Goal: Task Accomplishment & Management: Manage account settings

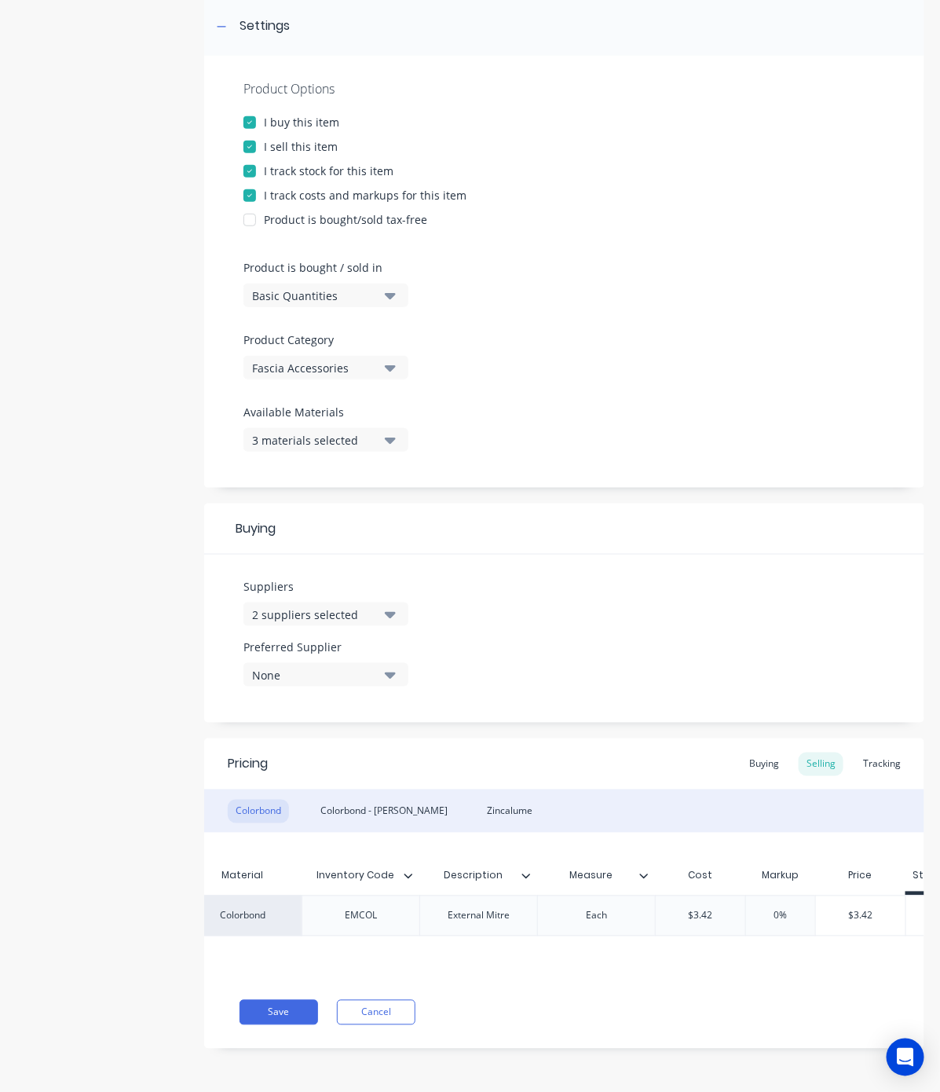
scroll to position [0, 174]
type input "$3.42"
click at [694, 909] on input "$3.42" at bounding box center [700, 916] width 90 height 14
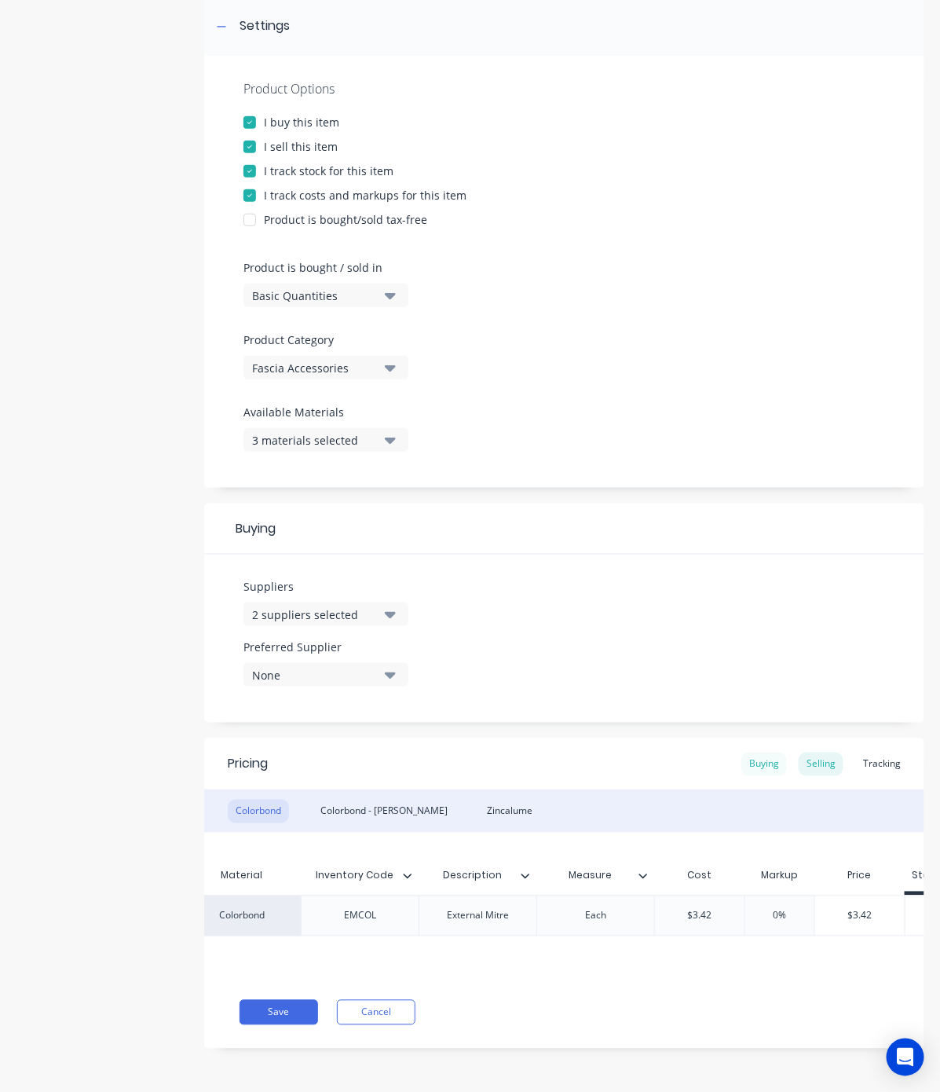
click at [749, 753] on div "Buying" at bounding box center [765, 765] width 46 height 24
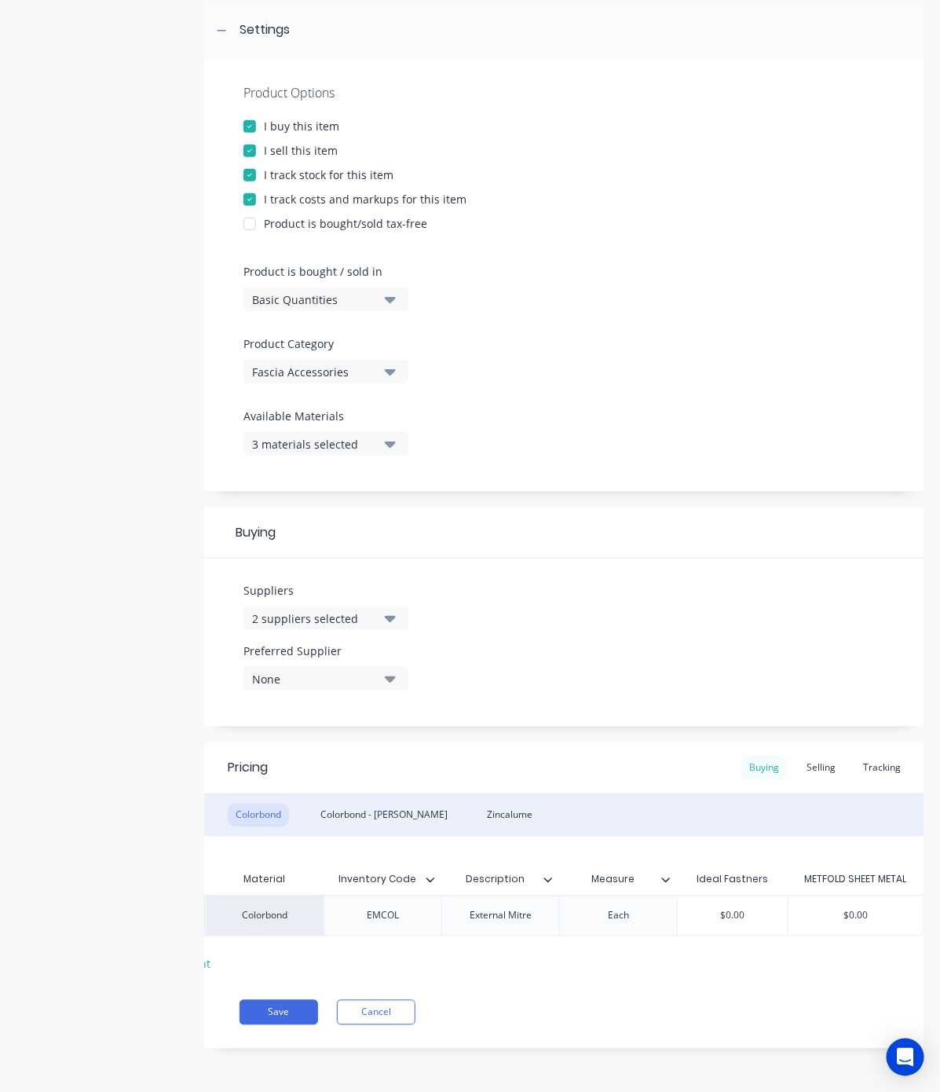
scroll to position [246, 0]
type input "$0.00"
click at [738, 909] on input "$0.00" at bounding box center [733, 916] width 110 height 14
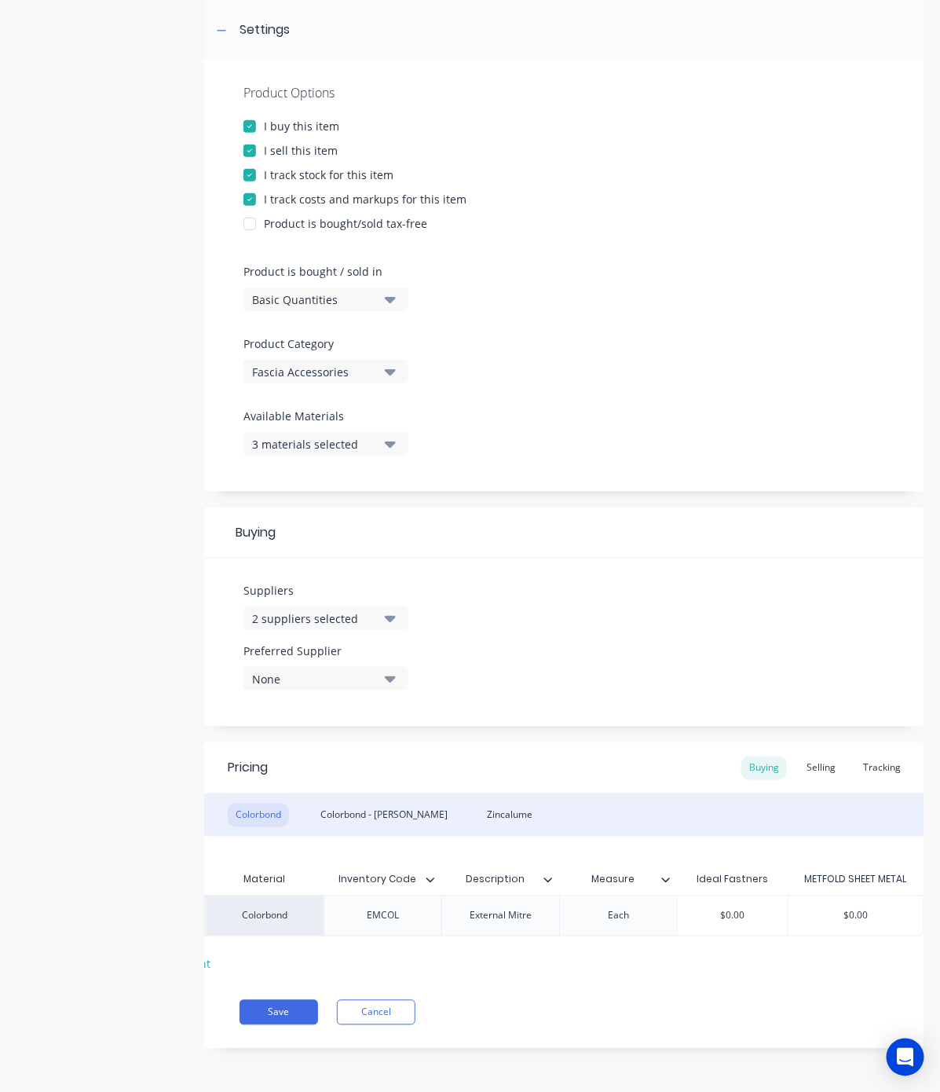
paste input "3.42"
type textarea "x"
click at [838, 896] on div "$0.00" at bounding box center [856, 915] width 135 height 39
type input "$3.42"
type input "$0.00"
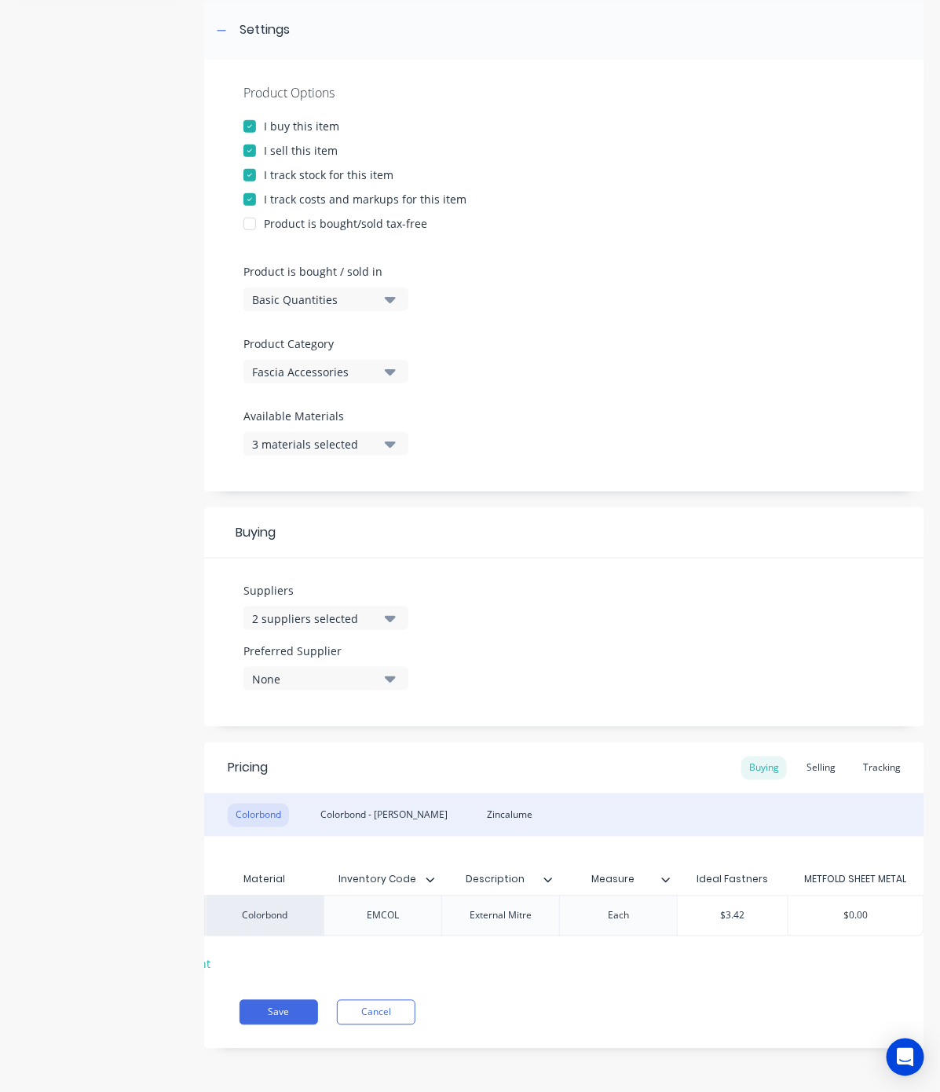
click at [838, 896] on div "$0.00" at bounding box center [856, 915] width 135 height 39
click at [839, 909] on input "$0.00" at bounding box center [856, 916] width 135 height 14
click at [844, 909] on input "$0.00" at bounding box center [856, 916] width 135 height 14
click at [860, 909] on input "$0.00" at bounding box center [856, 916] width 135 height 14
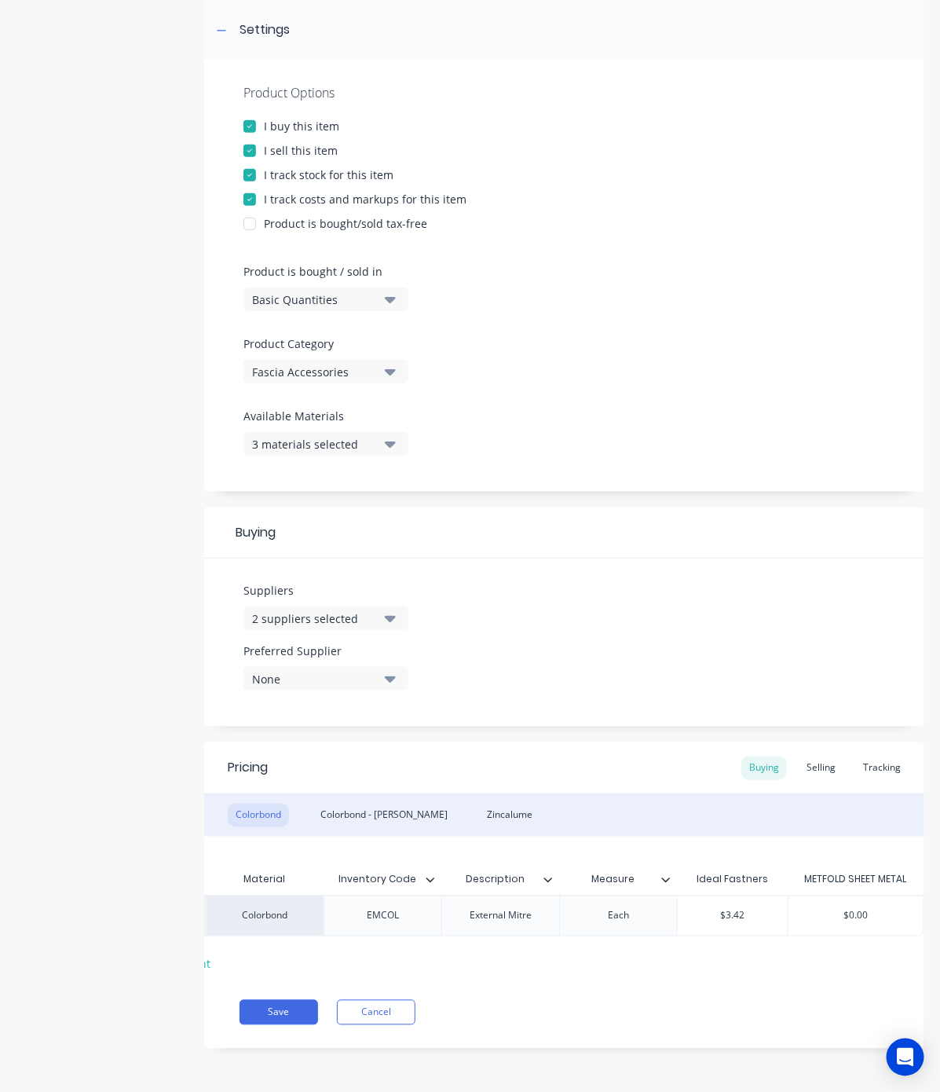
paste input "$3.42"
type textarea "x"
click at [788, 936] on div "Xero Item # Material Inventory Code Description Measure Ideal Fastners METFOLD …" at bounding box center [564, 907] width 720 height 140
type input "$0.003"
click at [842, 909] on input "$0.003" at bounding box center [856, 916] width 135 height 14
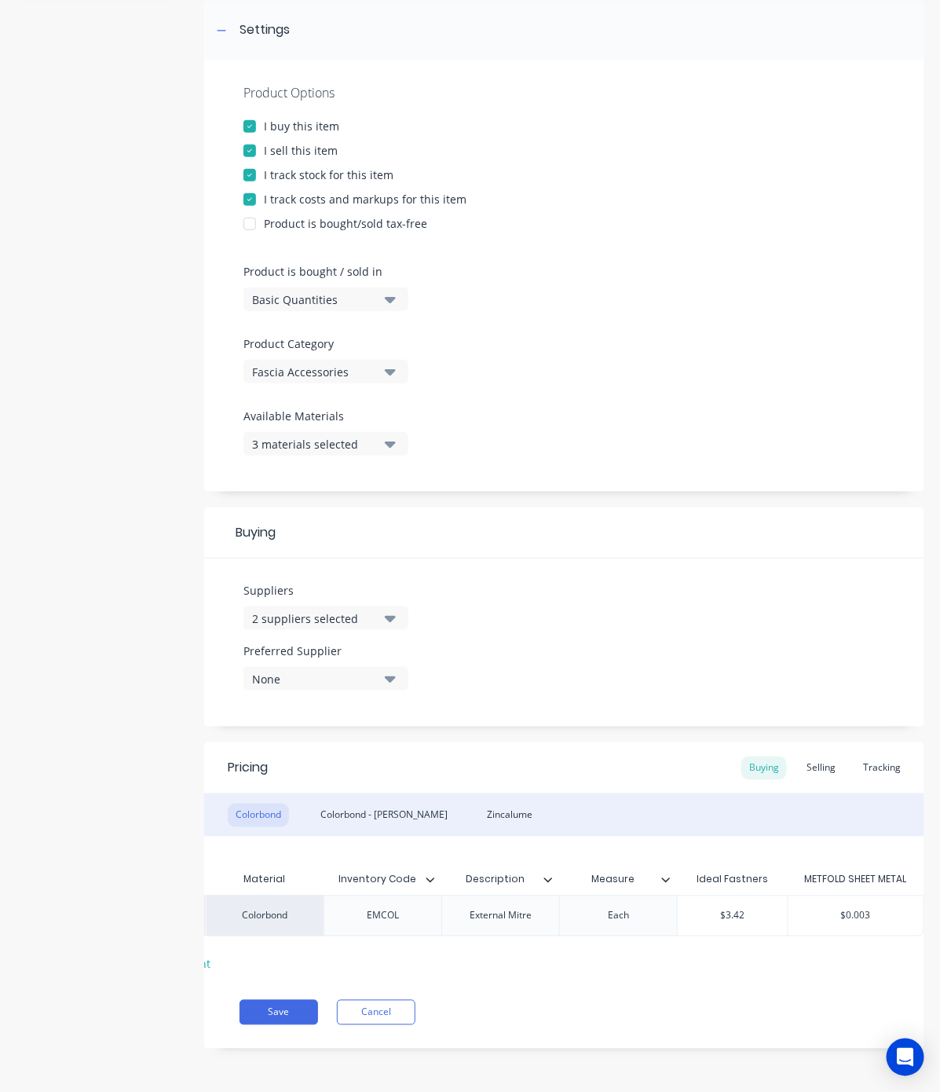
click at [842, 909] on input "$0.003" at bounding box center [856, 916] width 135 height 14
paste input "3.42"
type textarea "x"
type input "$3.42"
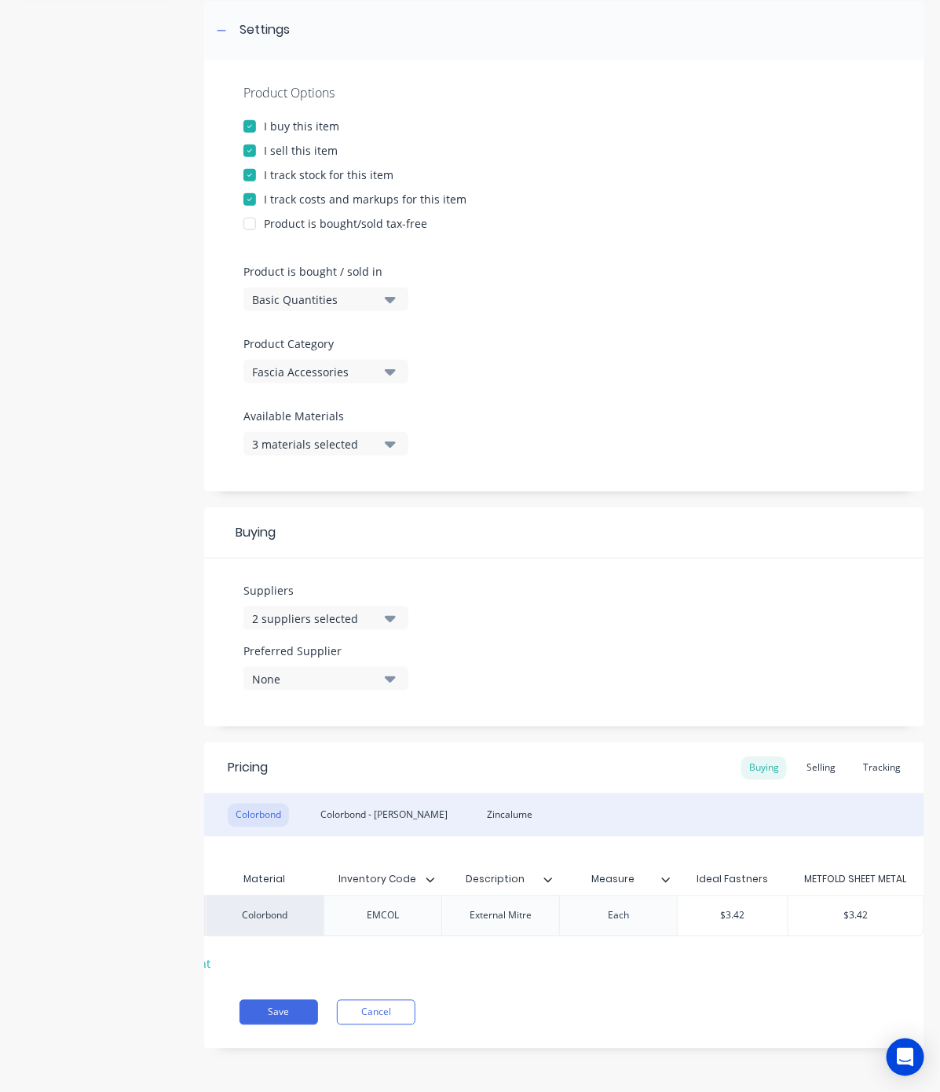
click at [720, 954] on div "Xero Item # Material Inventory Code Description Measure Ideal Fastners METFOLD …" at bounding box center [564, 907] width 720 height 140
click at [268, 1013] on button "Save" at bounding box center [279, 1012] width 79 height 25
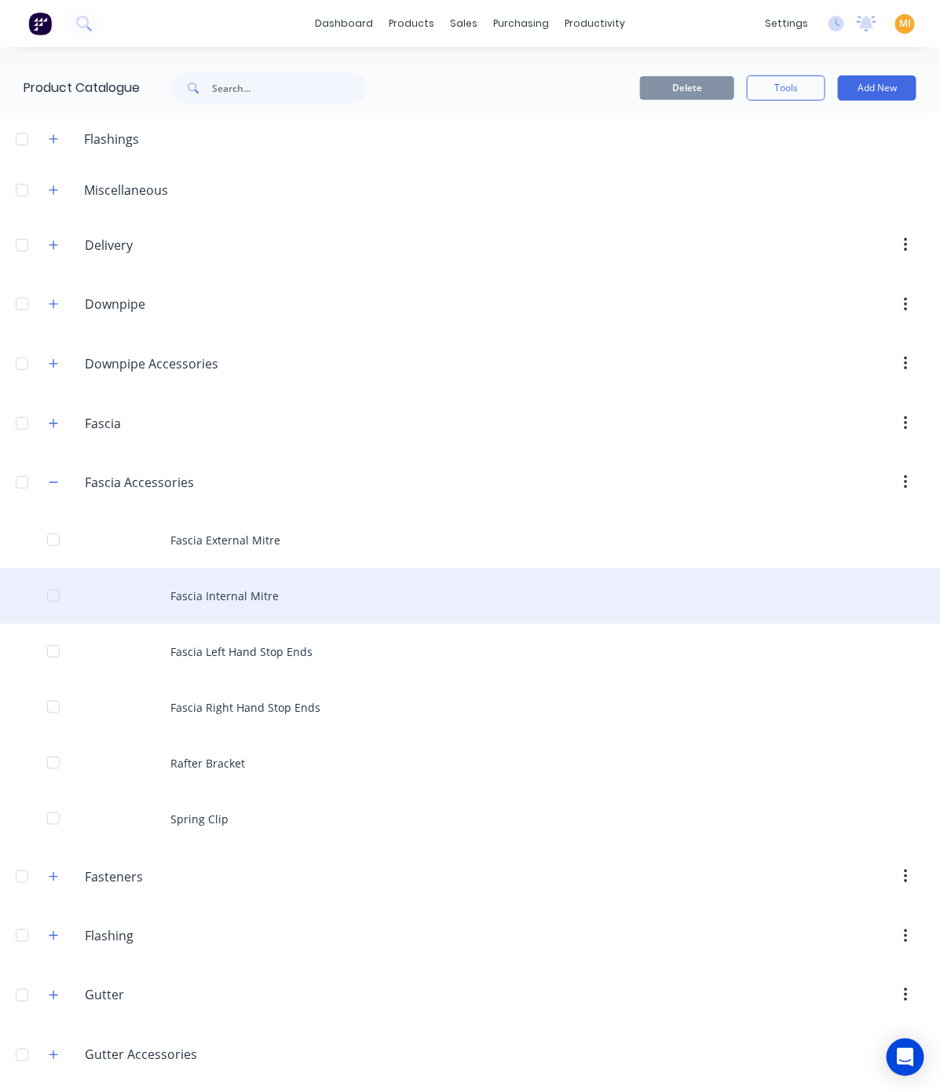
click at [234, 602] on div "Fascia Internal Mitre" at bounding box center [470, 596] width 940 height 56
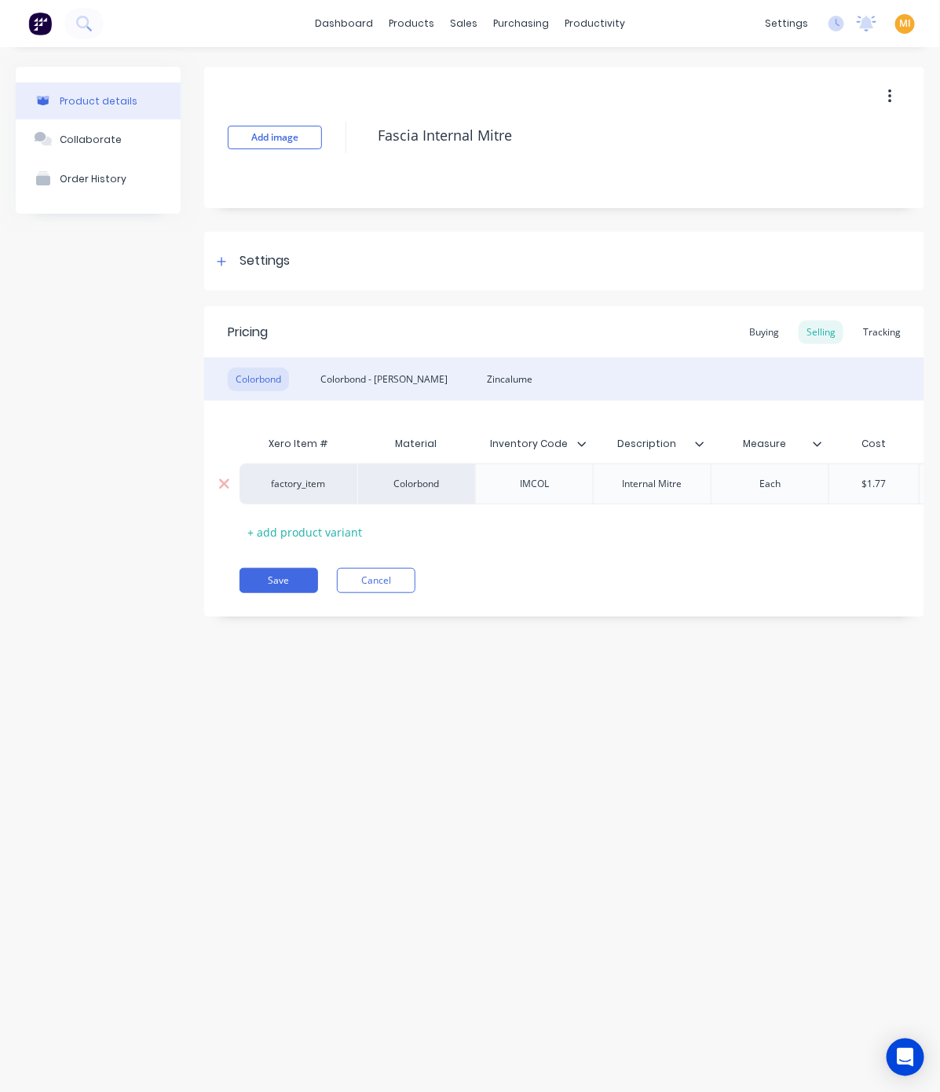
type textarea "x"
click at [250, 254] on div "Settings" at bounding box center [265, 261] width 50 height 20
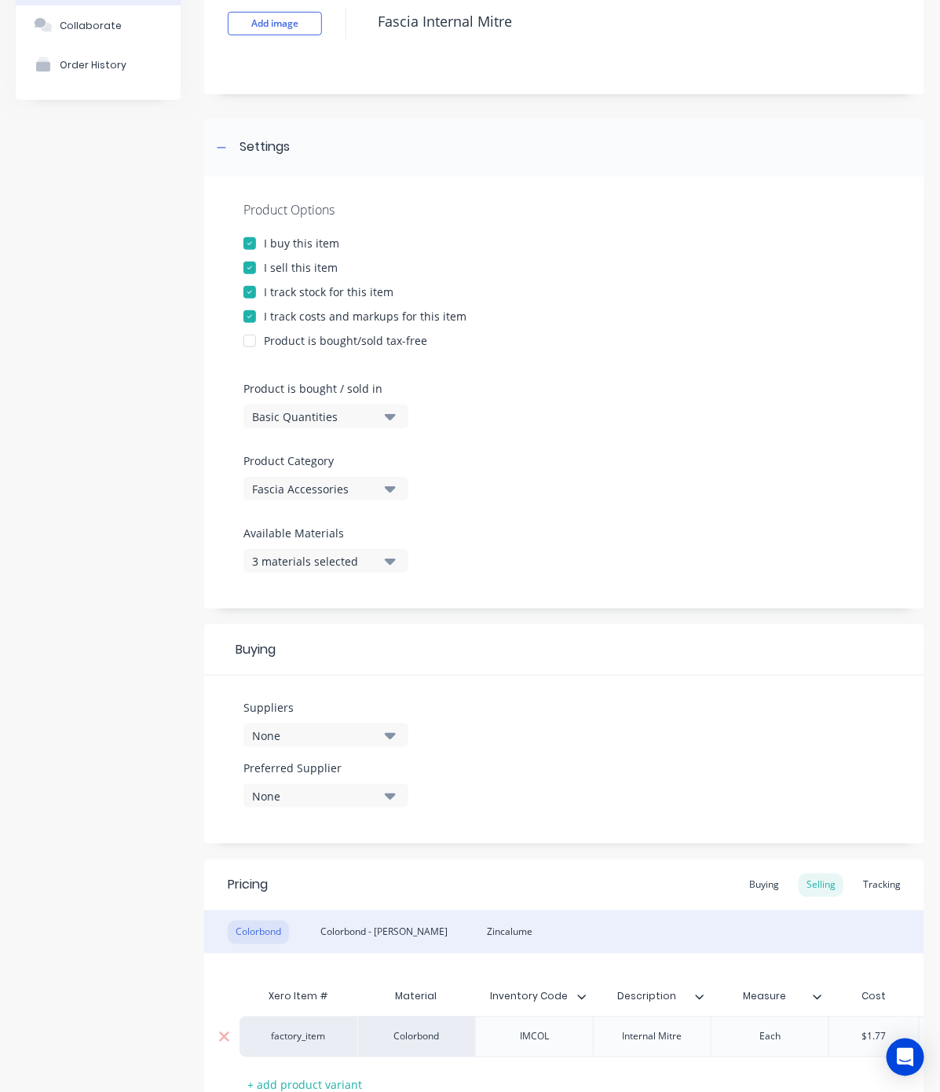
scroll to position [250, 0]
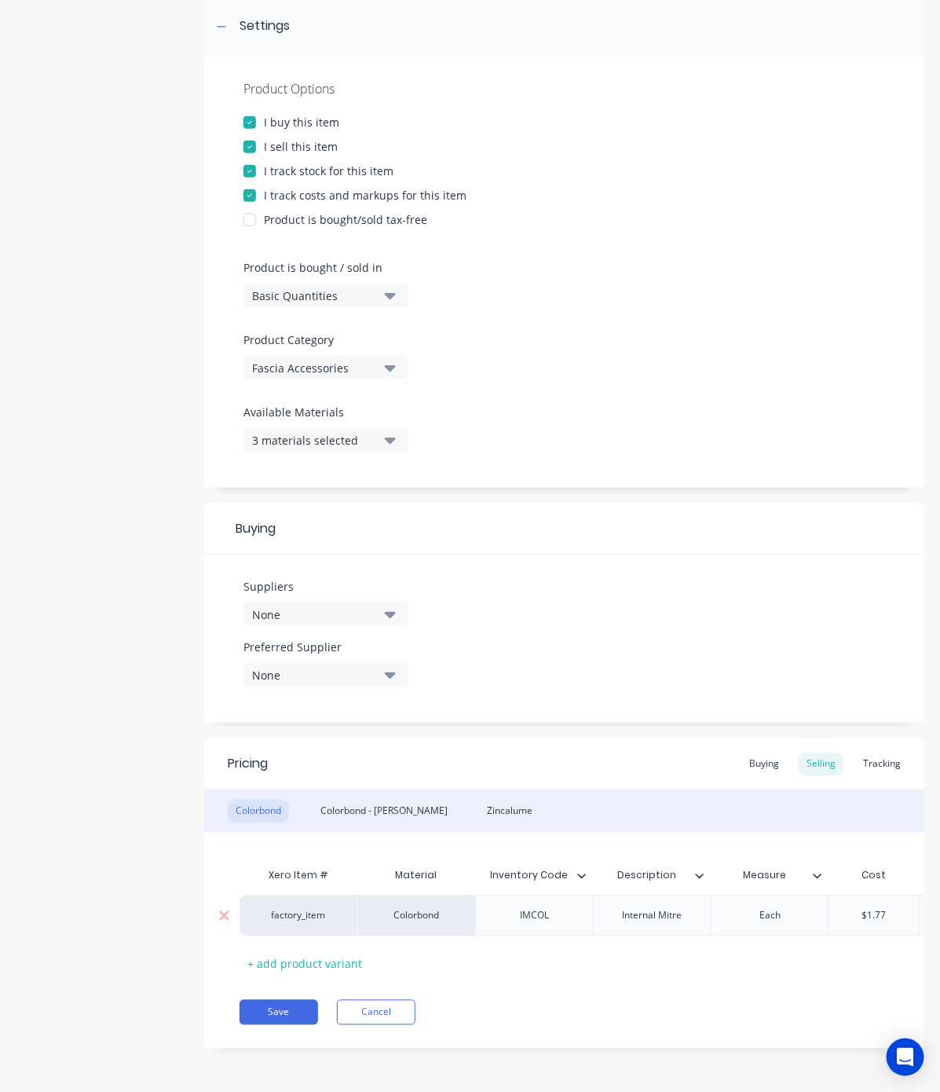
click at [285, 606] on div "None" at bounding box center [315, 614] width 126 height 16
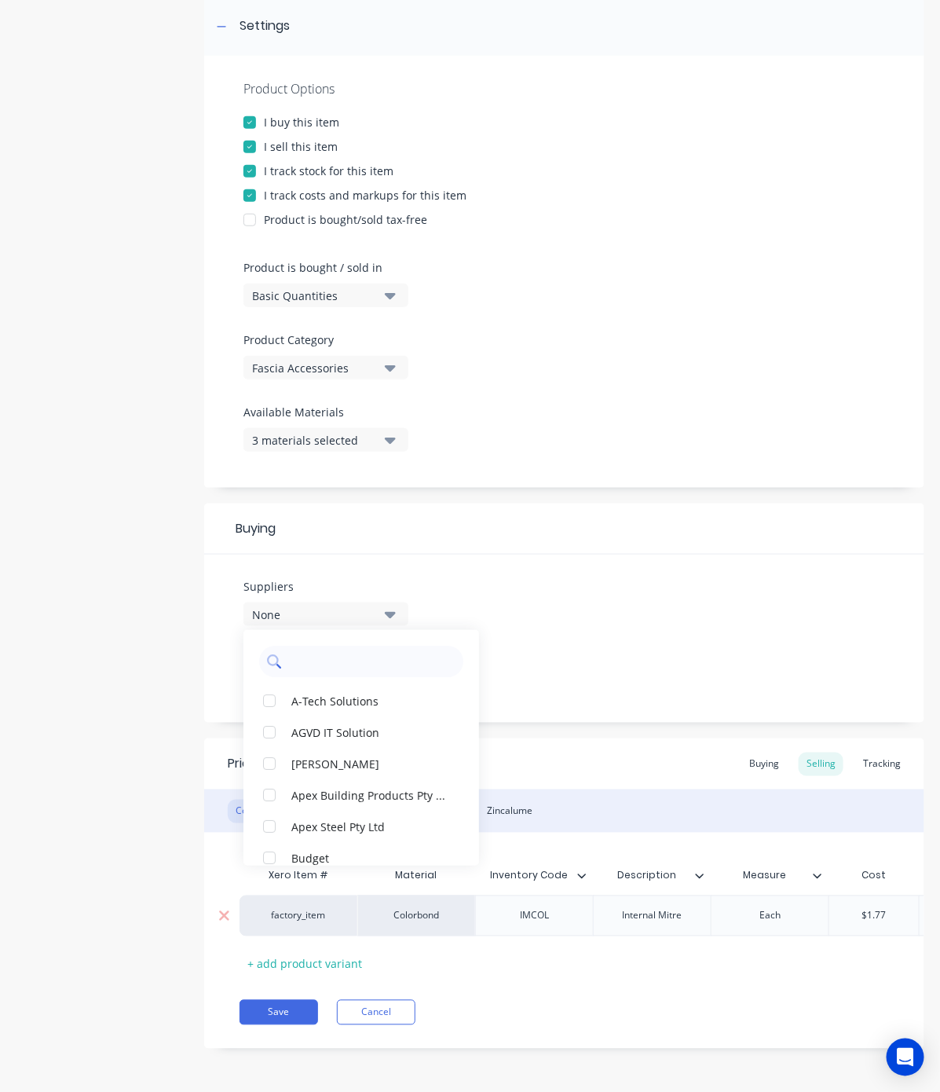
click at [342, 646] on input "text" at bounding box center [372, 661] width 167 height 31
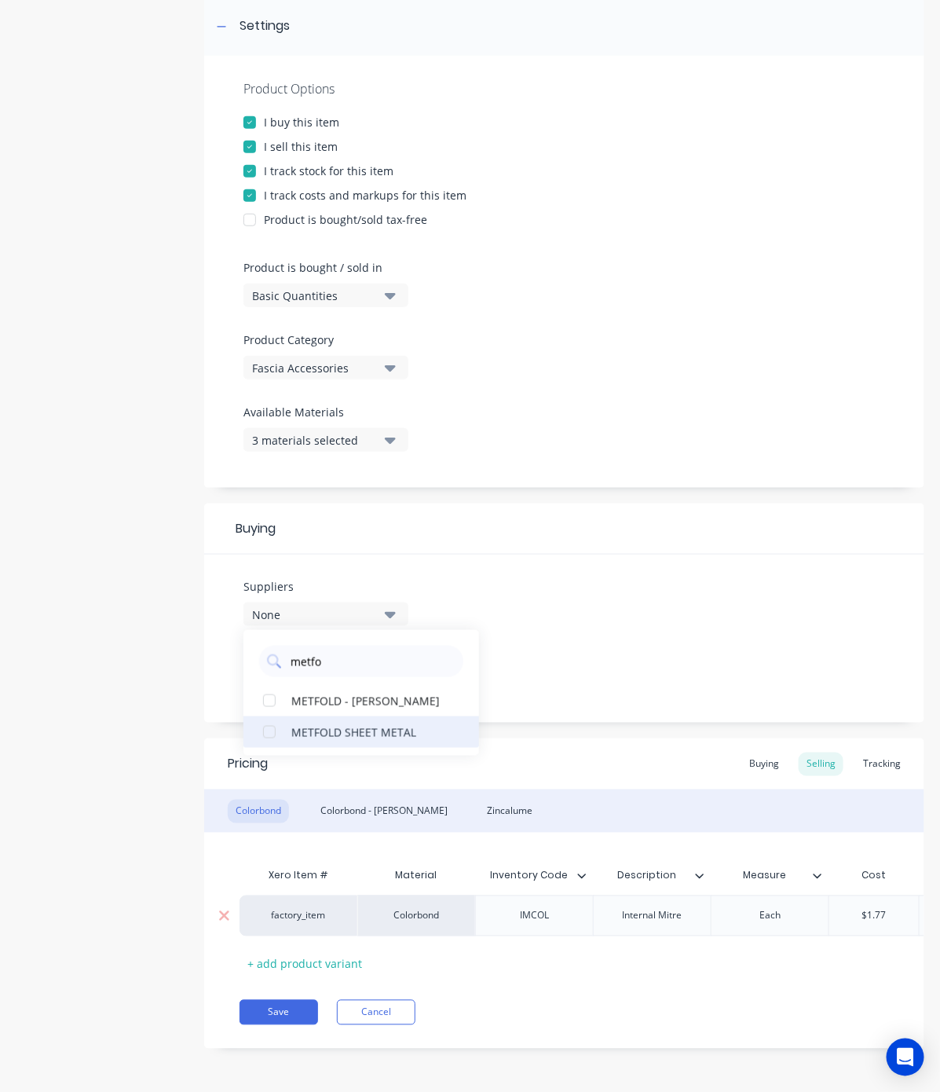
type input "metfo"
click at [312, 723] on div "METFOLD SHEET METAL" at bounding box center [369, 731] width 157 height 16
type textarea "x"
click at [327, 646] on input "metfo" at bounding box center [372, 661] width 167 height 31
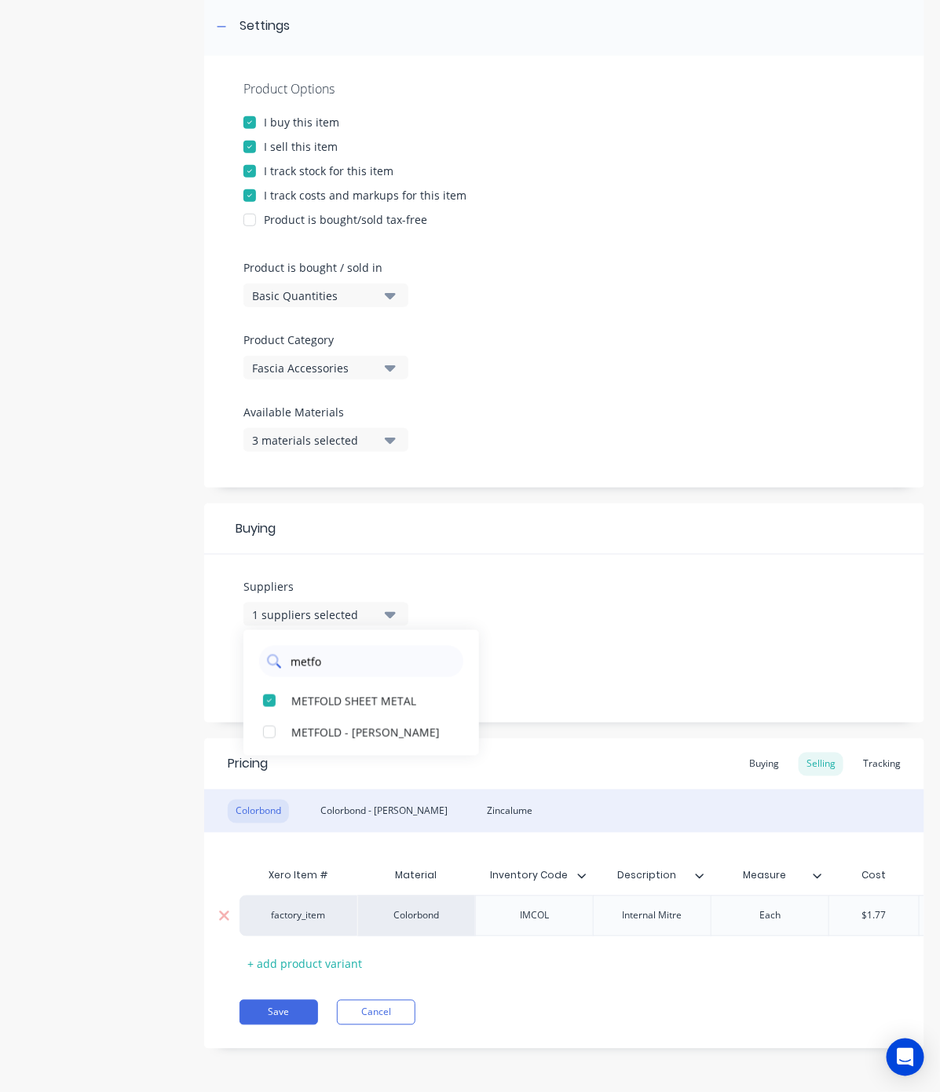
click at [327, 646] on input "metfo" at bounding box center [372, 661] width 167 height 31
type input "idea"
click at [335, 692] on div "Ideal Fastners" at bounding box center [369, 700] width 157 height 16
type textarea "x"
click at [32, 453] on div "Product details Collaborate Order History" at bounding box center [98, 452] width 165 height 1240
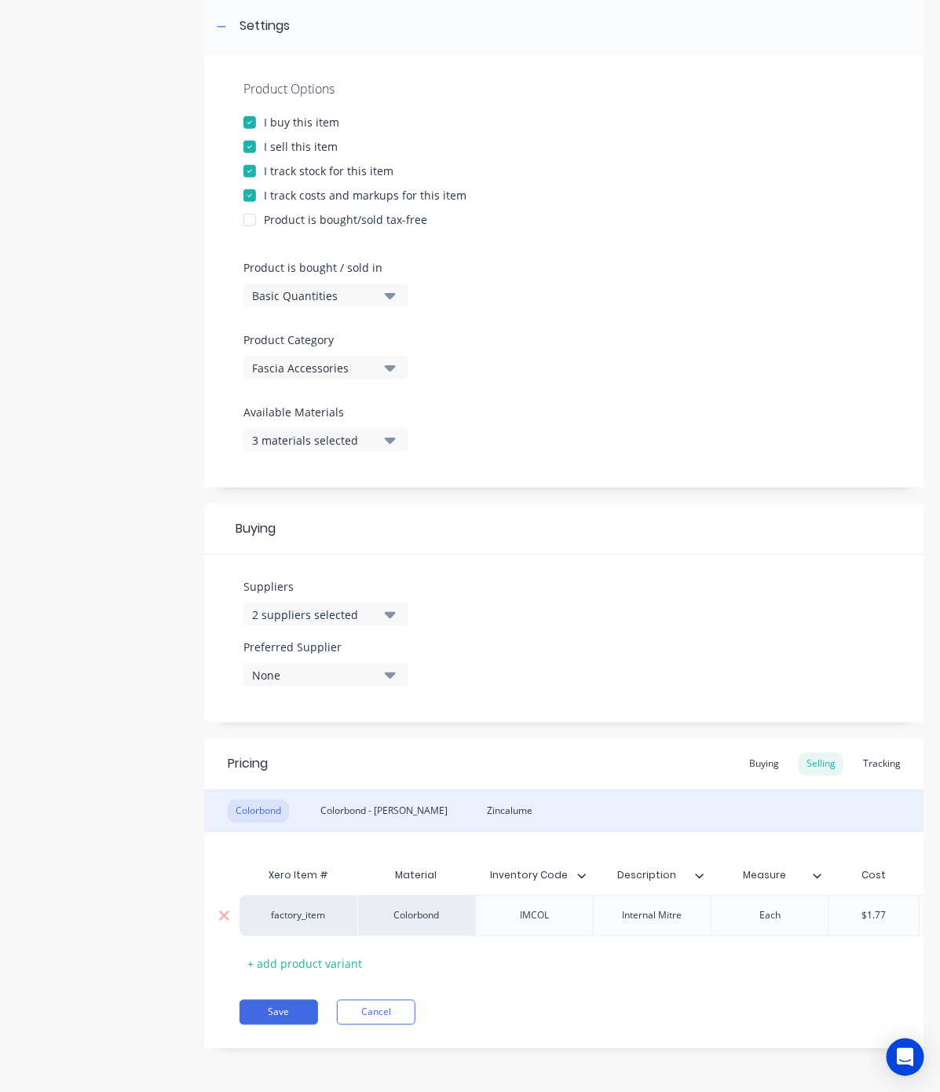
type input "$1.77"
click at [882, 909] on input "$1.77" at bounding box center [875, 916] width 90 height 14
click at [742, 753] on div "Buying" at bounding box center [765, 765] width 46 height 24
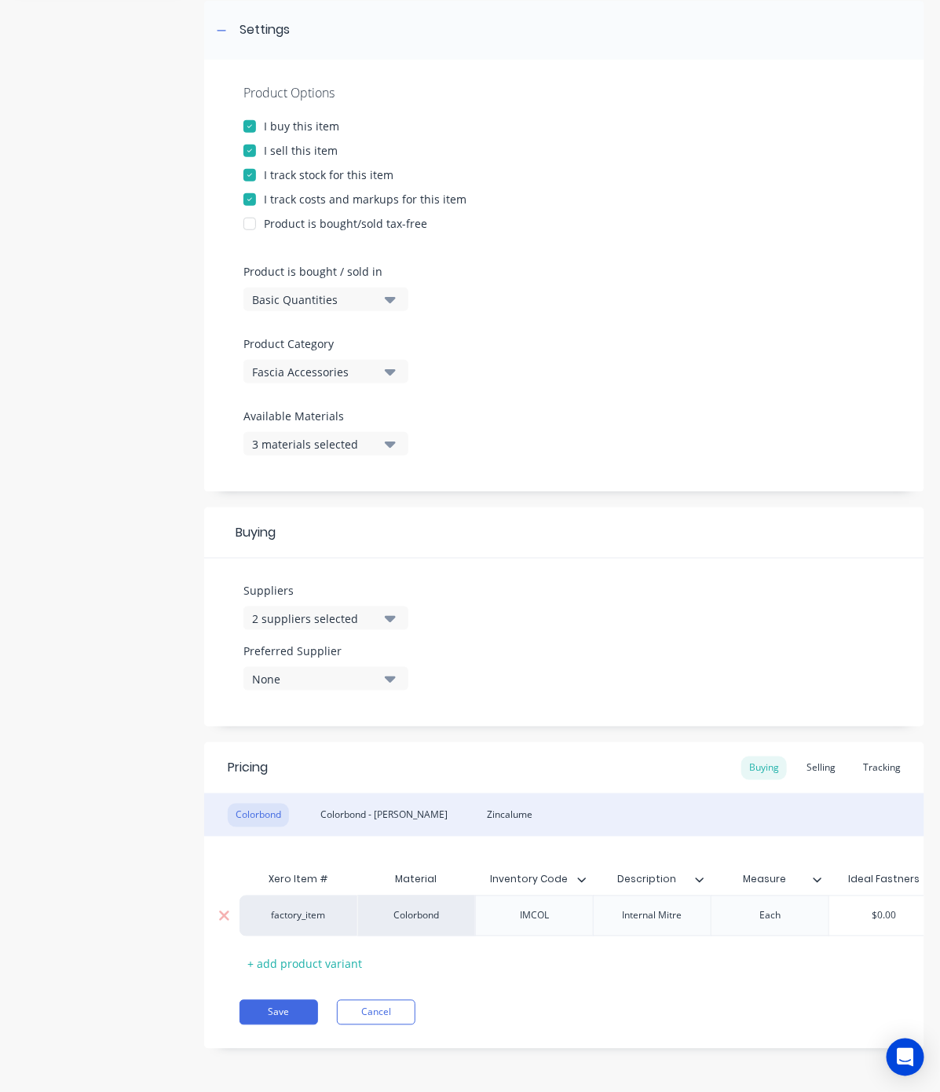
scroll to position [0, 166]
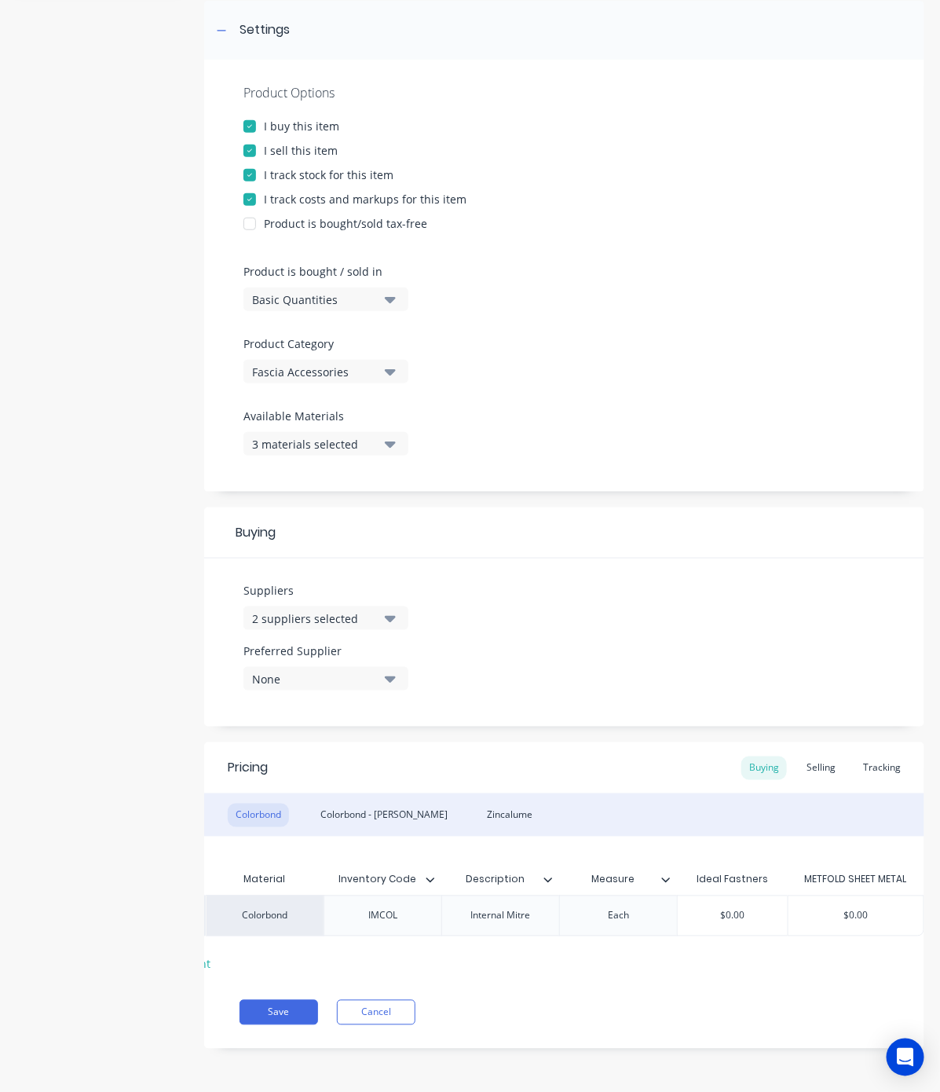
type input "$0.00"
click at [713, 909] on input "$0.00" at bounding box center [733, 916] width 110 height 14
paste input "1.77"
type textarea "x"
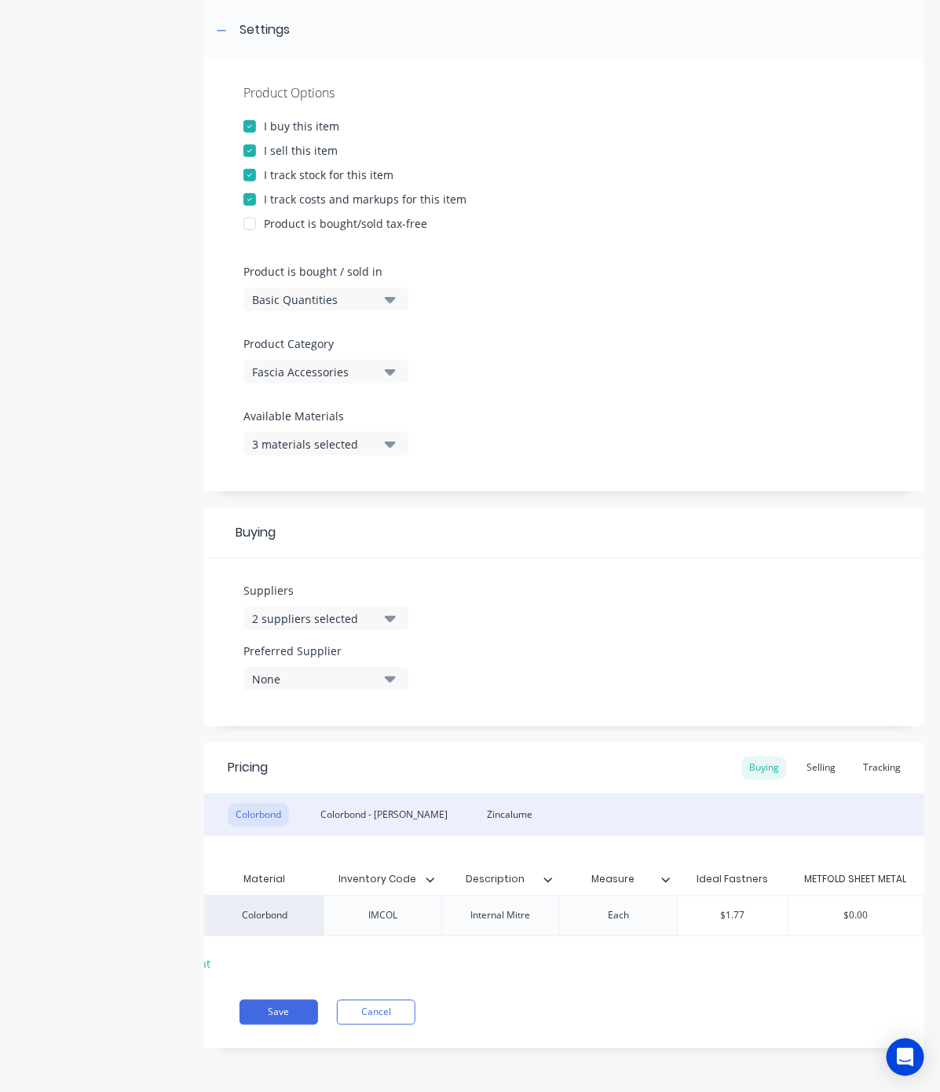
type input "$1.77"
type input "$0.00"
click at [835, 909] on input "$0.00" at bounding box center [856, 916] width 135 height 14
paste input "1.77"
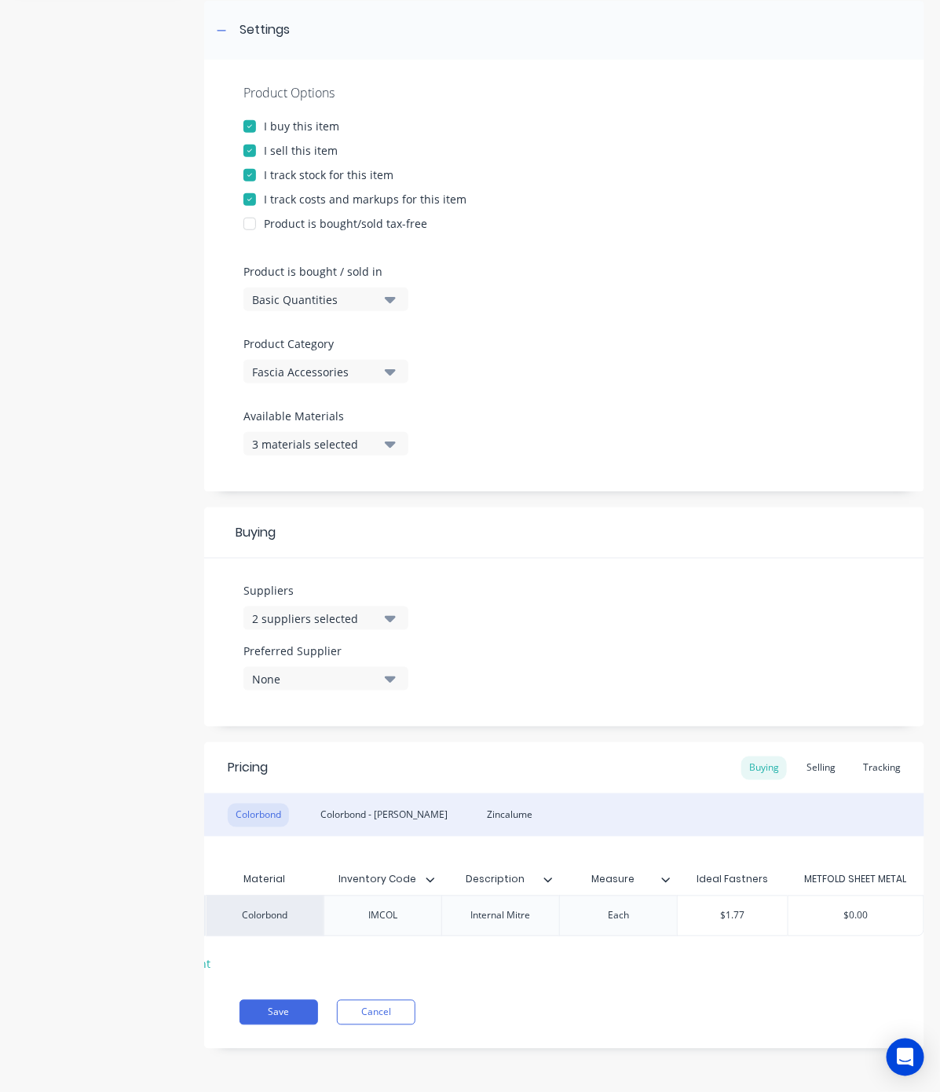
type textarea "x"
type input "$1.77"
click at [729, 994] on div "Pricing Buying Selling Tracking Colorbond Colorbond - [PERSON_NAME] Xero Item #…" at bounding box center [564, 895] width 720 height 306
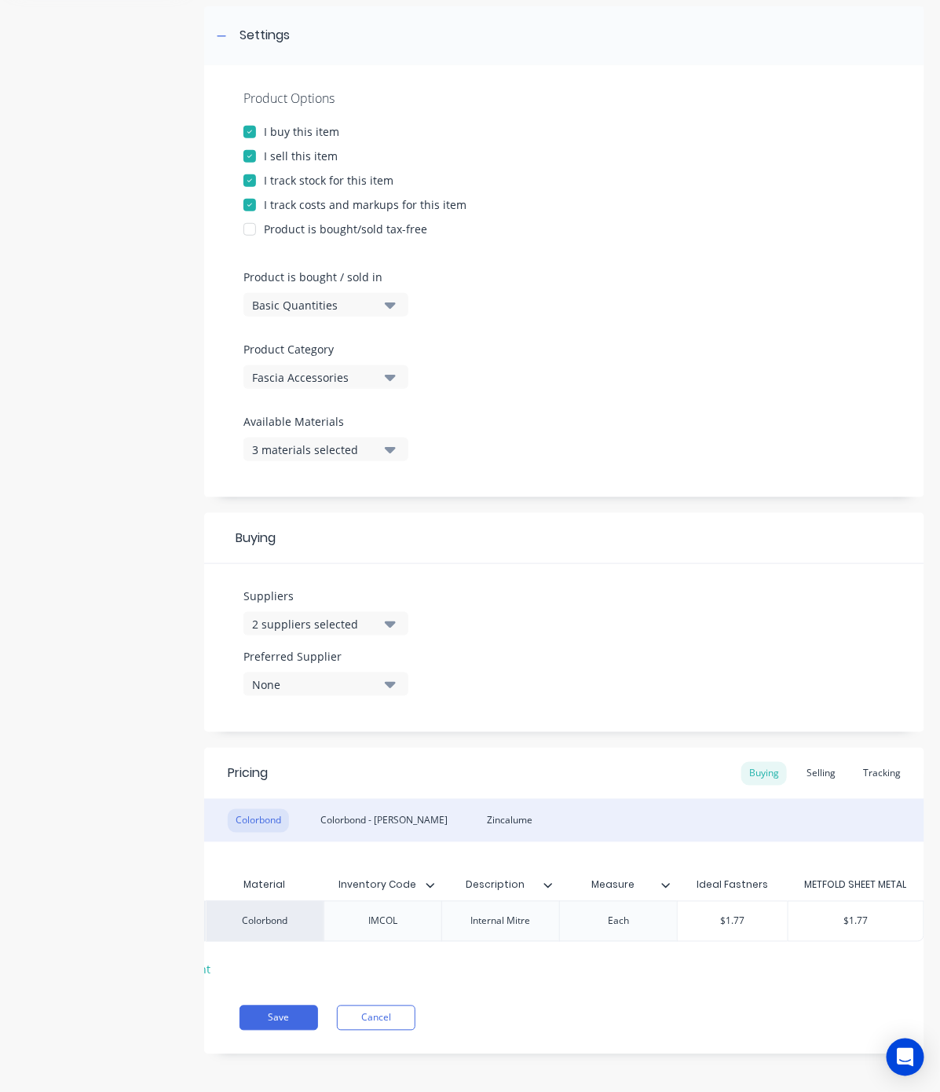
scroll to position [246, 0]
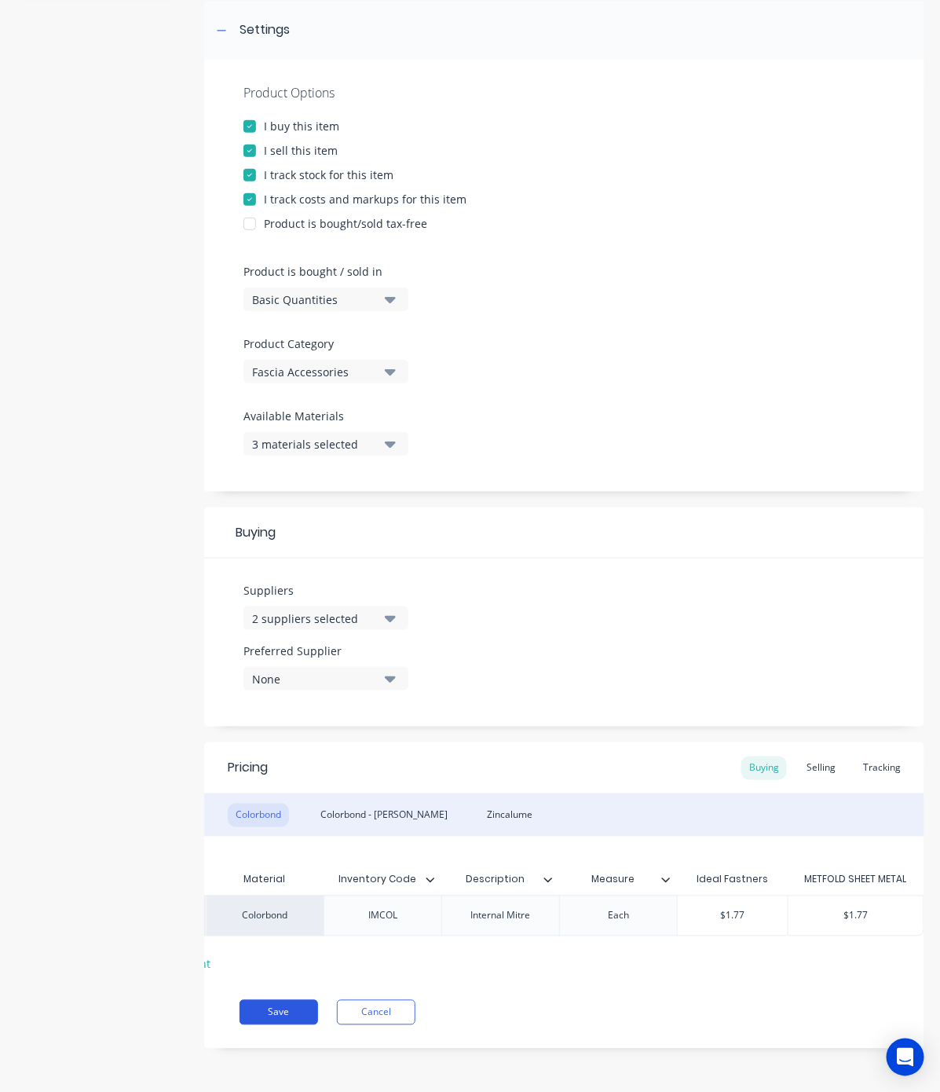
click at [269, 1004] on button "Save" at bounding box center [279, 1012] width 79 height 25
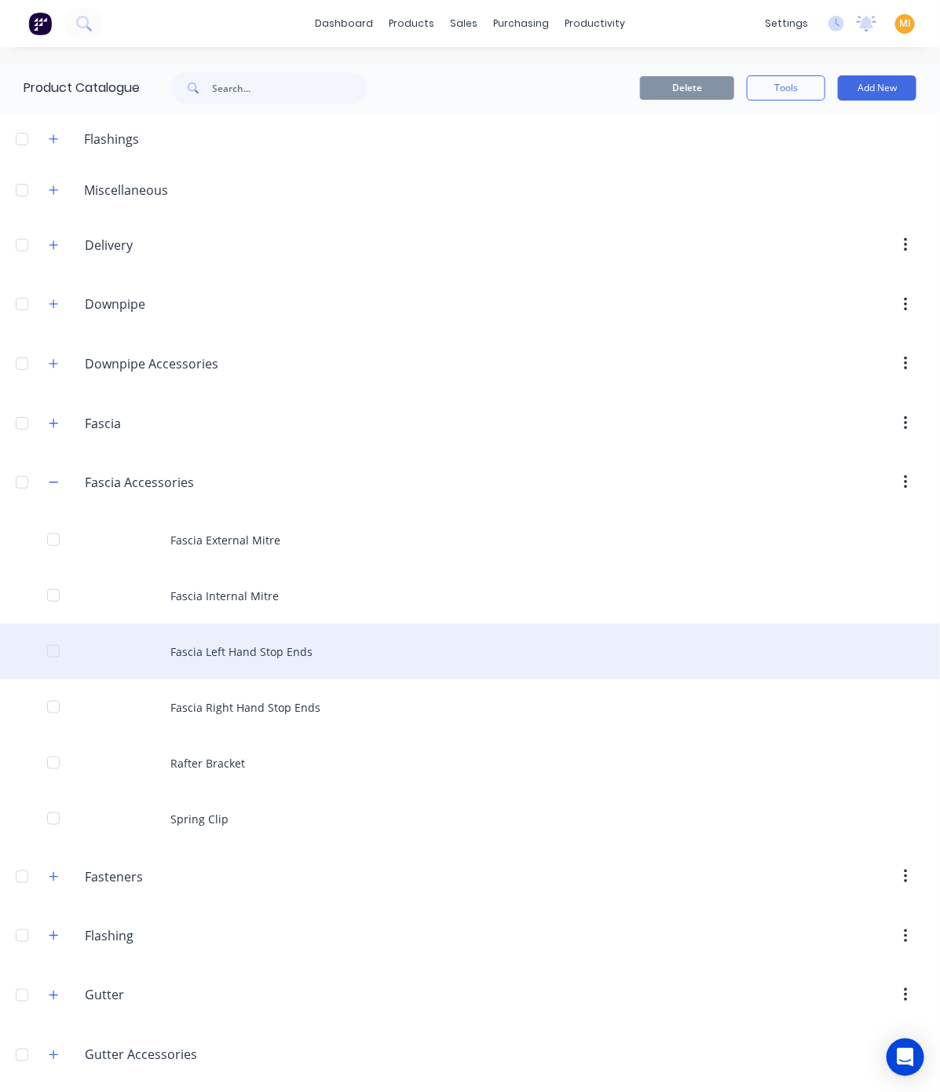
click at [269, 639] on div "Fascia Left Hand Stop Ends" at bounding box center [470, 652] width 940 height 56
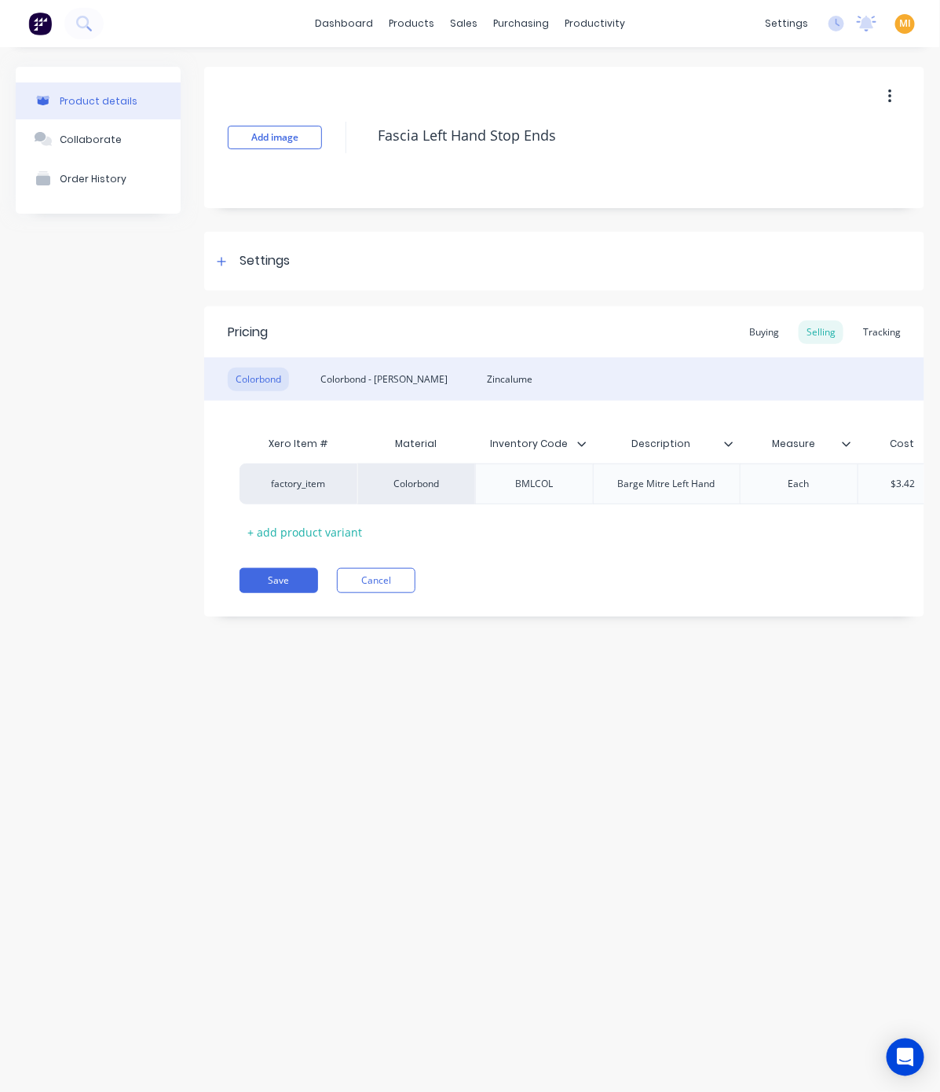
type textarea "x"
click at [269, 264] on div "Settings" at bounding box center [265, 261] width 50 height 20
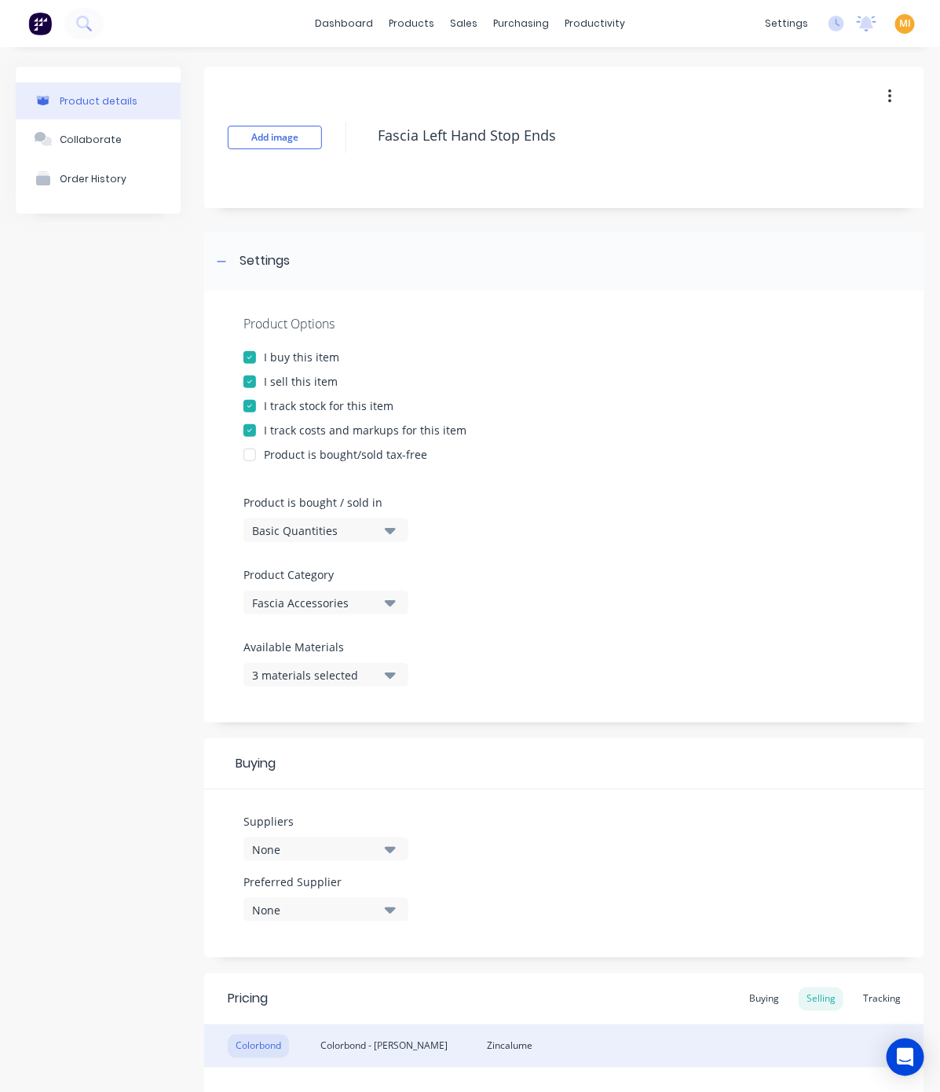
scroll to position [250, 0]
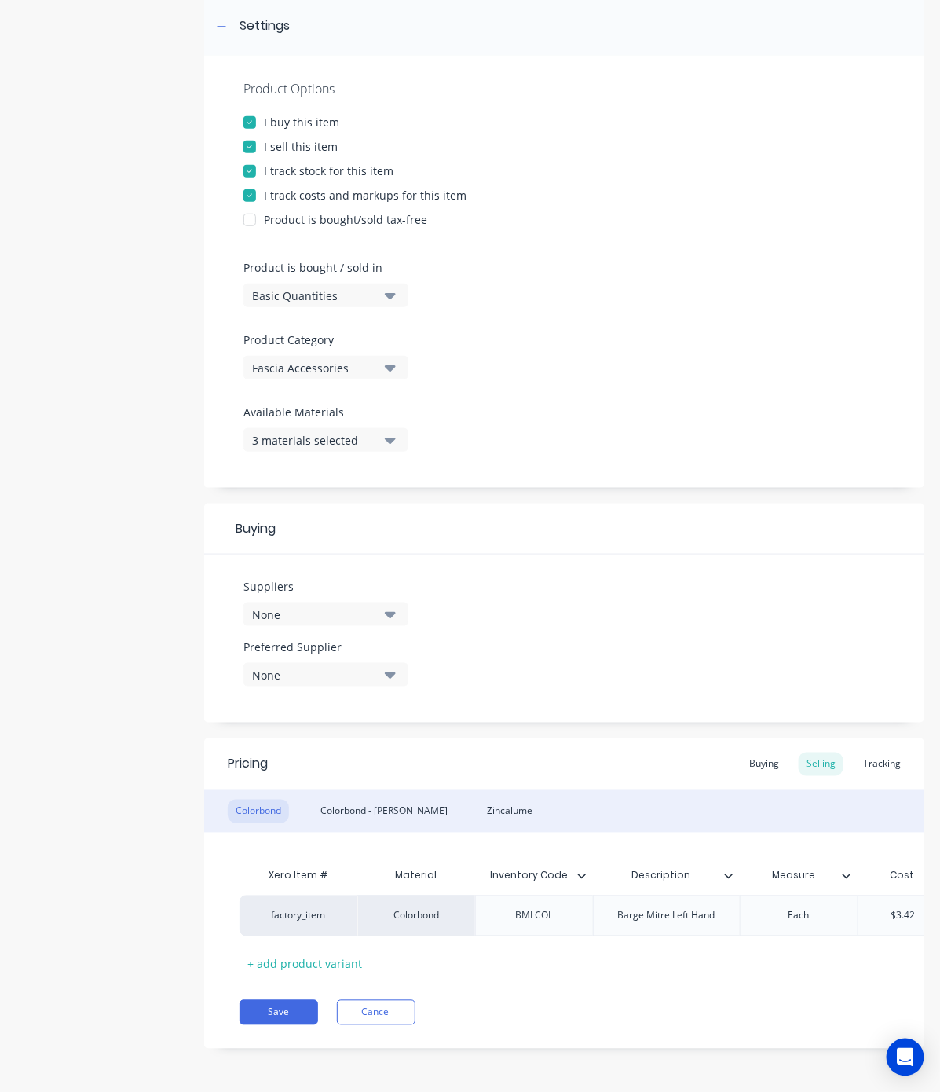
click at [324, 611] on div "Suppliers None" at bounding box center [326, 608] width 165 height 60
click at [324, 606] on div "None" at bounding box center [315, 614] width 126 height 16
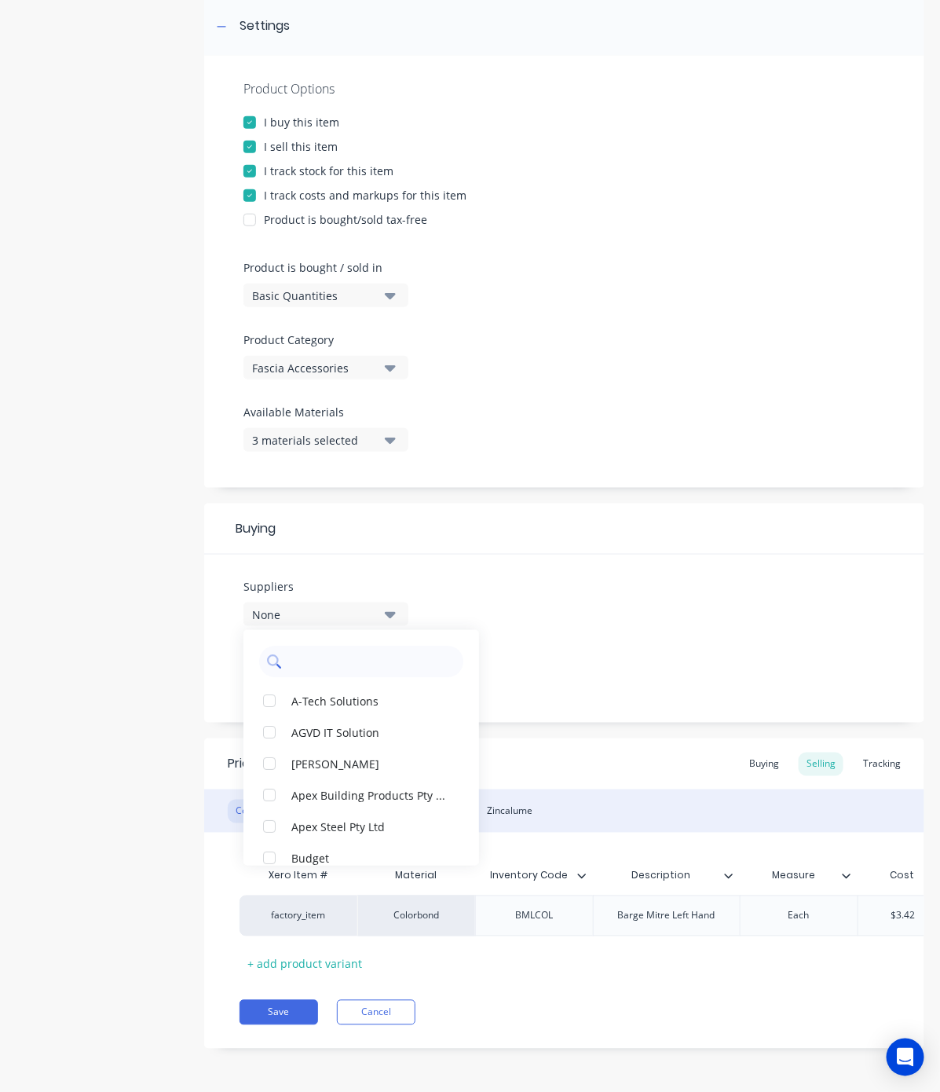
click at [327, 658] on input "text" at bounding box center [372, 661] width 167 height 31
type input "met"
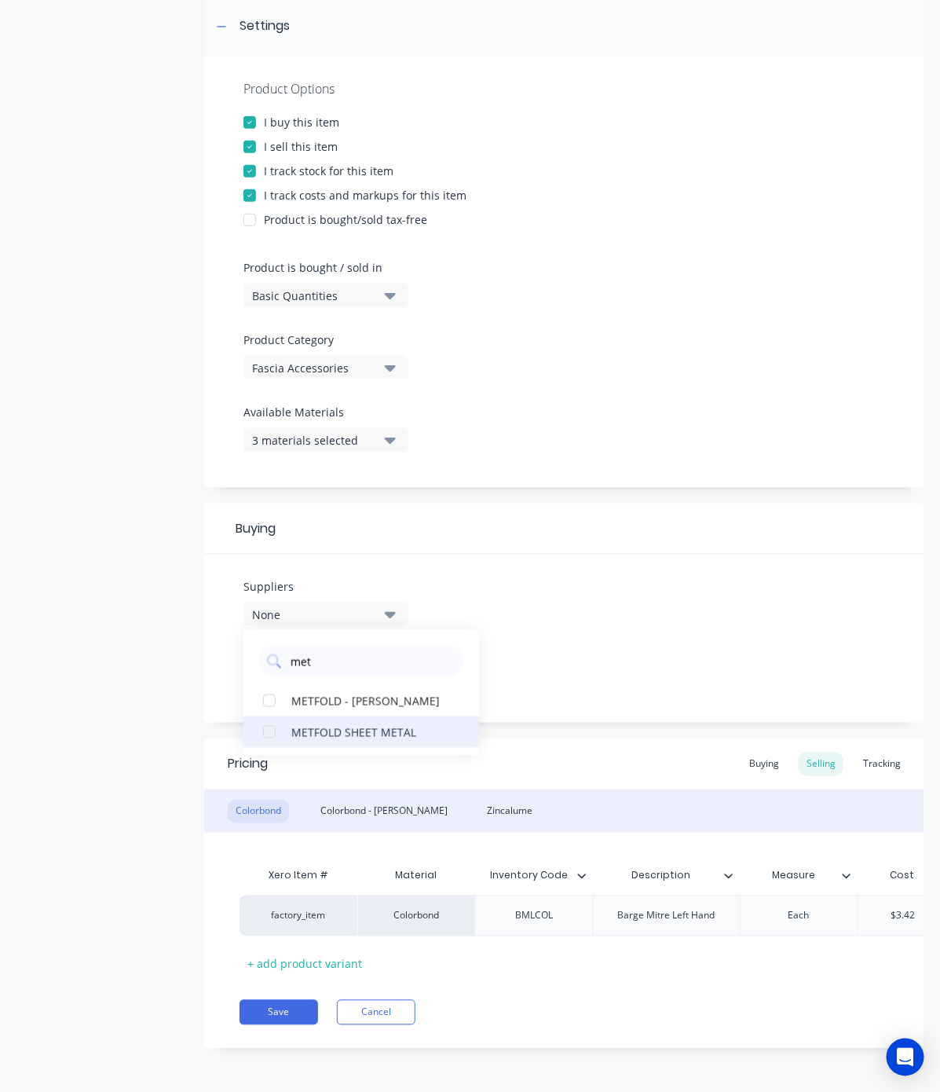
click at [264, 716] on div "button" at bounding box center [269, 731] width 31 height 31
type textarea "x"
click at [335, 646] on input "met" at bounding box center [372, 661] width 167 height 31
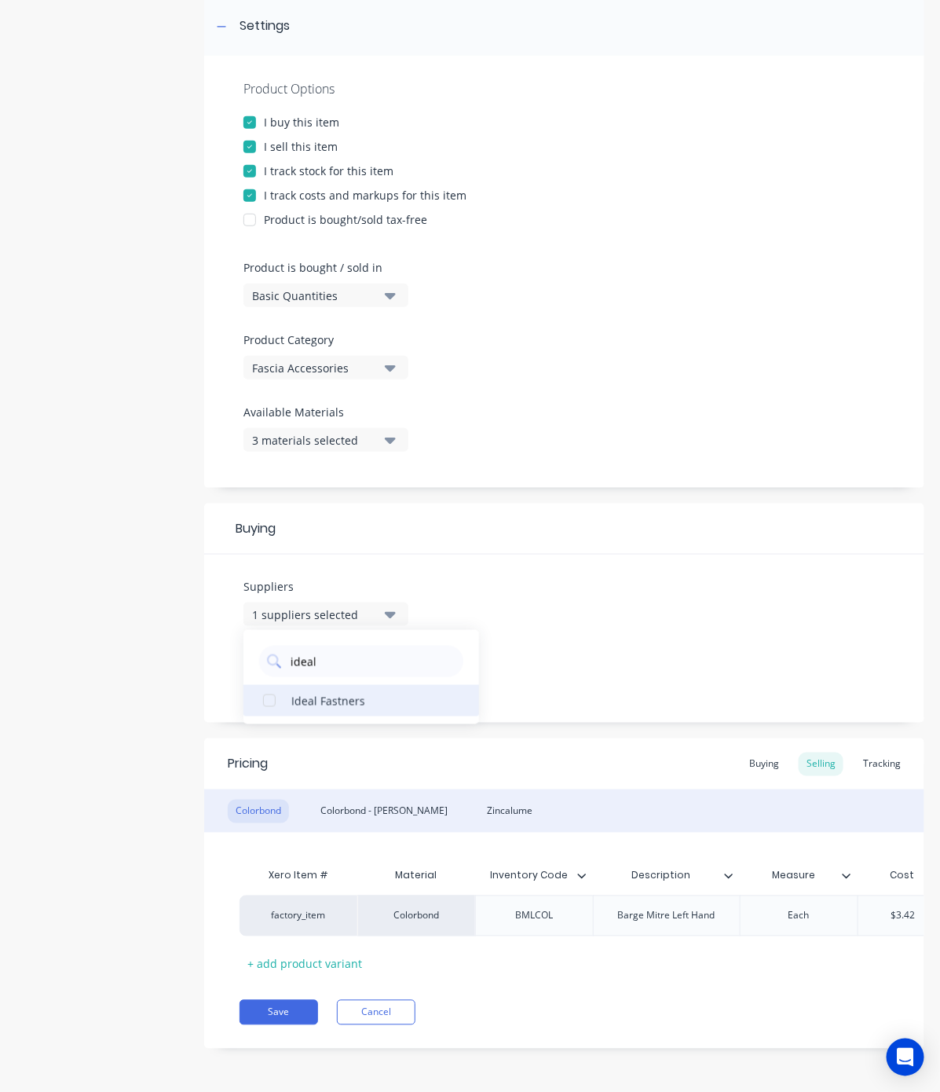
type input "ideal"
click at [331, 692] on div "Ideal Fastners" at bounding box center [369, 700] width 157 height 16
type textarea "x"
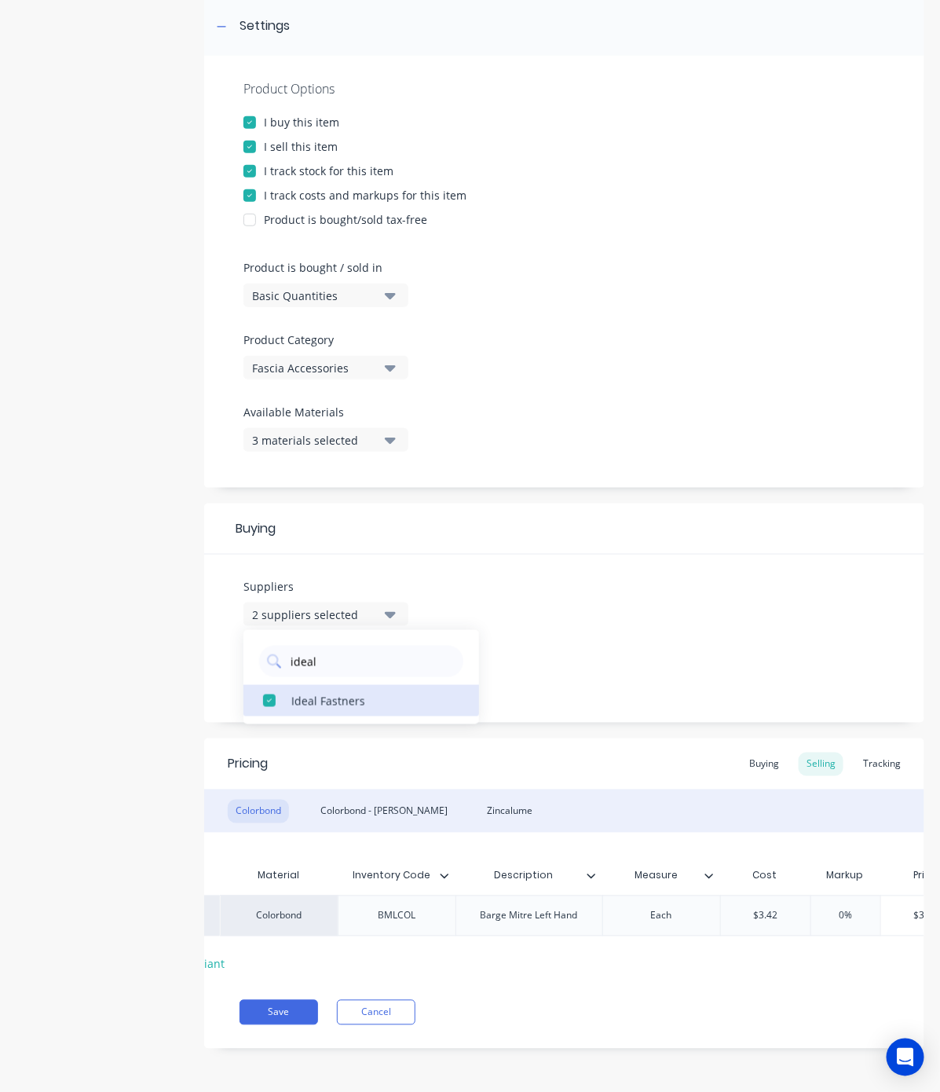
scroll to position [0, 139]
type input "$3.42"
click at [762, 909] on input "$3.42" at bounding box center [765, 916] width 90 height 14
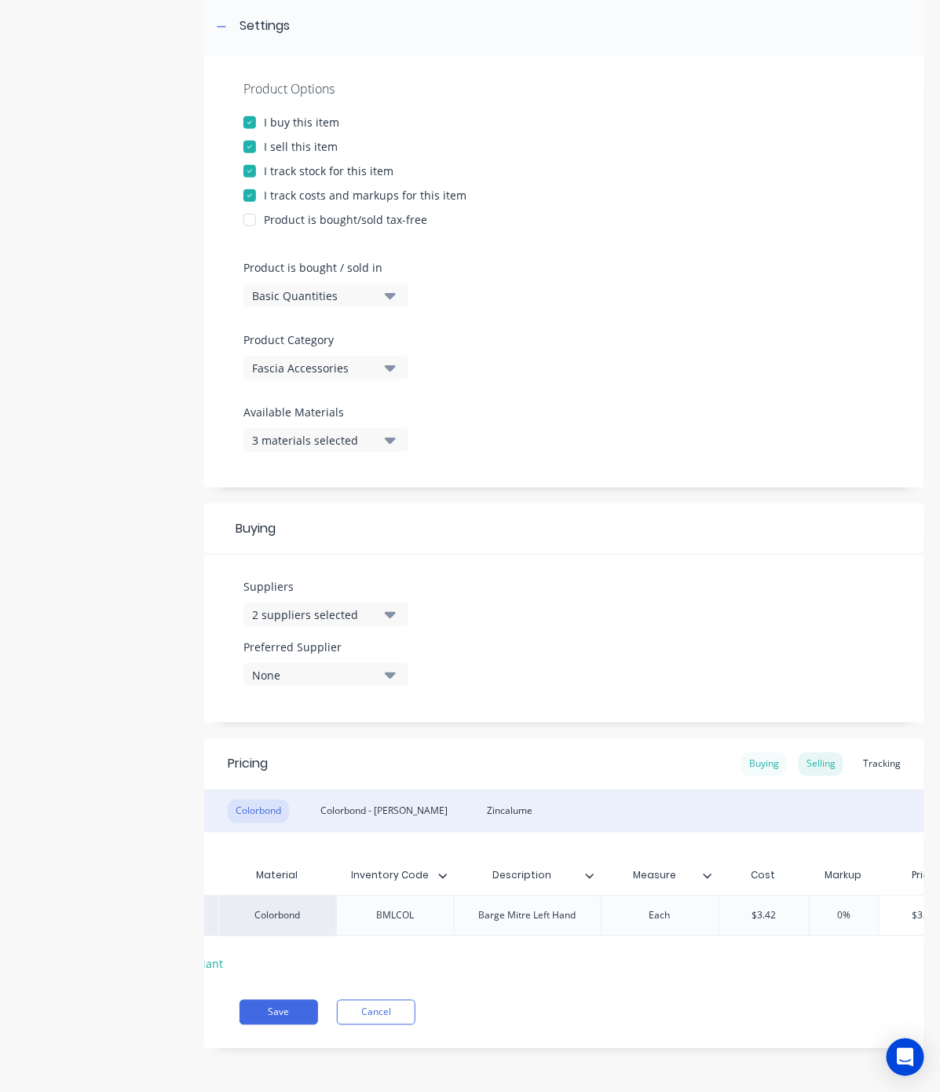
click at [747, 754] on div "Buying" at bounding box center [765, 765] width 46 height 24
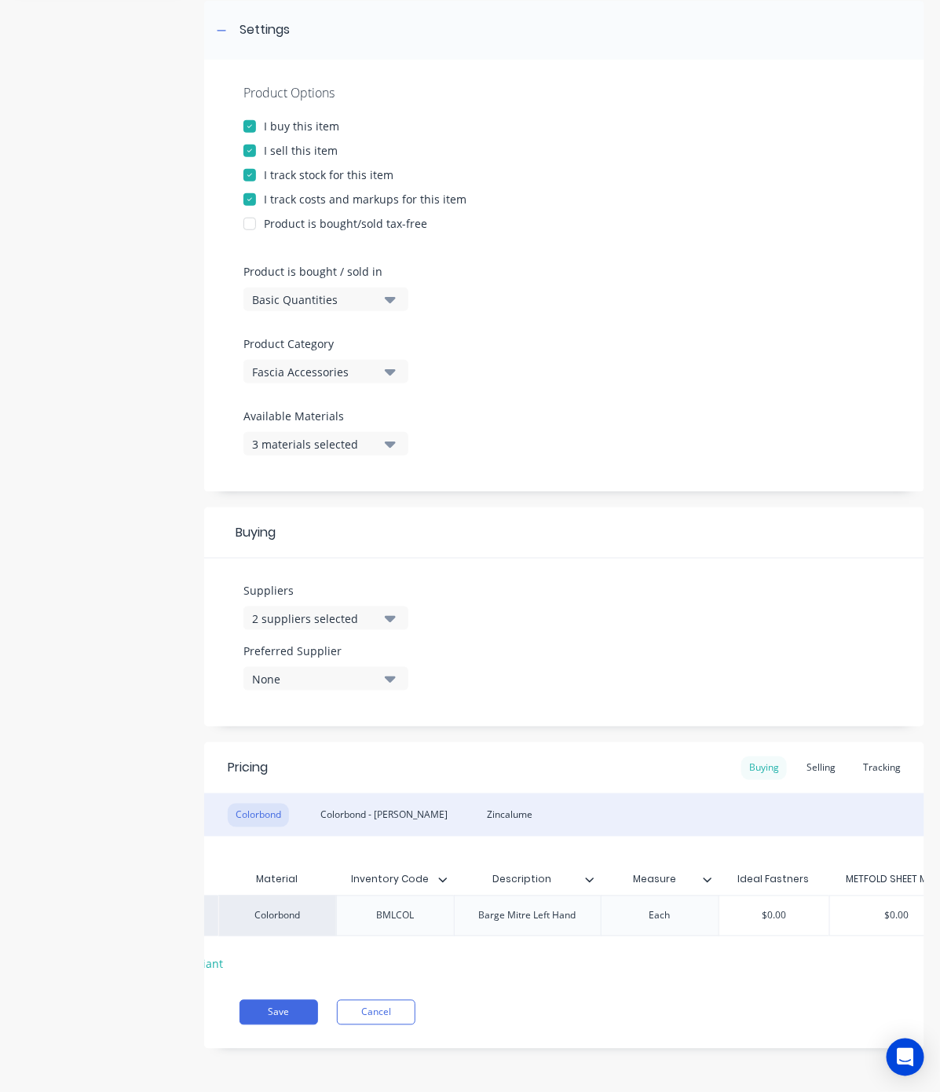
scroll to position [246, 0]
click at [797, 909] on div "$0.00" at bounding box center [775, 915] width 110 height 39
type input "$0.00"
click at [784, 909] on input "$0.00" at bounding box center [775, 916] width 110 height 14
paste input "3.42"
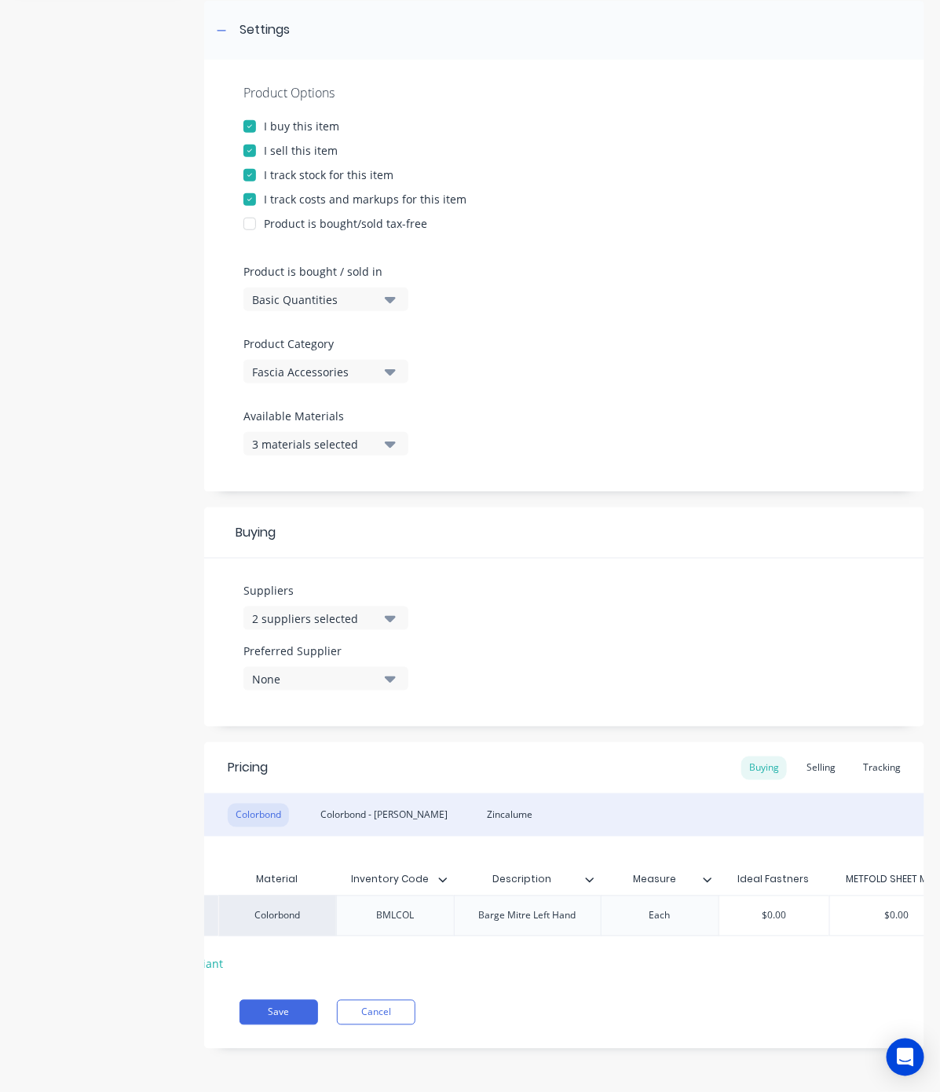
type textarea "x"
type input "$3.42"
type input "$0.00"
click at [897, 909] on input "$0.00" at bounding box center [897, 916] width 135 height 14
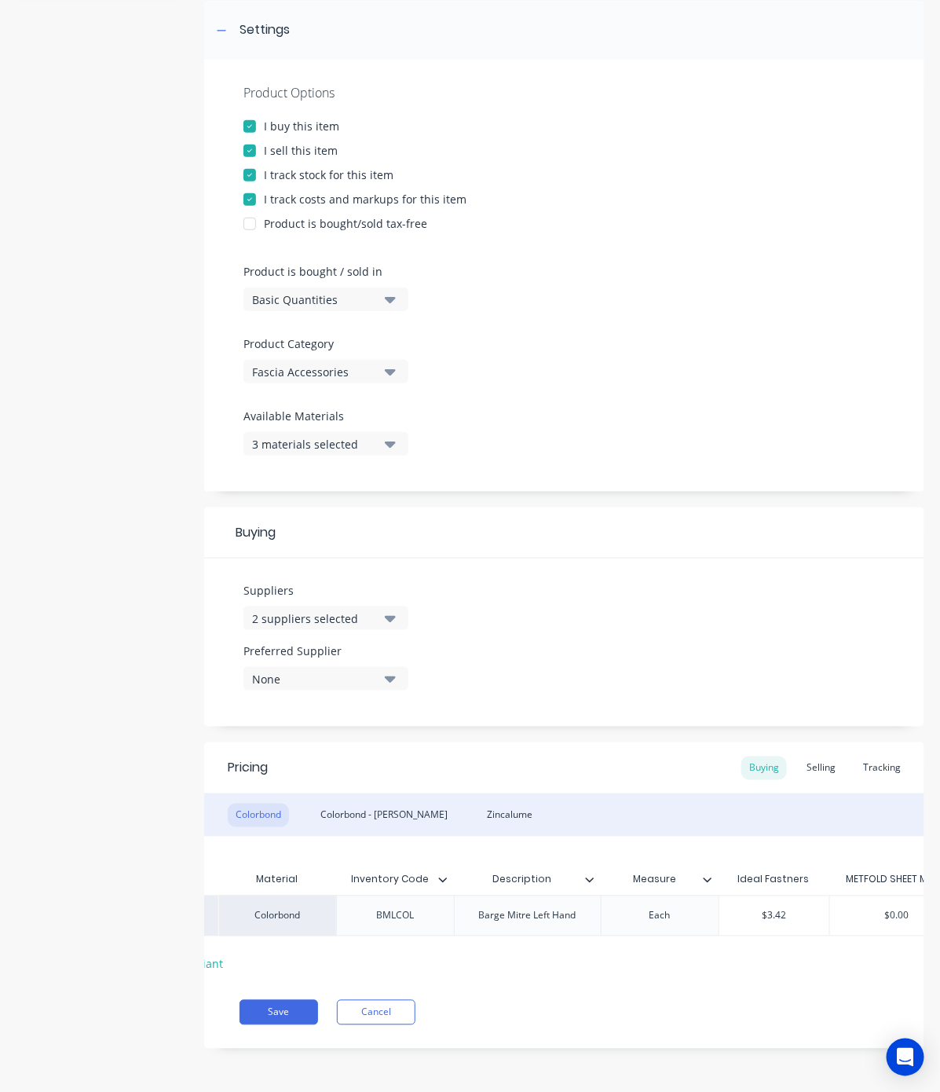
paste input "3.42"
type textarea "x"
type input "$3.42"
click at [654, 1034] on div "Pricing Buying Selling Tracking Colorbond Colorbond - [PERSON_NAME] Xero Item #…" at bounding box center [564, 895] width 720 height 306
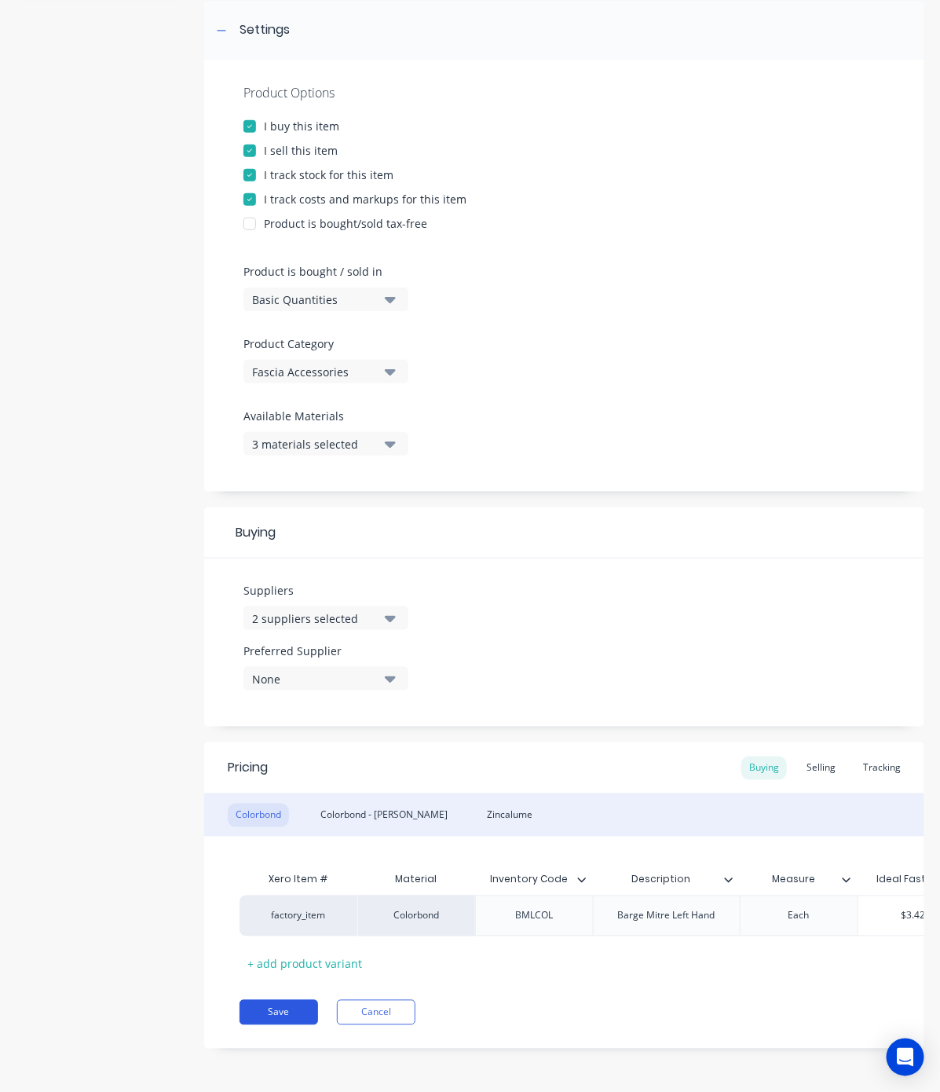
click at [280, 1010] on button "Save" at bounding box center [279, 1012] width 79 height 25
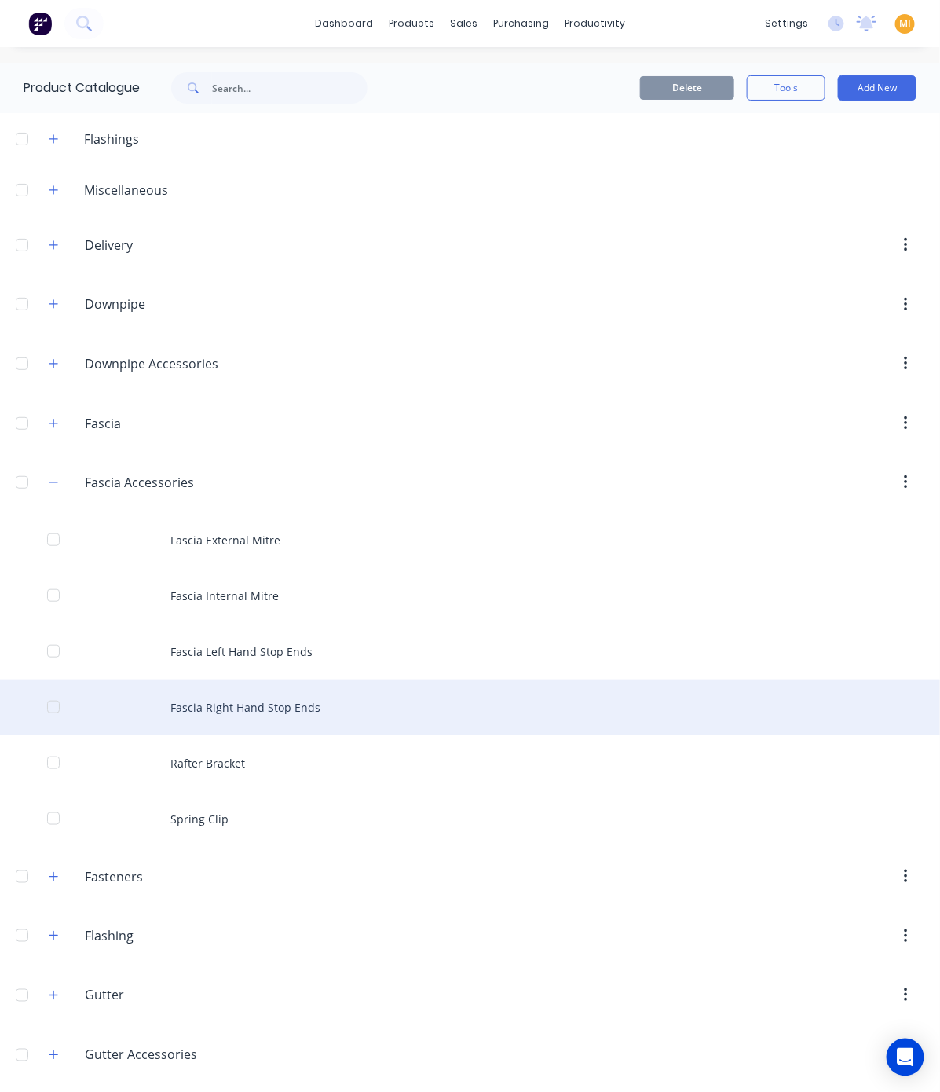
click at [426, 725] on div "Fascia Right Hand Stop Ends" at bounding box center [470, 707] width 940 height 56
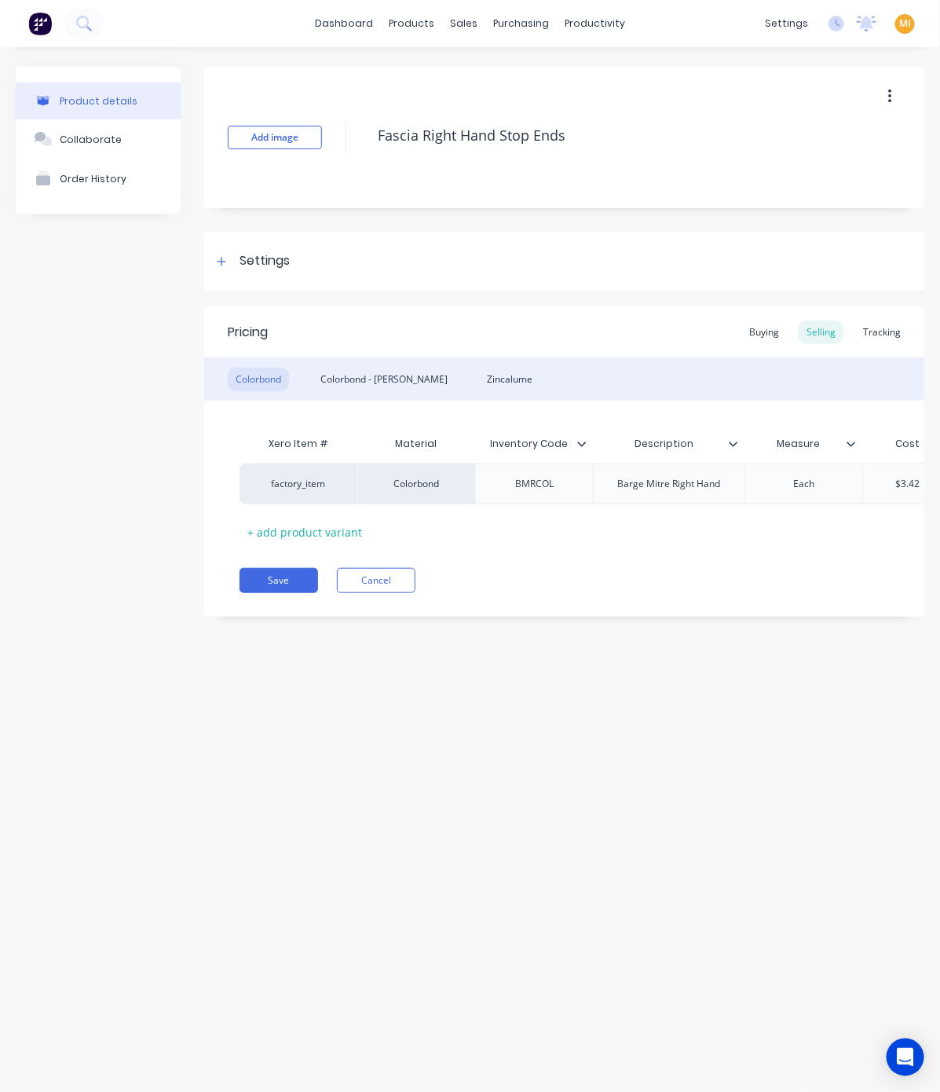
type textarea "x"
click at [285, 255] on div "Settings" at bounding box center [265, 261] width 50 height 20
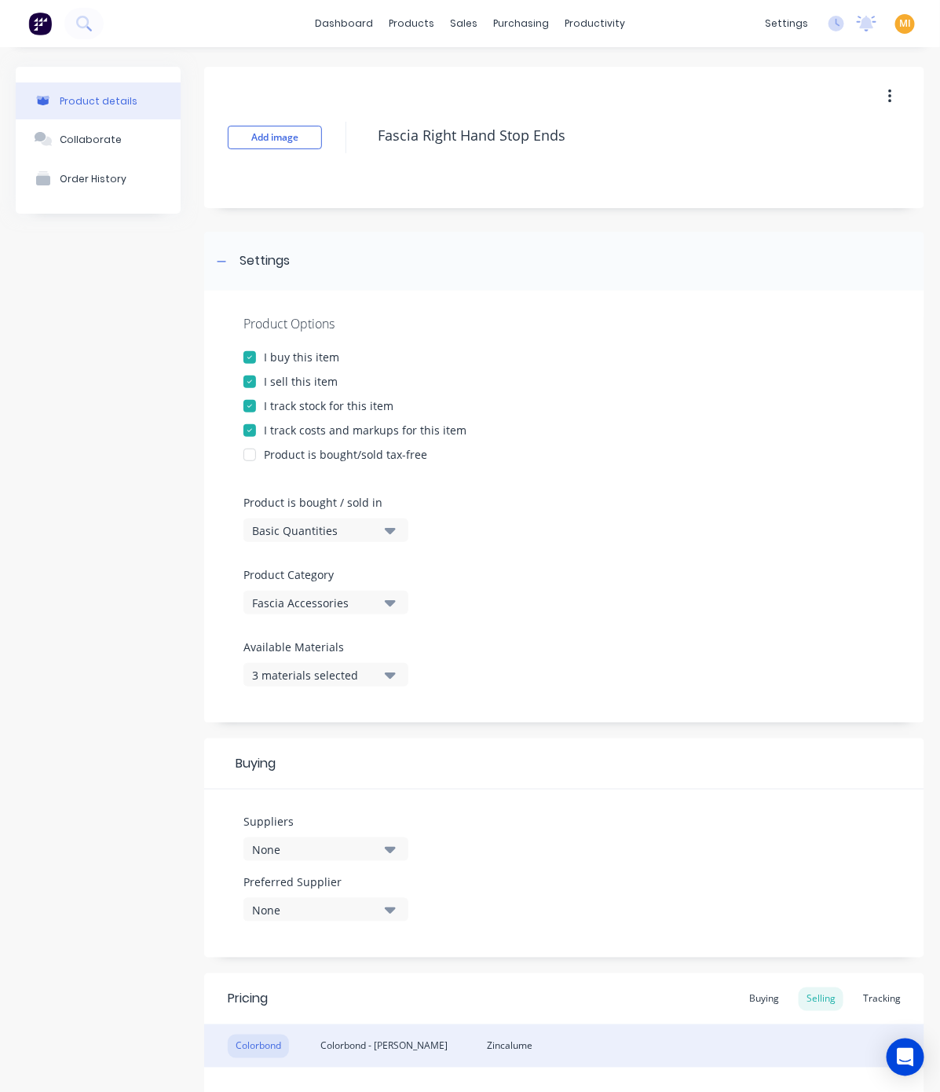
scroll to position [250, 0]
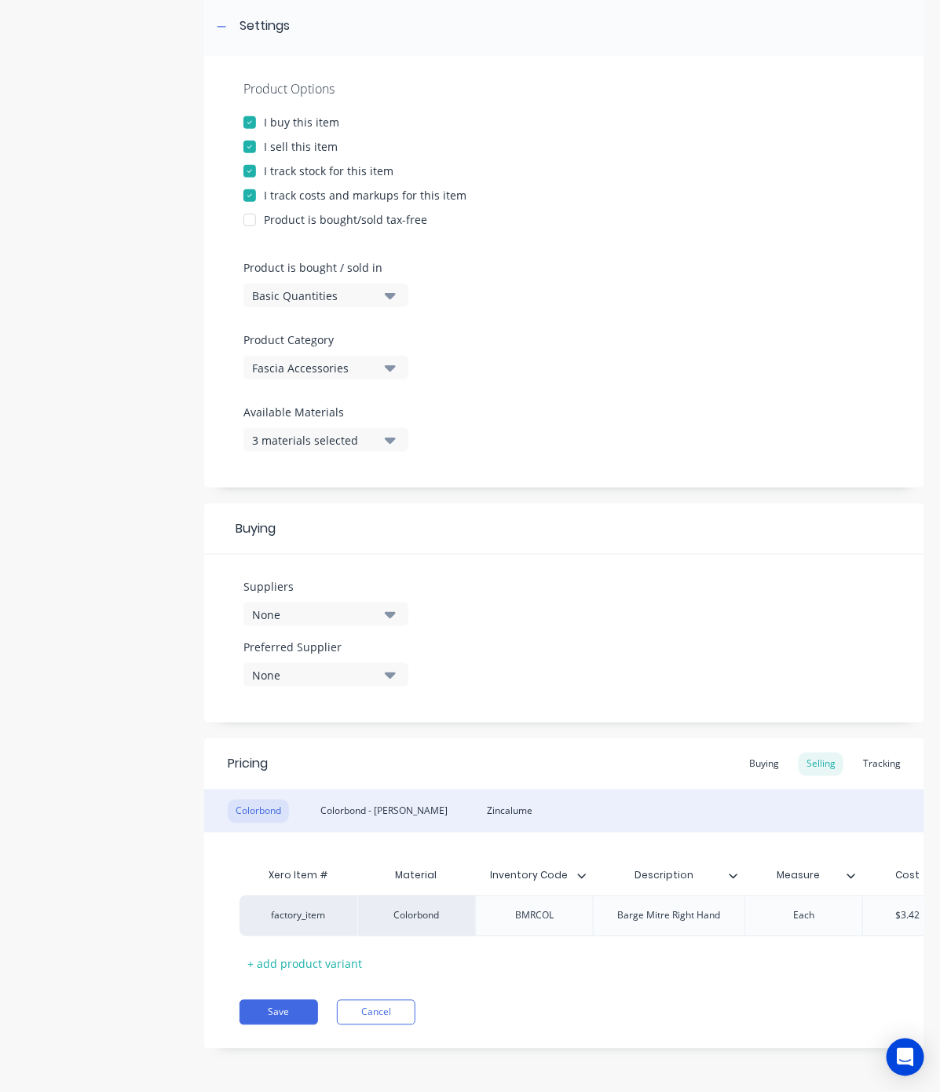
click at [335, 606] on div "None" at bounding box center [315, 614] width 126 height 16
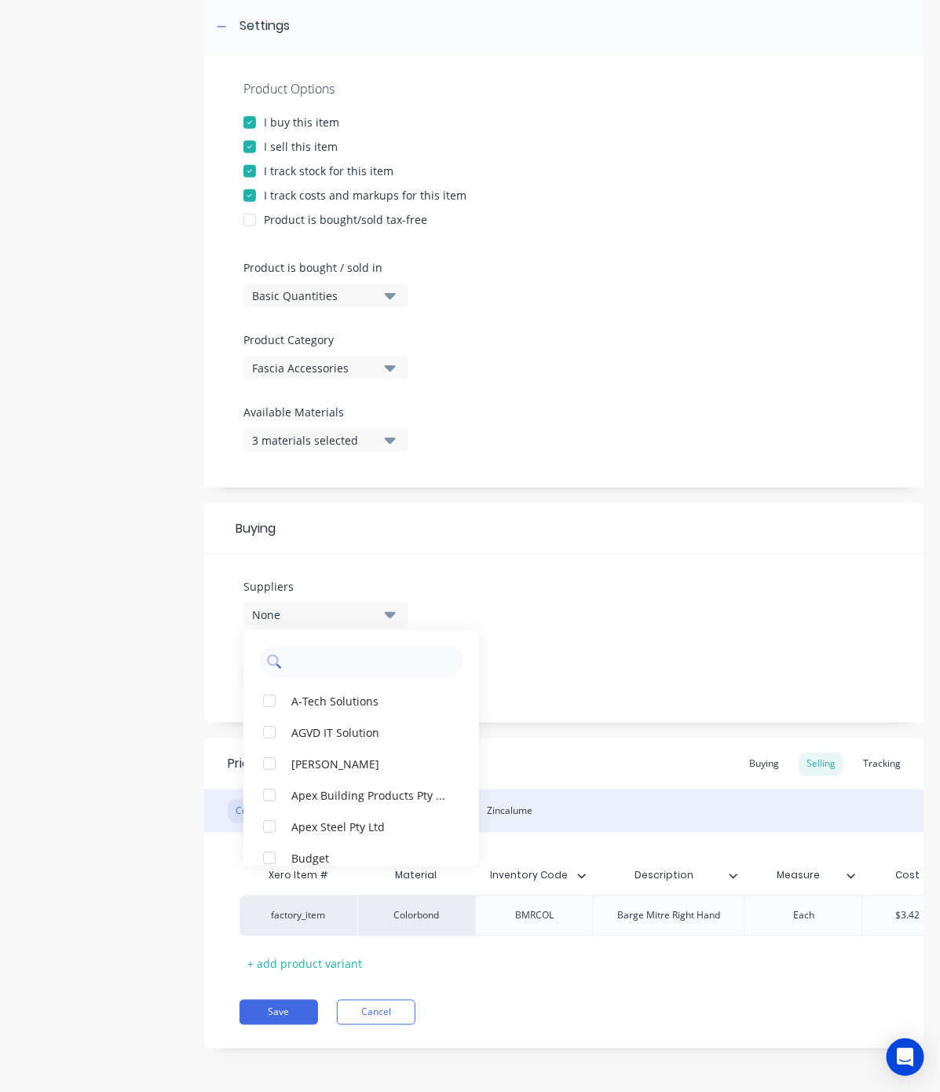
click at [314, 646] on input "text" at bounding box center [372, 661] width 167 height 31
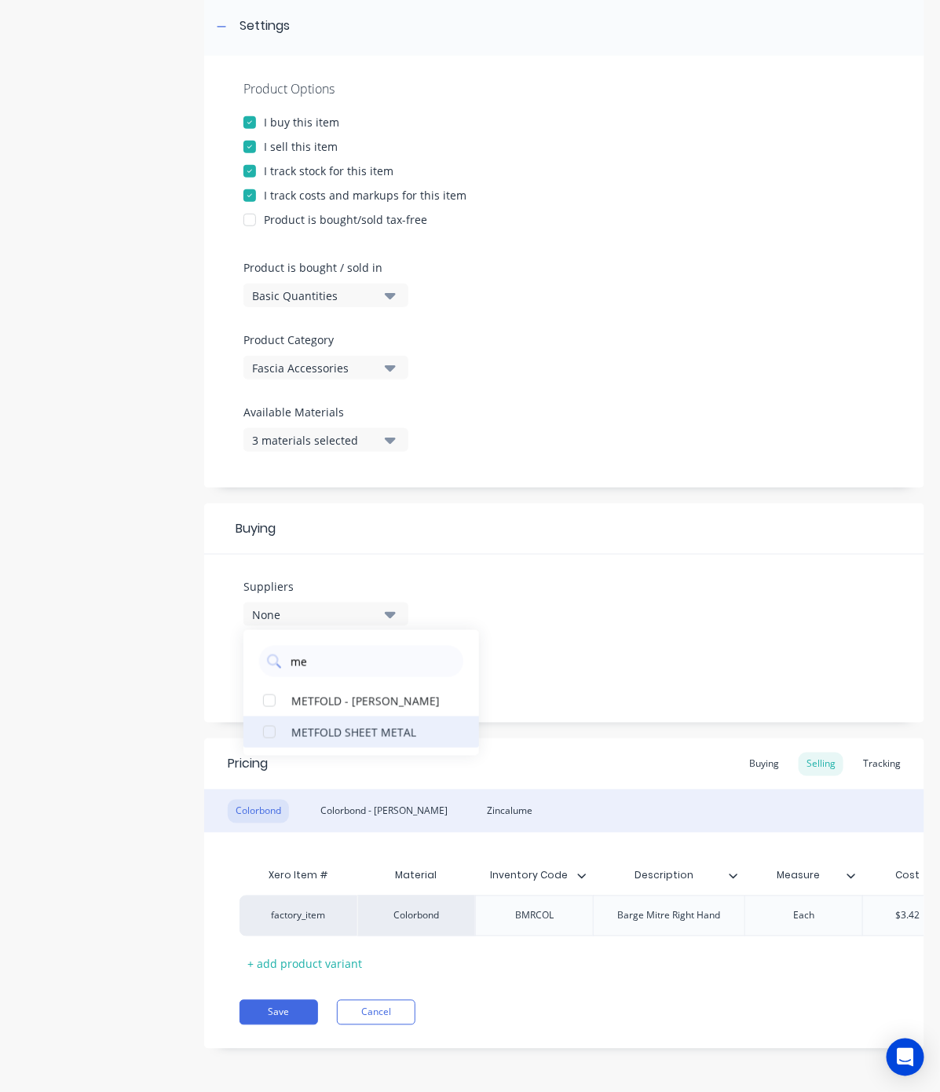
type input "me"
click at [330, 723] on div "METFOLD SHEET METAL" at bounding box center [369, 731] width 157 height 16
type textarea "x"
click at [335, 646] on input "me" at bounding box center [372, 661] width 167 height 31
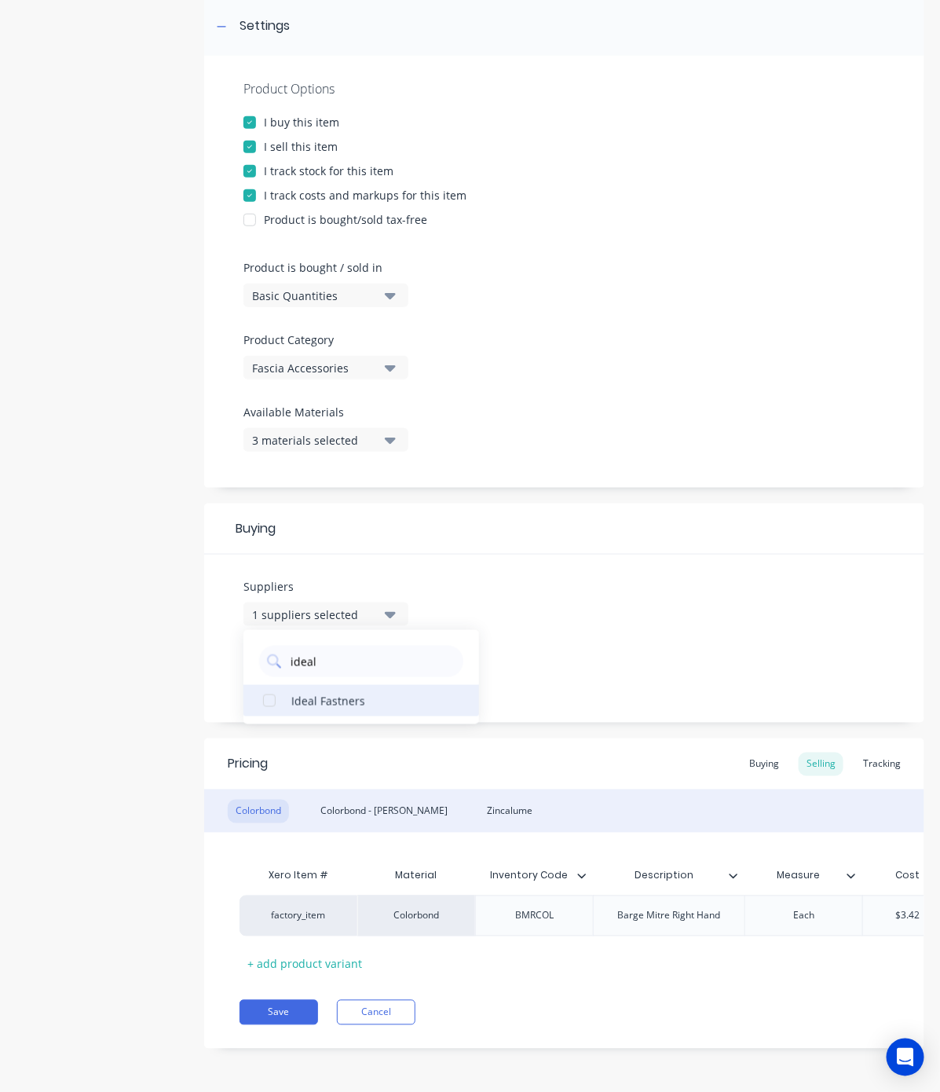
type input "ideal"
click at [335, 692] on div "Ideal Fastners" at bounding box center [369, 700] width 157 height 16
type textarea "x"
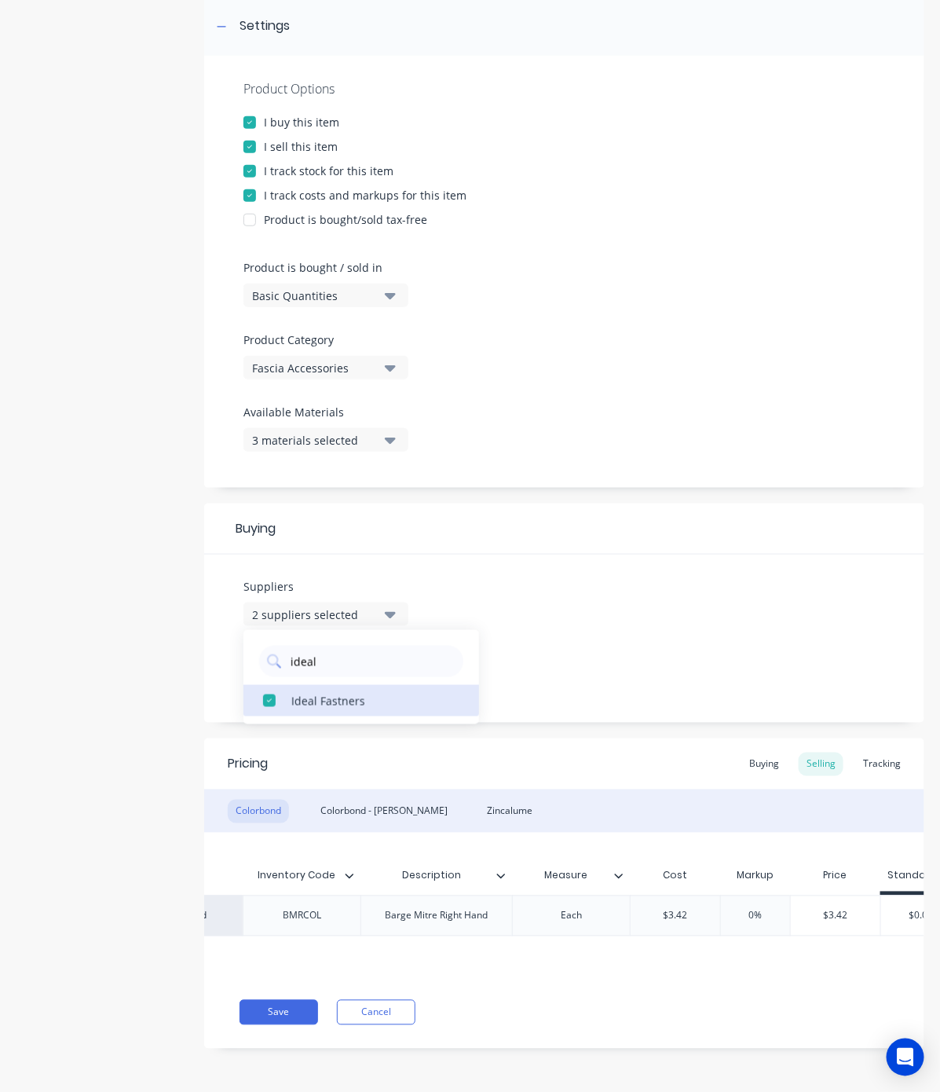
scroll to position [0, 233]
type input "$3.42"
drag, startPoint x: 711, startPoint y: 907, endPoint x: 631, endPoint y: 917, distance: 80.7
click at [631, 917] on div "$3.42 $3.42" at bounding box center [675, 915] width 90 height 39
click at [747, 753] on div "Buying" at bounding box center [765, 765] width 46 height 24
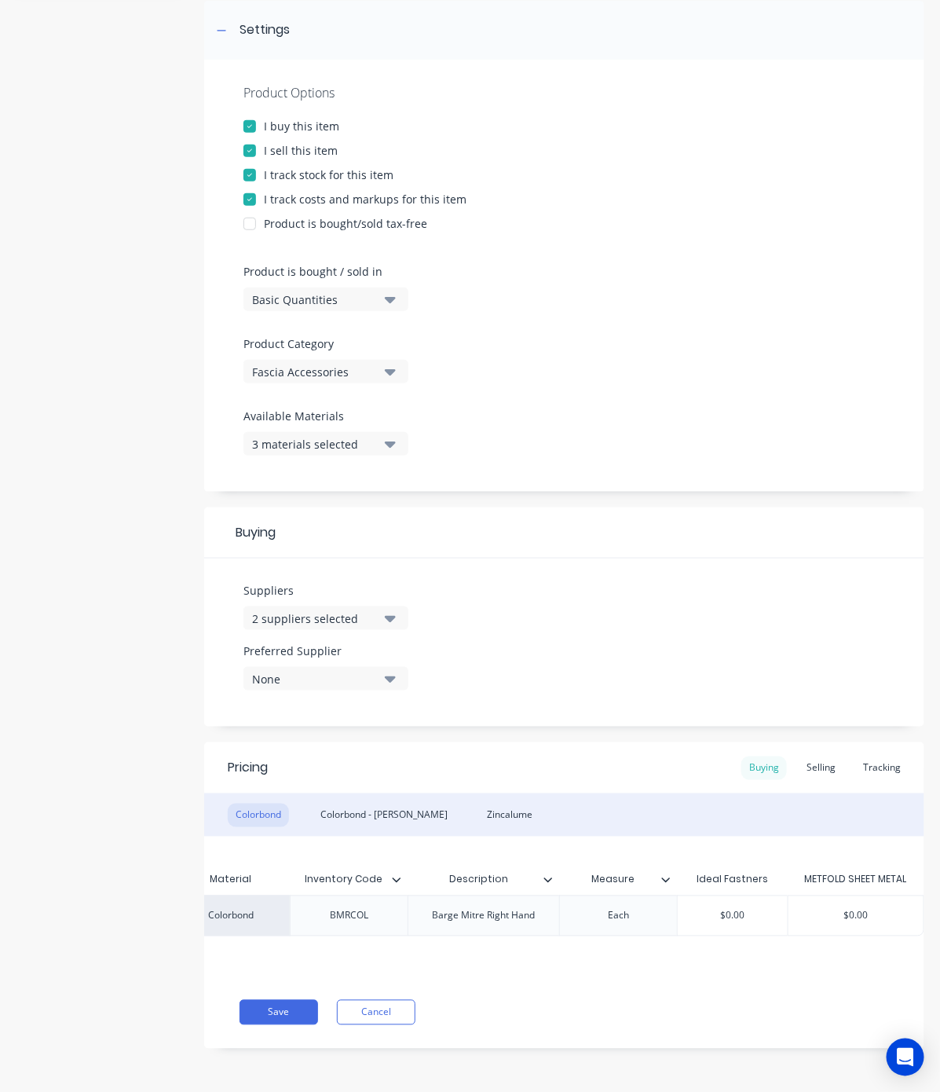
scroll to position [246, 0]
type input "$0.00"
drag, startPoint x: 762, startPoint y: 894, endPoint x: 619, endPoint y: 921, distance: 145.4
click at [619, 921] on div "factory_item Colorbond BMRCOL Barge Mitre Right Hand Each $0.00 $0.00 $0.00" at bounding box center [489, 915] width 870 height 41
paste input "3.42"
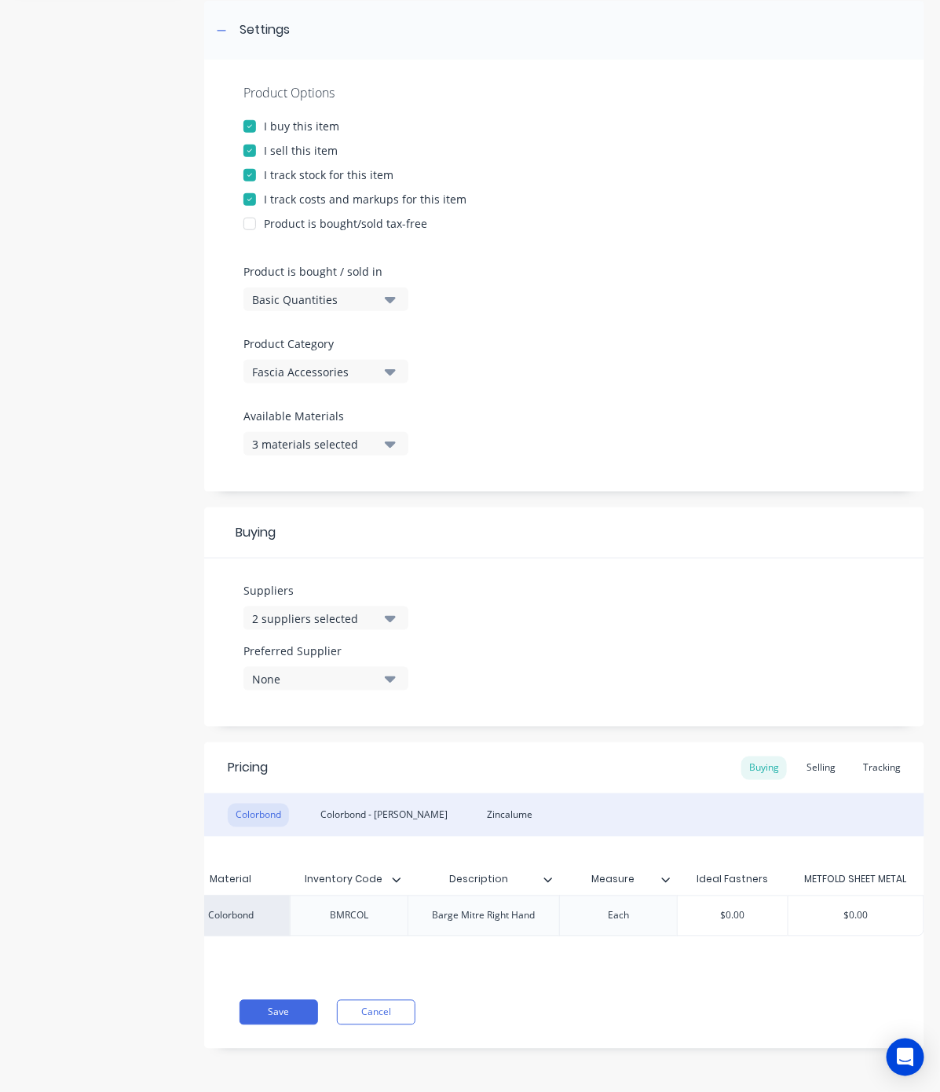
type textarea "x"
type input "$3.42"
type input "$0.00"
drag, startPoint x: 872, startPoint y: 901, endPoint x: 780, endPoint y: 913, distance: 92.7
click at [789, 913] on div "$0.00 $0.00" at bounding box center [856, 915] width 135 height 39
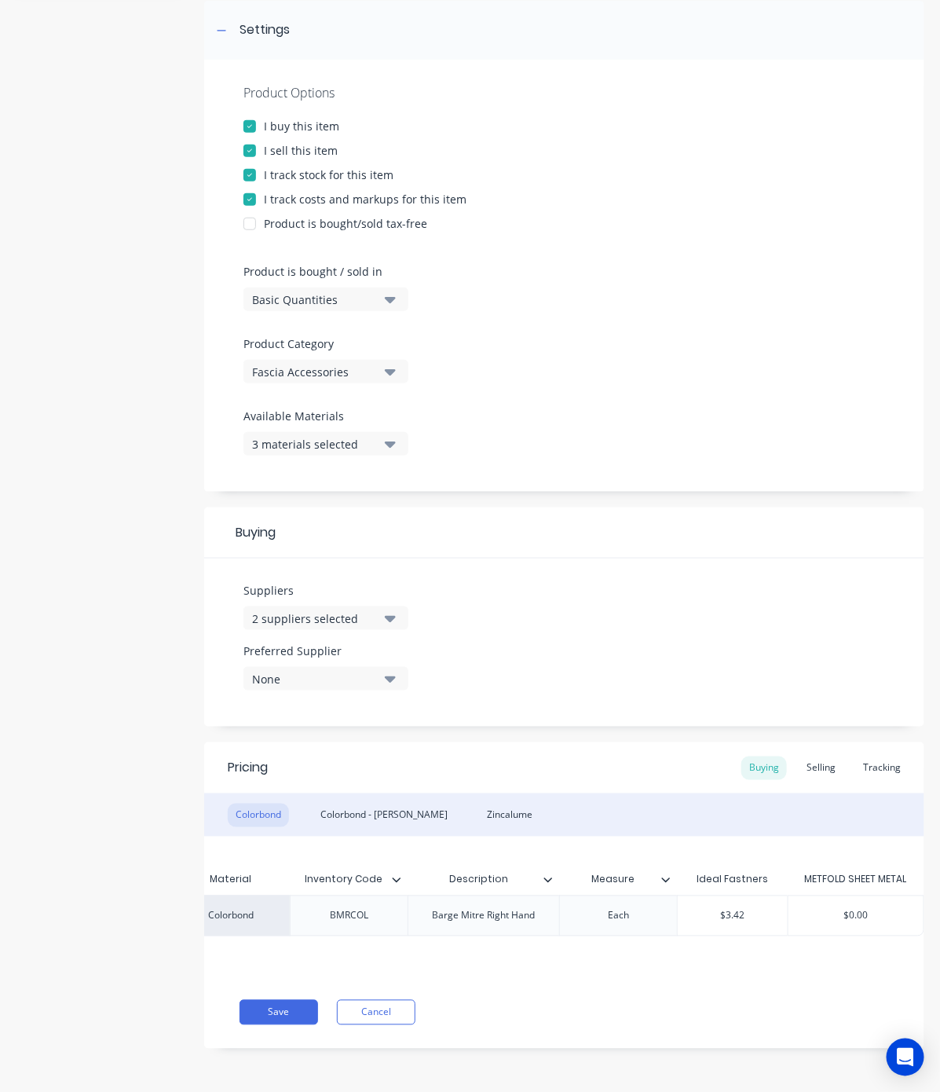
paste input "3.42"
type textarea "x"
type input "$3.42"
click at [654, 983] on div "Pricing Buying Selling Tracking Colorbond Colorbond - [PERSON_NAME] Xero Item #…" at bounding box center [564, 895] width 720 height 306
click at [273, 1026] on div "Pricing Buying Selling Tracking Colorbond Colorbond - [PERSON_NAME] Xero Item #…" at bounding box center [564, 895] width 720 height 306
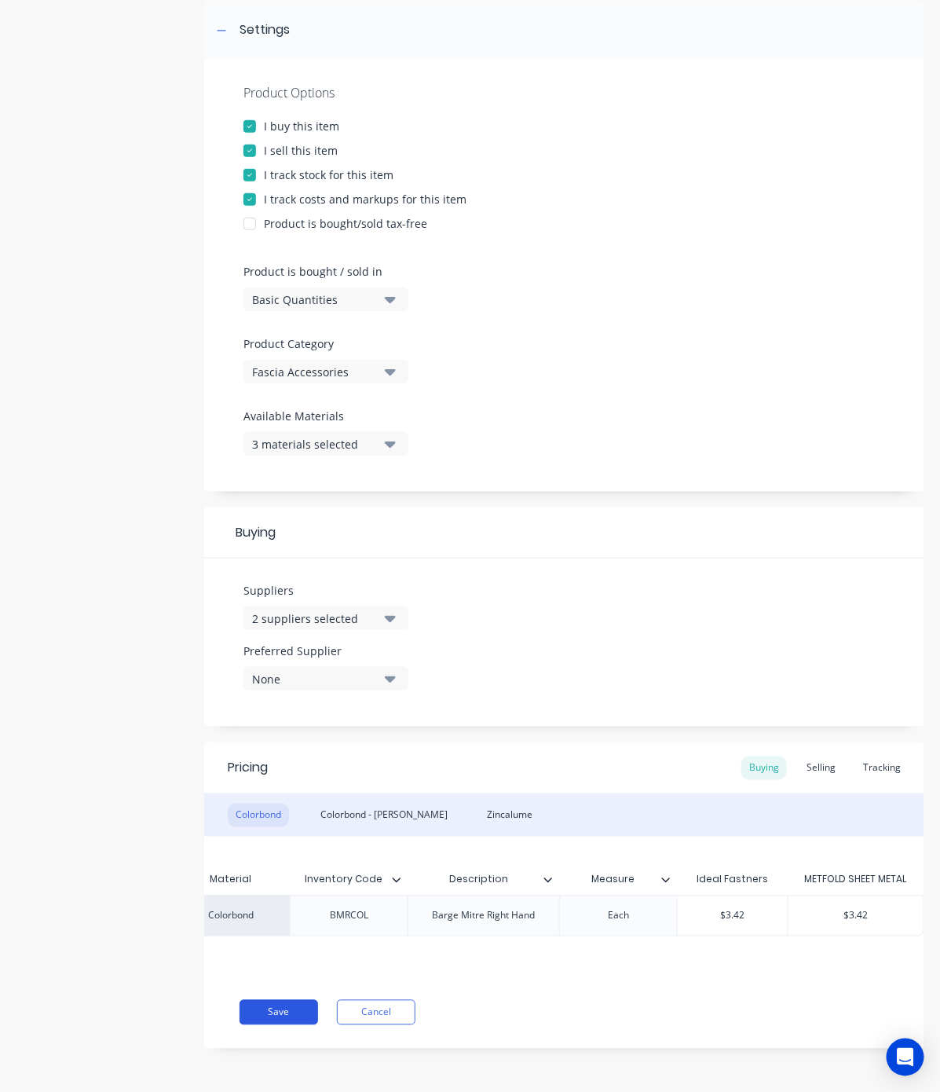
click at [276, 1013] on button "Save" at bounding box center [279, 1012] width 79 height 25
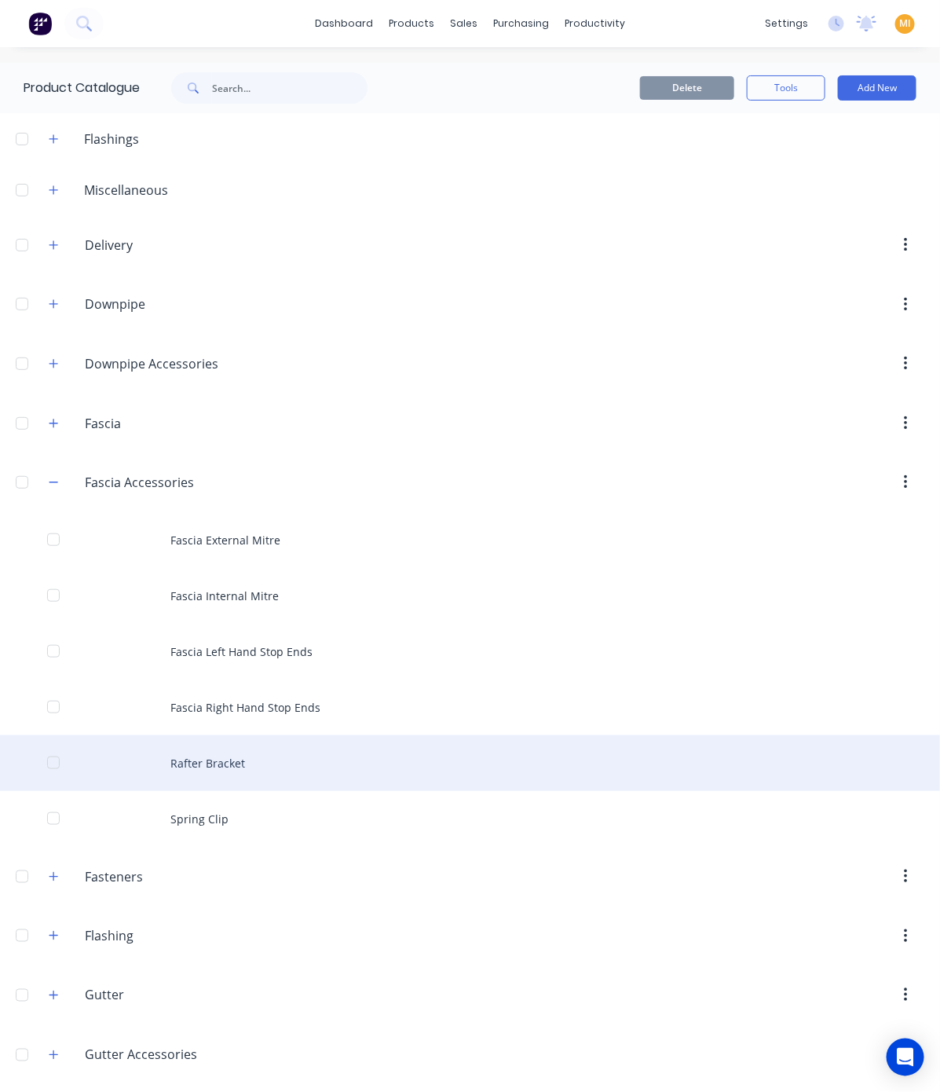
click at [288, 755] on div "Rafter Bracket" at bounding box center [470, 763] width 940 height 56
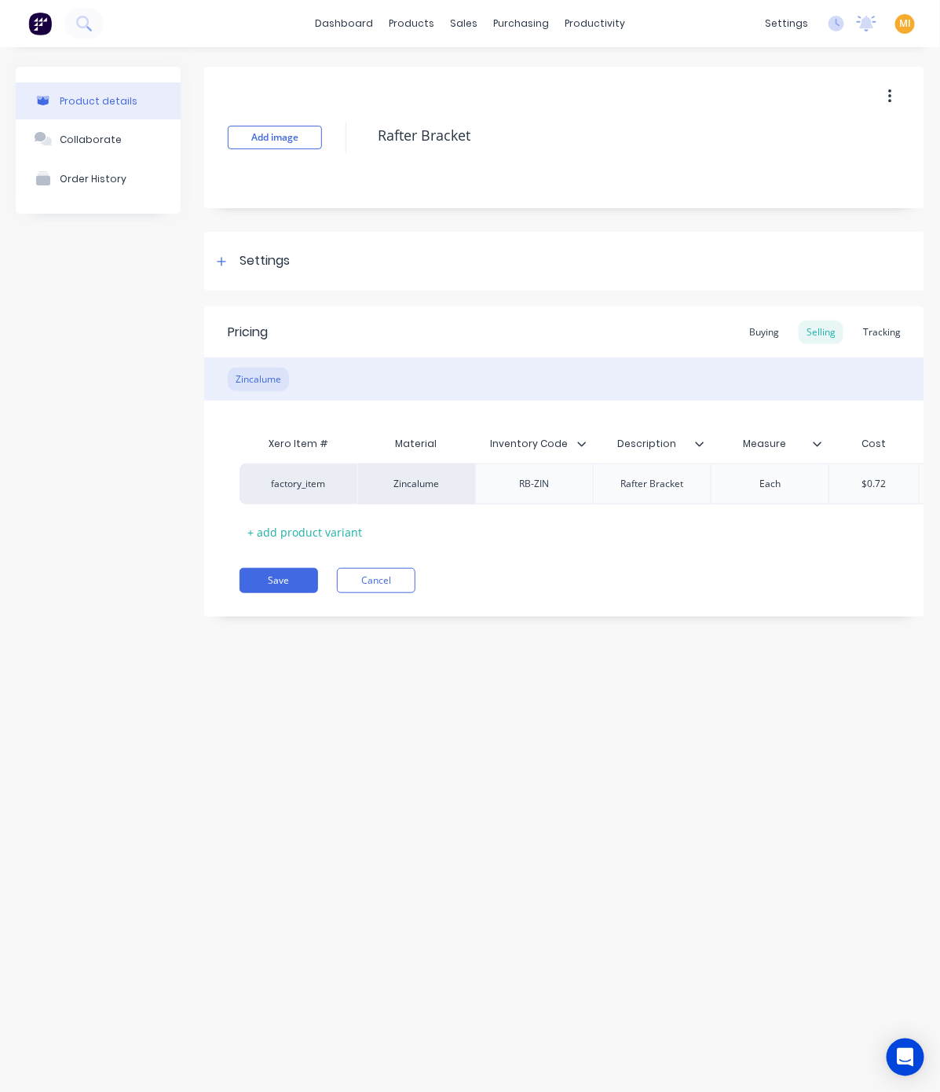
type textarea "x"
click at [233, 253] on div "Settings" at bounding box center [251, 261] width 78 height 20
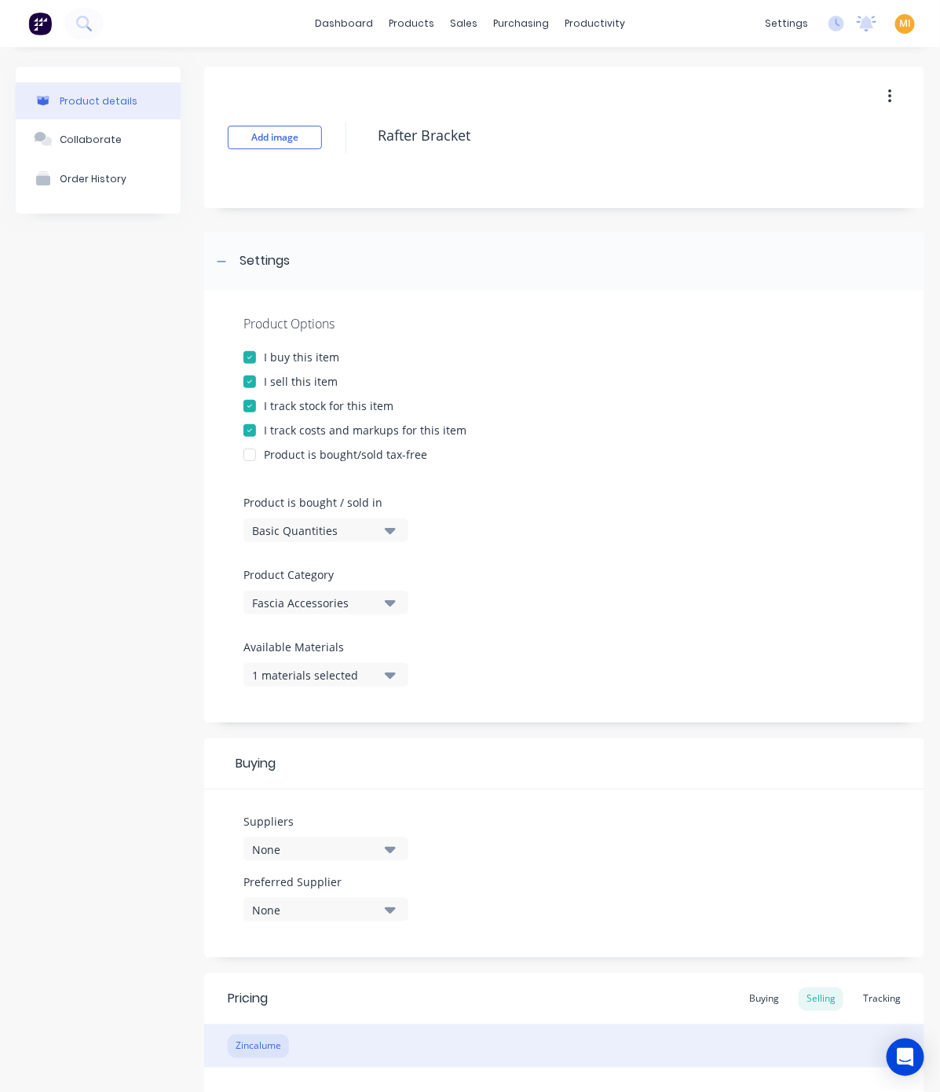
scroll to position [250, 0]
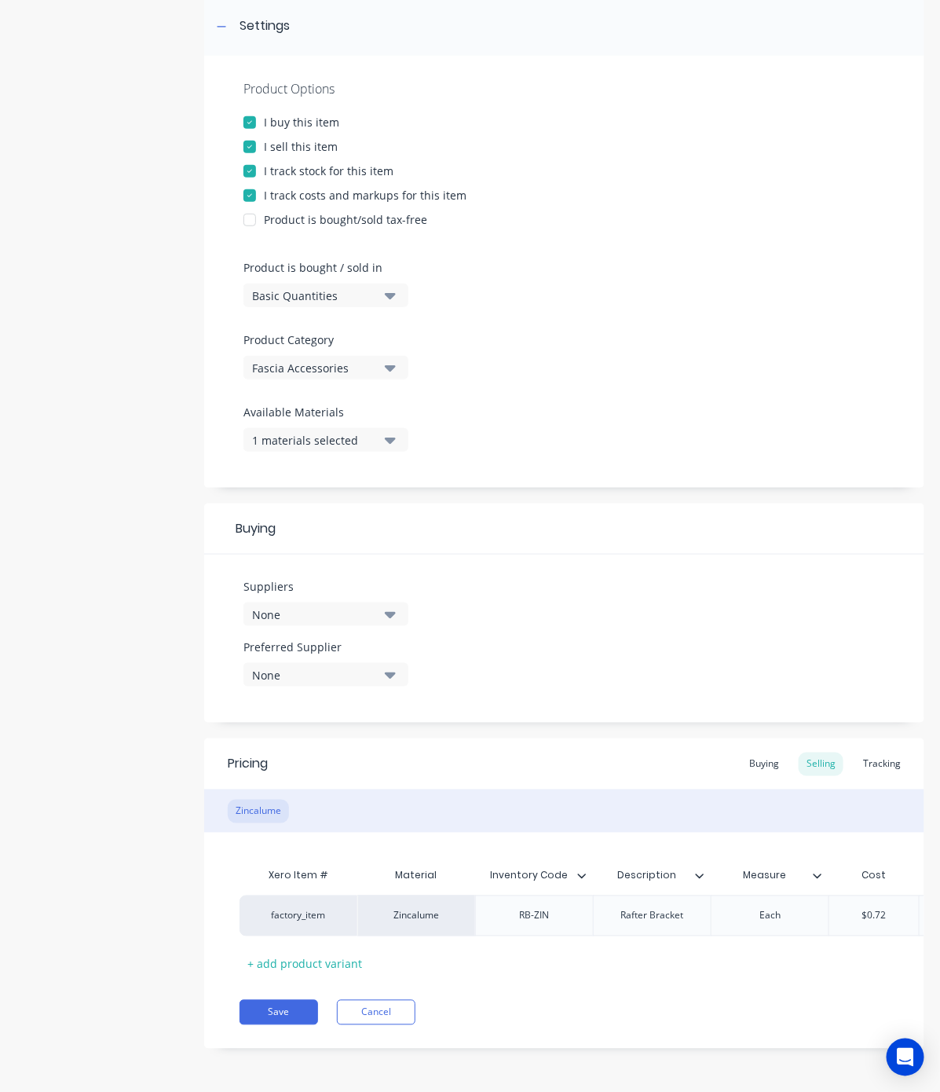
click at [326, 606] on div "None" at bounding box center [315, 614] width 126 height 16
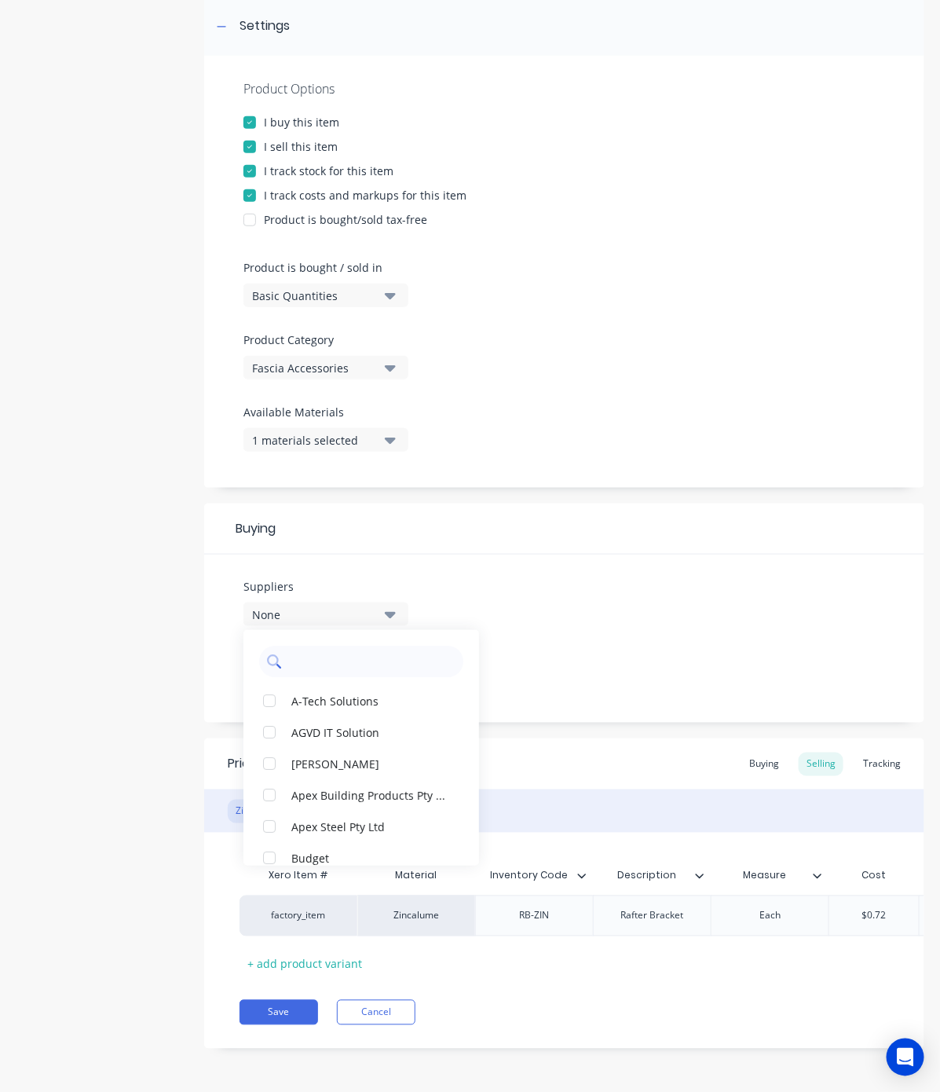
click at [319, 649] on input "text" at bounding box center [372, 661] width 167 height 31
type input "metfo"
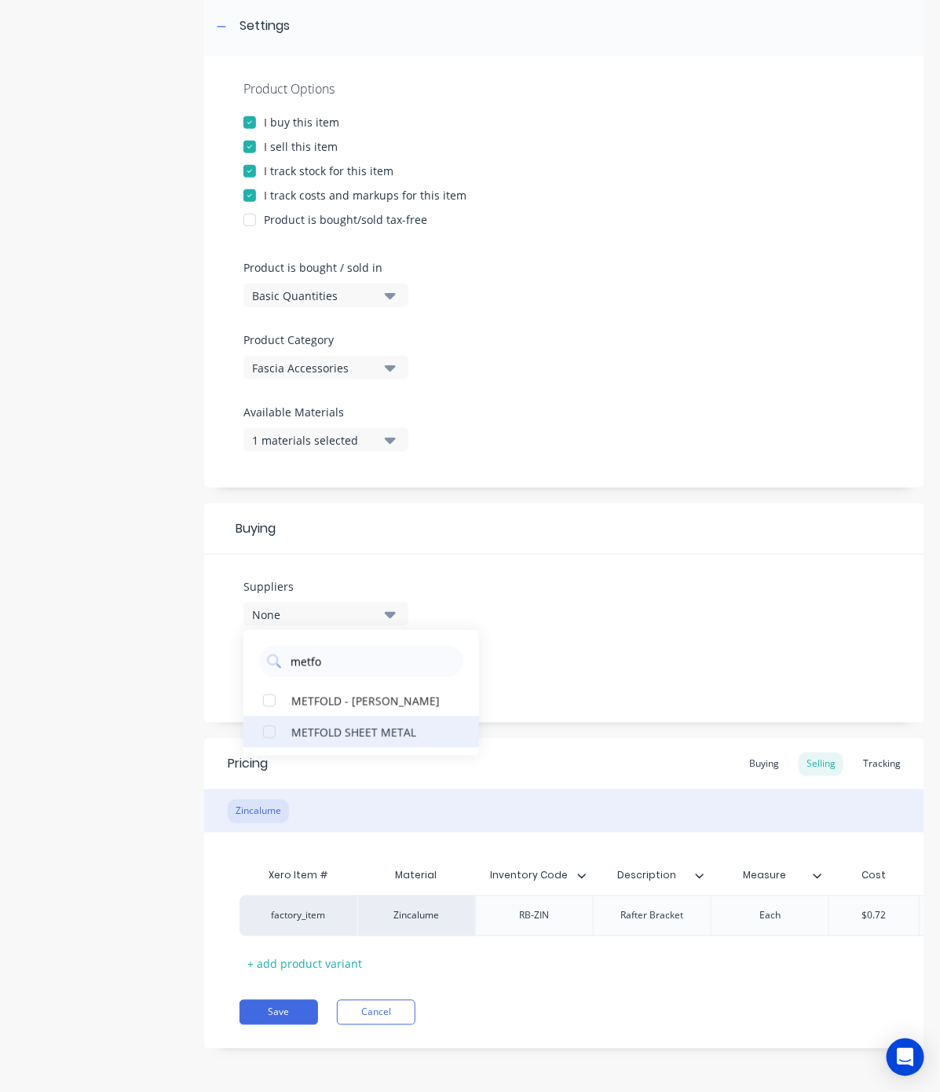
click at [271, 716] on div "button" at bounding box center [269, 731] width 31 height 31
type textarea "x"
type input "m"
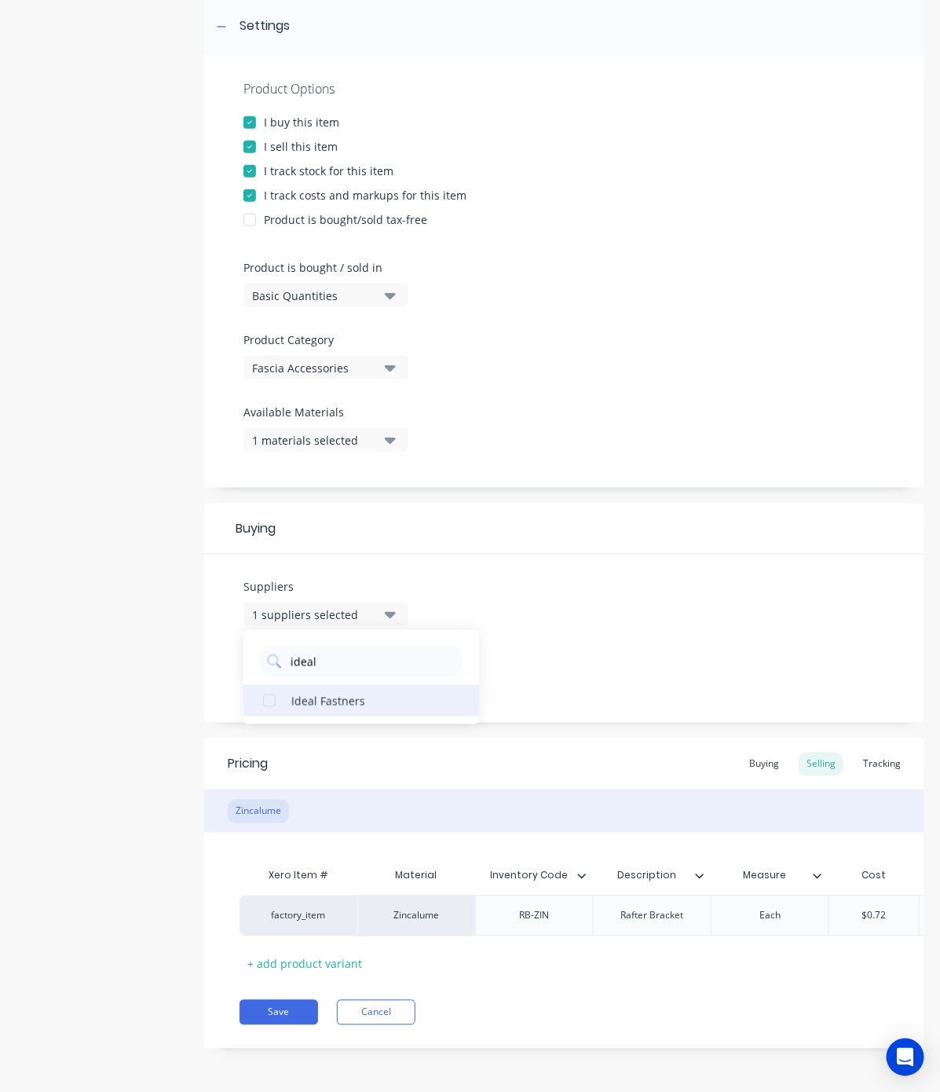
type input "ideal"
click at [361, 692] on div "Ideal Fastners" at bounding box center [369, 700] width 157 height 16
type textarea "x"
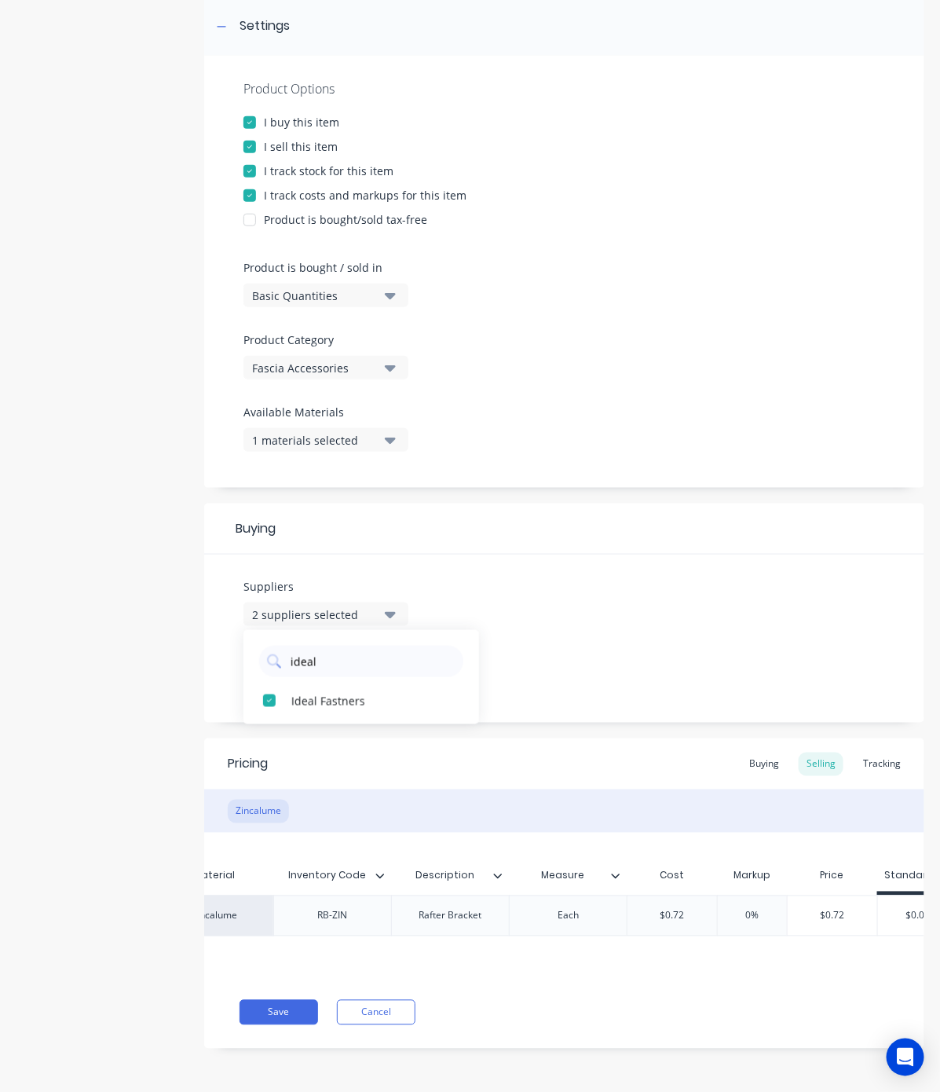
type input "$0.72"
drag, startPoint x: 696, startPoint y: 896, endPoint x: 629, endPoint y: 907, distance: 67.7
click at [629, 909] on input "$0.72" at bounding box center [673, 916] width 90 height 14
click at [748, 753] on div "Buying" at bounding box center [765, 765] width 46 height 24
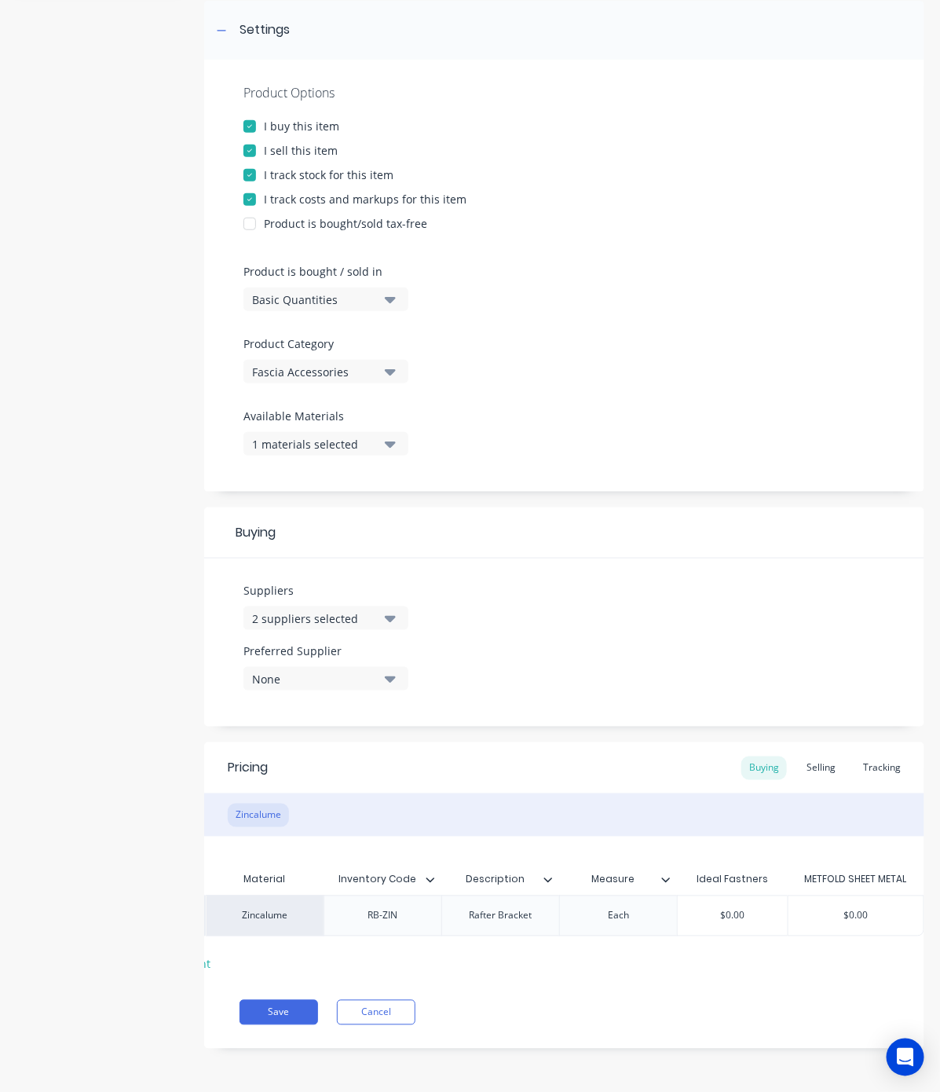
type input "$0.00"
drag, startPoint x: 759, startPoint y: 901, endPoint x: 618, endPoint y: 904, distance: 140.6
click at [618, 904] on div "factory_item Zincalume RB-ZIN Rafter Bracket Each $0.00 $0.00 $0.00" at bounding box center [506, 915] width 837 height 41
paste input "72"
type textarea "x"
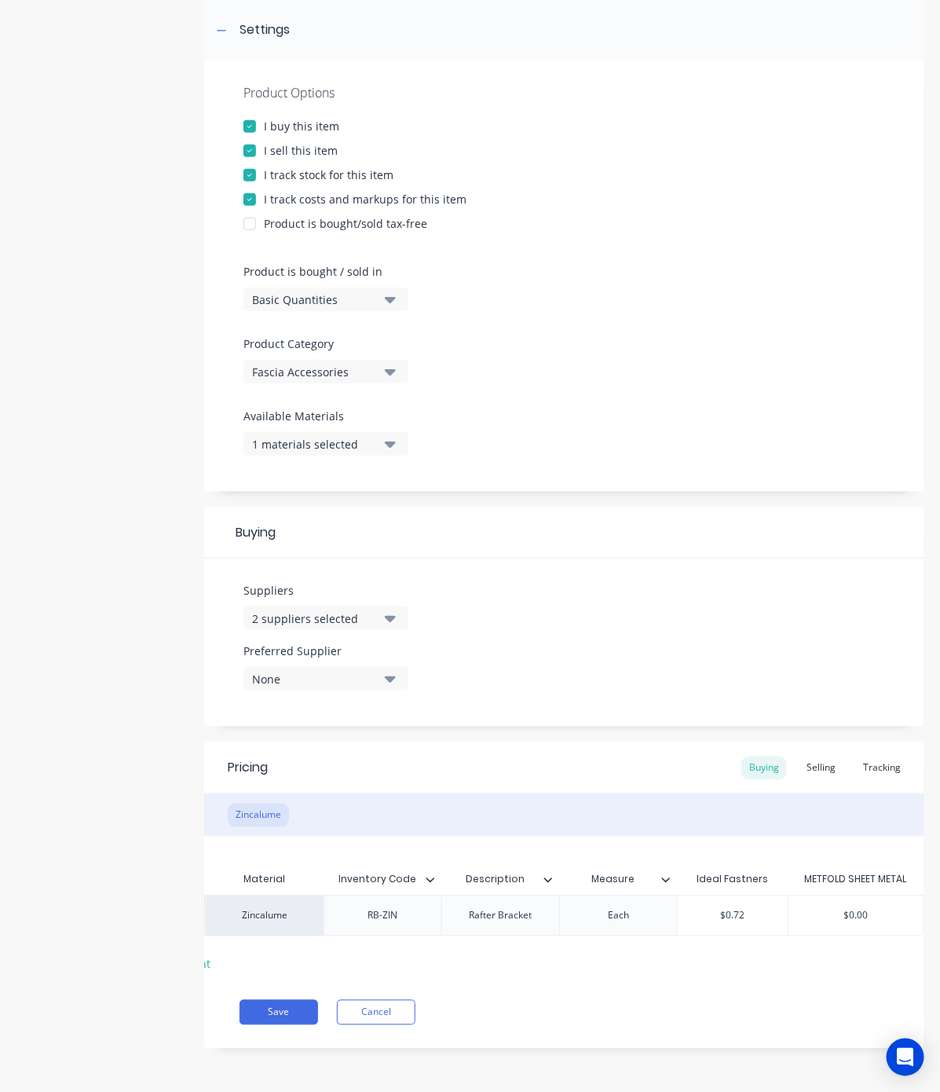
type input "$0.72"
type input "$0.00"
drag, startPoint x: 873, startPoint y: 897, endPoint x: 728, endPoint y: 910, distance: 145.1
click at [728, 910] on div "factory_item Zincalume RB-ZIN Rafter Bracket Each $0.72 $0.72 $0.00 $0.00" at bounding box center [506, 915] width 837 height 41
paste input "72"
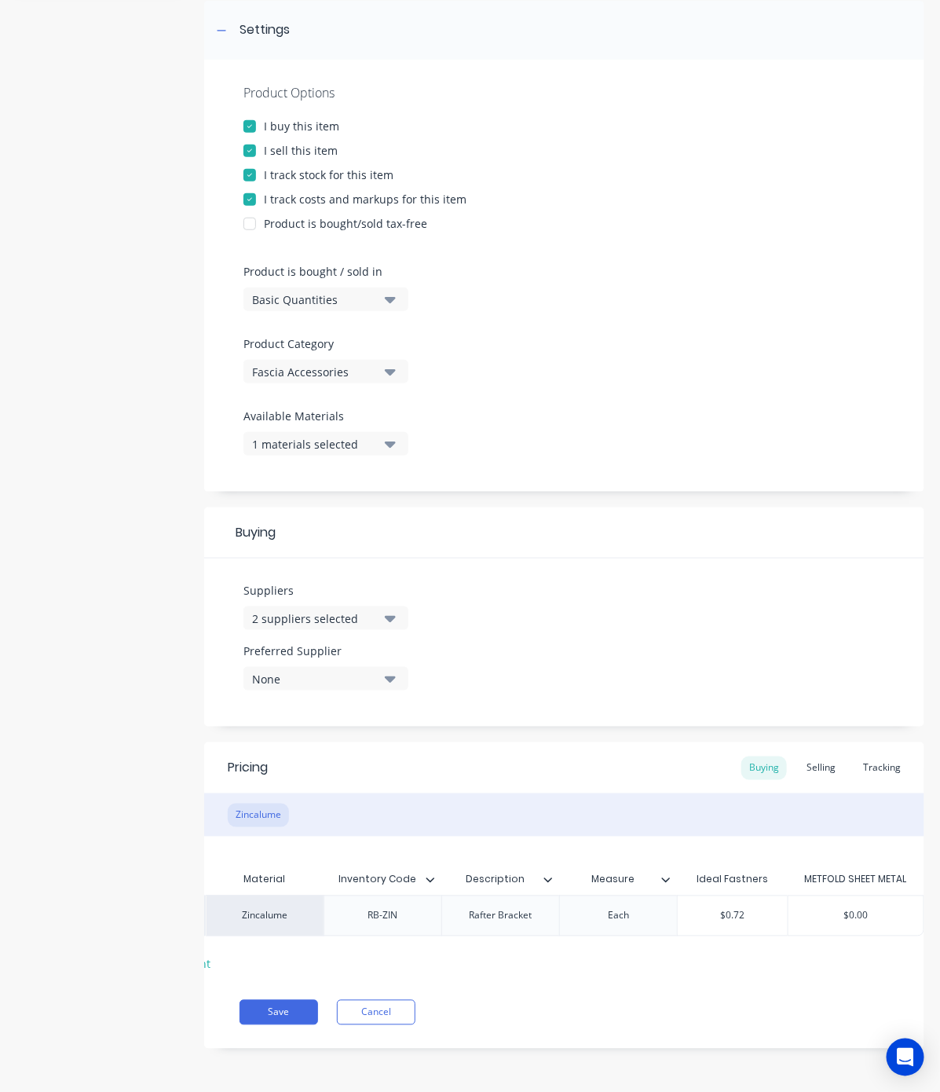
type textarea "x"
type input "$0.72"
click at [719, 1004] on div "Save Cancel" at bounding box center [582, 1012] width 685 height 25
click at [261, 1015] on button "Save" at bounding box center [279, 1012] width 79 height 25
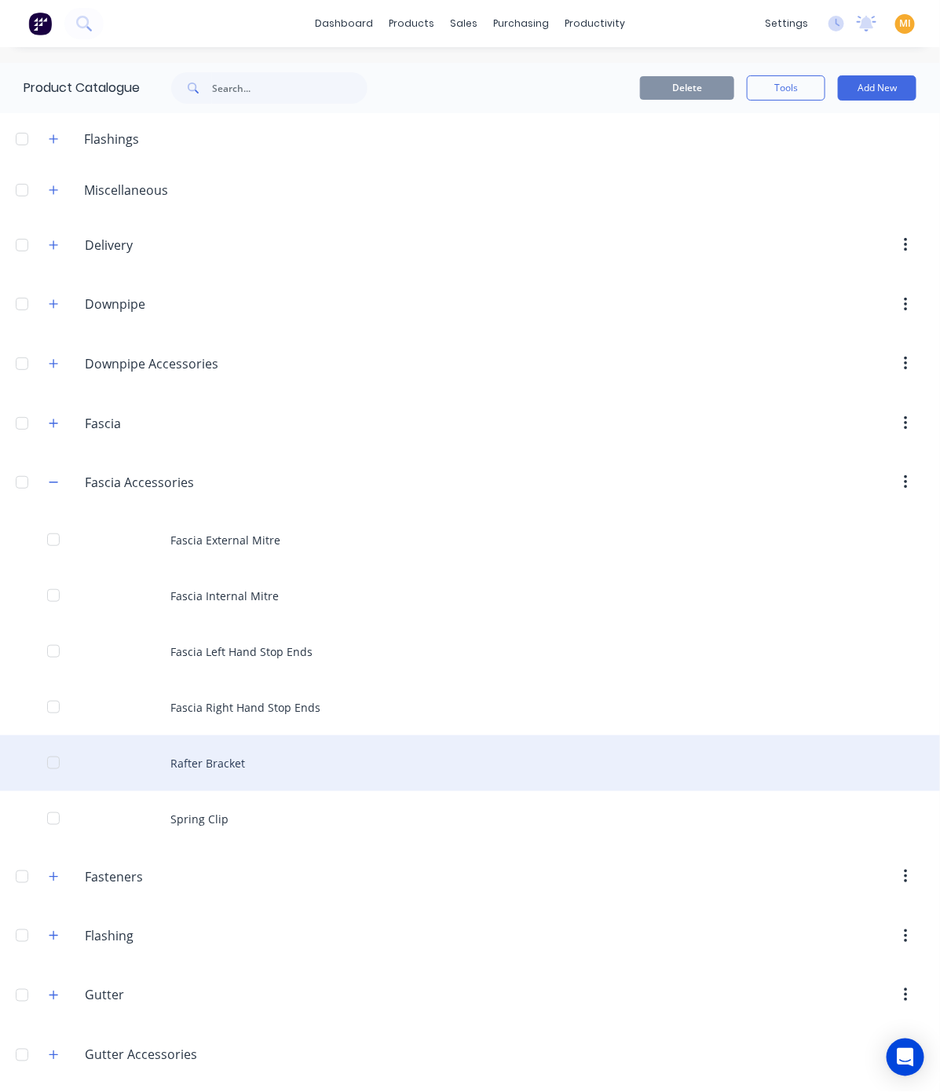
click at [269, 770] on div "Rafter Bracket" at bounding box center [470, 763] width 940 height 56
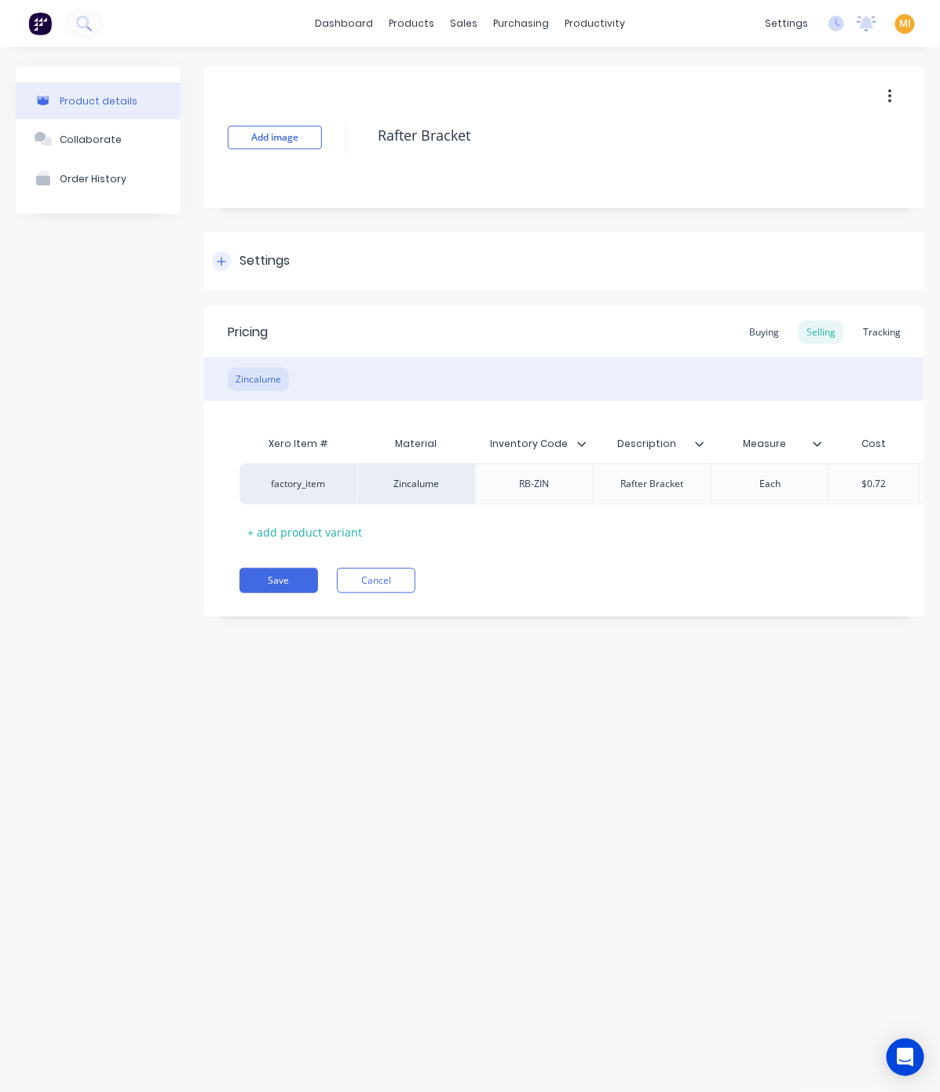
click at [269, 244] on div "Settings" at bounding box center [564, 261] width 720 height 59
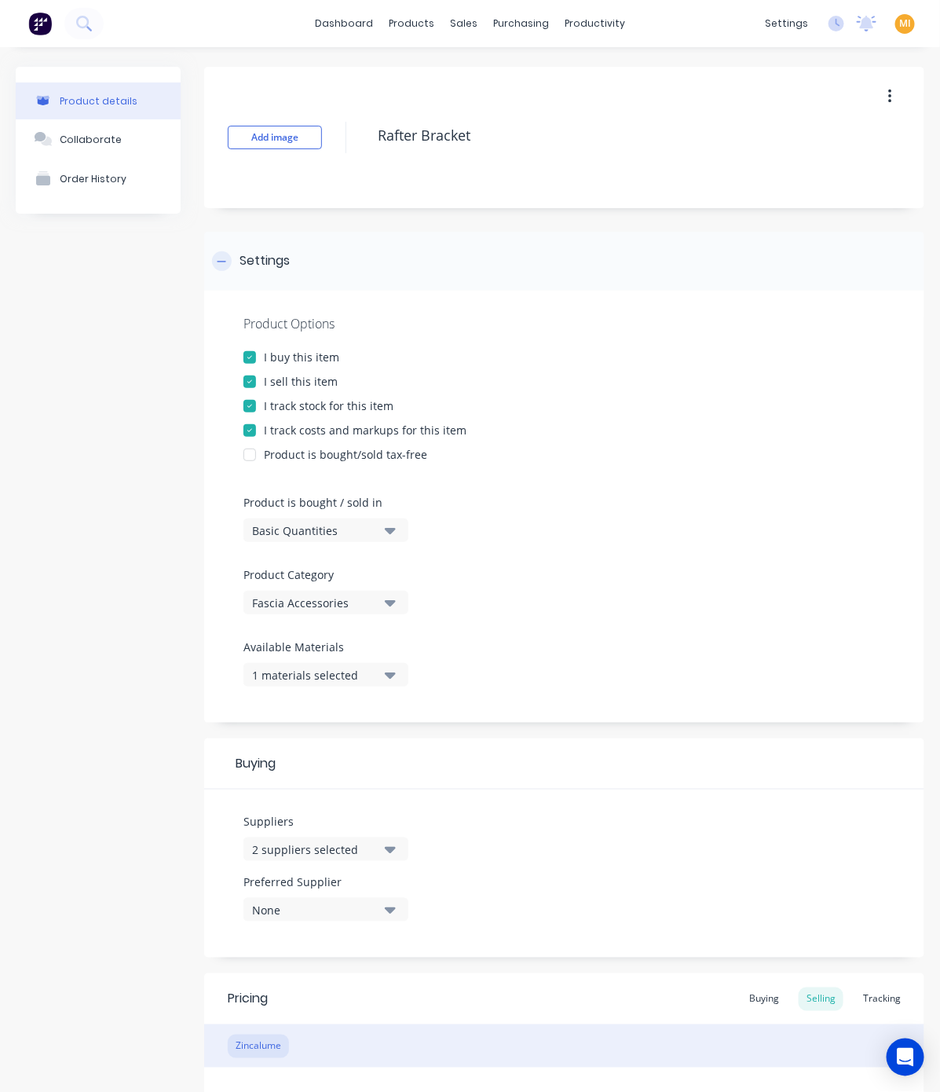
click at [269, 244] on div "Settings" at bounding box center [564, 261] width 720 height 59
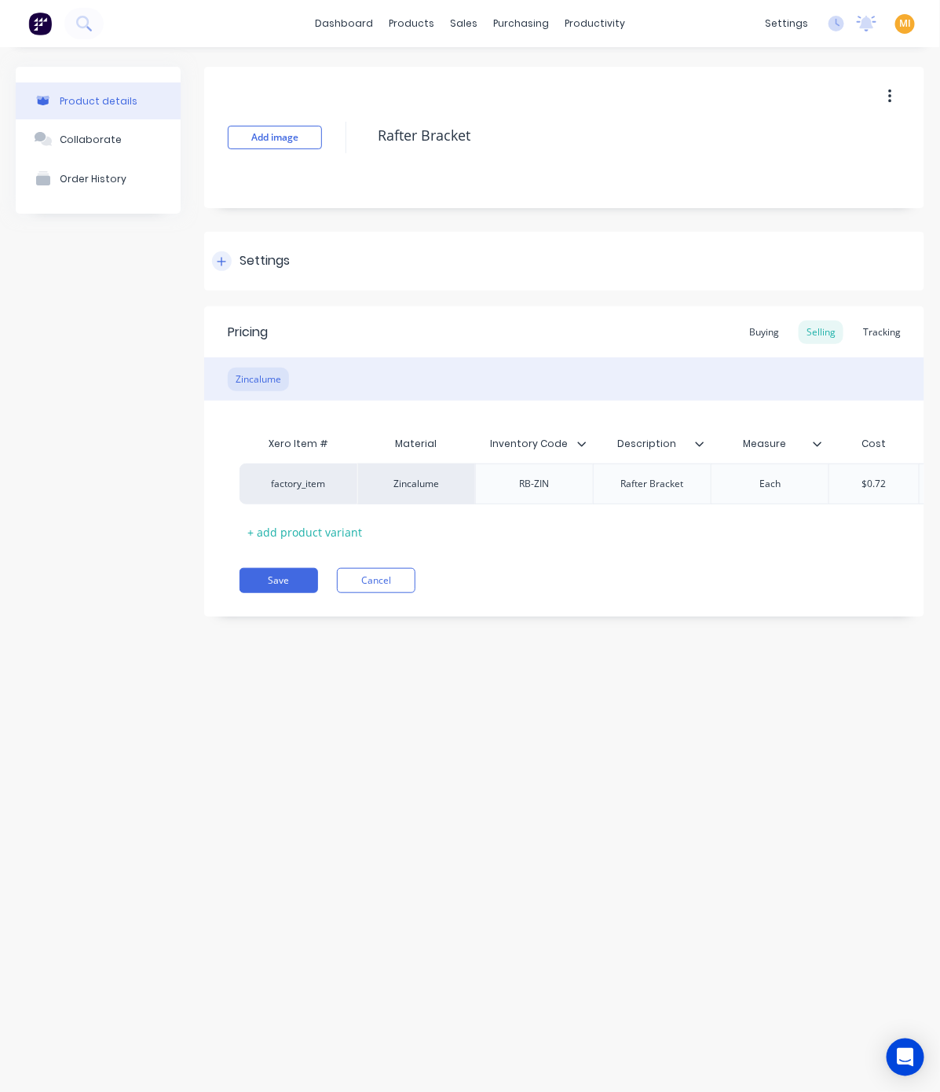
click at [263, 272] on div "Settings" at bounding box center [564, 261] width 720 height 59
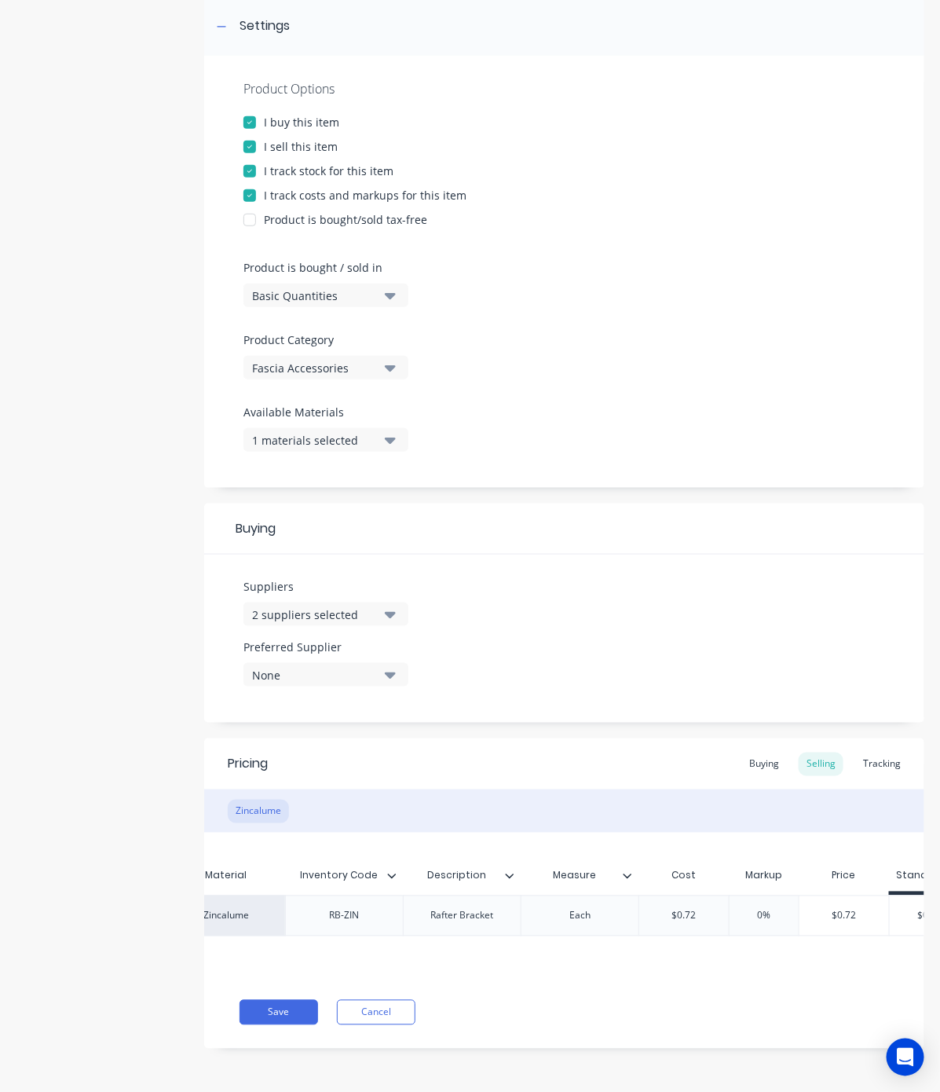
scroll to position [0, 450]
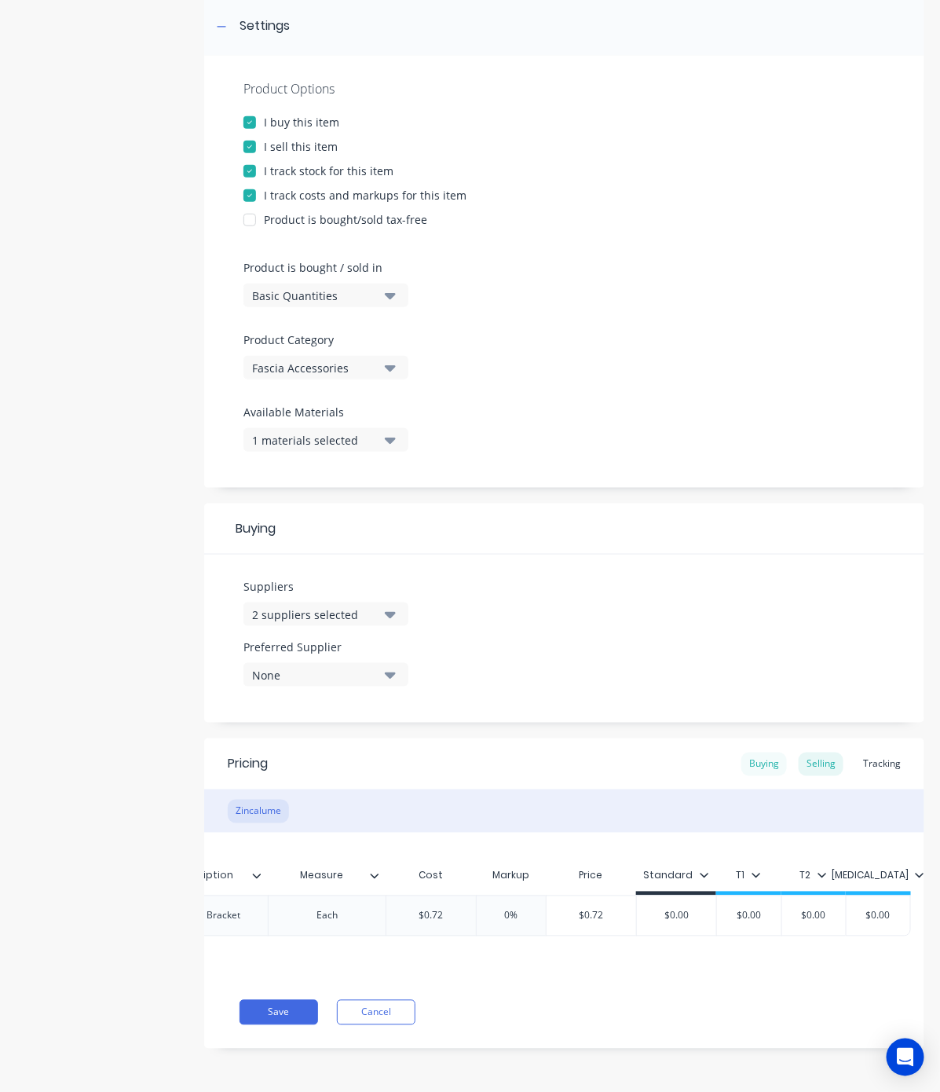
click at [742, 753] on div "Buying" at bounding box center [765, 765] width 46 height 24
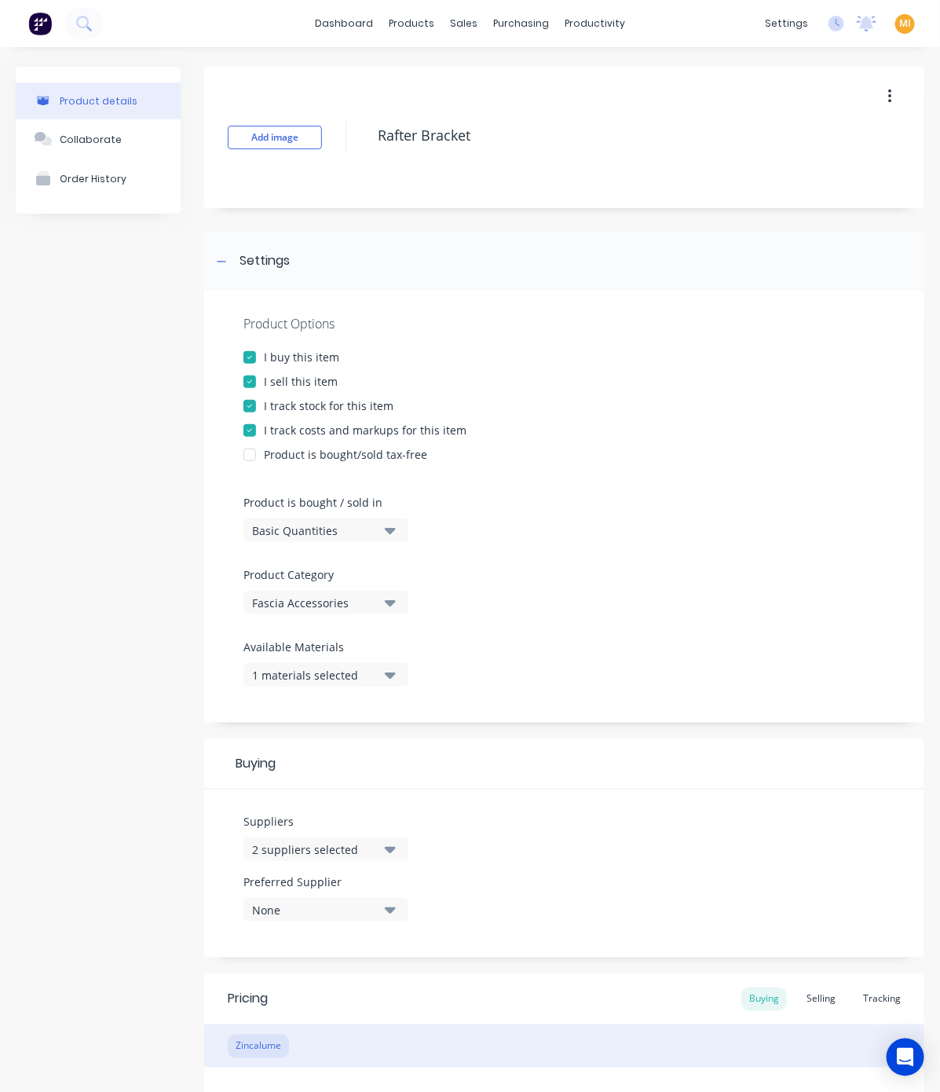
scroll to position [246, 0]
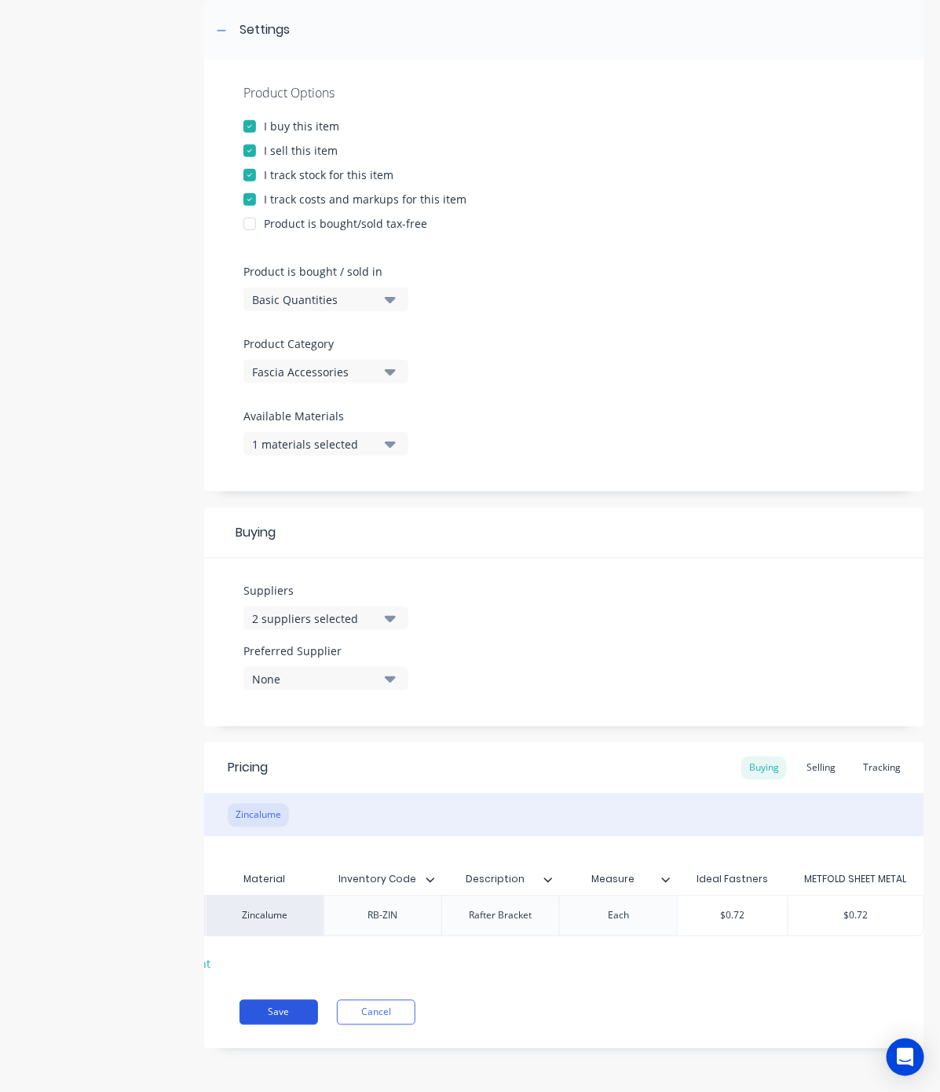
click at [295, 1009] on button "Save" at bounding box center [279, 1012] width 79 height 25
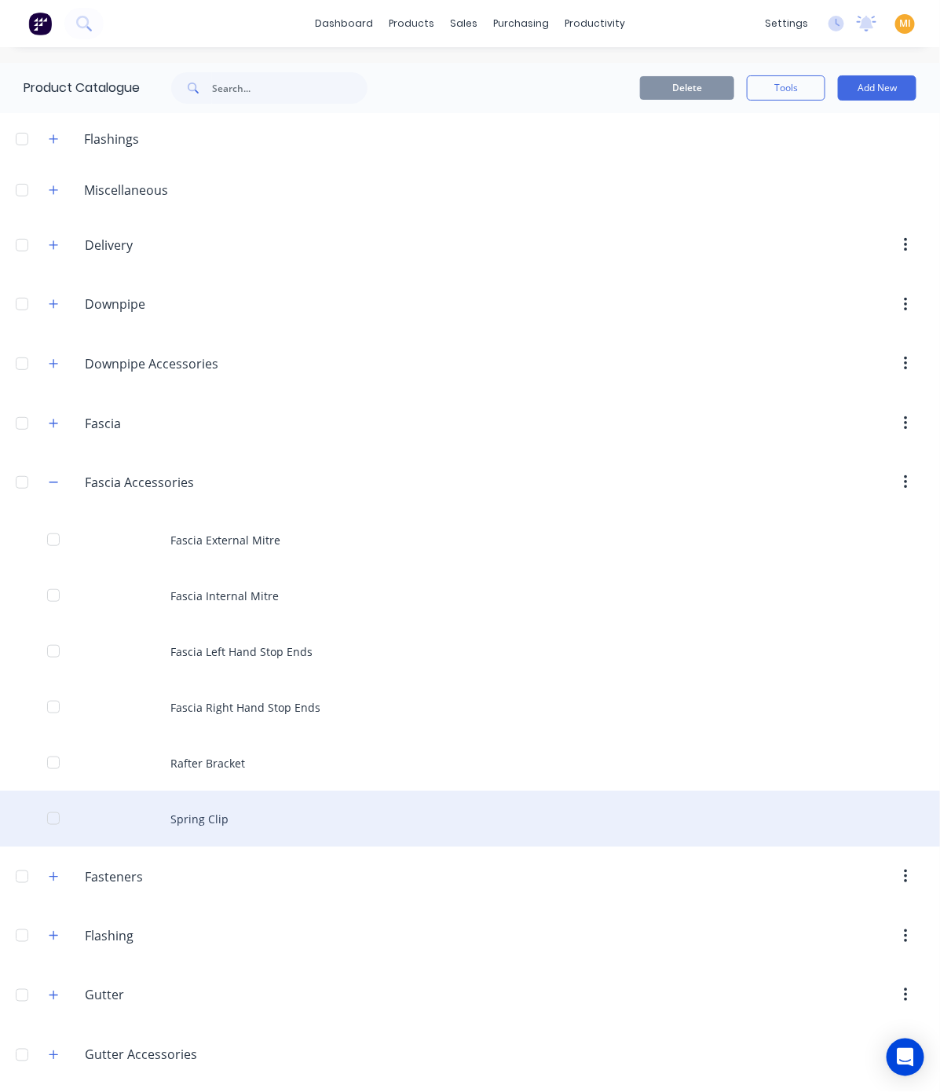
click at [330, 811] on div "Spring Clip" at bounding box center [470, 819] width 940 height 56
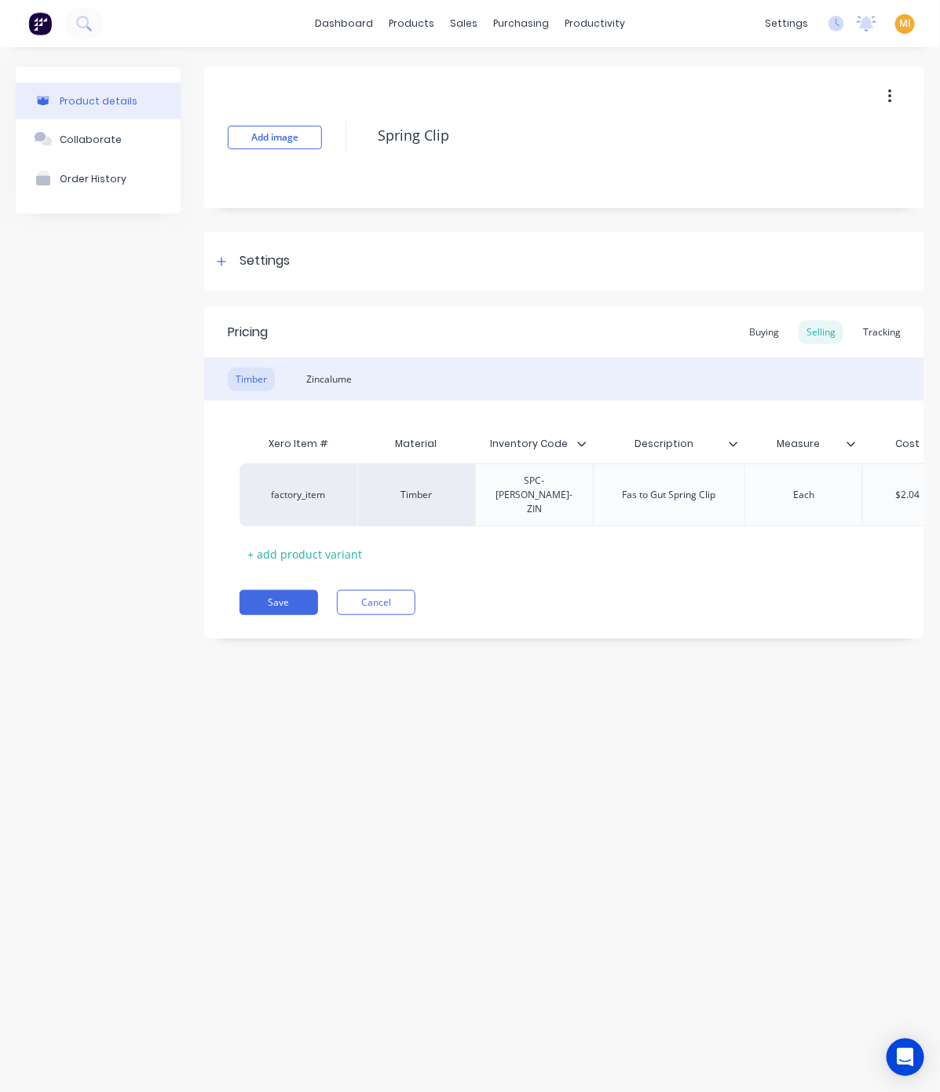
type textarea "x"
click at [605, 688] on div "Product details Collaborate Order History Add image Spring Clip Settings Produc…" at bounding box center [470, 553] width 940 height 1013
click at [261, 261] on div "Settings" at bounding box center [265, 261] width 50 height 20
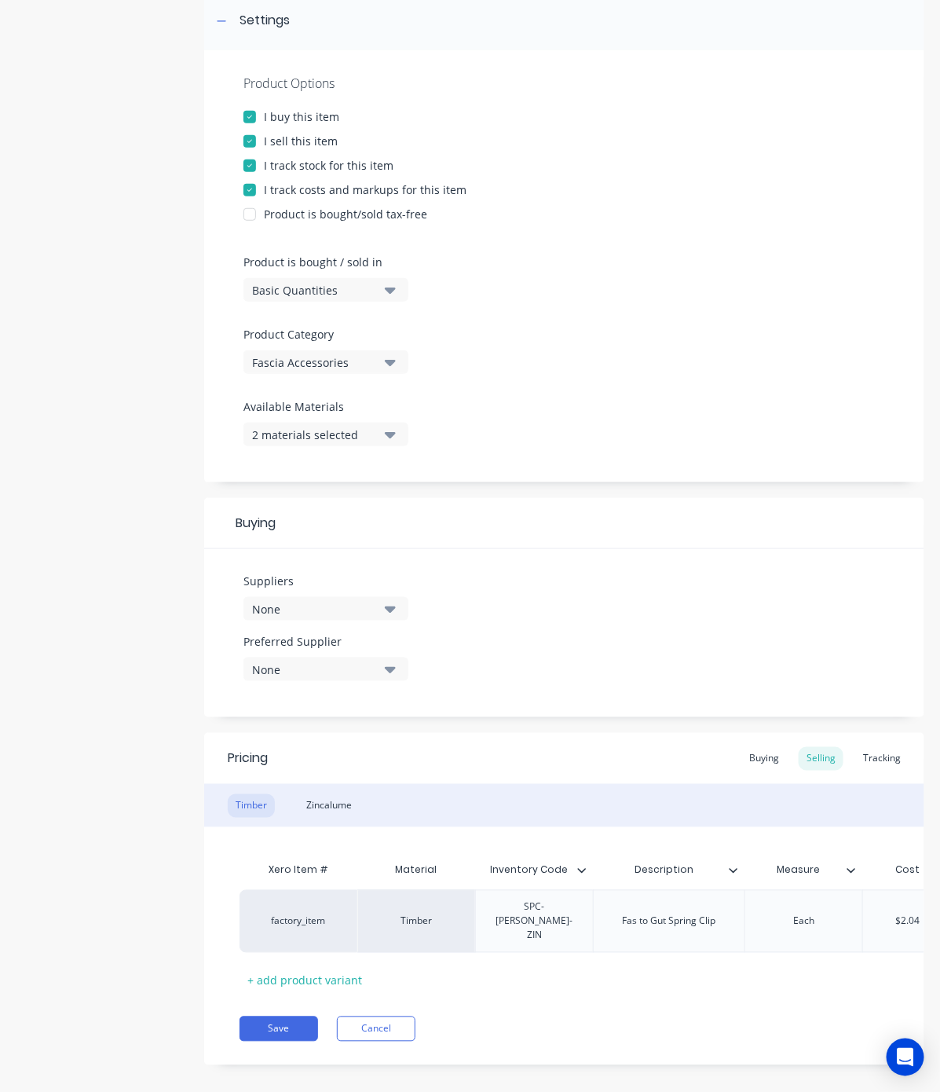
scroll to position [250, 0]
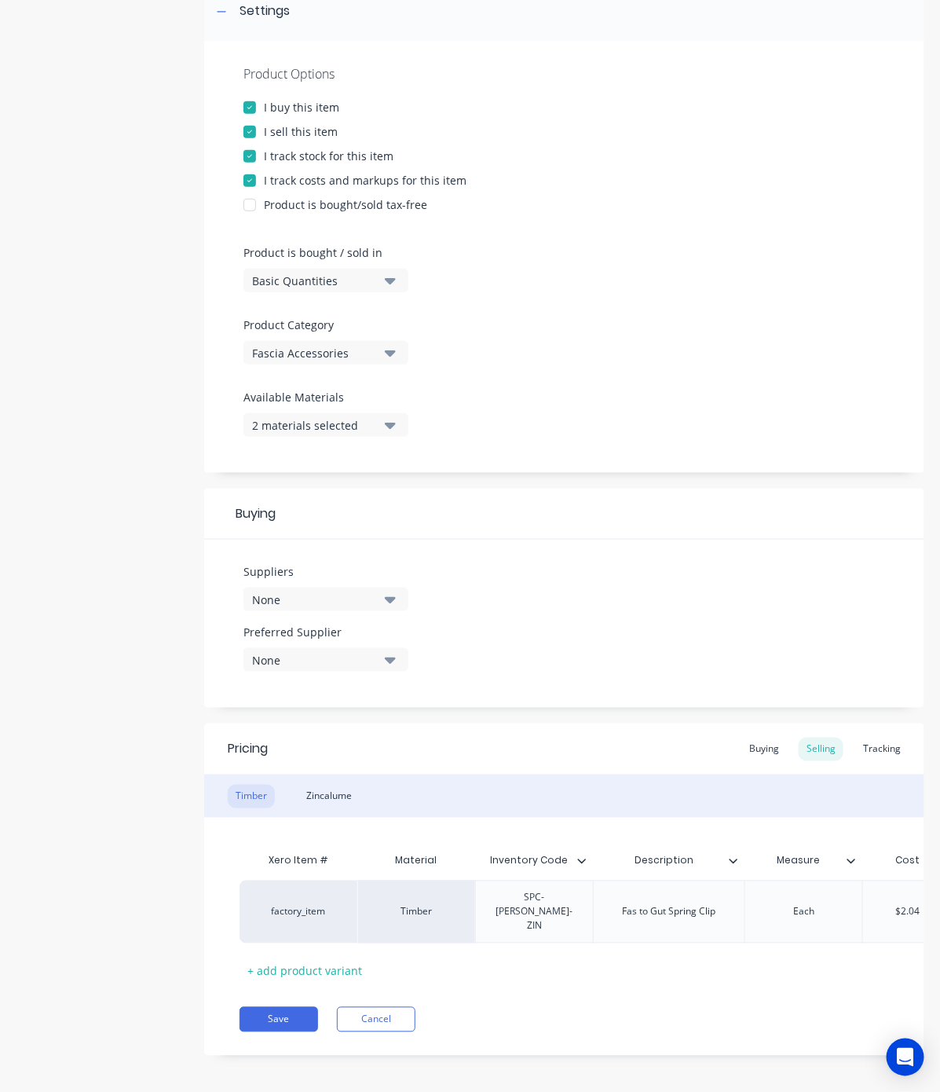
click at [291, 599] on div "None" at bounding box center [315, 600] width 126 height 16
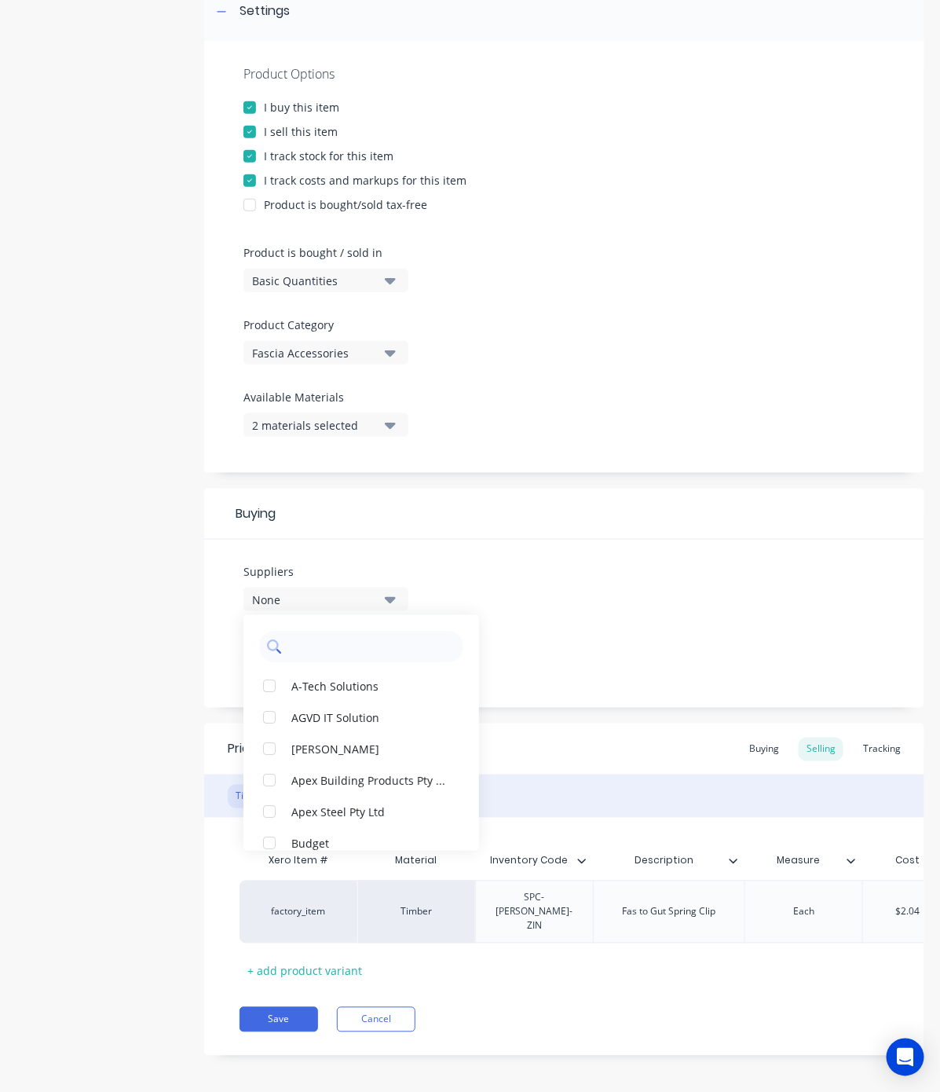
click at [313, 649] on input "text" at bounding box center [372, 646] width 167 height 31
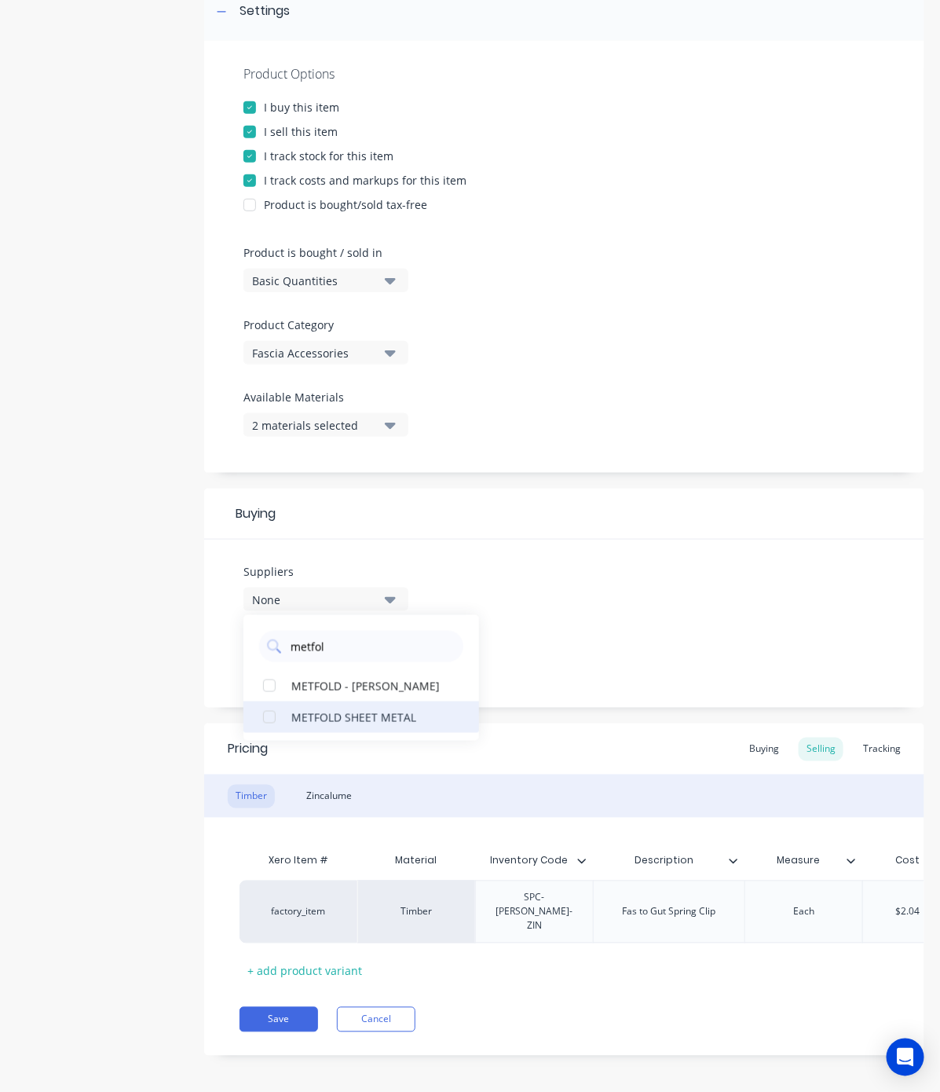
type input "metfol"
click at [318, 713] on div "METFOLD SHEET METAL" at bounding box center [369, 717] width 157 height 16
type textarea "x"
click at [353, 650] on input "metfol" at bounding box center [372, 646] width 167 height 31
type input "ideal fa"
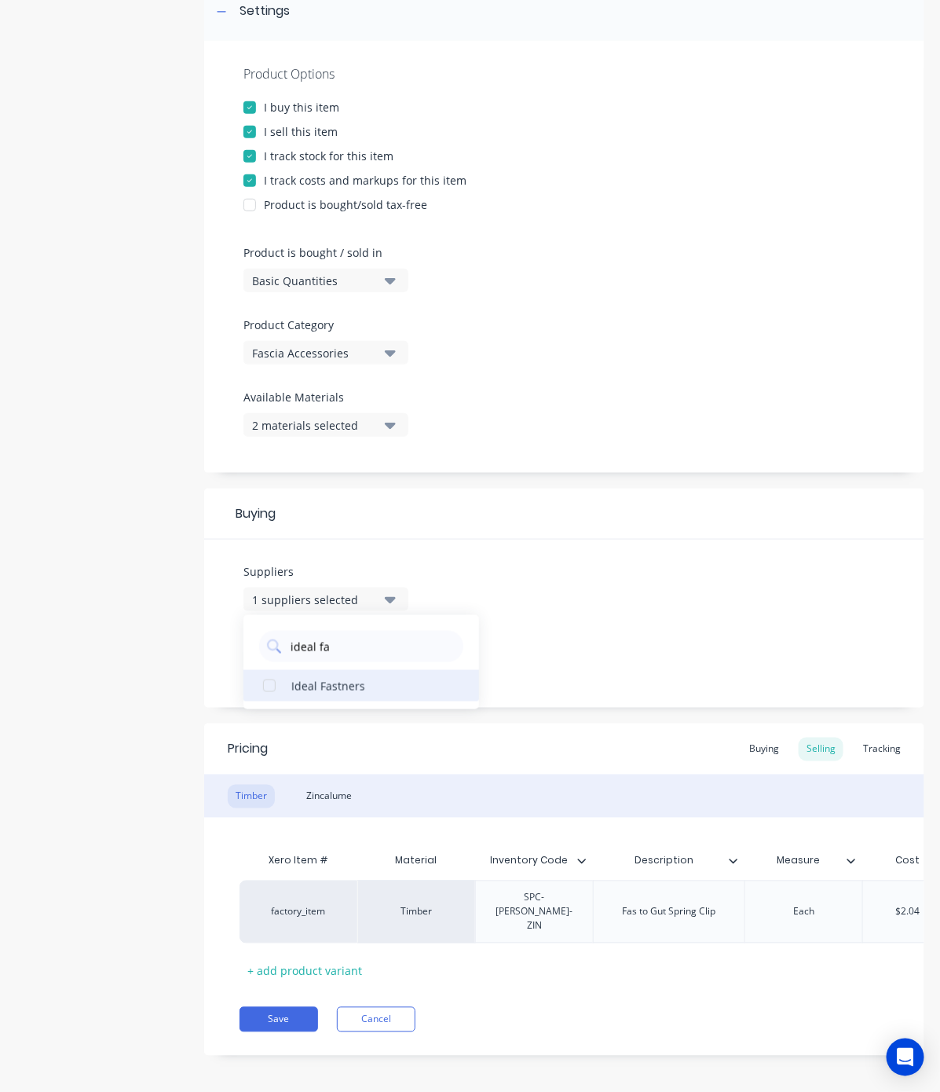
click at [347, 687] on div "Ideal Fastners" at bounding box center [369, 685] width 157 height 16
type textarea "x"
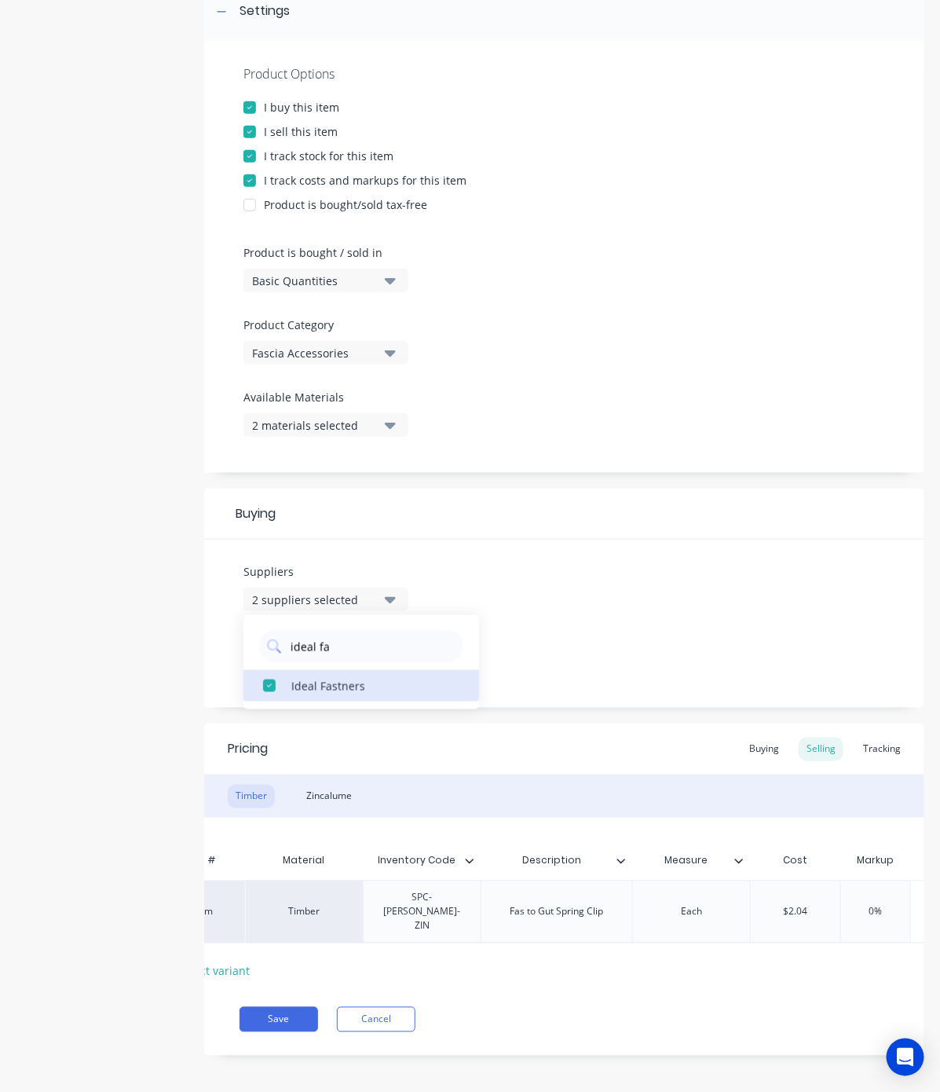
scroll to position [0, 115]
type input "$2.04"
drag, startPoint x: 813, startPoint y: 893, endPoint x: 720, endPoint y: 907, distance: 93.8
click at [720, 907] on div "factory_item Timber SPC-[PERSON_NAME]-ZIN Fas to Gut Spring Clip Each $2.04 $2.…" at bounding box center [699, 912] width 1148 height 63
click at [743, 746] on div "Buying" at bounding box center [765, 750] width 46 height 24
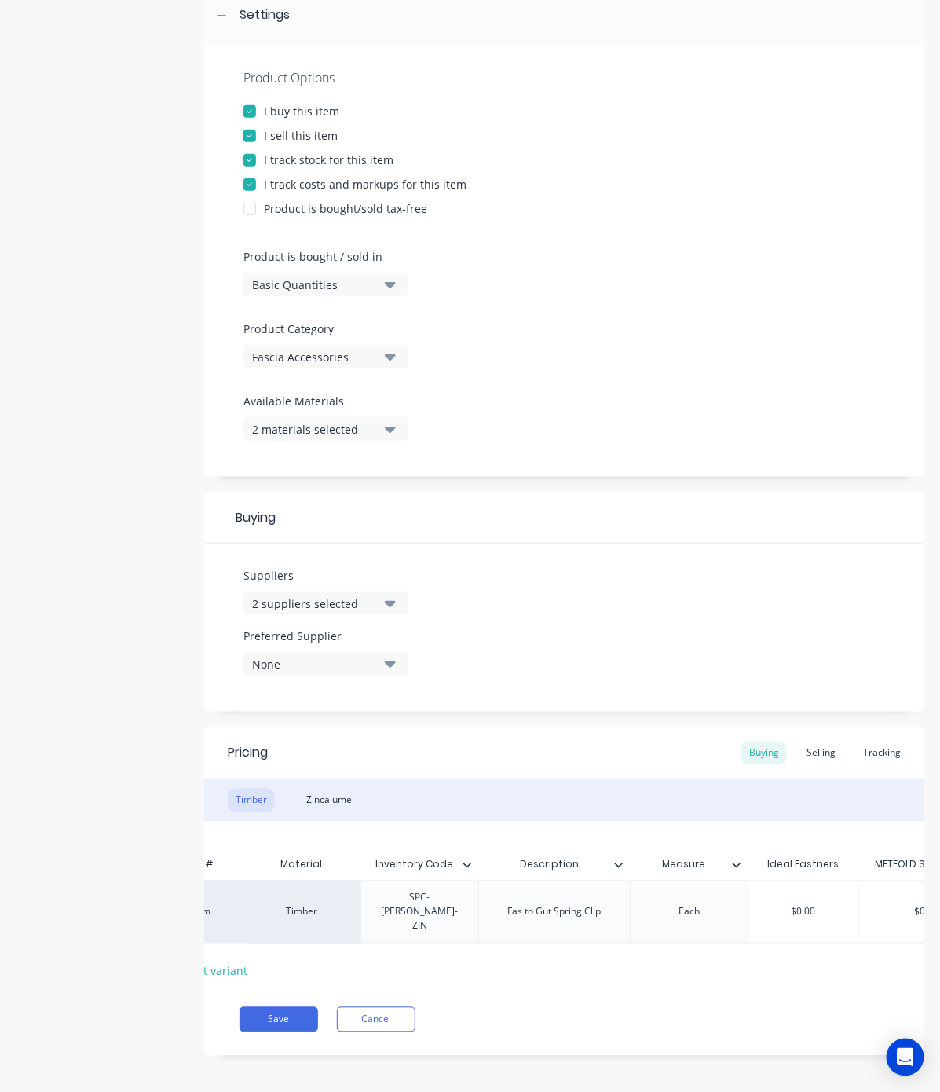
scroll to position [0, 199]
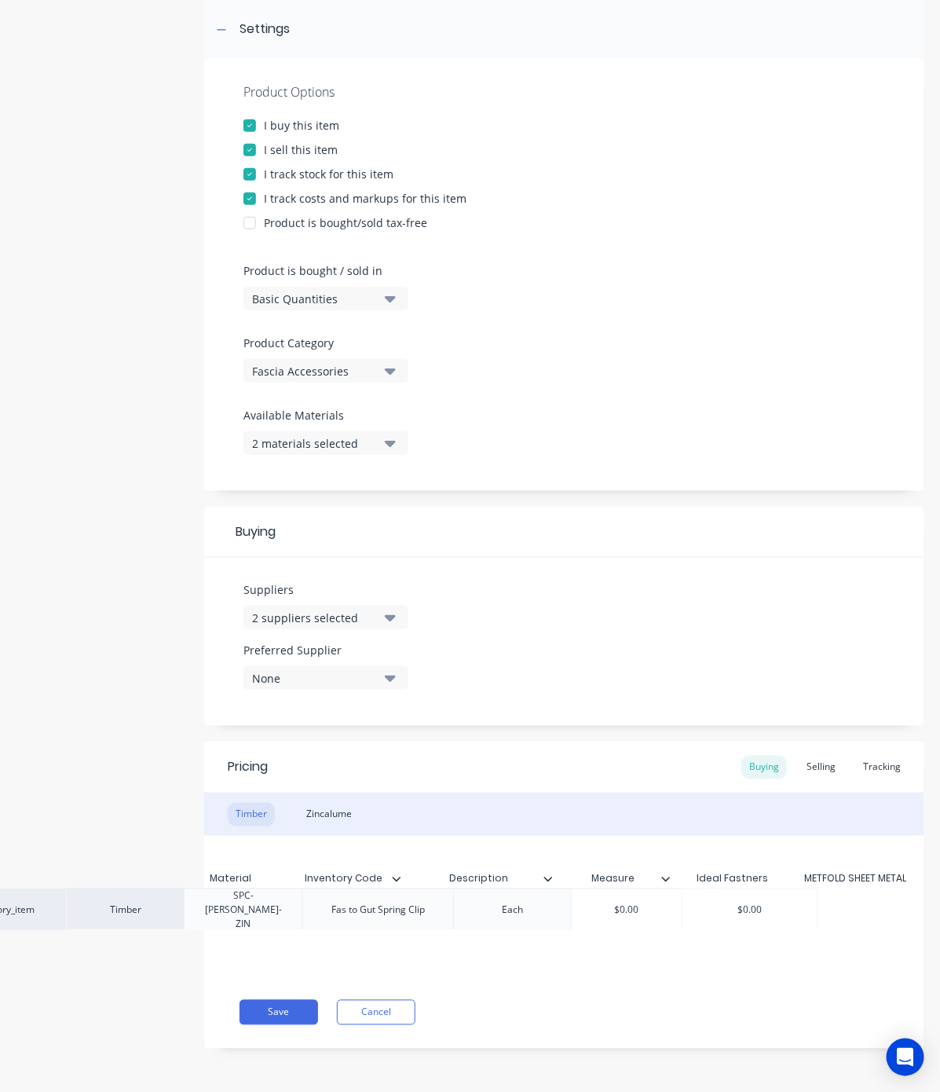
drag, startPoint x: 749, startPoint y: 892, endPoint x: 644, endPoint y: 901, distance: 104.9
click at [644, 901] on div "factory_item Timber SPC-[PERSON_NAME]-ZIN Fas to Gut Spring Clip Each $0.00 $0.…" at bounding box center [379, 916] width 650 height 42
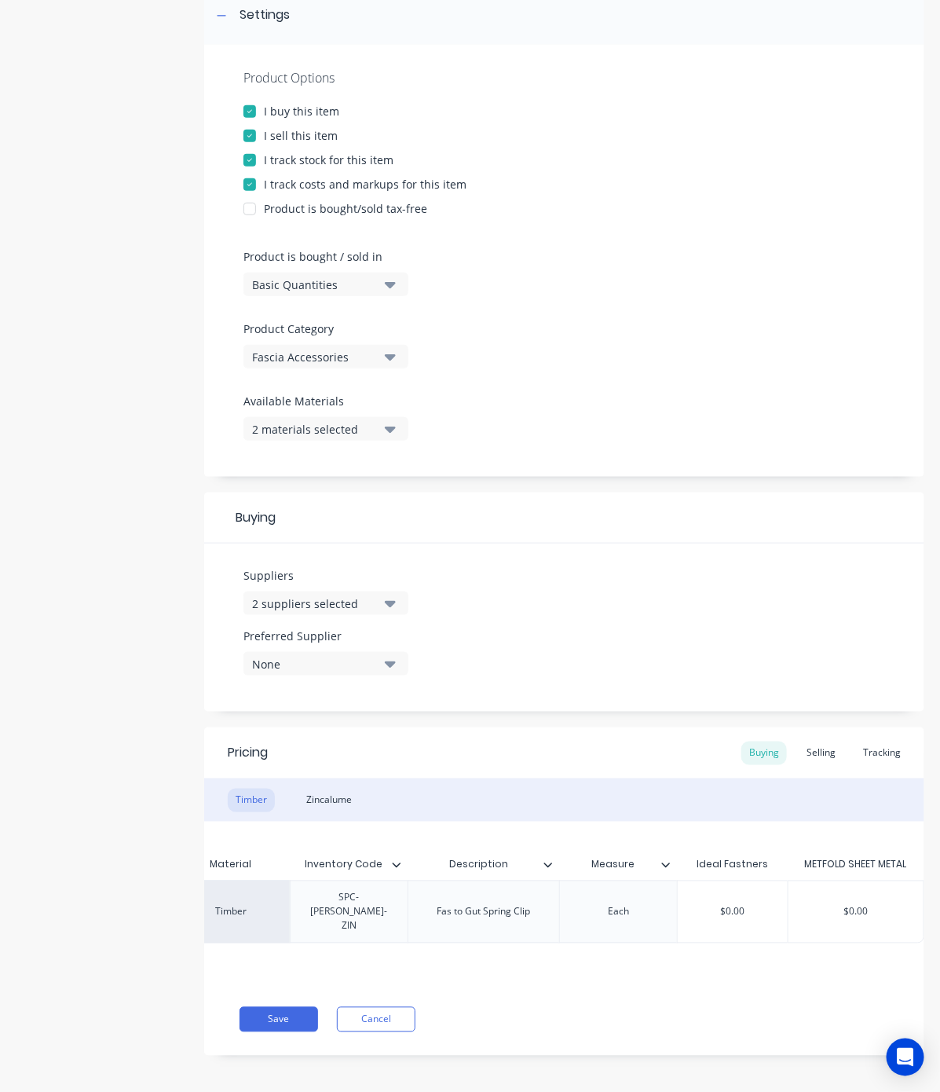
type input "$0.00"
drag, startPoint x: 740, startPoint y: 905, endPoint x: 674, endPoint y: 914, distance: 66.5
click at [678, 914] on div "$0.00 $0.00" at bounding box center [733, 911] width 110 height 39
paste input "2.04"
type textarea "x"
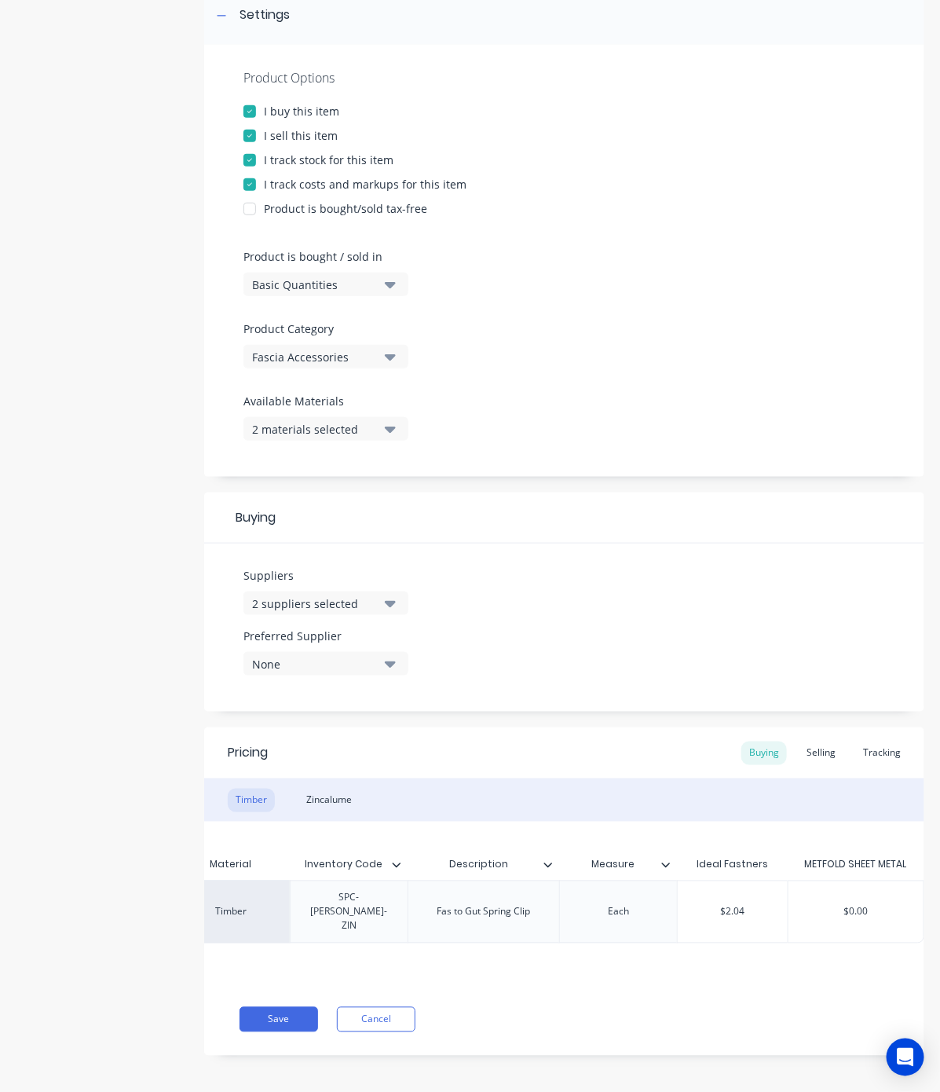
type input "$2.04"
type input "$0.00"
drag, startPoint x: 861, startPoint y: 896, endPoint x: 801, endPoint y: 909, distance: 61.0
click at [801, 909] on div "$0.00 $0.00" at bounding box center [856, 911] width 135 height 39
paste input "2.04"
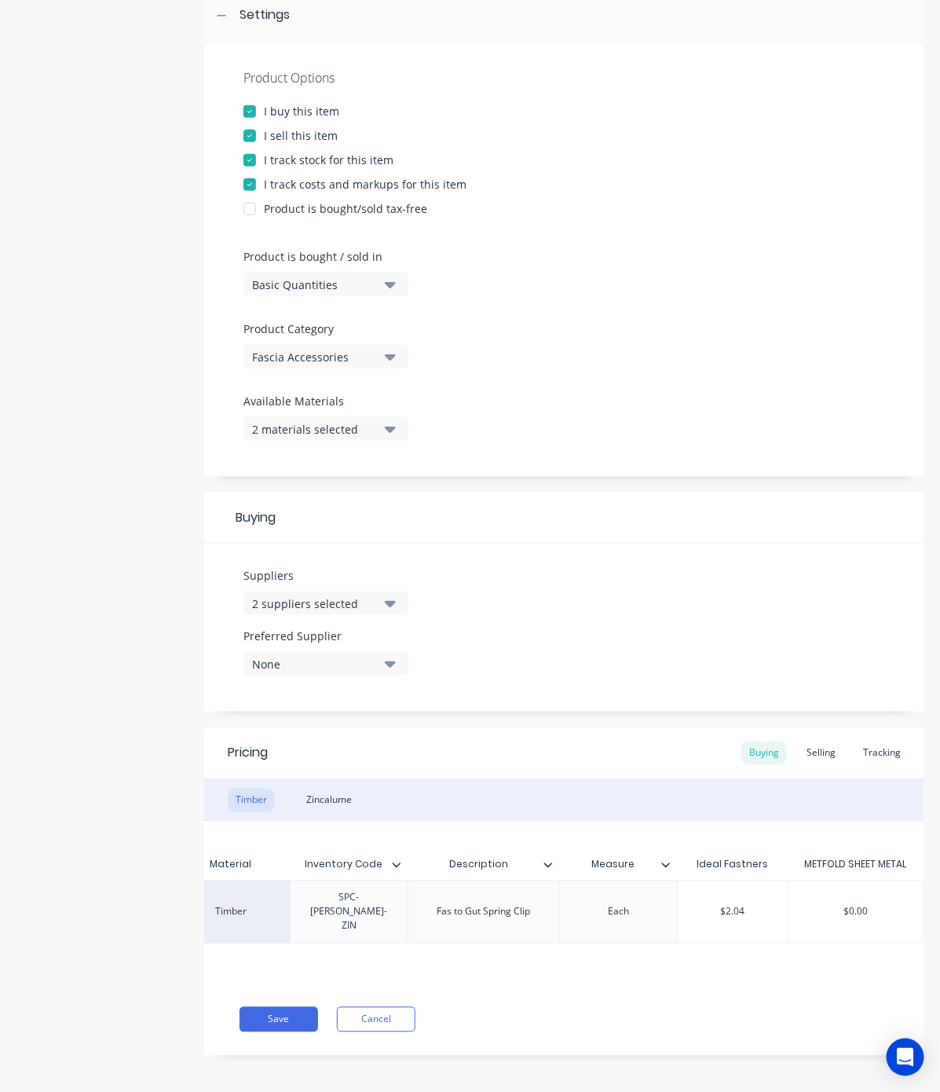
type textarea "x"
type input "$2.04"
click at [662, 1007] on div "Save Cancel" at bounding box center [582, 1019] width 685 height 25
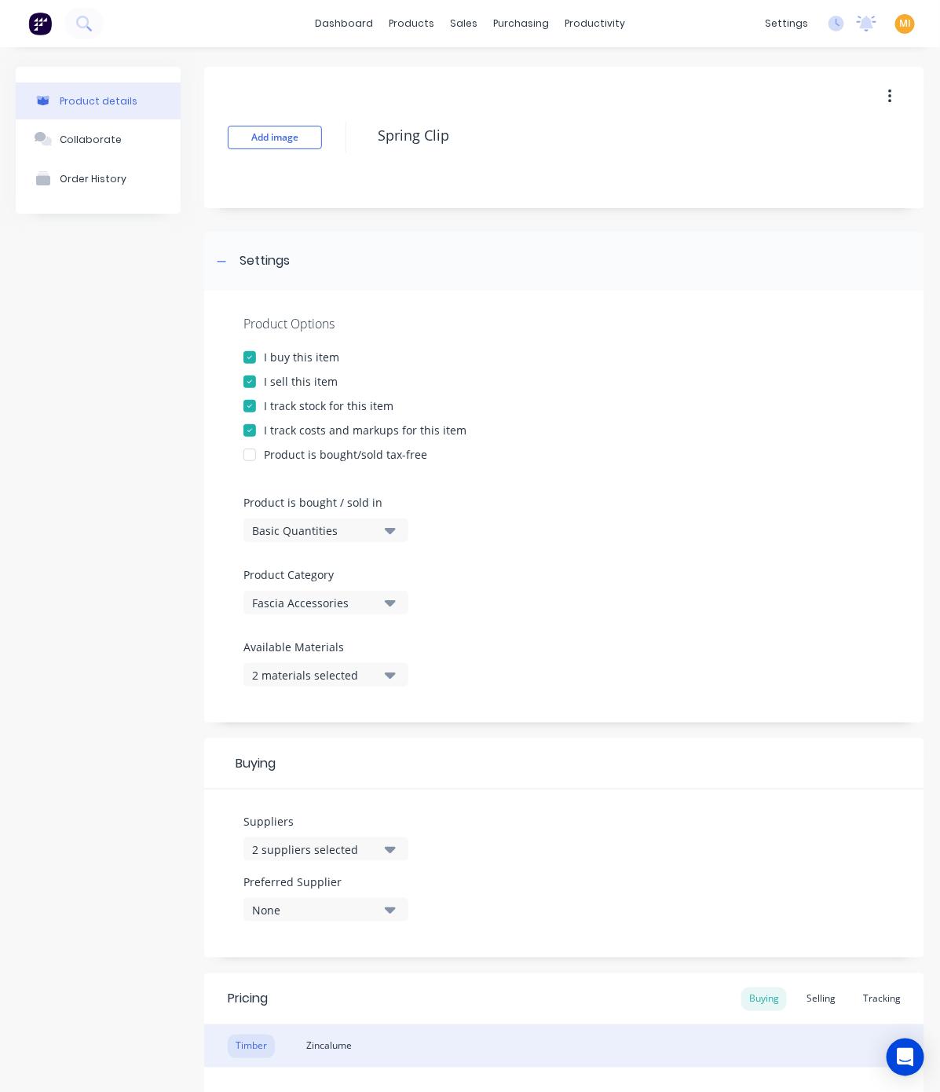
scroll to position [246, 0]
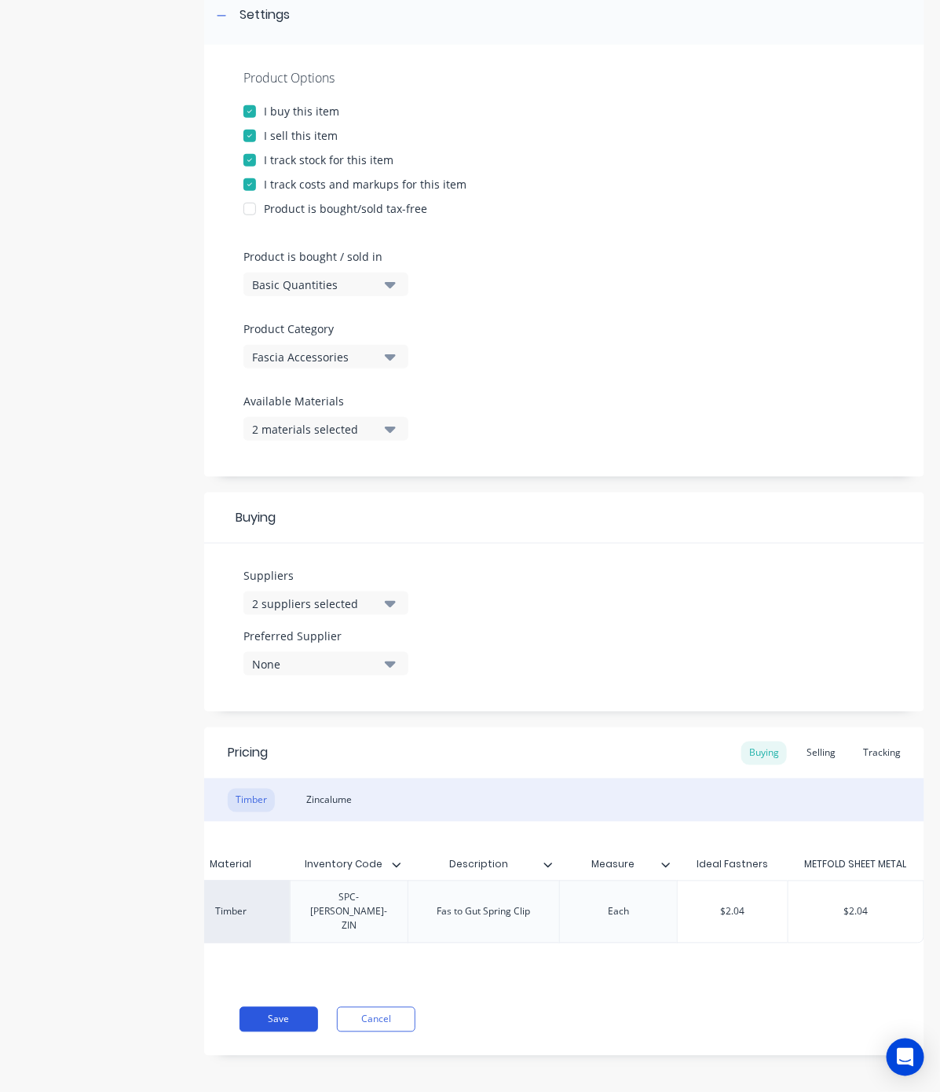
click at [275, 1007] on button "Save" at bounding box center [279, 1019] width 79 height 25
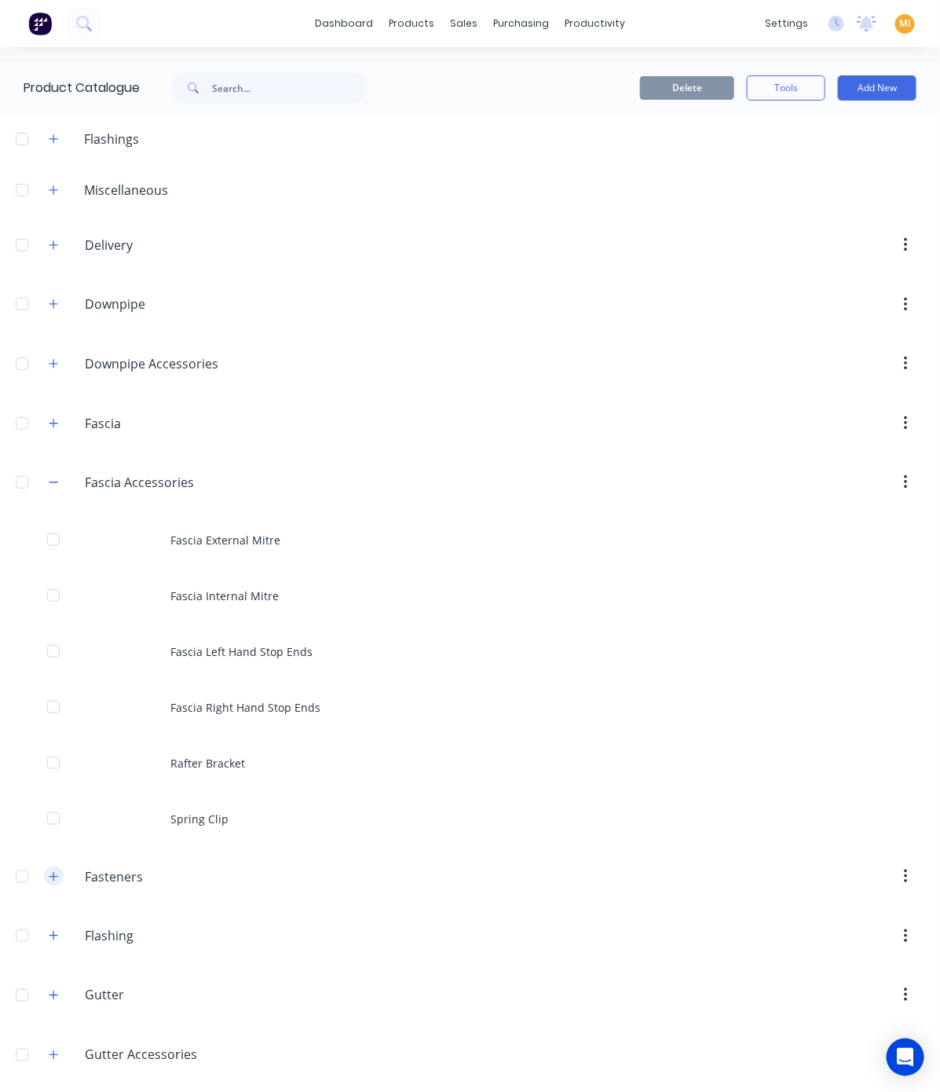
click at [46, 877] on button "button" at bounding box center [54, 876] width 20 height 20
click at [49, 483] on icon "button" at bounding box center [53, 482] width 9 height 11
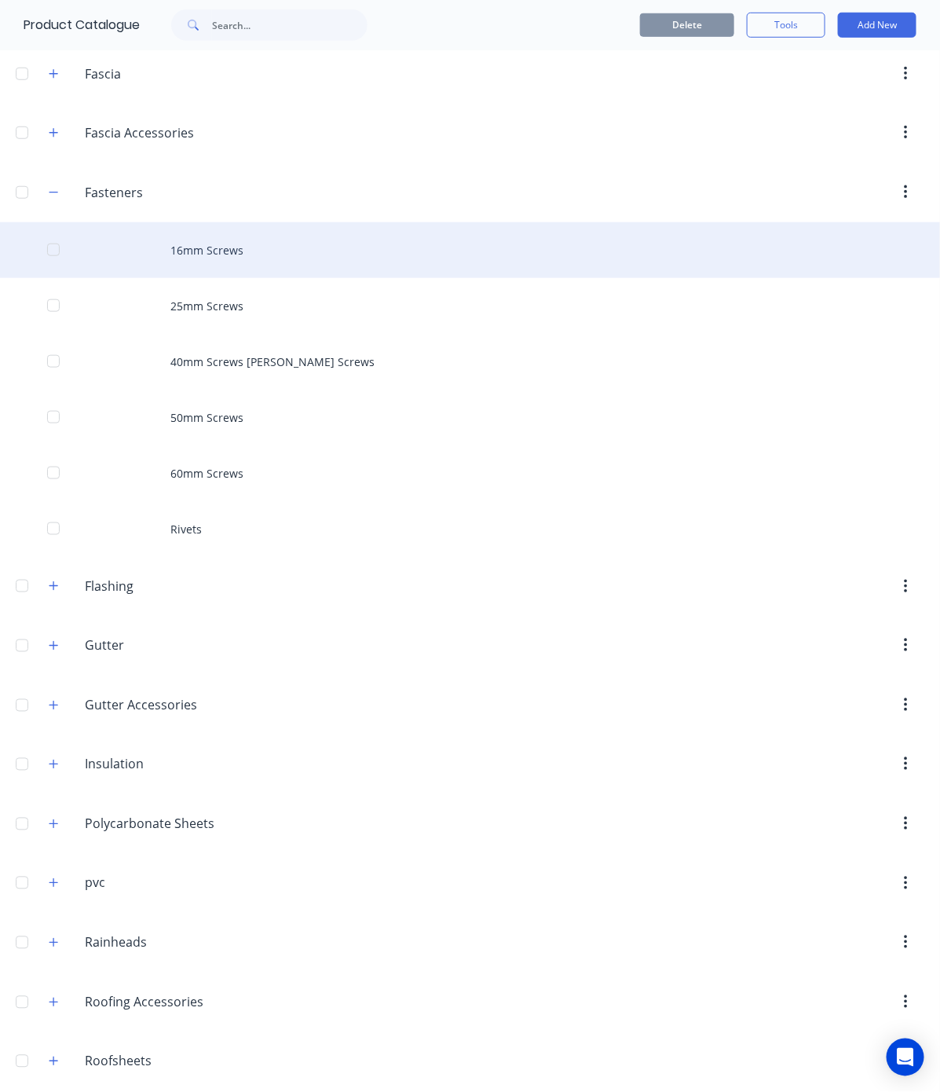
scroll to position [348, 0]
click at [313, 236] on div "16mm Screws" at bounding box center [470, 252] width 940 height 56
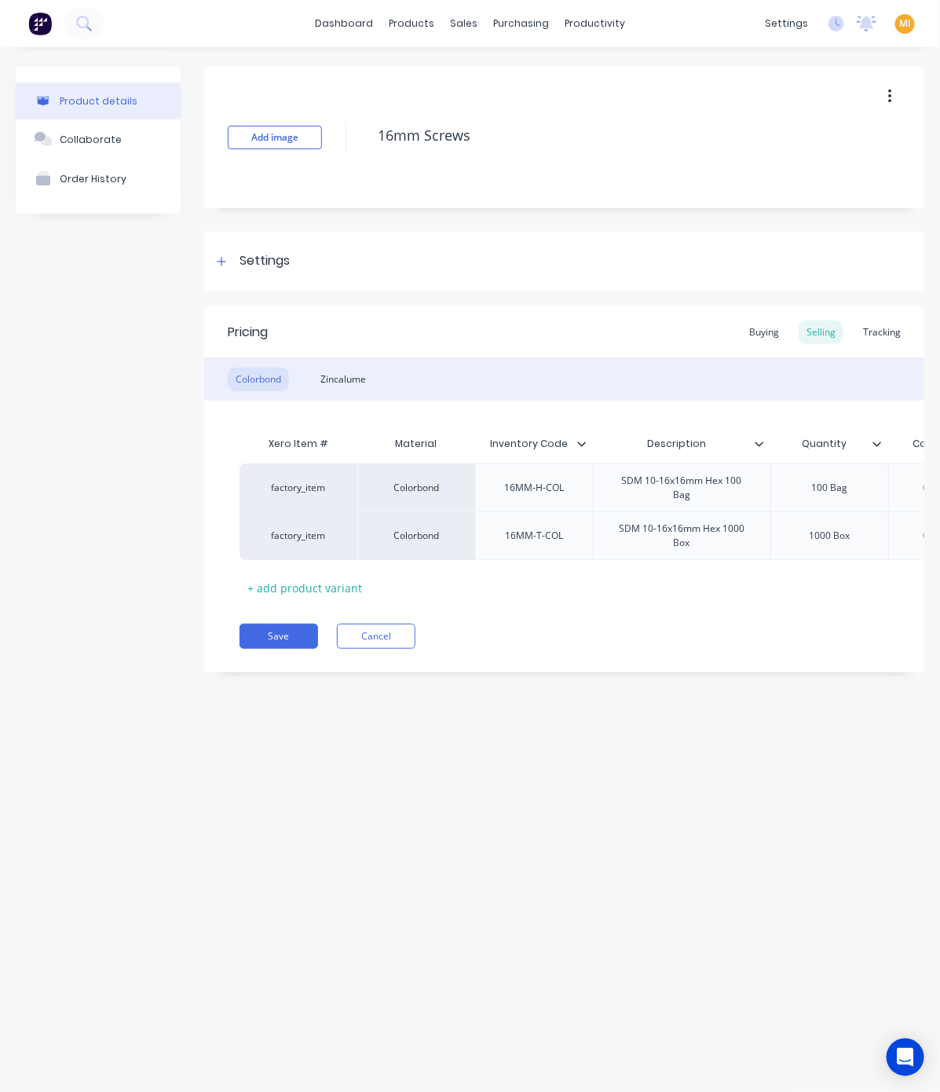
type textarea "x"
click at [265, 276] on div "Settings" at bounding box center [564, 261] width 720 height 59
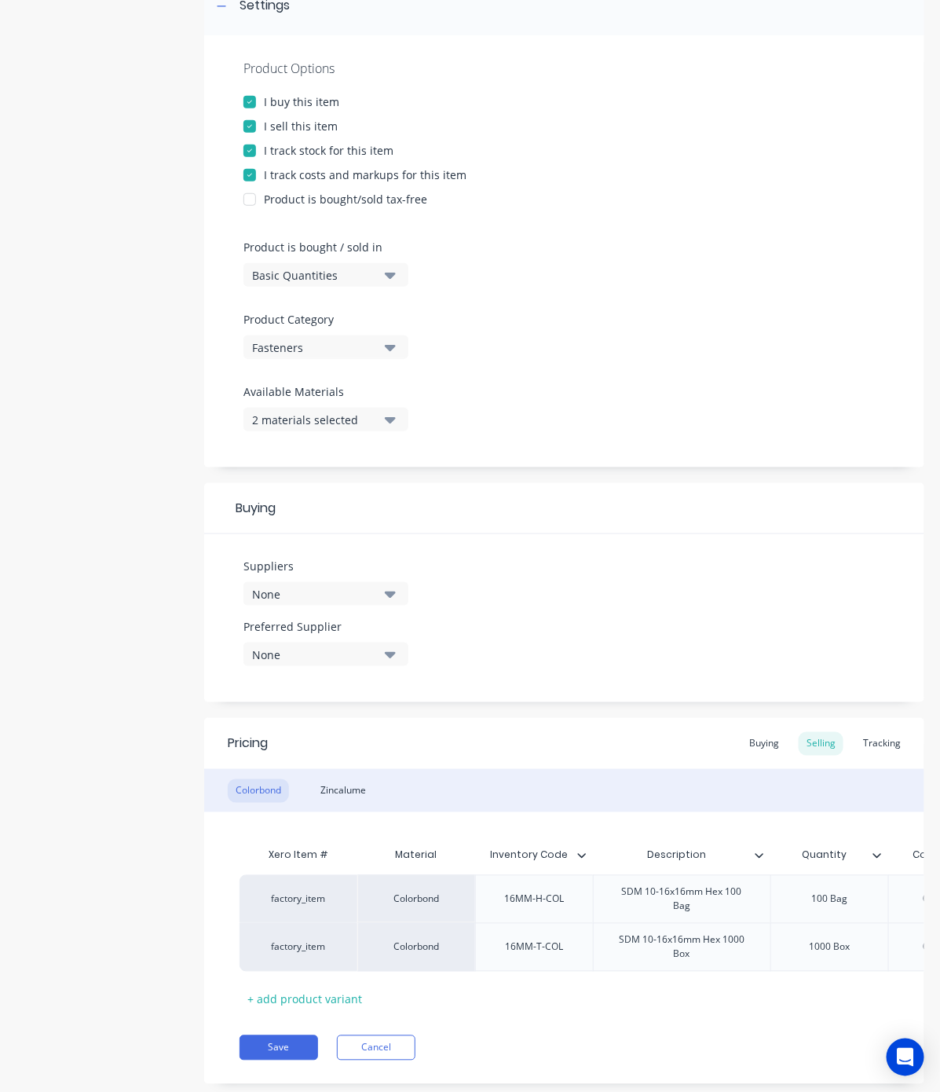
scroll to position [256, 0]
click at [281, 598] on div "None" at bounding box center [315, 593] width 126 height 16
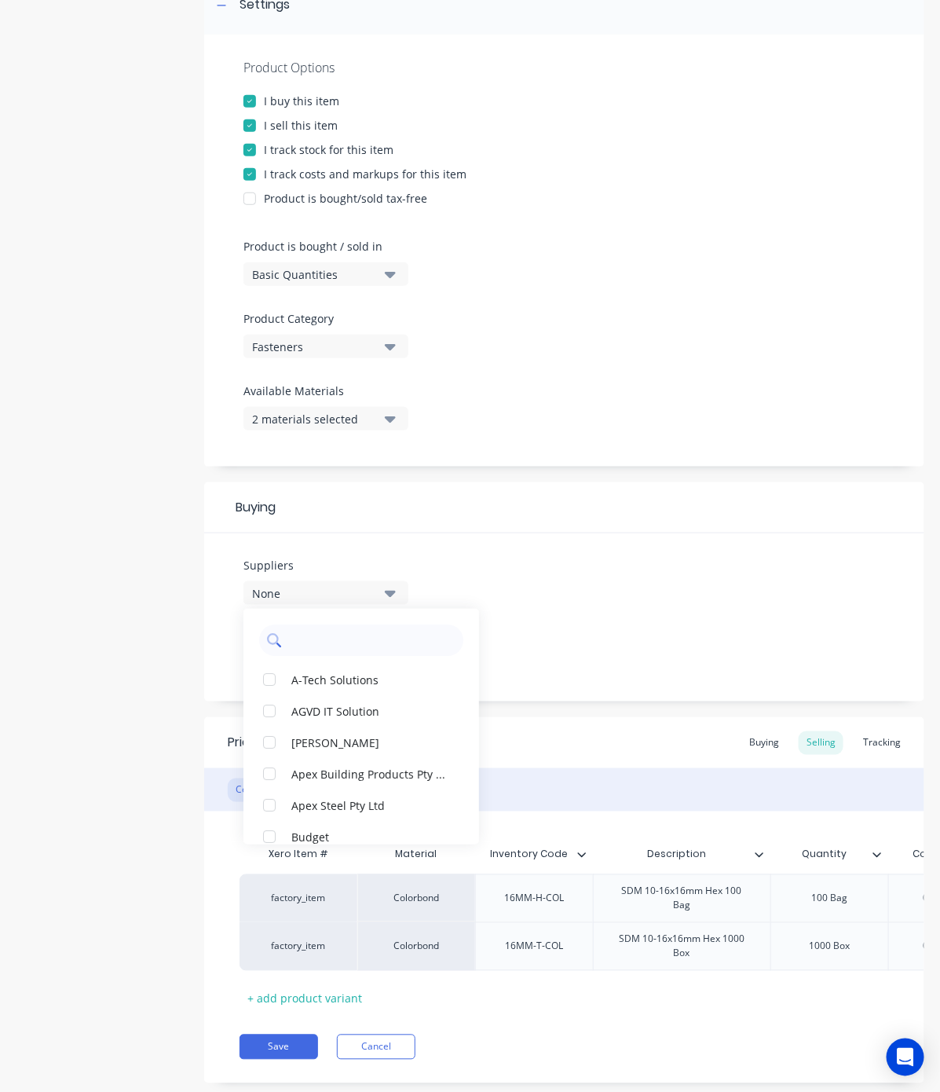
click at [307, 633] on input "text" at bounding box center [372, 639] width 167 height 31
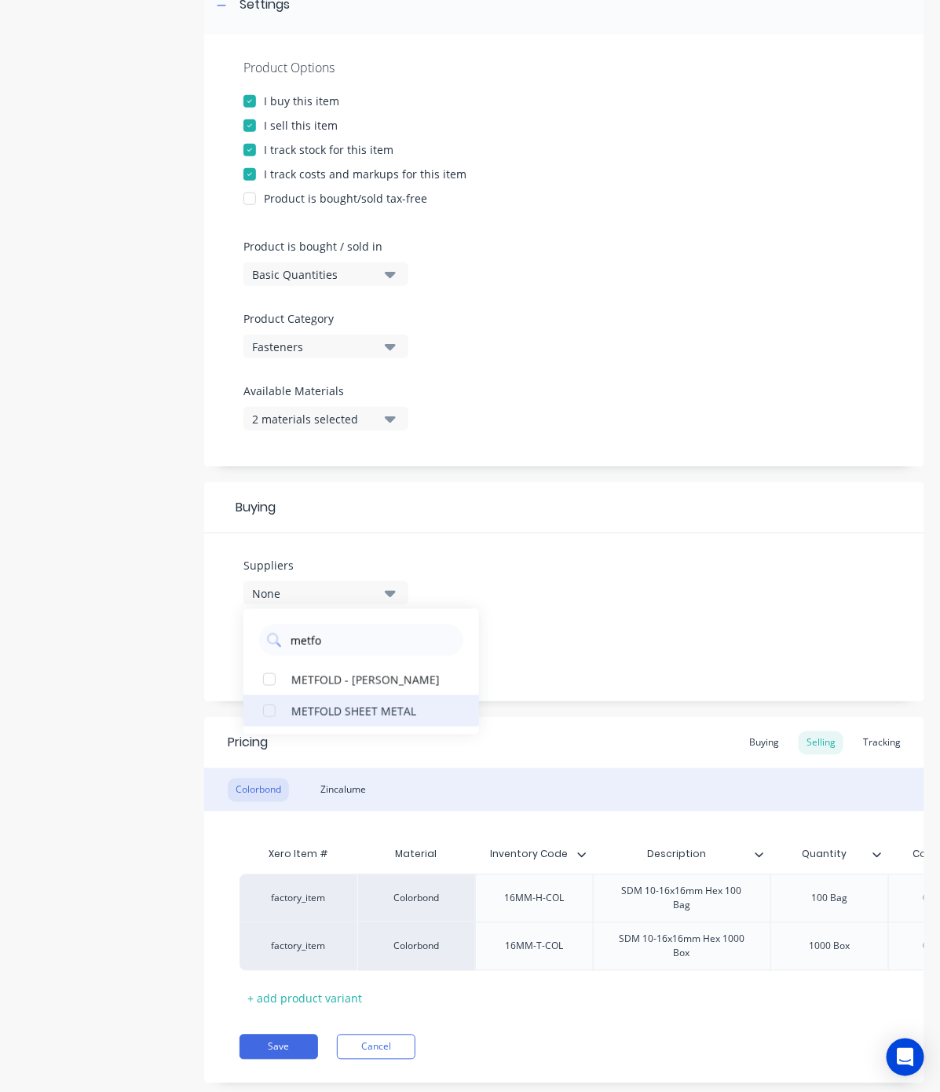
type input "metfo"
click at [298, 715] on div "METFOLD SHEET METAL" at bounding box center [369, 710] width 157 height 16
type textarea "x"
click at [344, 638] on input "metfo" at bounding box center [372, 639] width 167 height 31
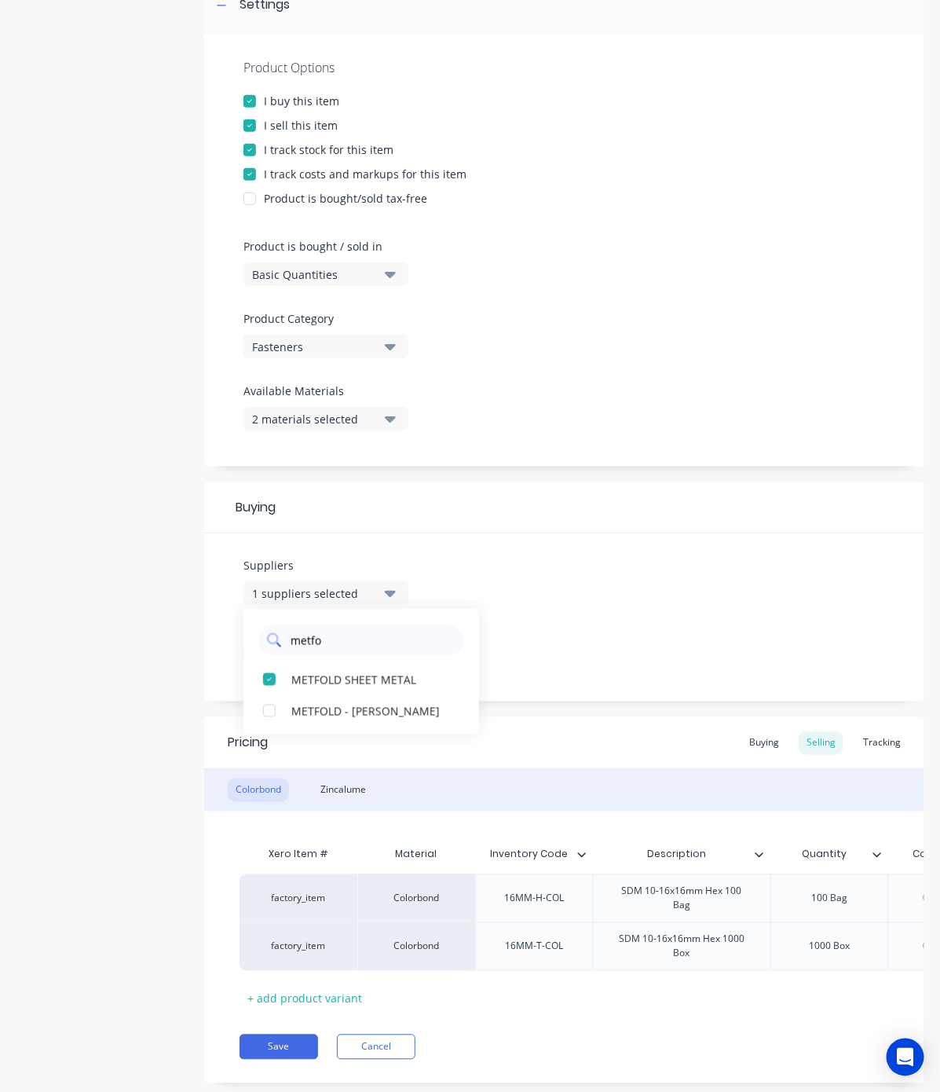
click at [344, 638] on input "metfo" at bounding box center [372, 639] width 167 height 31
type input "ideAL"
click at [350, 684] on div "Ideal Fastners" at bounding box center [369, 679] width 157 height 16
click at [595, 727] on div "Pricing Buying Selling Tracking" at bounding box center [564, 742] width 720 height 51
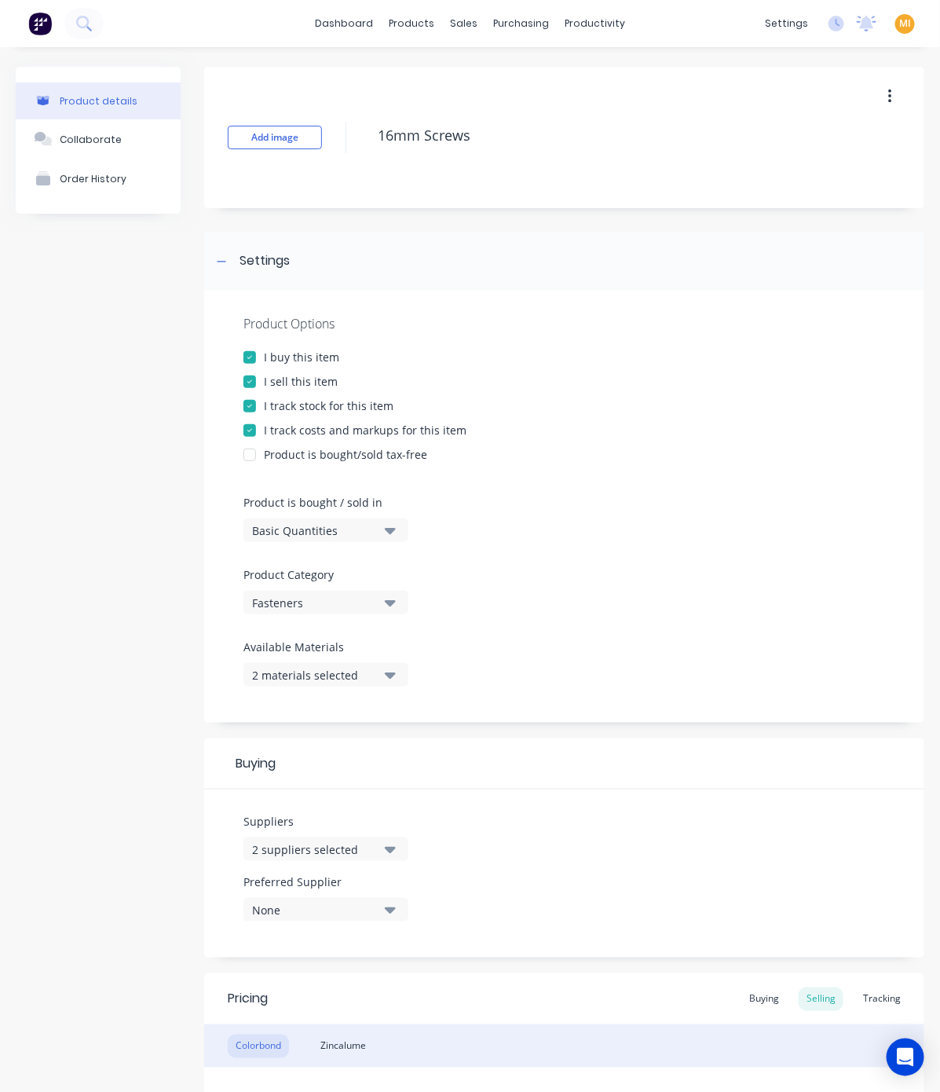
scroll to position [298, 0]
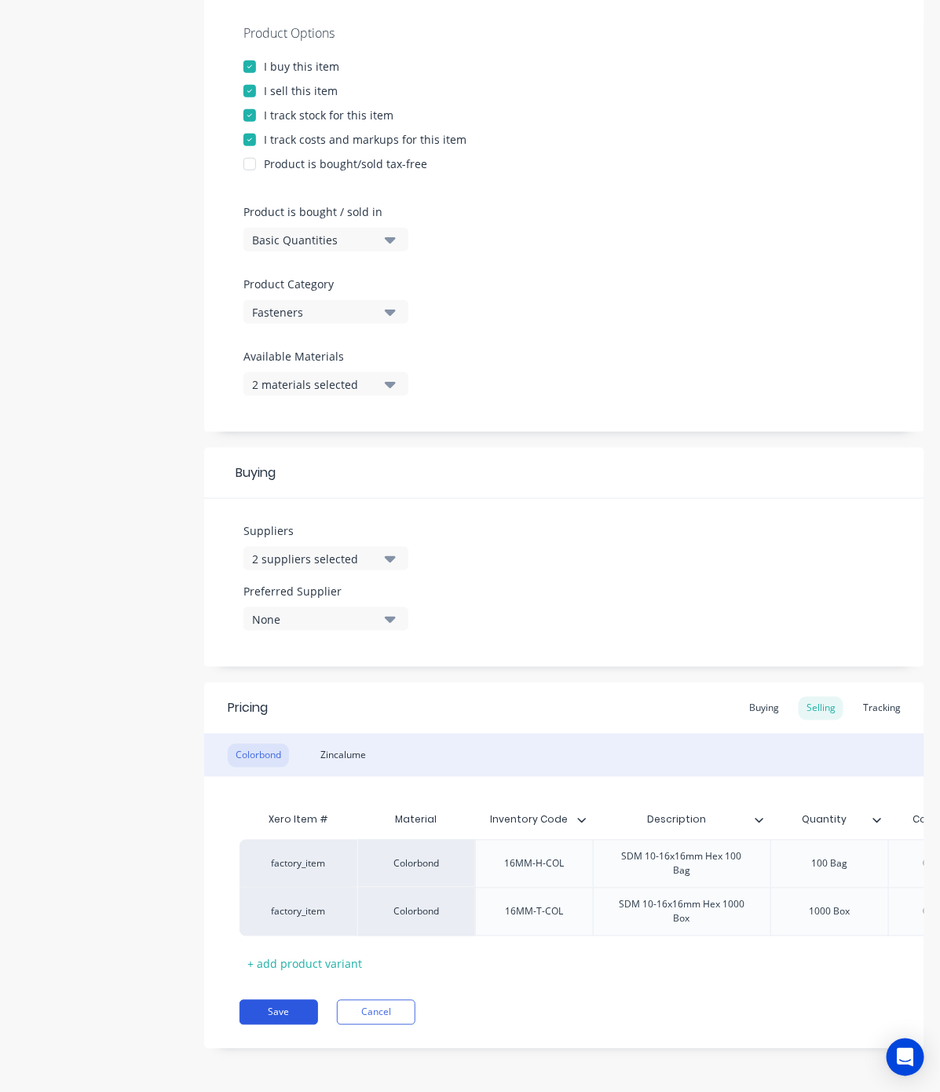
click at [284, 1010] on button "Save" at bounding box center [279, 1012] width 79 height 25
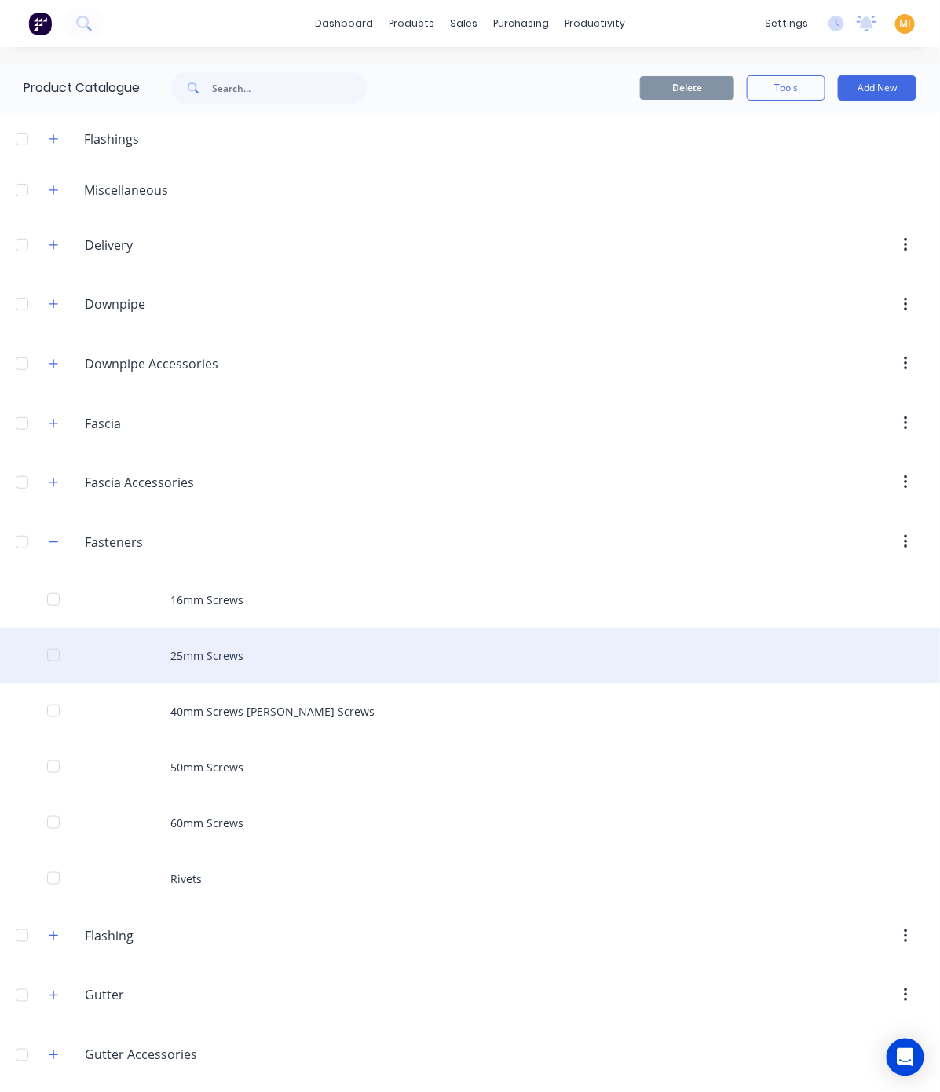
click at [193, 662] on div "25mm Screws" at bounding box center [470, 656] width 940 height 56
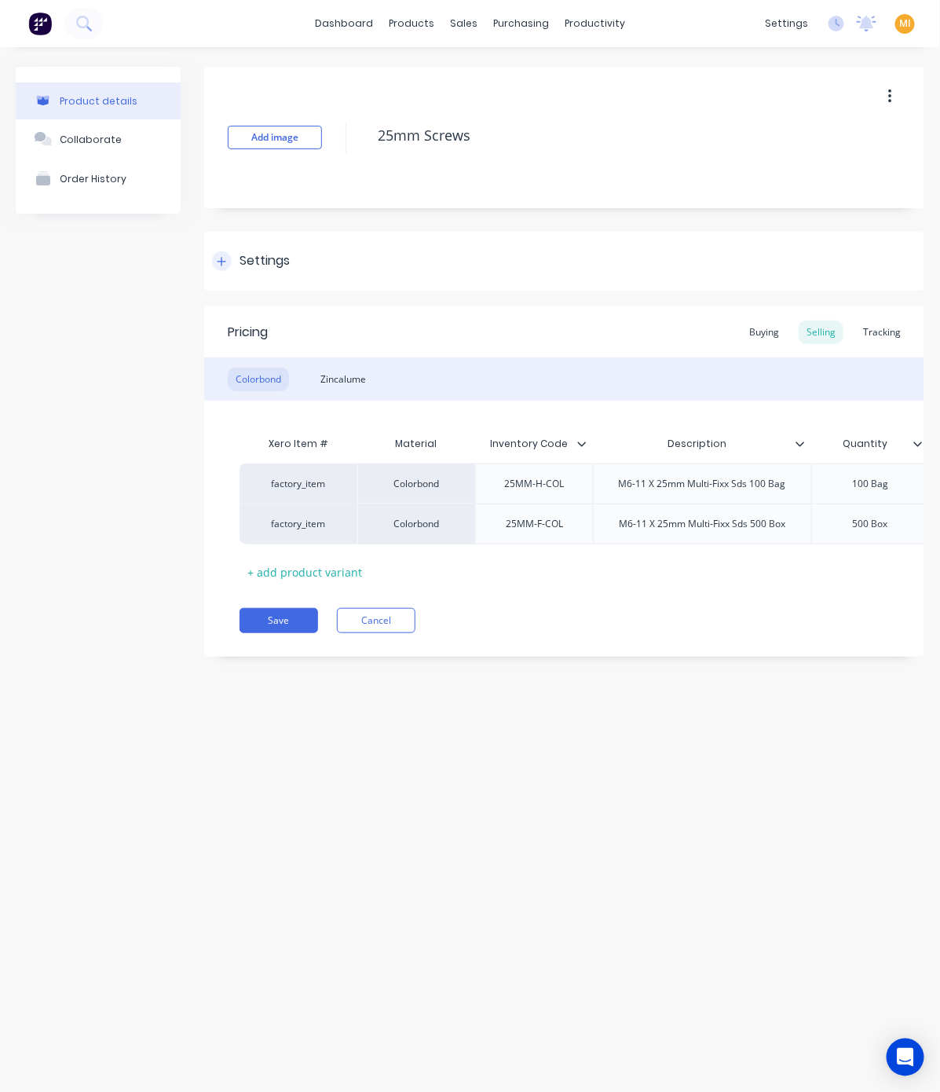
type textarea "x"
click at [271, 246] on div "Settings" at bounding box center [564, 261] width 720 height 59
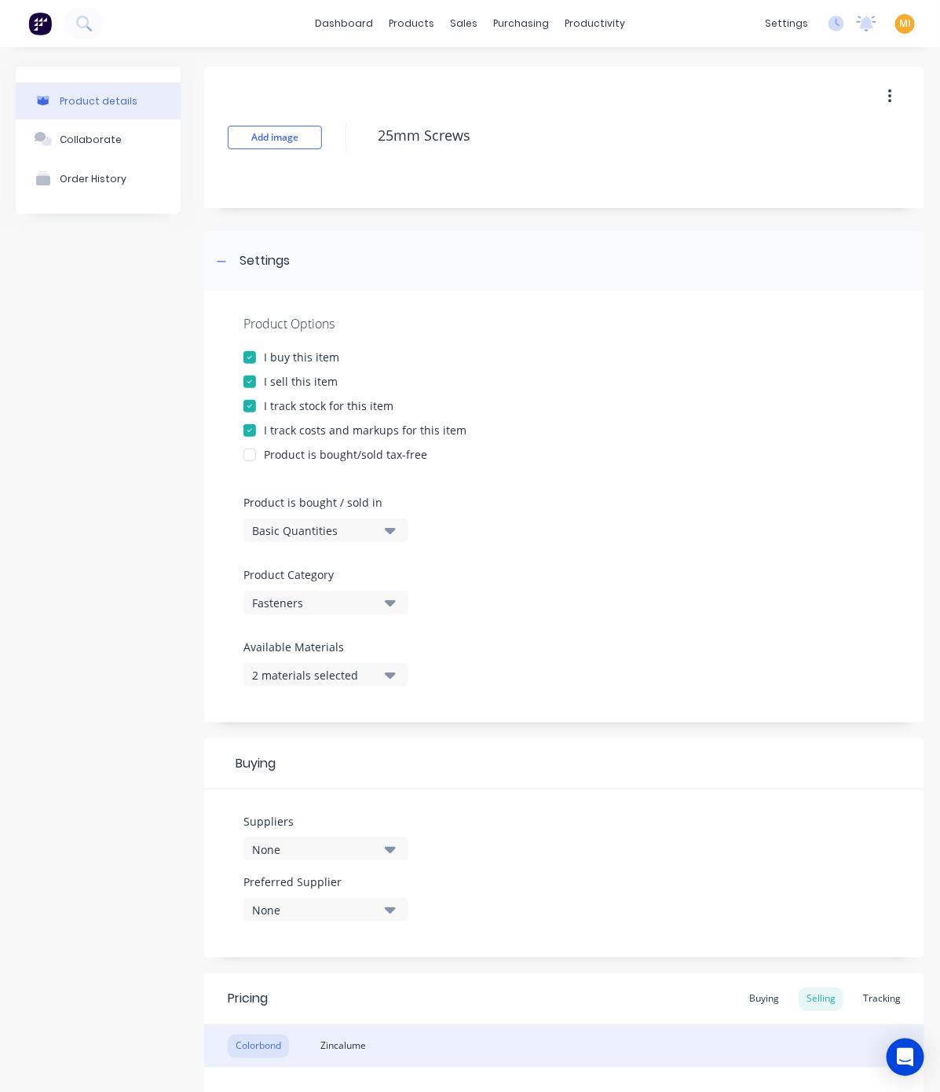
scroll to position [240, 0]
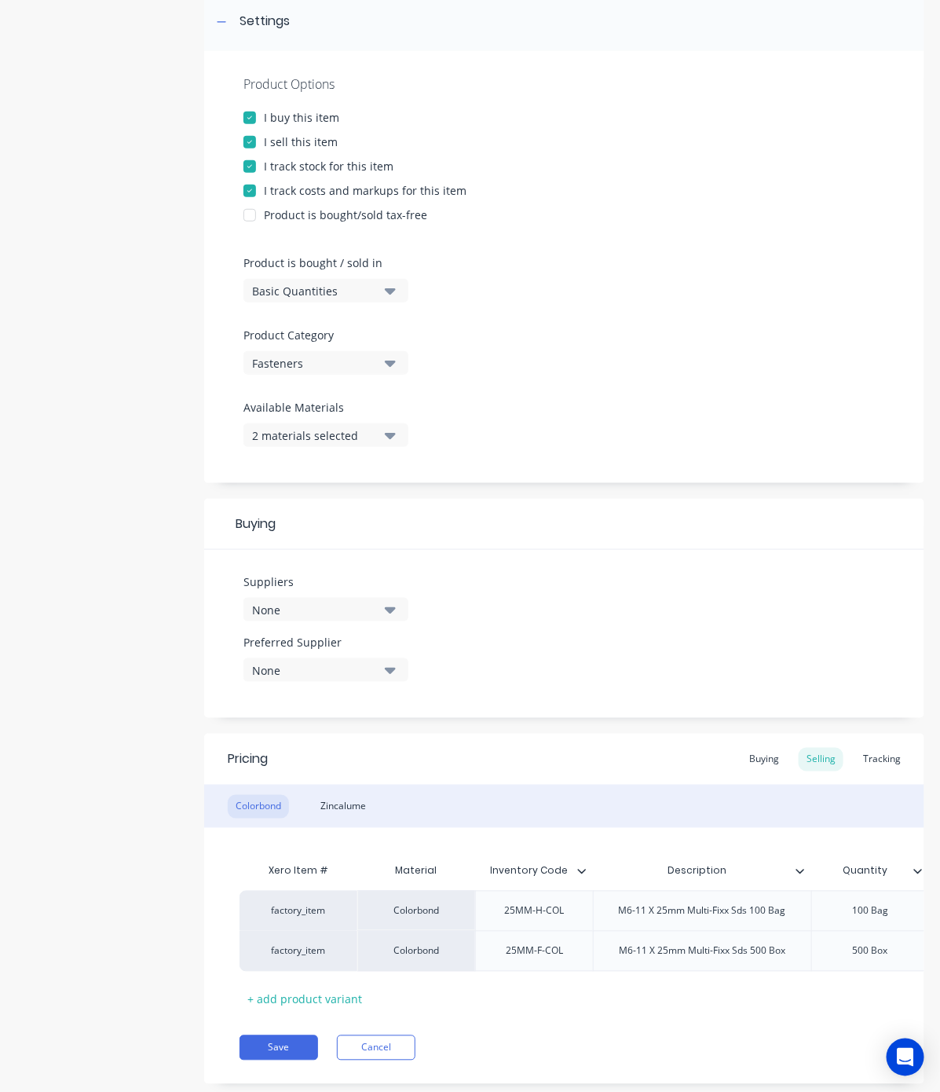
click at [315, 598] on button "None" at bounding box center [326, 610] width 165 height 24
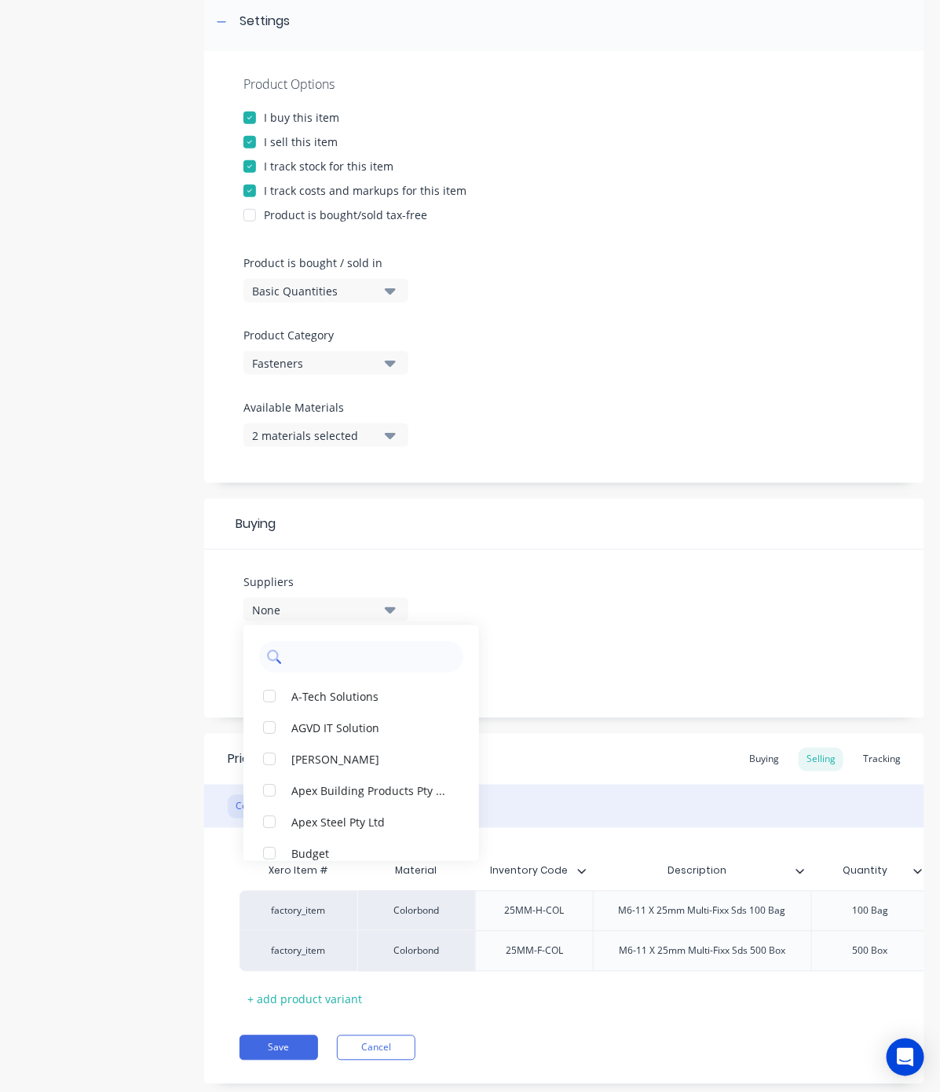
click at [342, 654] on input "text" at bounding box center [372, 656] width 167 height 31
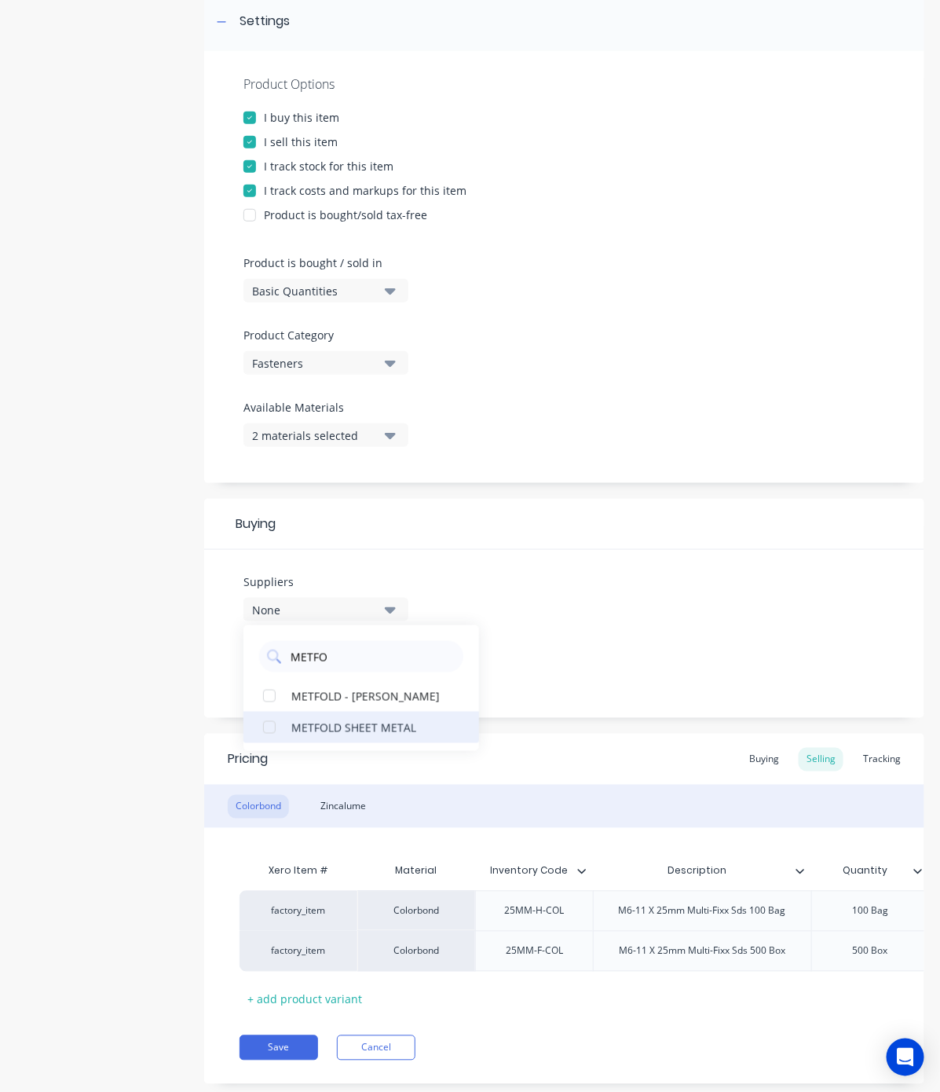
type input "METFO"
click at [302, 716] on button "METFOLD SHEET METAL" at bounding box center [362, 727] width 236 height 31
type textarea "x"
click at [299, 666] on input "METFO" at bounding box center [372, 656] width 167 height 31
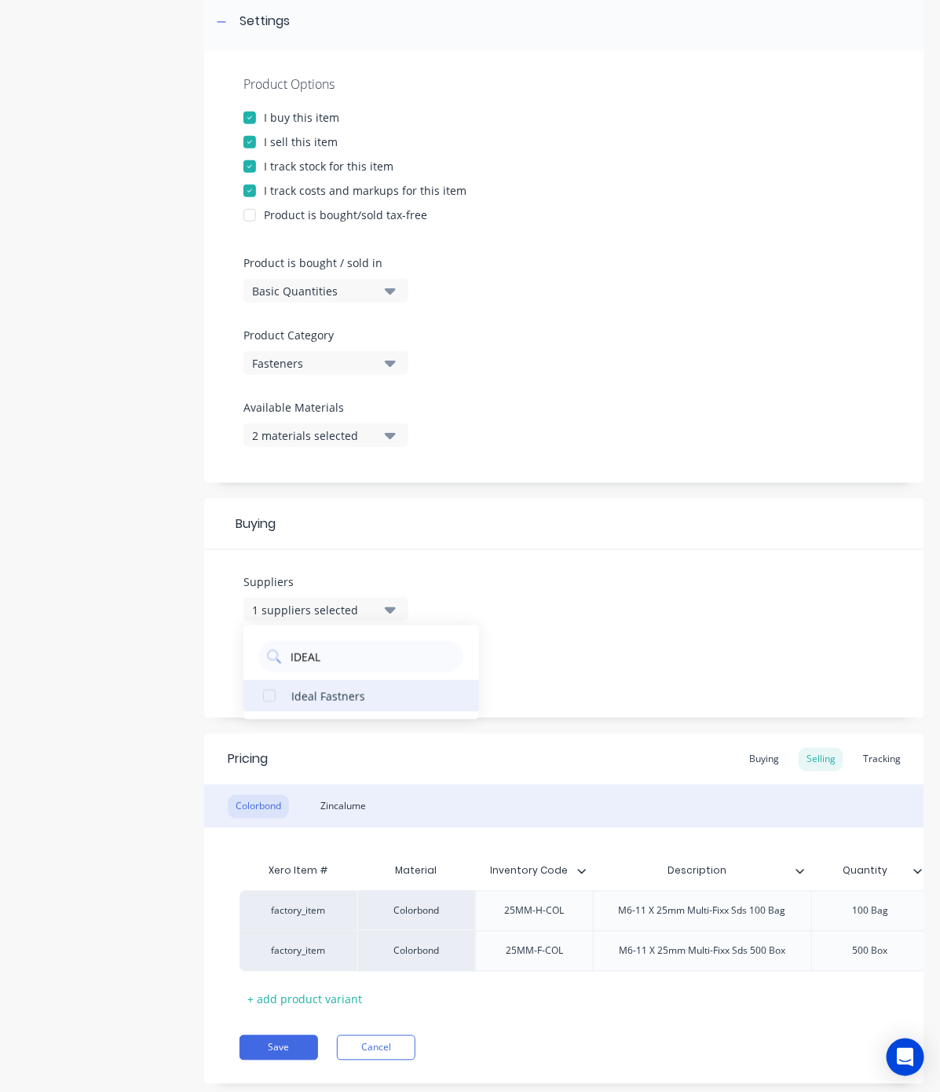
type input "IDEAL"
click at [319, 697] on div "Ideal Fastners" at bounding box center [369, 695] width 157 height 16
click at [358, 711] on button "Ideal Fastners" at bounding box center [362, 695] width 236 height 31
type textarea "x"
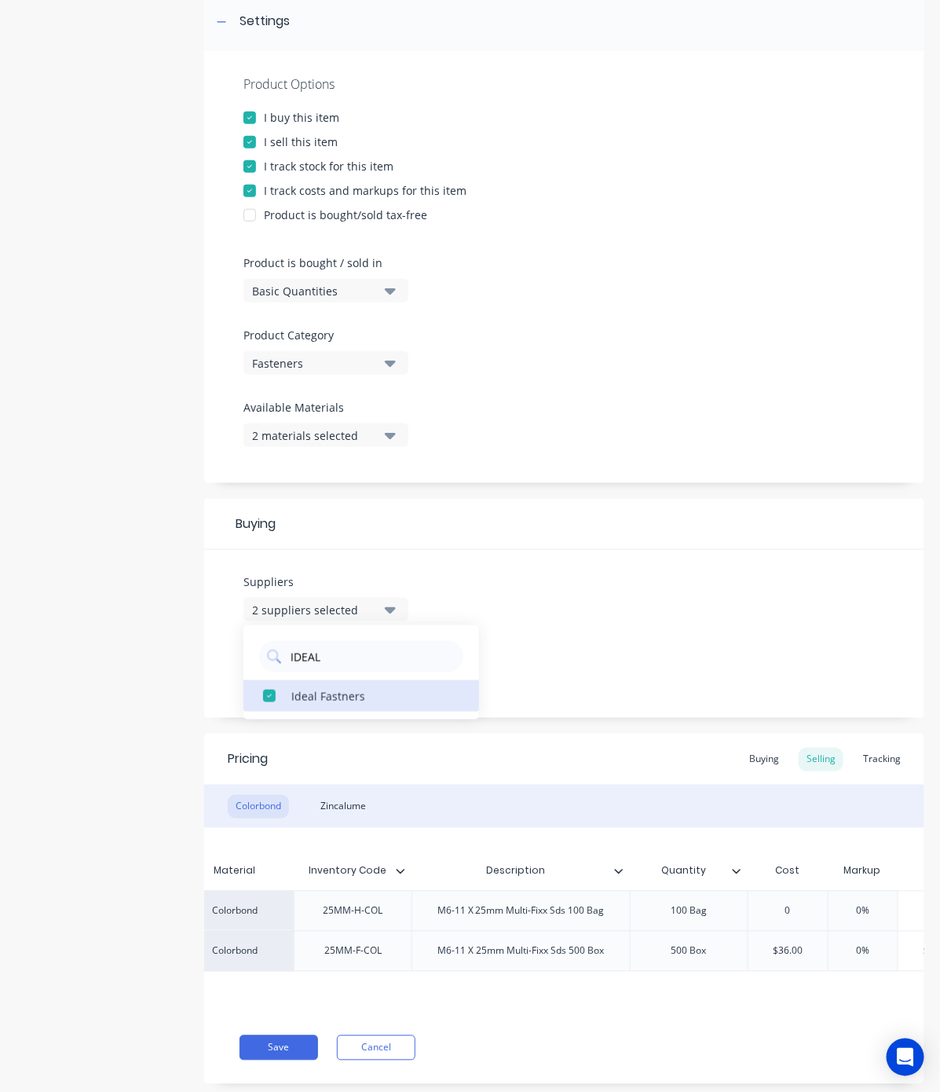
scroll to position [0, 197]
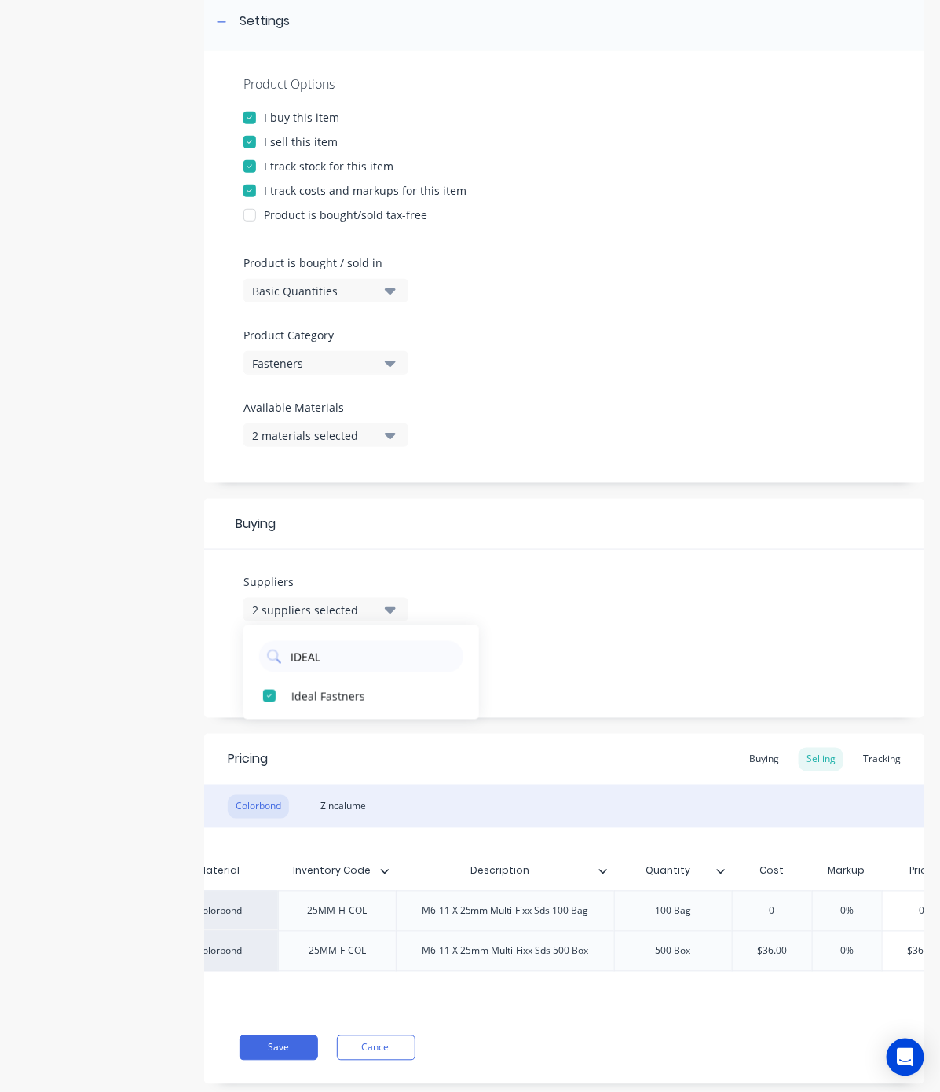
type input "$36.00"
drag, startPoint x: 806, startPoint y: 958, endPoint x: 661, endPoint y: 955, distance: 145.4
click at [661, 955] on div "factory_item Colorbond 25MM-F-COL M6-11 X 25mm Multi-Fixx Sds 500 Box 500 Box $…" at bounding box center [639, 951] width 1194 height 41
click at [743, 750] on div "Buying" at bounding box center [765, 760] width 46 height 24
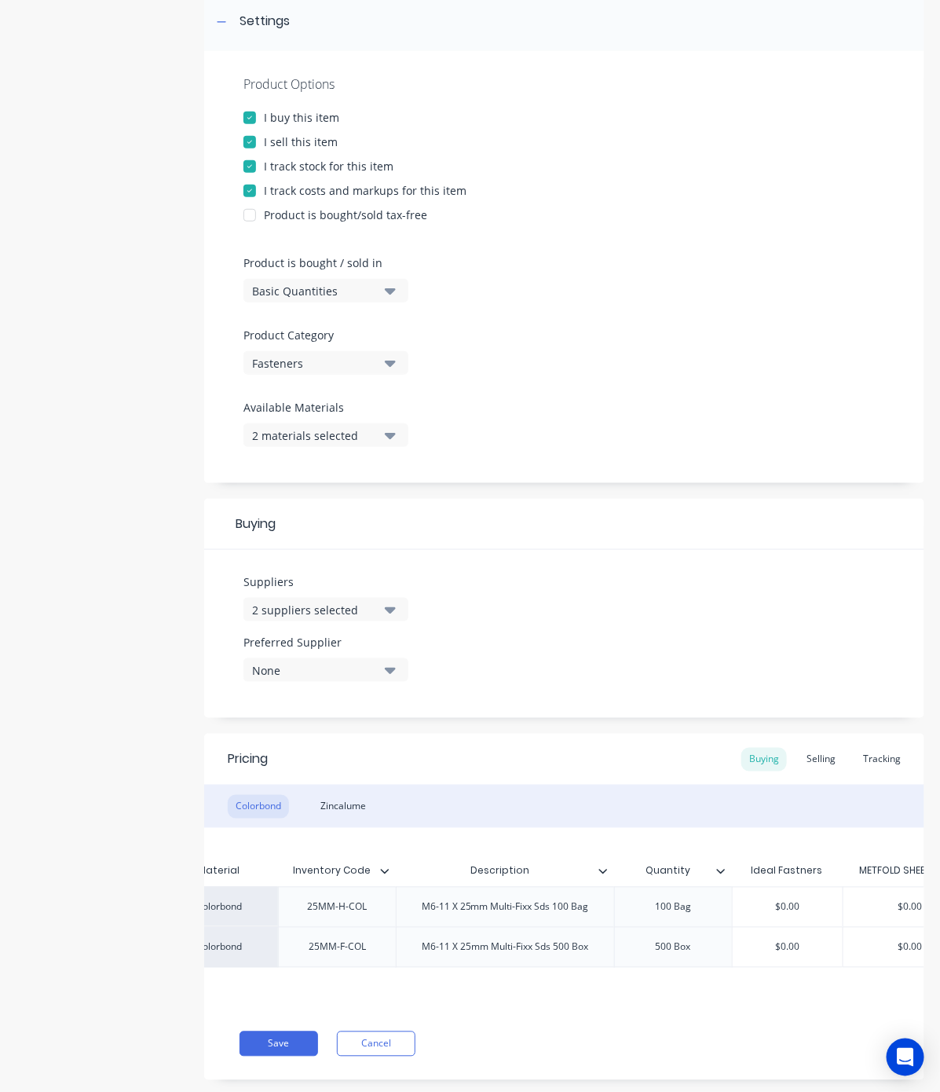
scroll to position [0, 266]
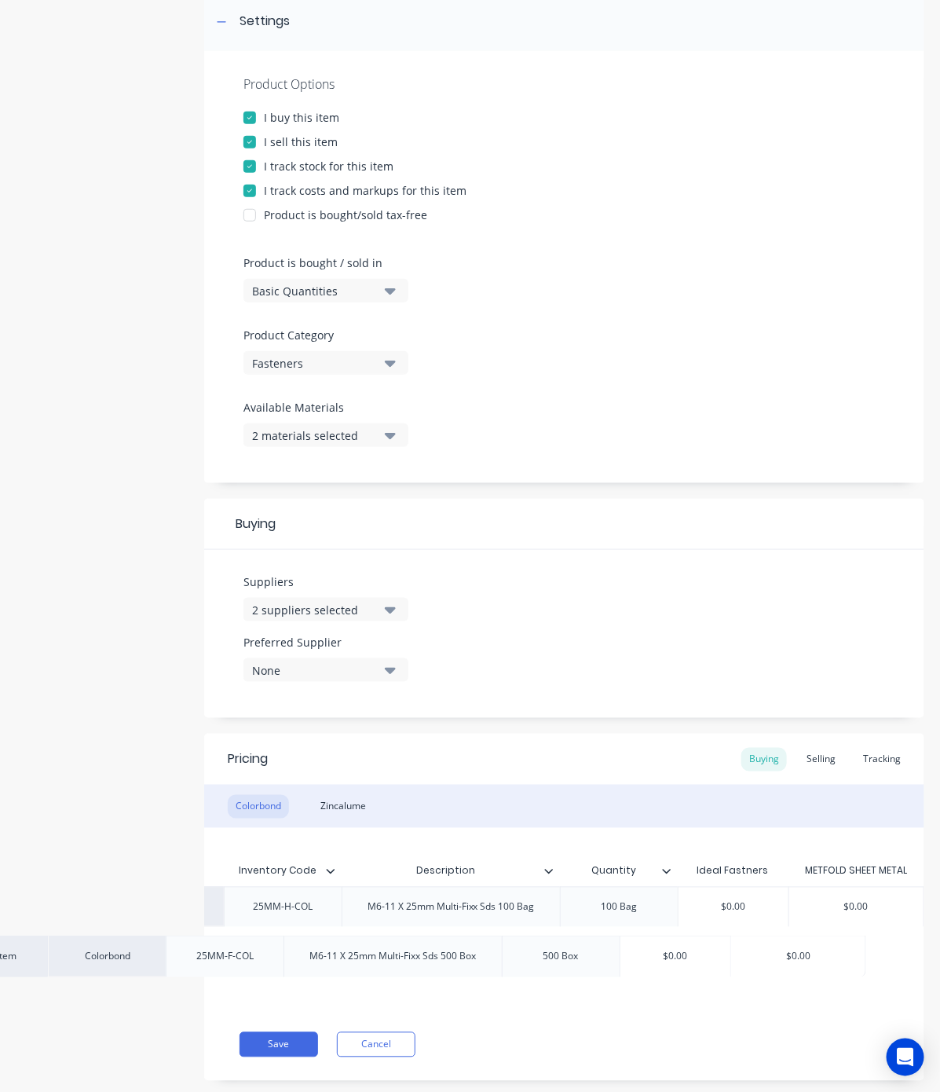
drag, startPoint x: 744, startPoint y: 933, endPoint x: 692, endPoint y: 945, distance: 53.2
click at [692, 945] on div "Xero Item # Material Inventory Code Description Quantity Ideal Fastners METFOLD…" at bounding box center [564, 918] width 720 height 181
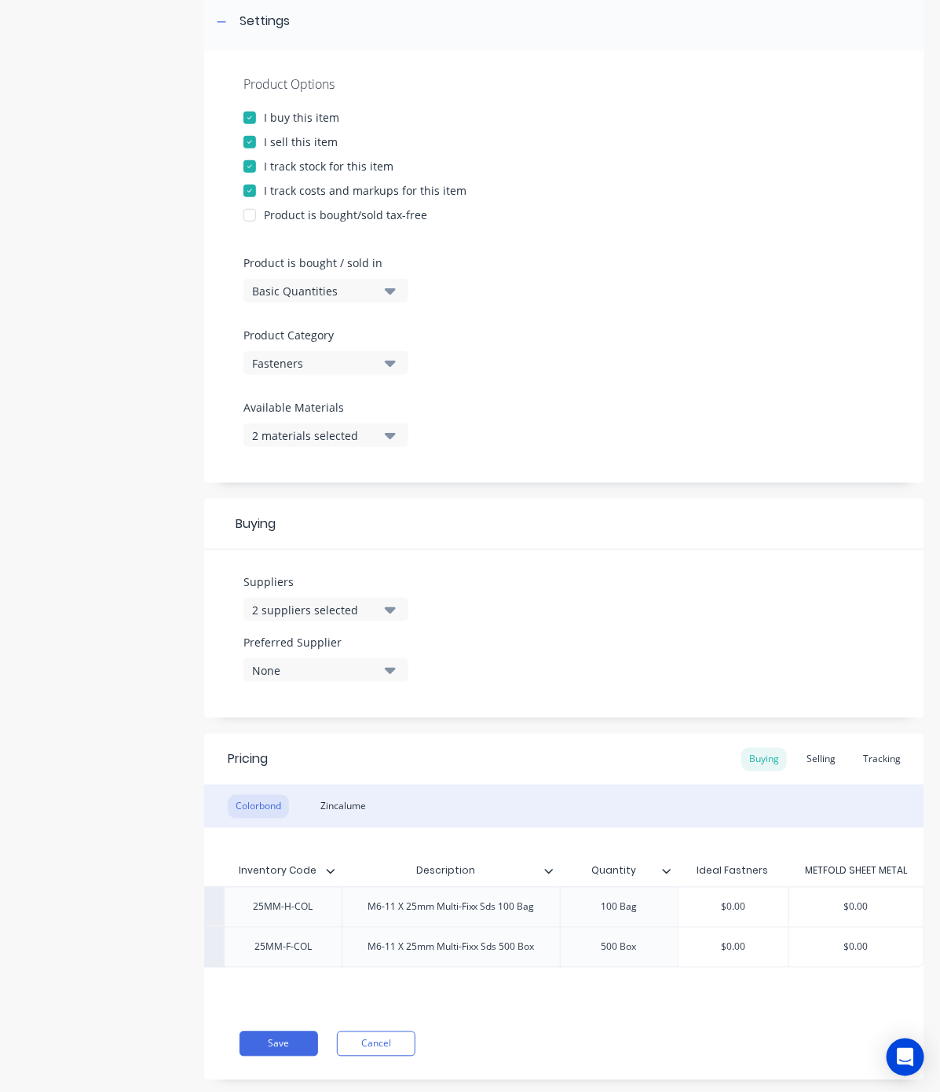
type input "$0.00"
drag, startPoint x: 734, startPoint y: 948, endPoint x: 672, endPoint y: 951, distance: 62.9
click at [679, 951] on input "$0.00" at bounding box center [734, 947] width 110 height 14
paste input "36"
type textarea "x"
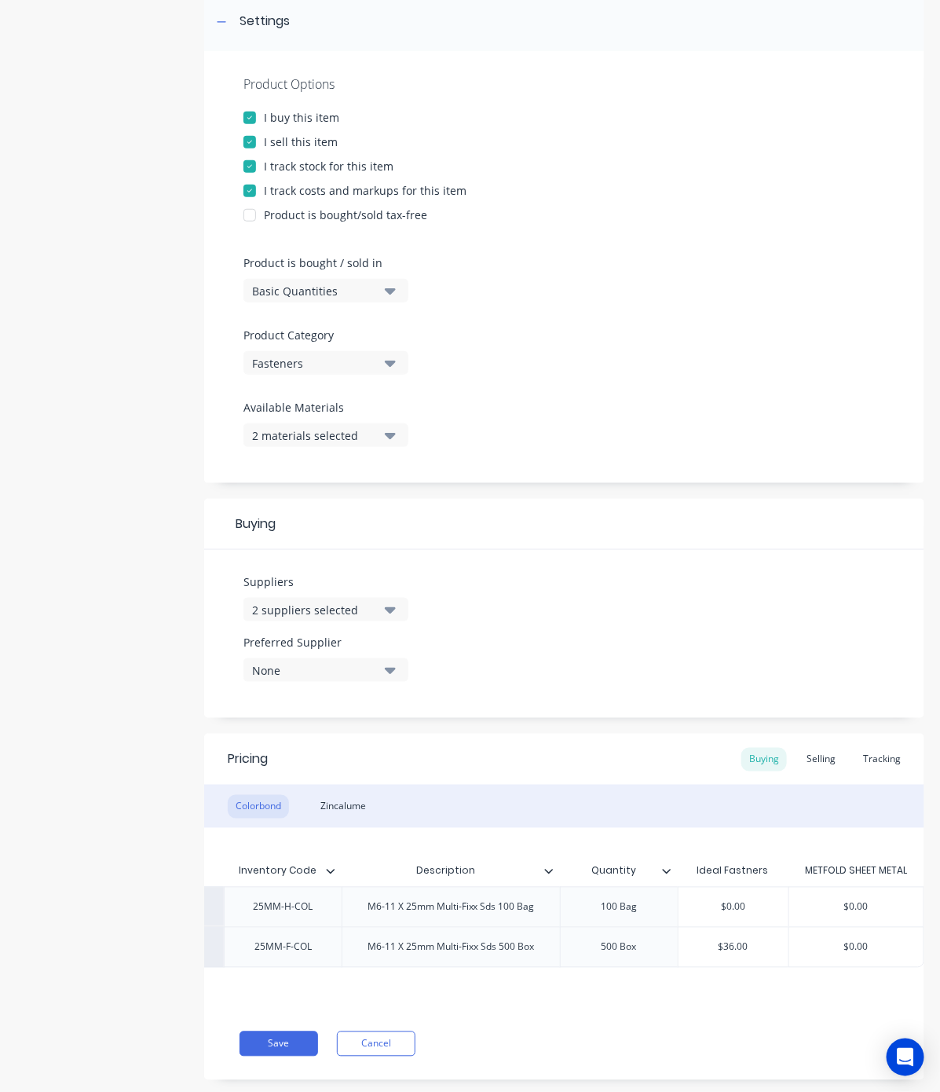
type input "$36.00"
type input "$0.00"
drag, startPoint x: 865, startPoint y: 949, endPoint x: 749, endPoint y: 954, distance: 116.4
click at [749, 954] on div "factory_item Colorbond 25MM-F-COL M6-11 X 25mm Multi-Fixx Sds 500 Box 500 Box $…" at bounding box center [456, 947] width 936 height 41
paste input "36"
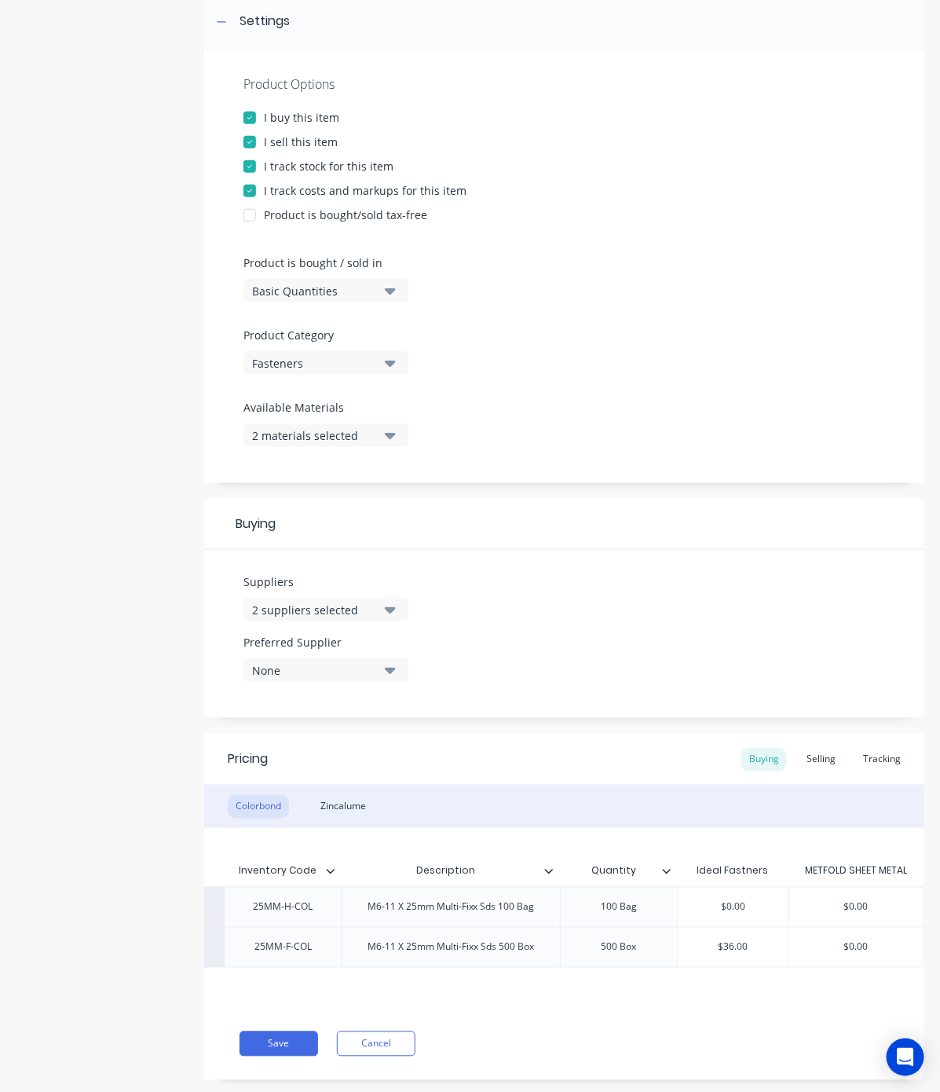
type textarea "x"
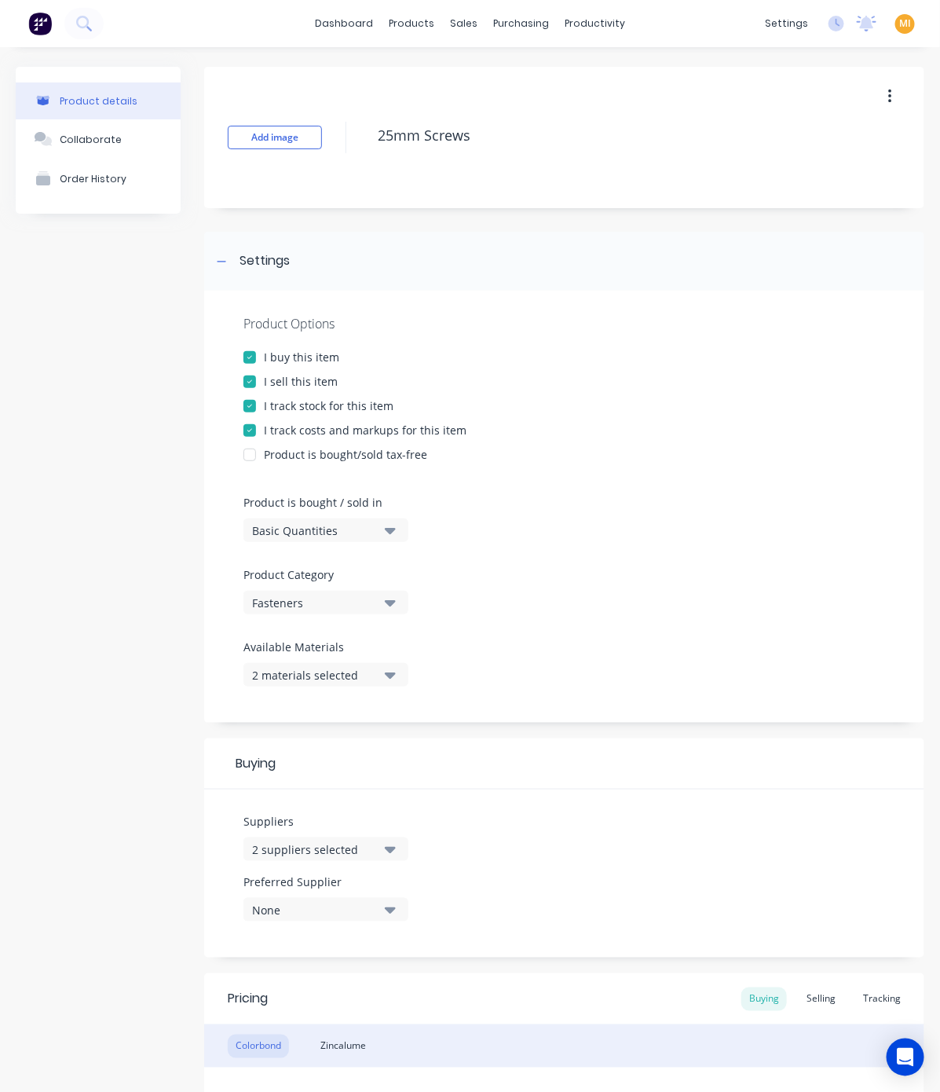
scroll to position [287, 0]
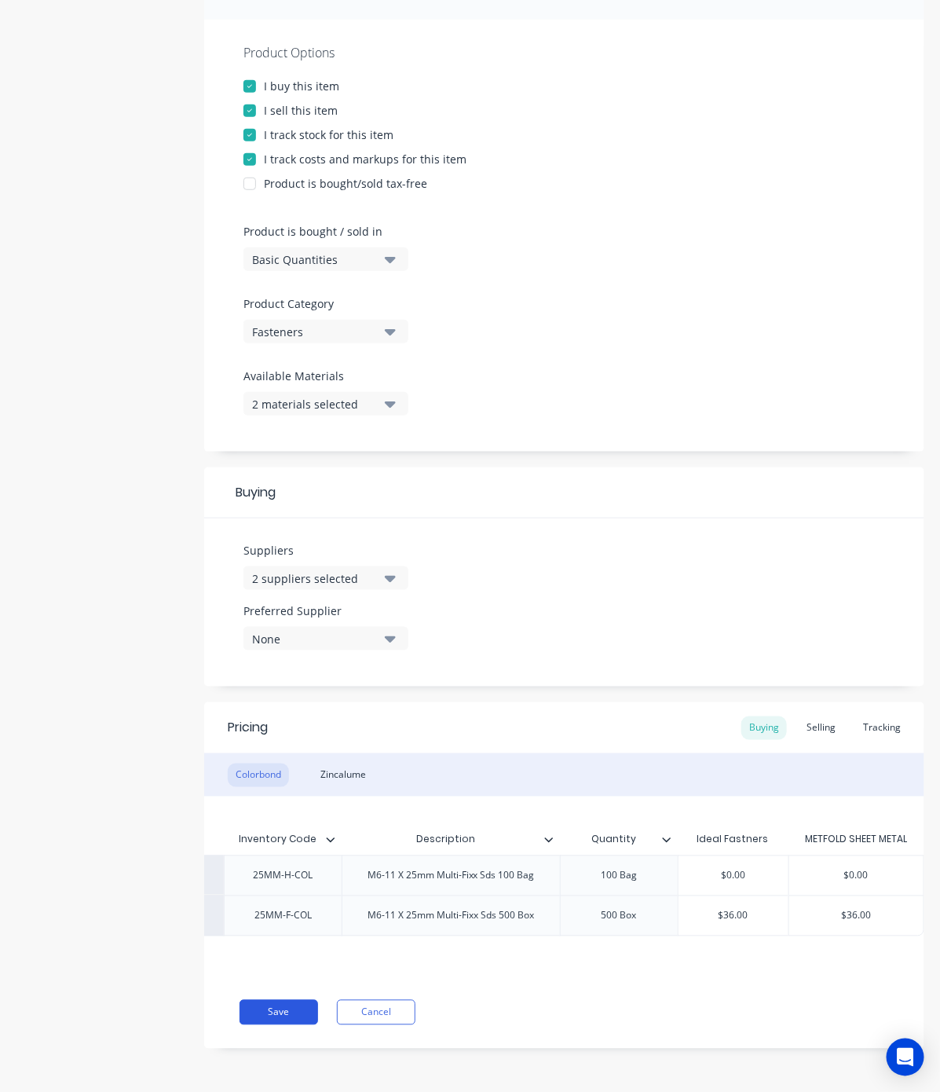
type input "$36.00"
click at [276, 1014] on button "Save" at bounding box center [279, 1012] width 79 height 25
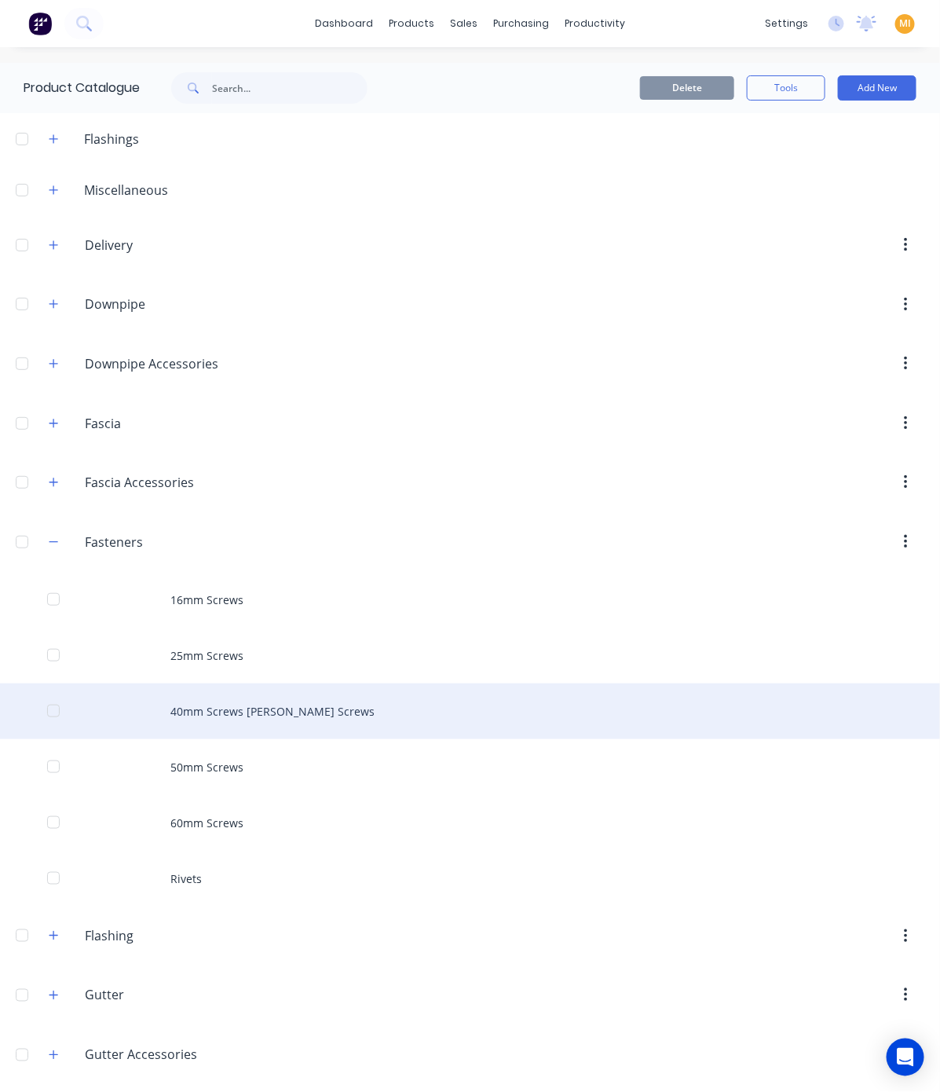
click at [264, 694] on div "40mm Screws [PERSON_NAME] Screws" at bounding box center [470, 711] width 940 height 56
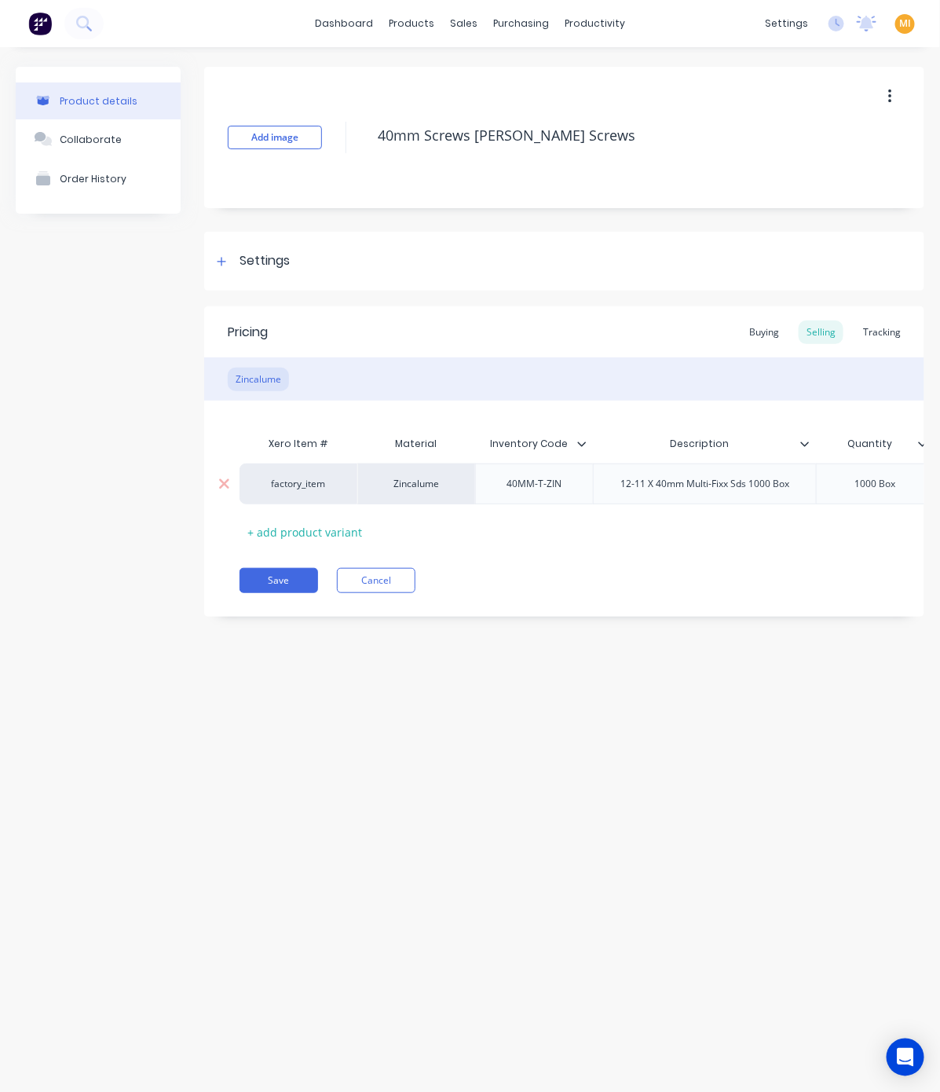
type textarea "x"
click at [277, 259] on div "Settings" at bounding box center [265, 261] width 50 height 20
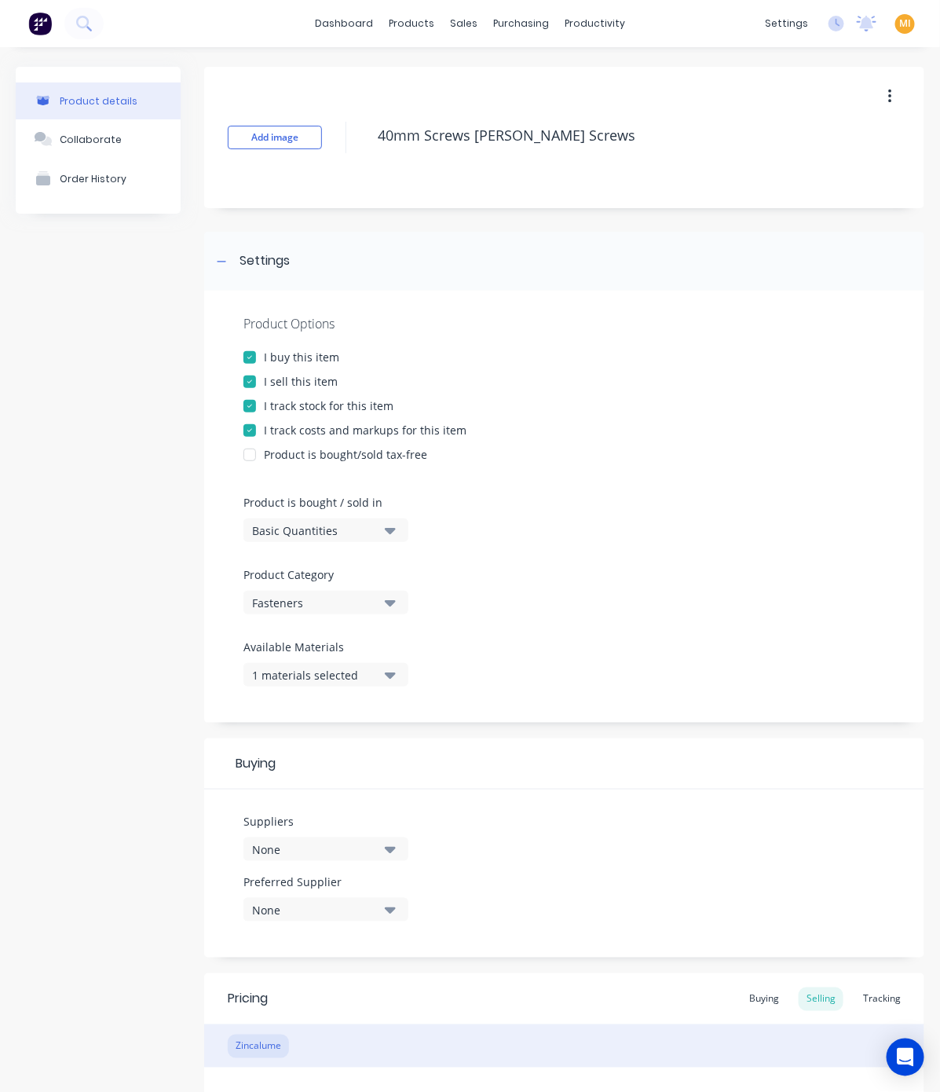
scroll to position [209, 0]
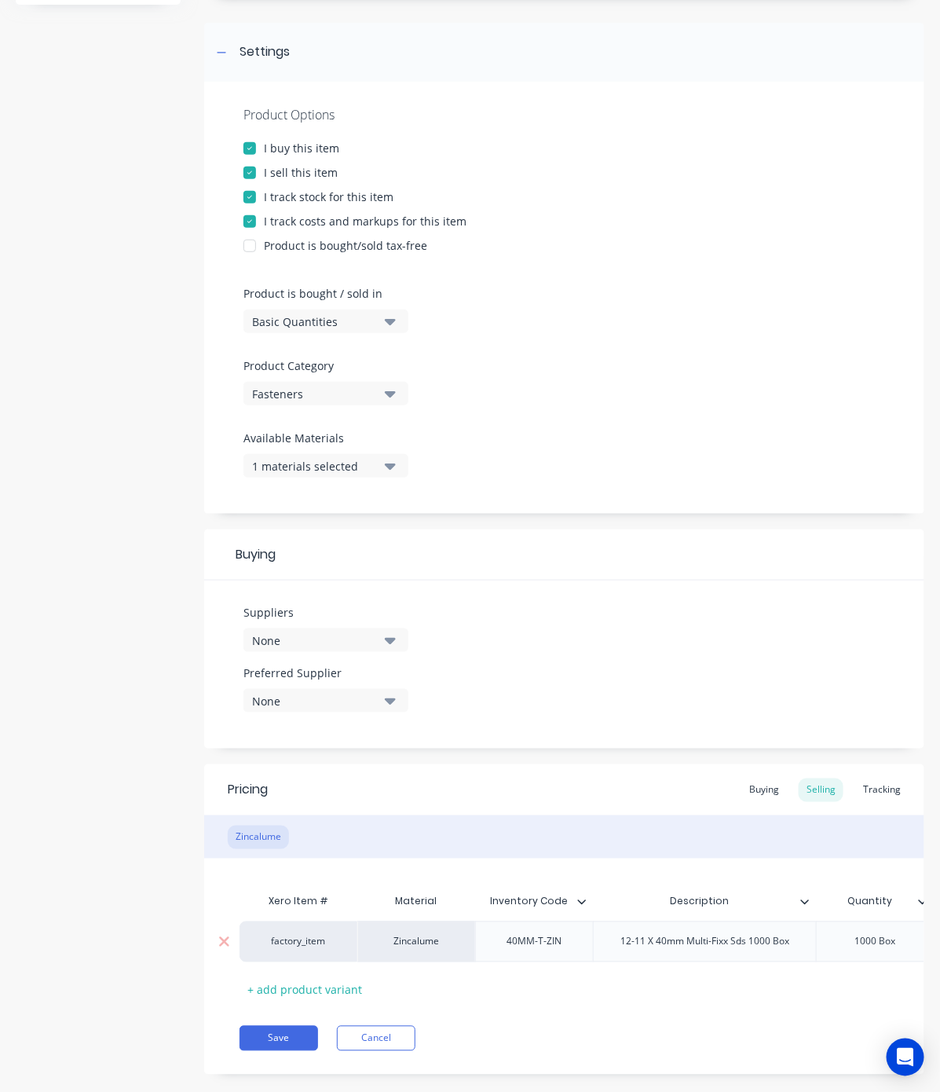
drag, startPoint x: 335, startPoint y: 645, endPoint x: 322, endPoint y: 628, distance: 20.7
click at [322, 628] on button "None" at bounding box center [326, 640] width 165 height 24
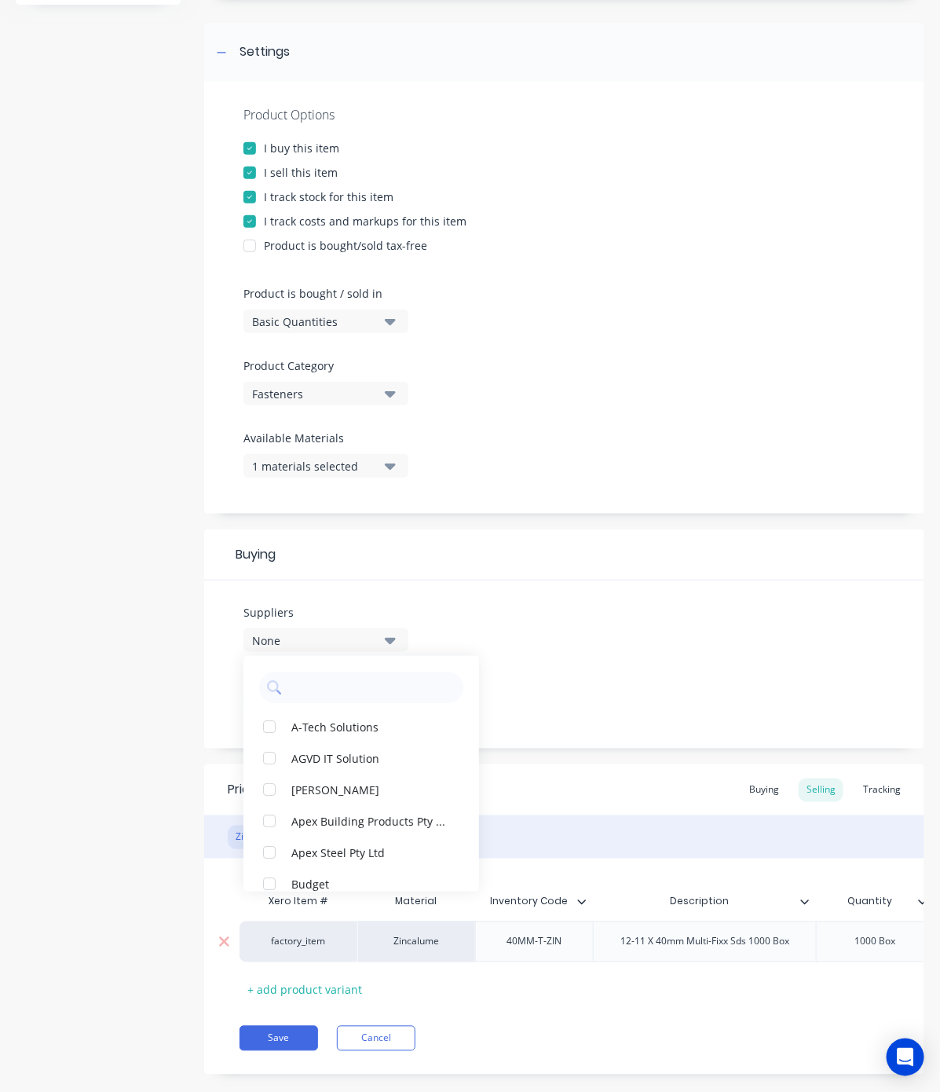
click at [322, 628] on button "None" at bounding box center [326, 640] width 165 height 24
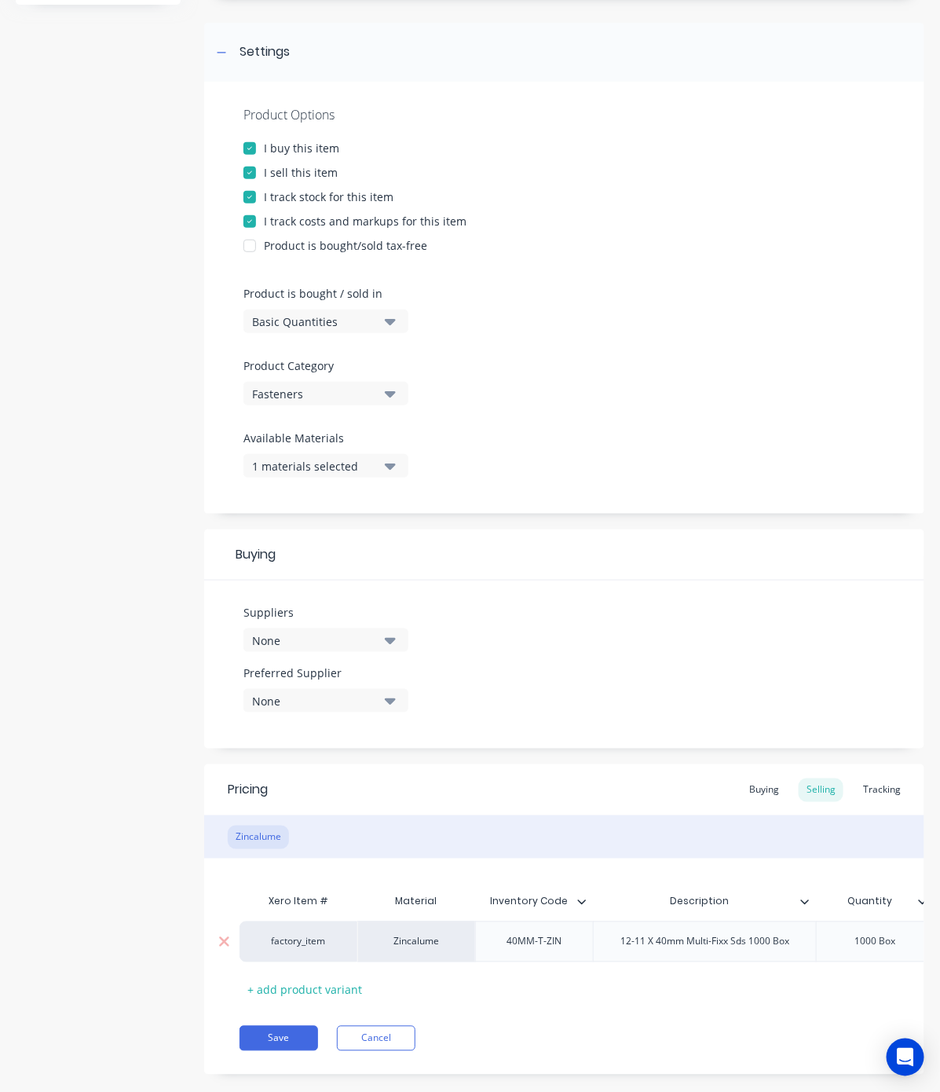
drag, startPoint x: 317, startPoint y: 625, endPoint x: 323, endPoint y: 638, distance: 14.1
click at [323, 638] on div "Suppliers None" at bounding box center [326, 628] width 165 height 48
click at [323, 638] on div "None" at bounding box center [315, 640] width 126 height 16
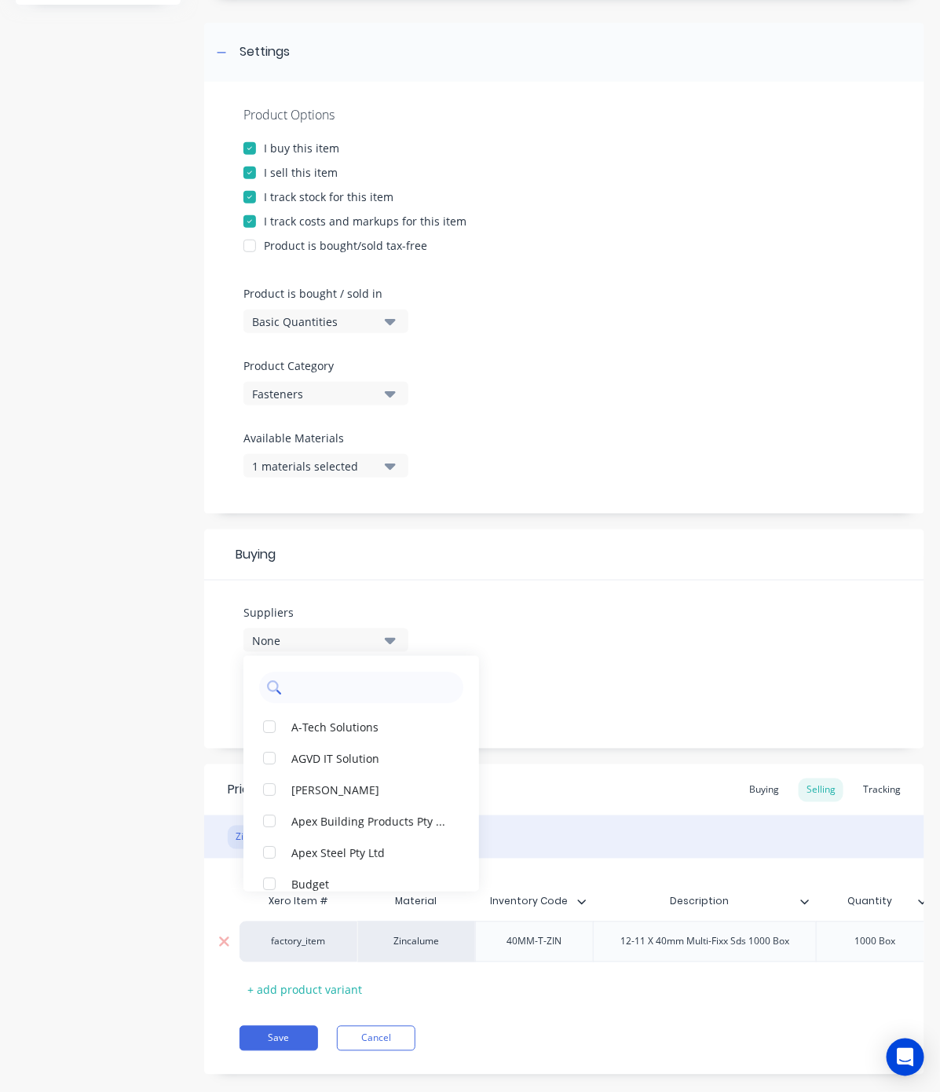
click at [344, 692] on input "text" at bounding box center [372, 687] width 167 height 31
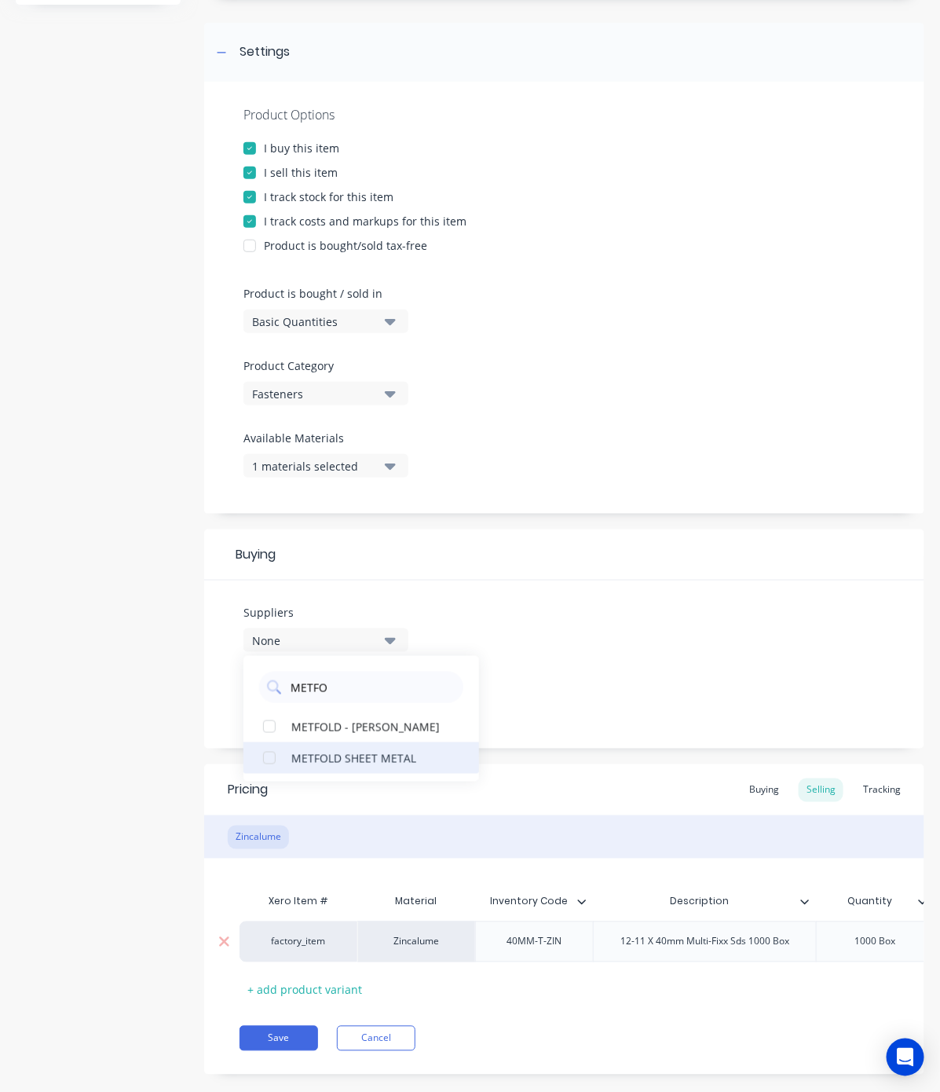
type input "METFO"
click at [327, 760] on div "METFOLD SHEET METAL" at bounding box center [369, 757] width 157 height 16
type textarea "x"
click at [355, 681] on input "METFO" at bounding box center [372, 687] width 167 height 31
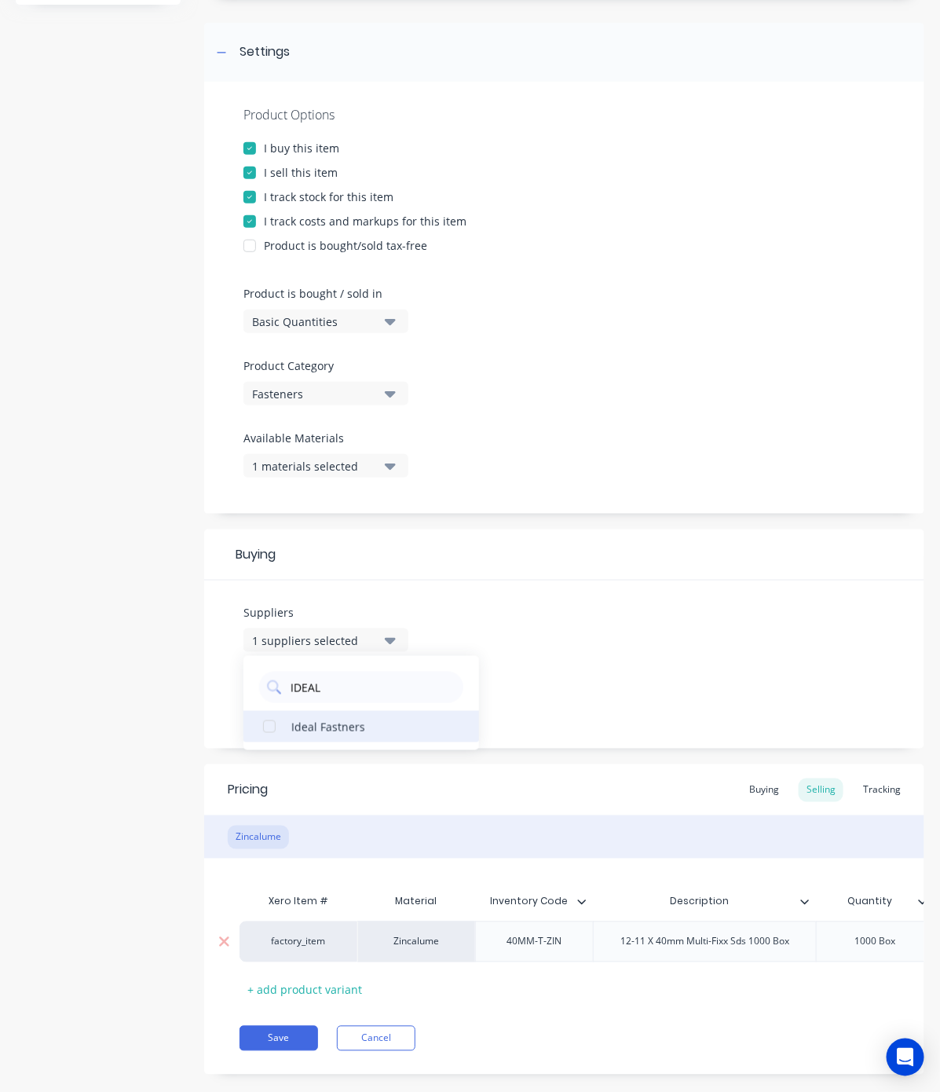
type input "IDEAL"
click at [344, 716] on button "Ideal Fastners" at bounding box center [362, 726] width 236 height 31
type textarea "x"
click at [493, 800] on div "Pricing Buying Selling Tracking" at bounding box center [564, 789] width 720 height 51
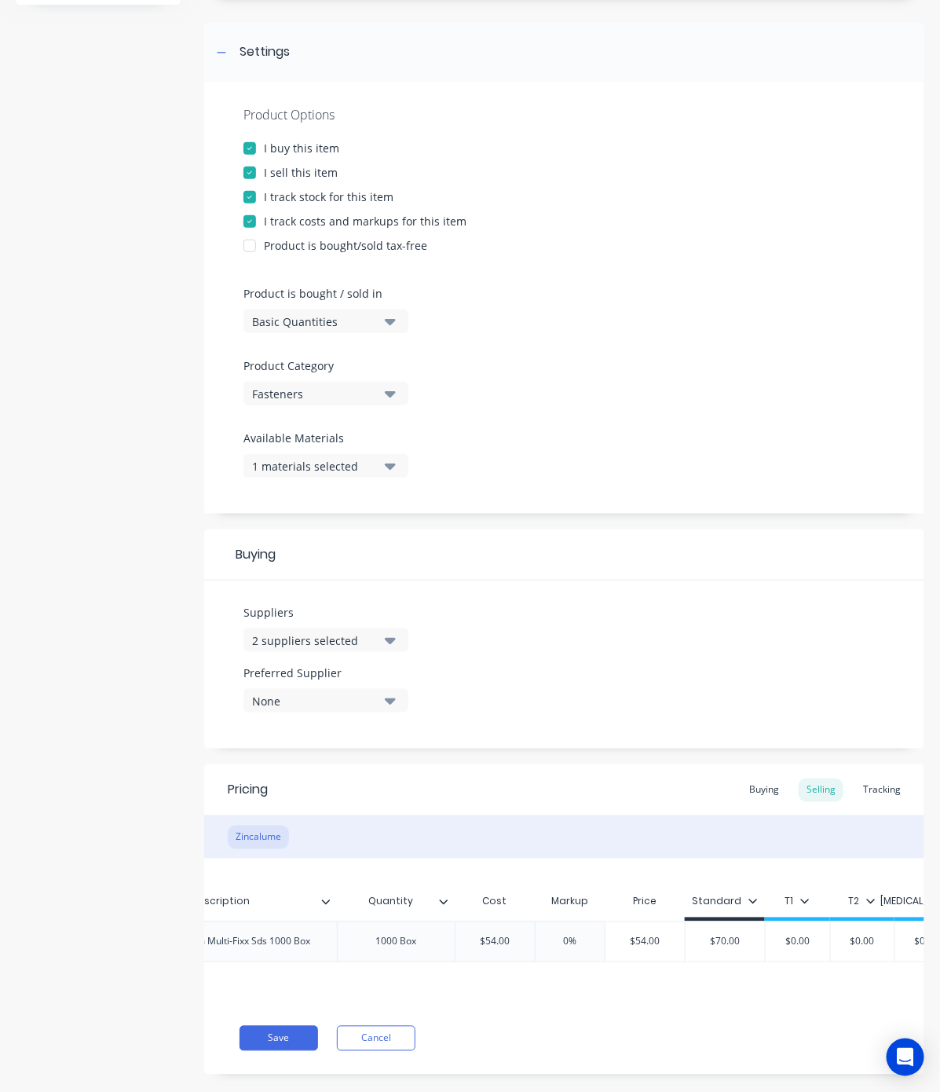
scroll to position [0, 535]
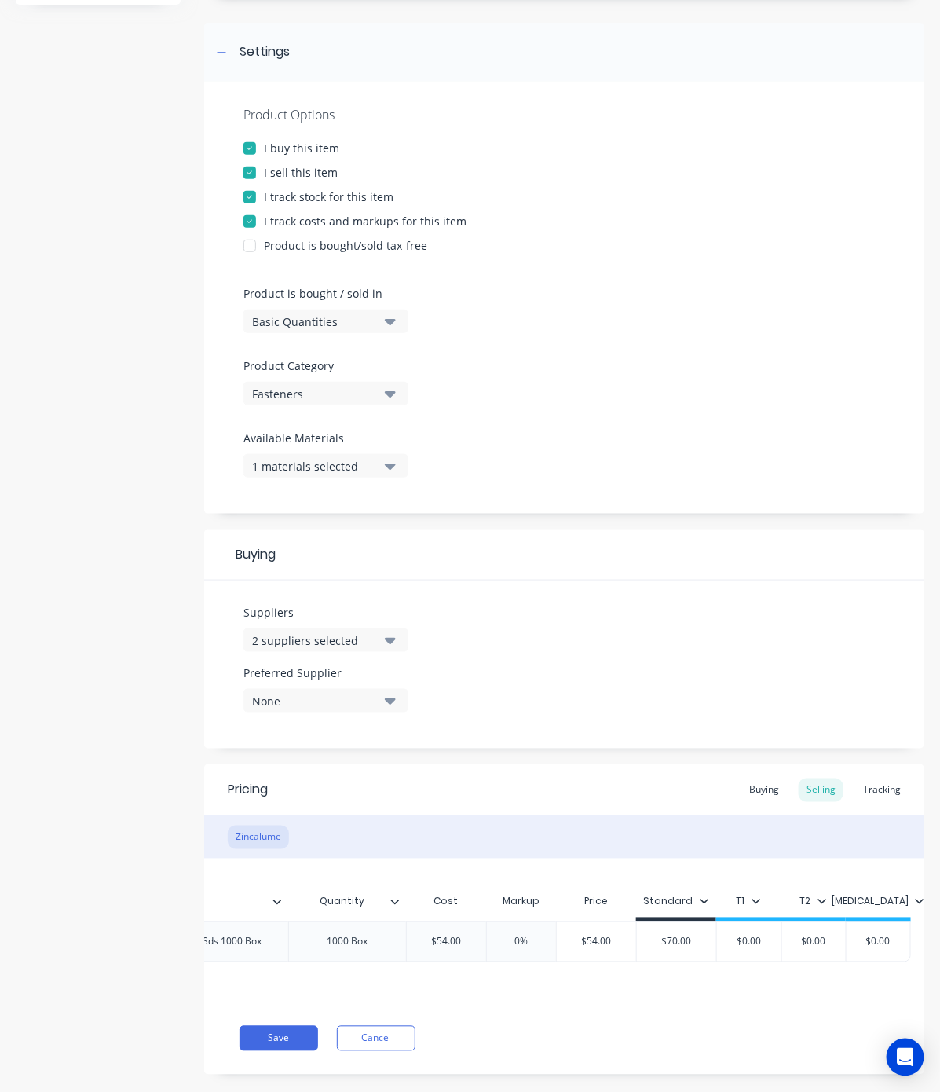
type input "$54.00"
click at [456, 939] on input "$54.00" at bounding box center [446, 942] width 79 height 14
drag, startPoint x: 464, startPoint y: 939, endPoint x: 389, endPoint y: 943, distance: 75.6
click at [389, 943] on div "factory_item Zincalume 40MM-T-ZIN 12-11 X 40mm Multi-Fixx Sds 1000 Box 1000 Box…" at bounding box center [311, 941] width 1199 height 41
click at [751, 786] on div "Buying" at bounding box center [765, 790] width 46 height 24
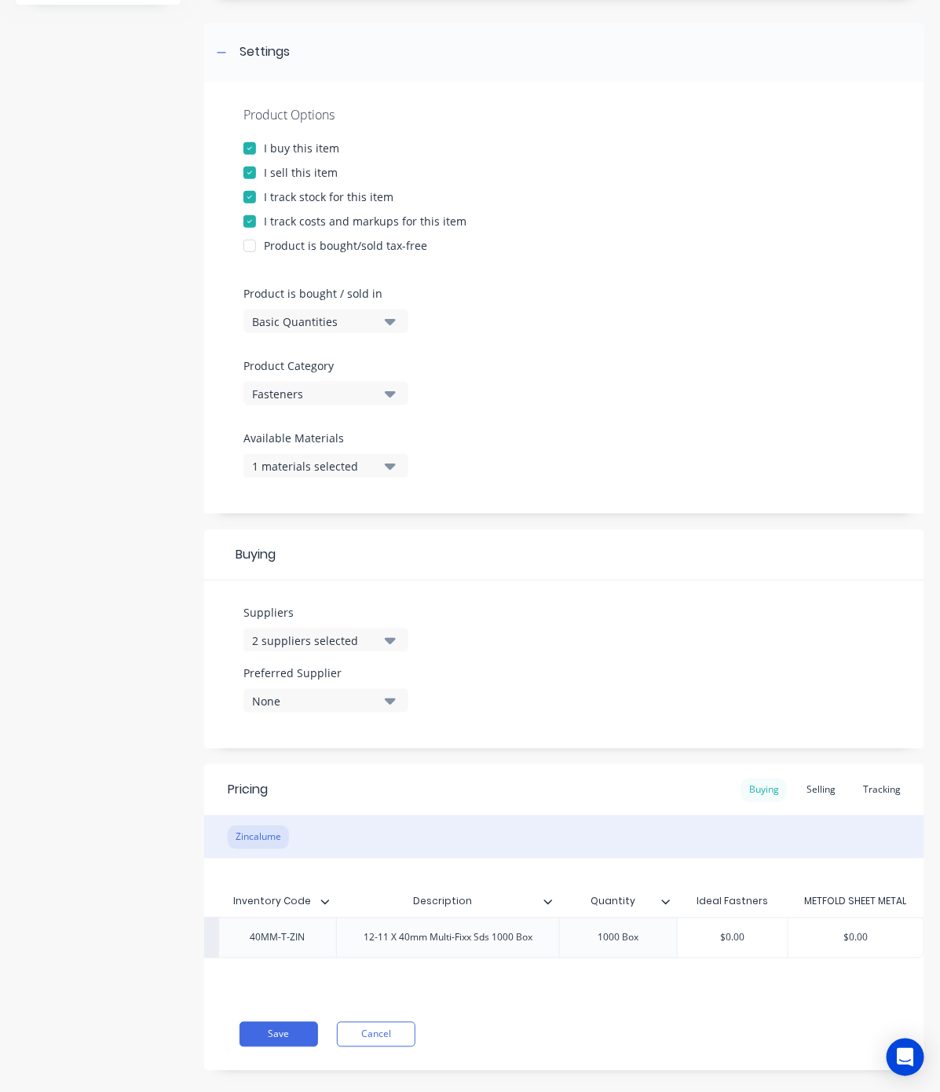
scroll to position [0, 271]
type input "$0.00"
drag, startPoint x: 766, startPoint y: 937, endPoint x: 652, endPoint y: 927, distance: 114.4
click at [652, 927] on div "factory_item Zincalume 40MM-T-ZIN 12-11 X 40mm Multi-Fixx Sds 1000 Box 1000 Box…" at bounding box center [454, 937] width 942 height 41
paste input "54"
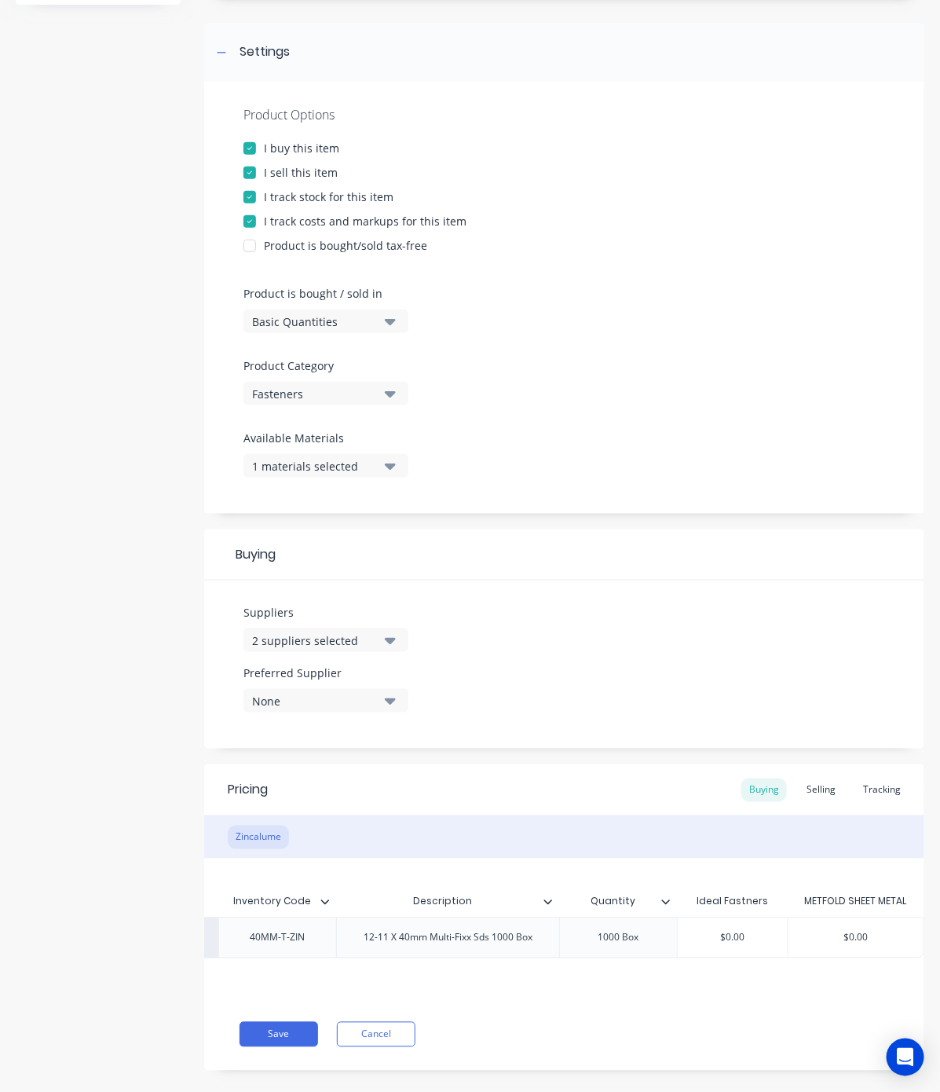
type textarea "x"
type input "$54.00"
type input "$0.00"
drag, startPoint x: 865, startPoint y: 937, endPoint x: 725, endPoint y: 957, distance: 141.2
click at [725, 957] on div "factory_item Zincalume 40MM-T-ZIN 12-11 X 40mm Multi-Fixx Sds 1000 Box 1000 Box…" at bounding box center [454, 937] width 942 height 41
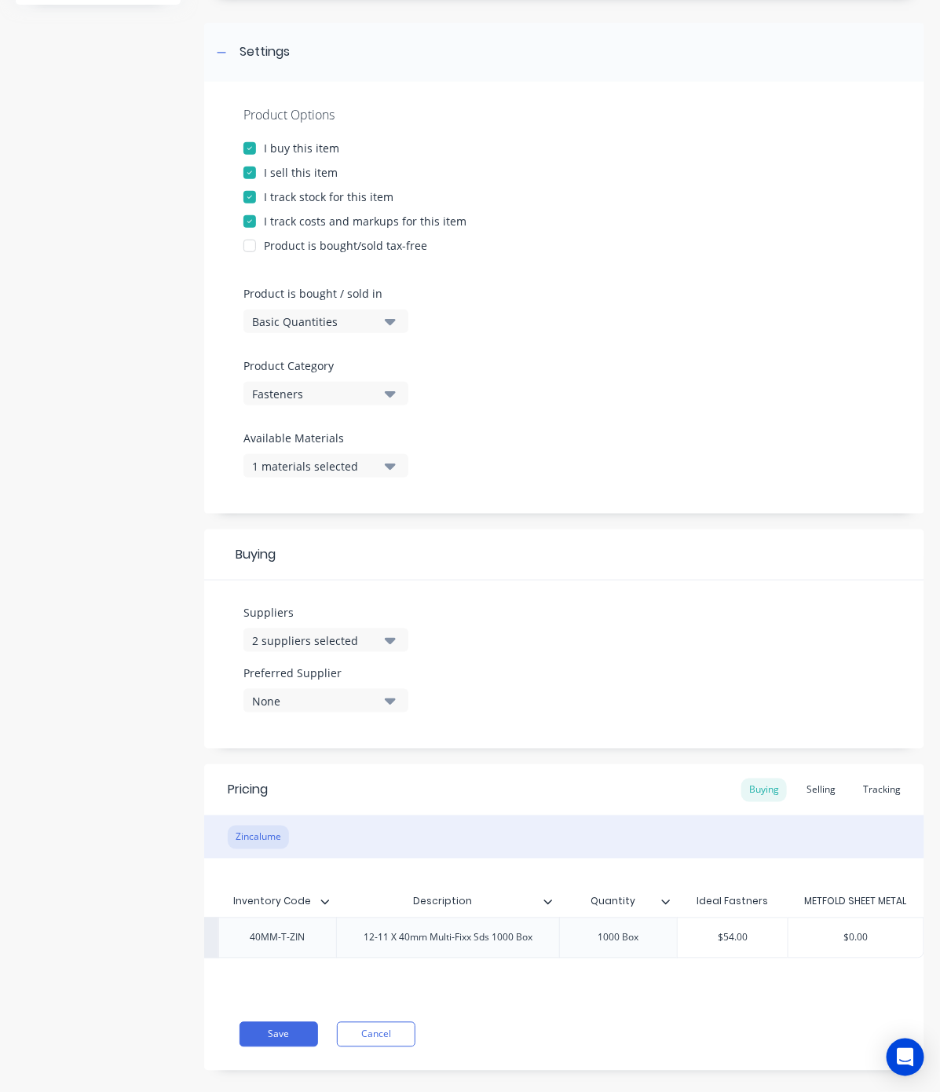
paste input "54"
type textarea "x"
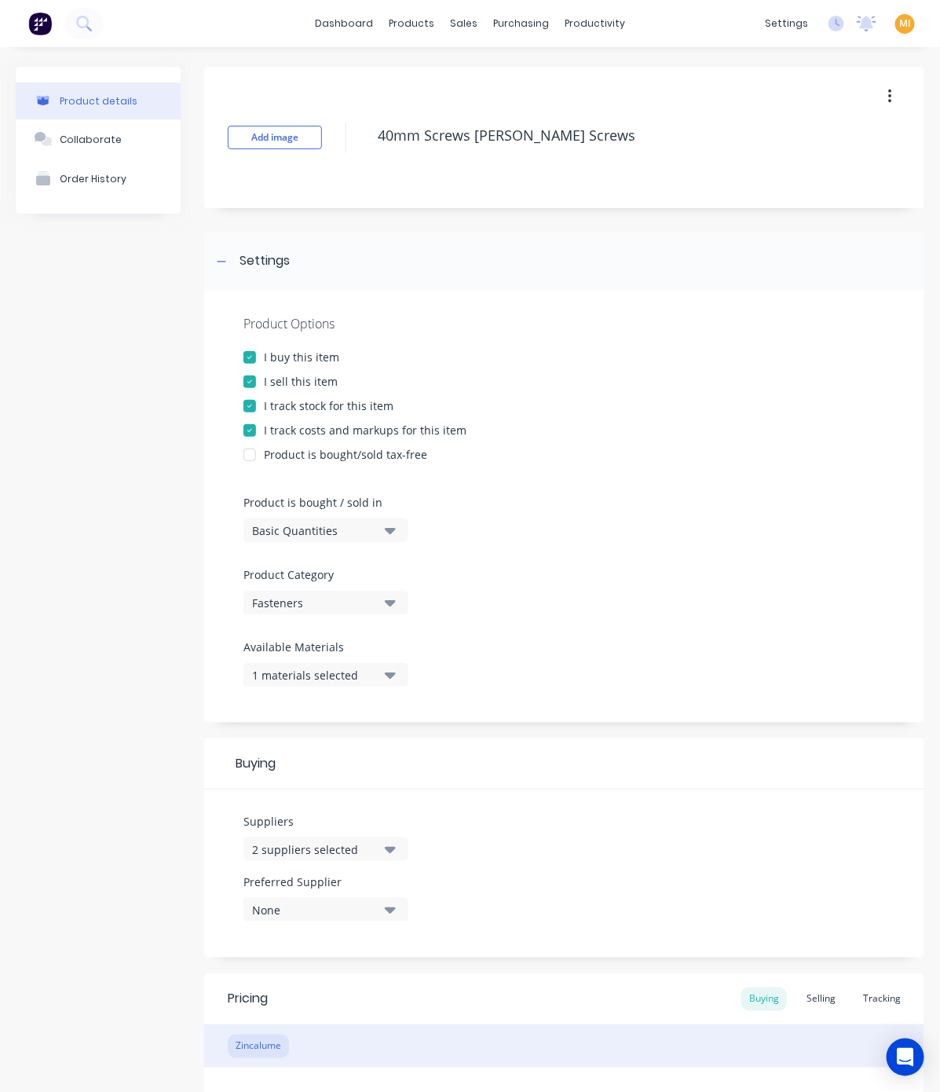
scroll to position [246, 0]
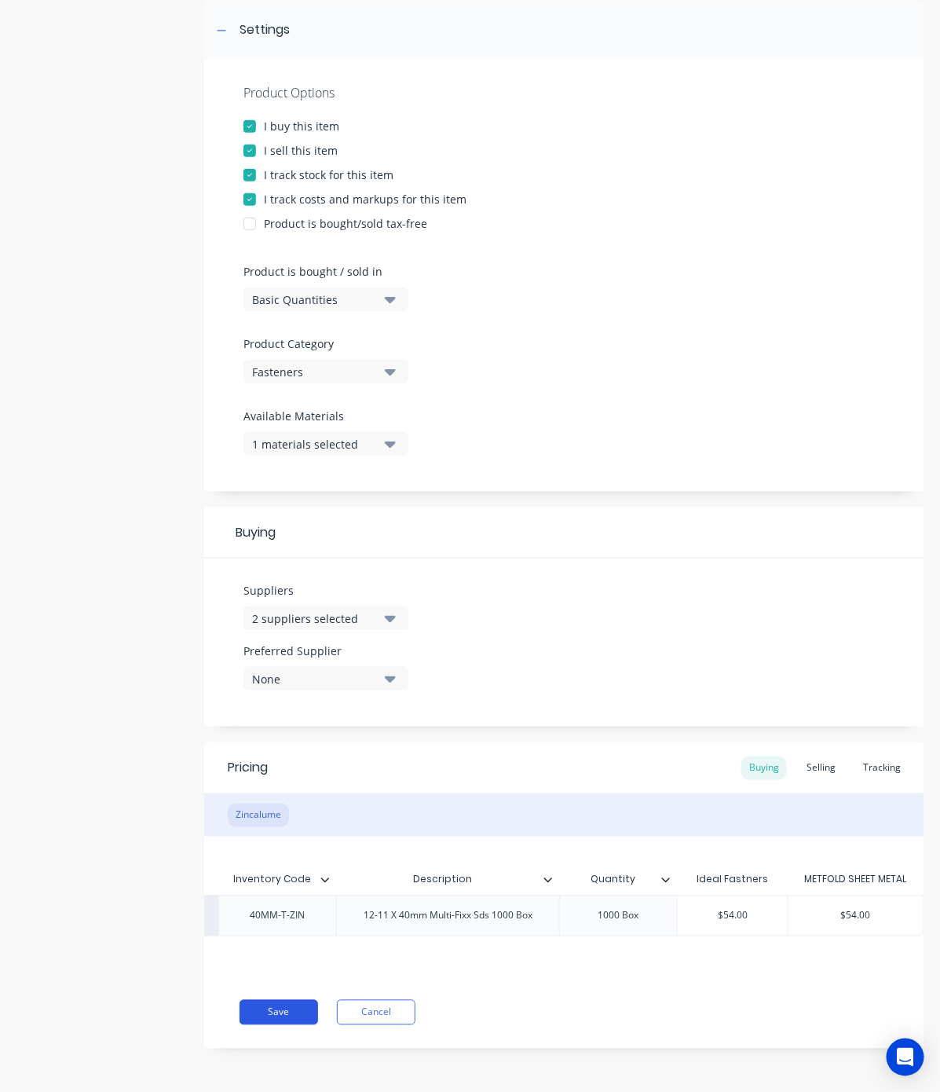
type input "$54.00"
click at [275, 1000] on button "Save" at bounding box center [279, 1012] width 79 height 25
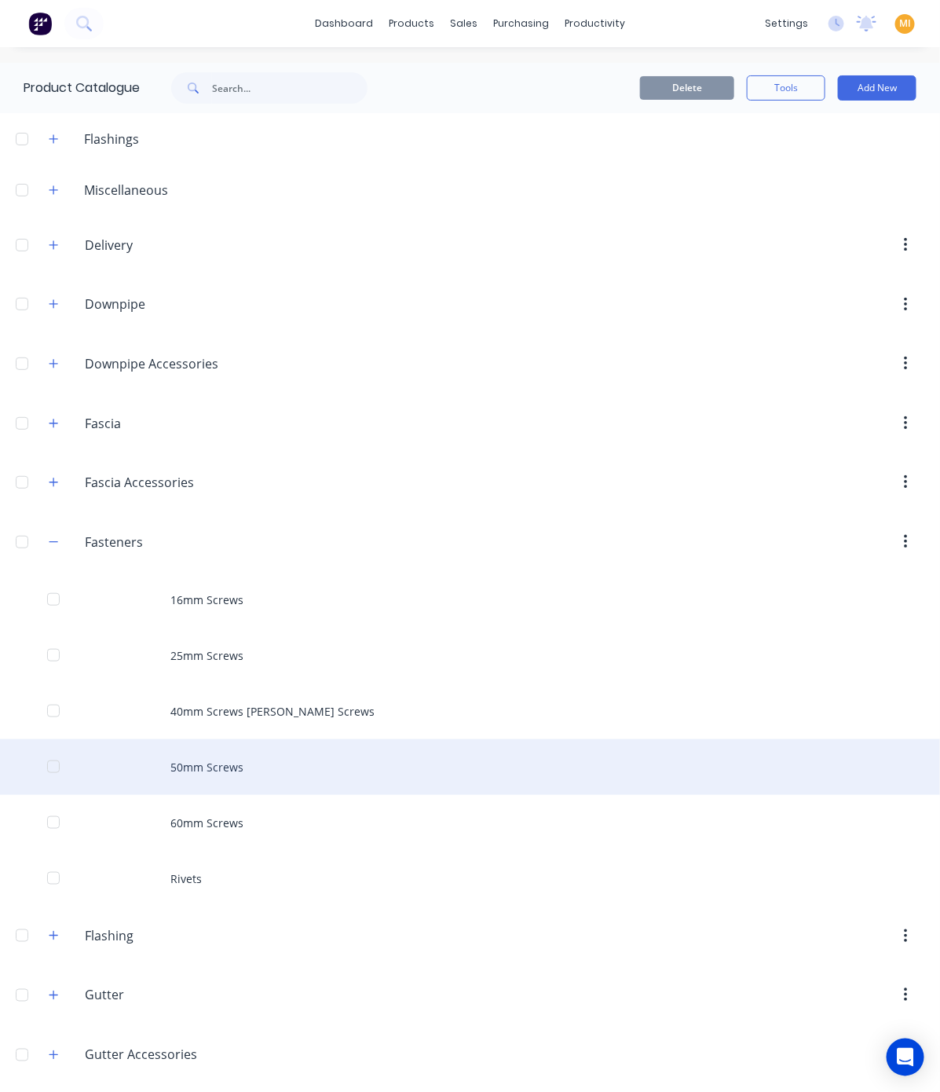
click at [255, 779] on div "50mm Screws" at bounding box center [470, 767] width 940 height 56
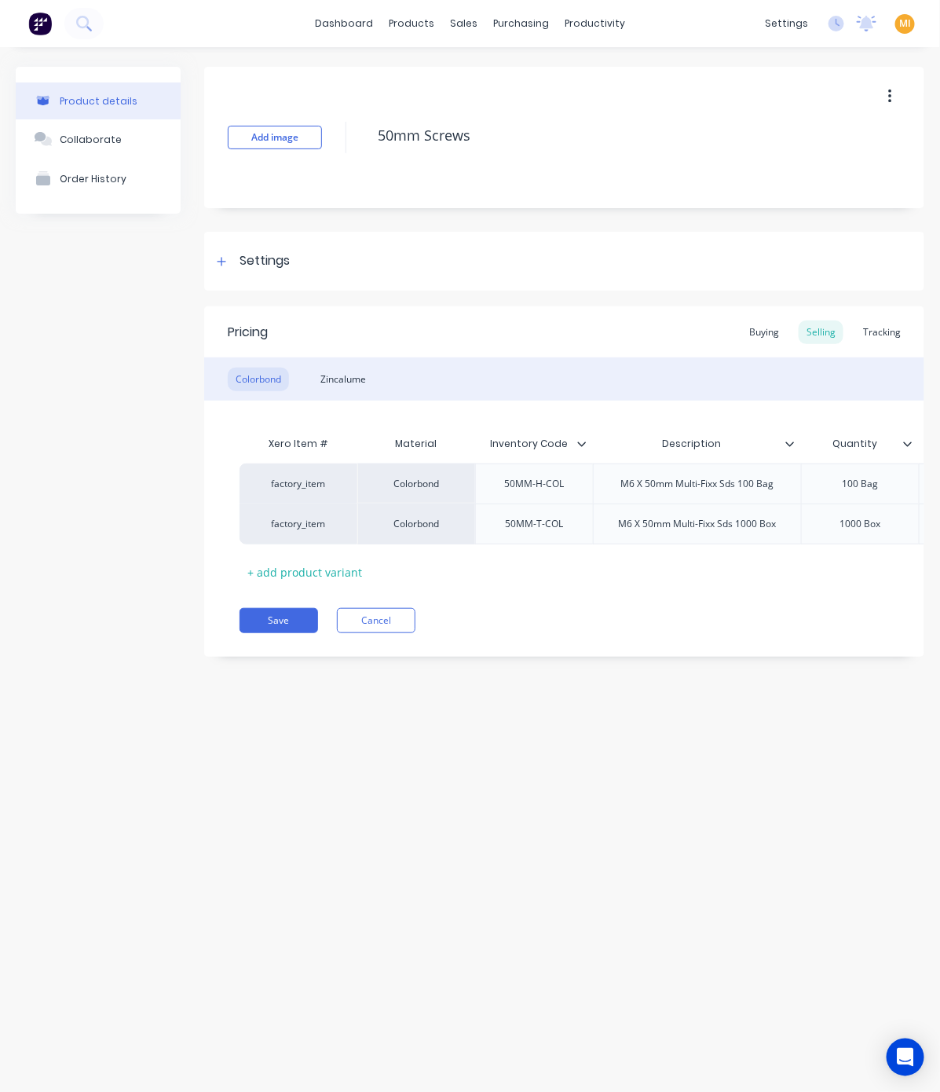
type textarea "x"
click at [288, 267] on div "Settings" at bounding box center [265, 261] width 50 height 20
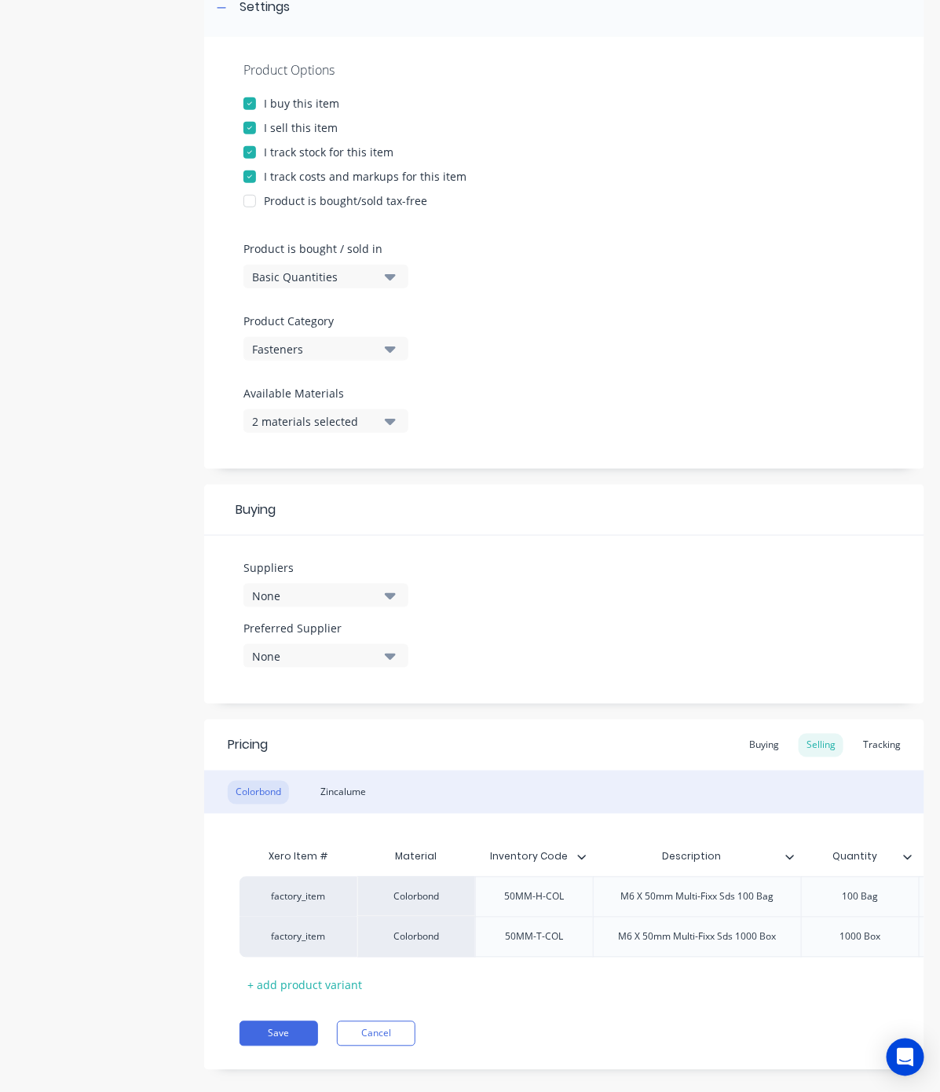
scroll to position [291, 0]
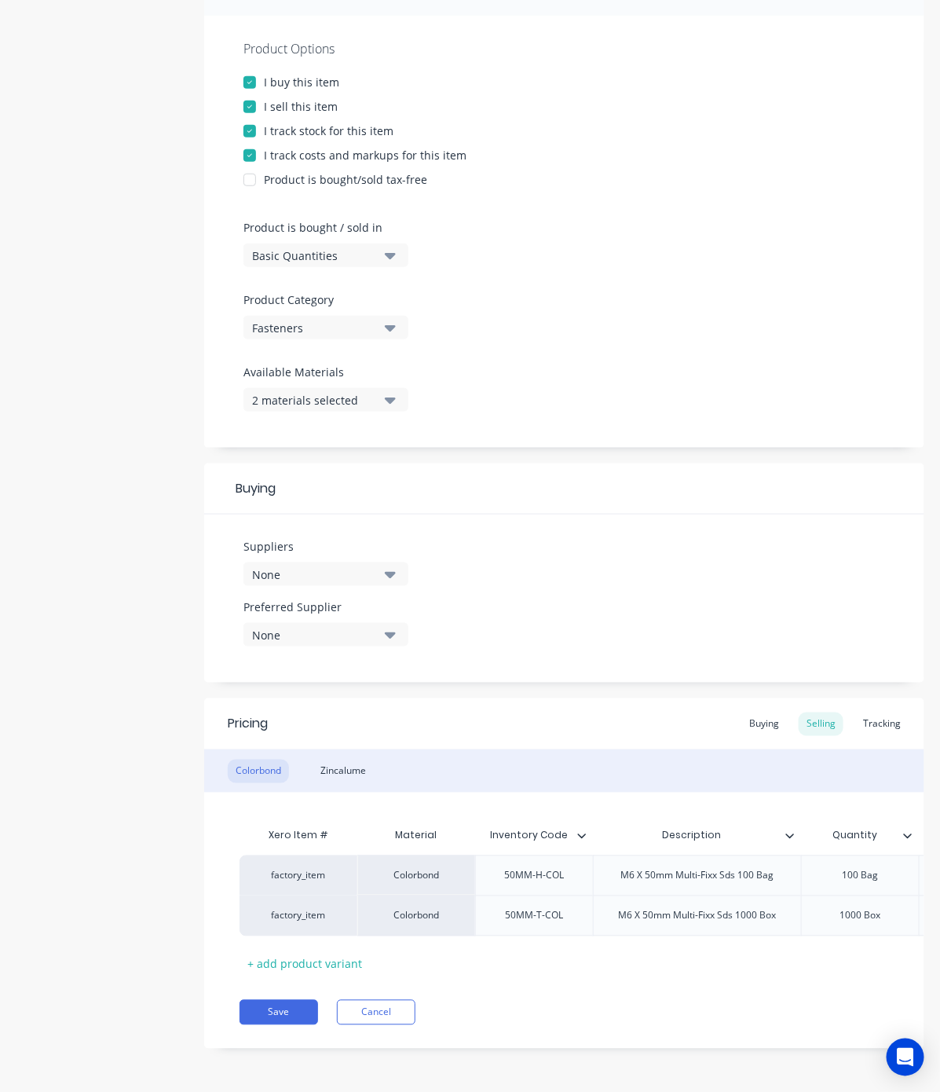
click at [299, 566] on div "None" at bounding box center [315, 574] width 126 height 16
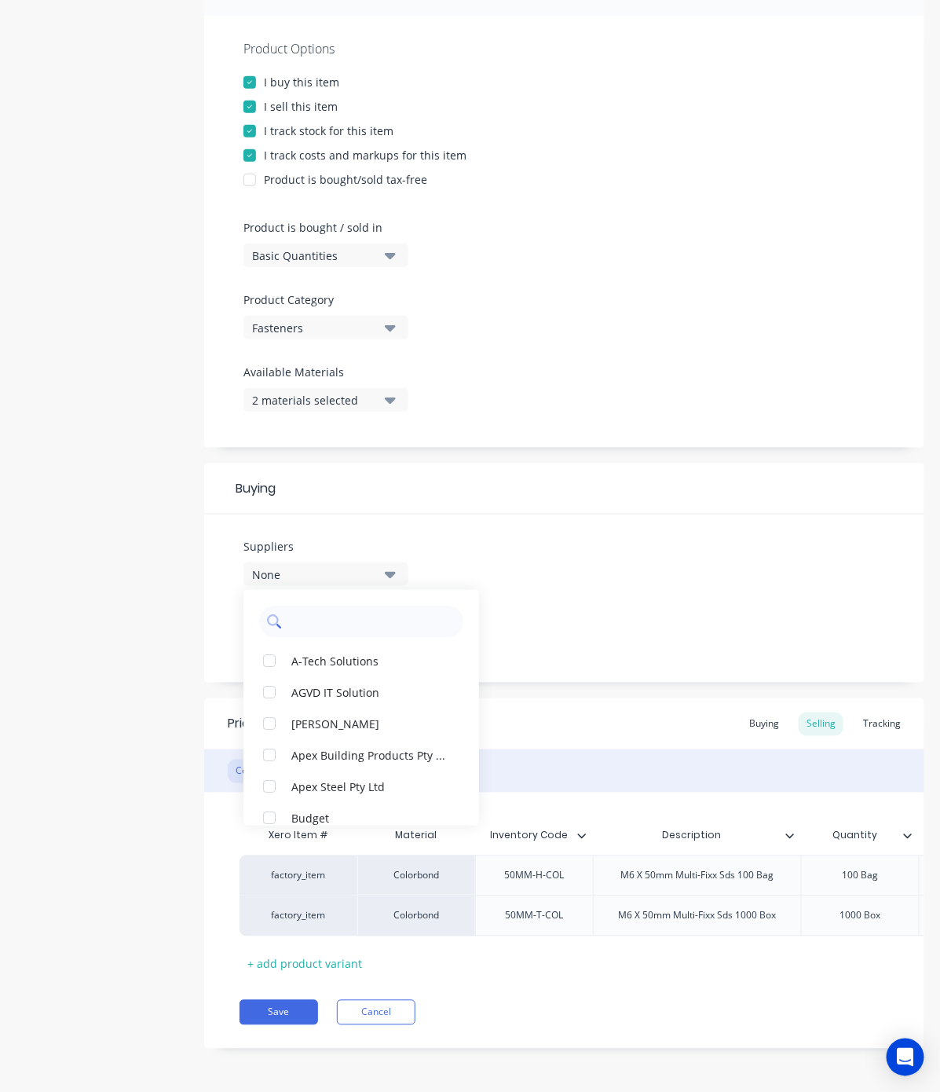
click at [309, 606] on input "text" at bounding box center [372, 621] width 167 height 31
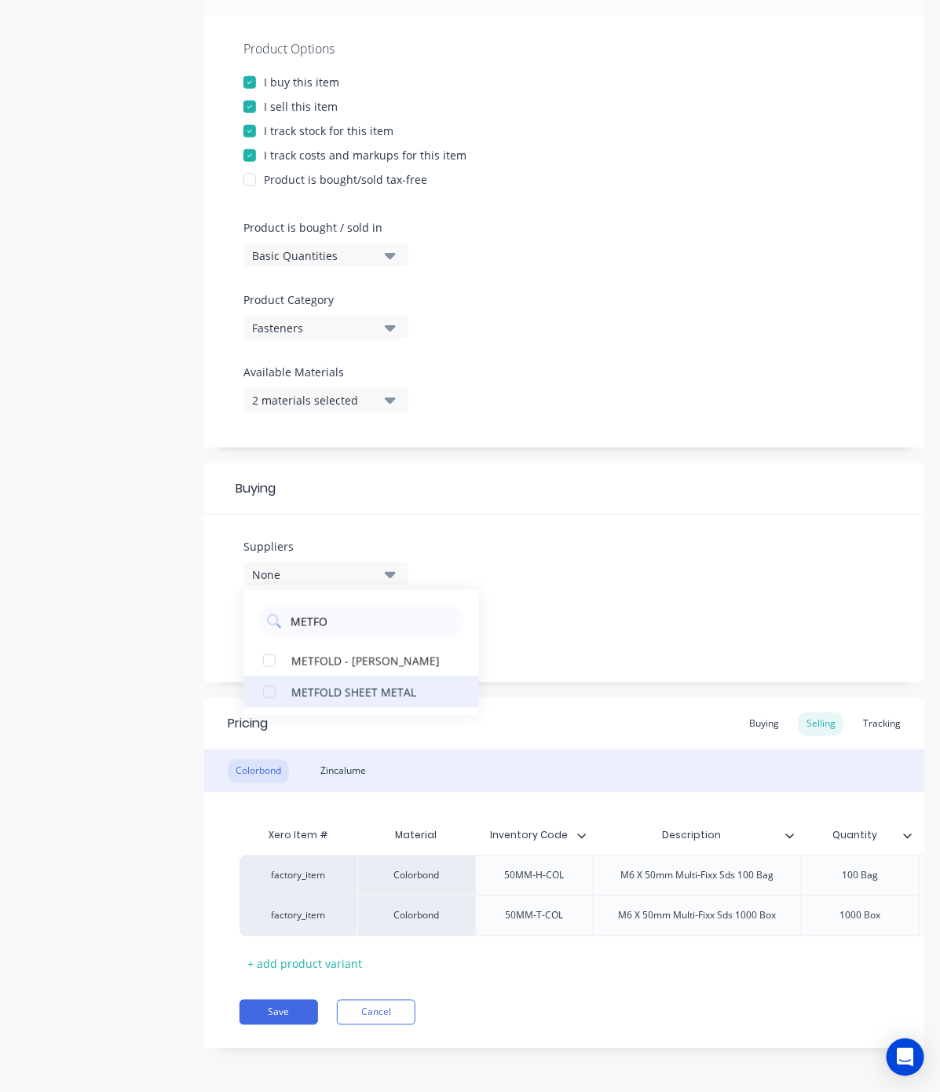
type input "METFO"
click at [313, 676] on button "METFOLD SHEET METAL" at bounding box center [362, 691] width 236 height 31
type textarea "x"
click at [327, 609] on input "METFO" at bounding box center [372, 621] width 167 height 31
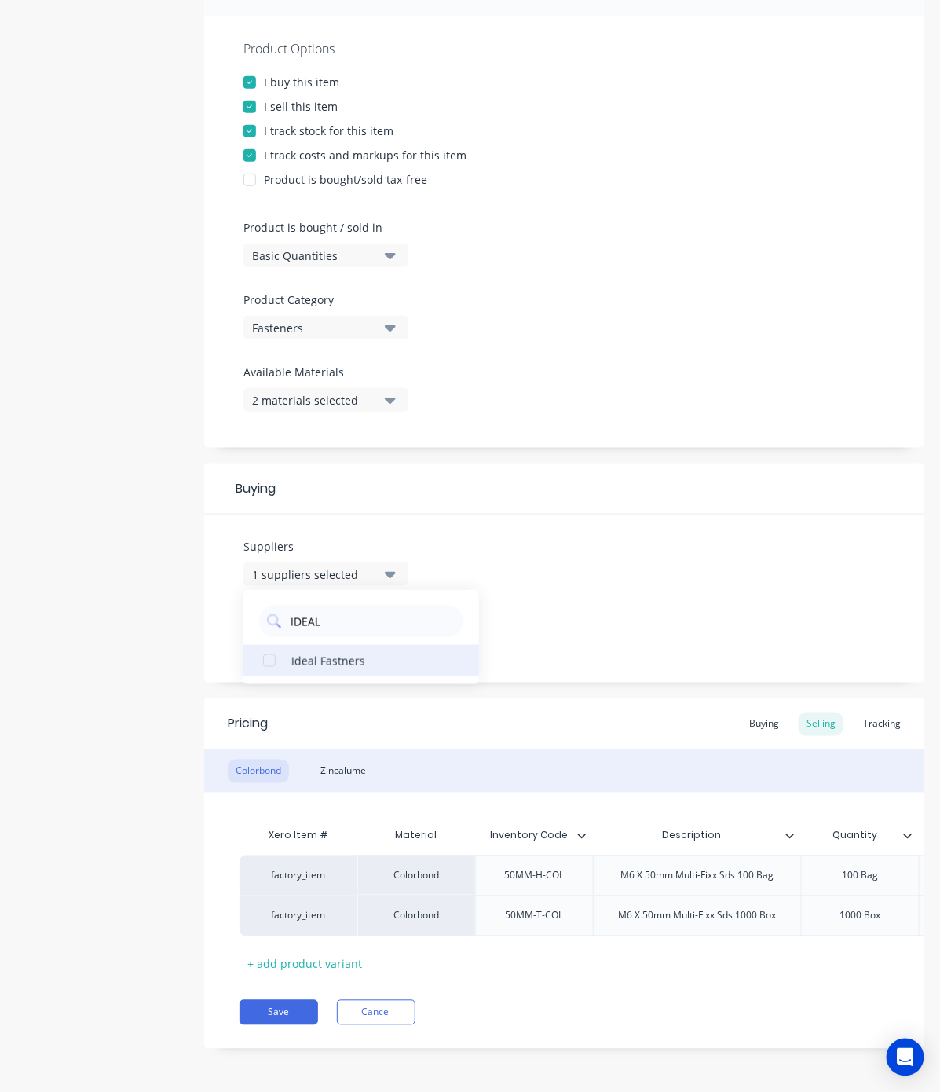
type input "IDEAL"
click at [318, 652] on div "Ideal Fastners" at bounding box center [369, 660] width 157 height 16
type textarea "x"
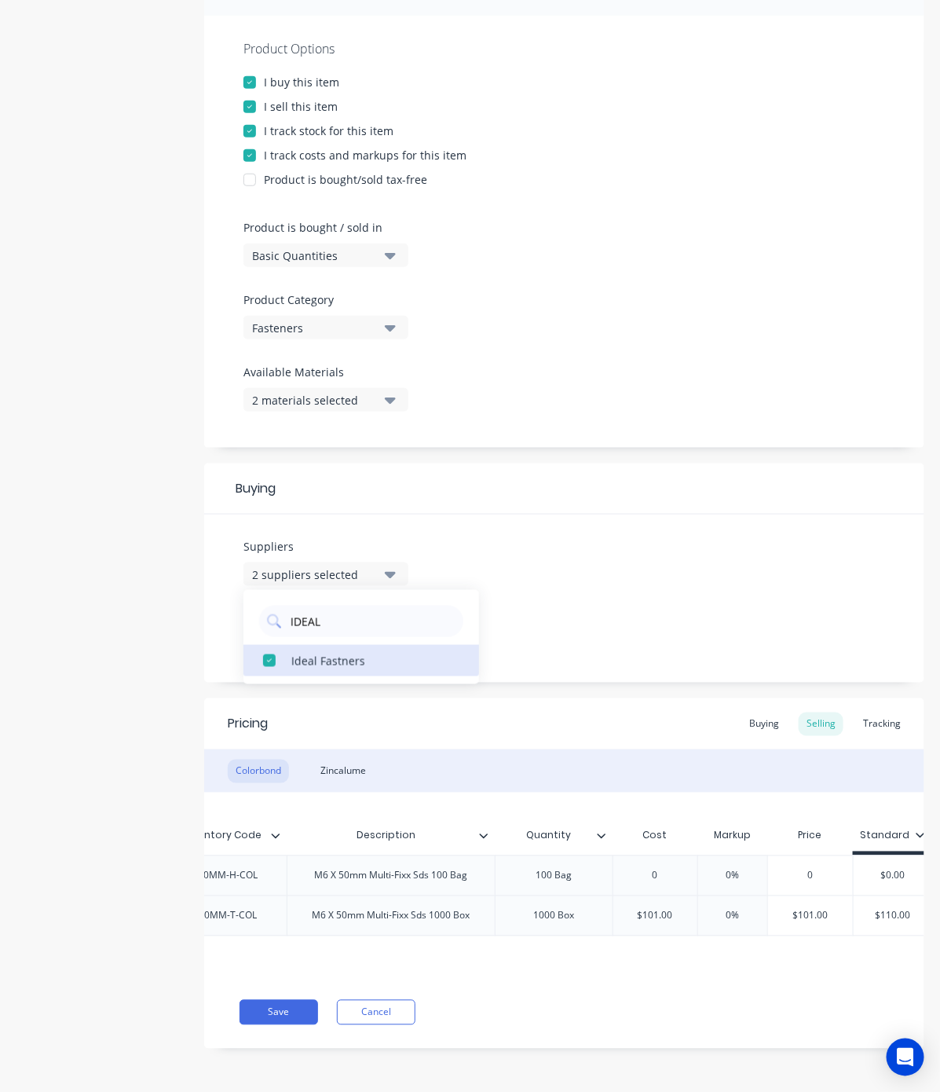
scroll to position [0, 307]
type input "$101.00"
drag, startPoint x: 683, startPoint y: 899, endPoint x: 576, endPoint y: 908, distance: 108.0
click at [576, 908] on div "factory_item Colorbond 50MM-T-COL M6 X 50mm Multi-Fixx Sds 1000 Box 1000 Box $1…" at bounding box center [529, 915] width 1194 height 41
click at [745, 712] on div "Buying" at bounding box center [765, 724] width 46 height 24
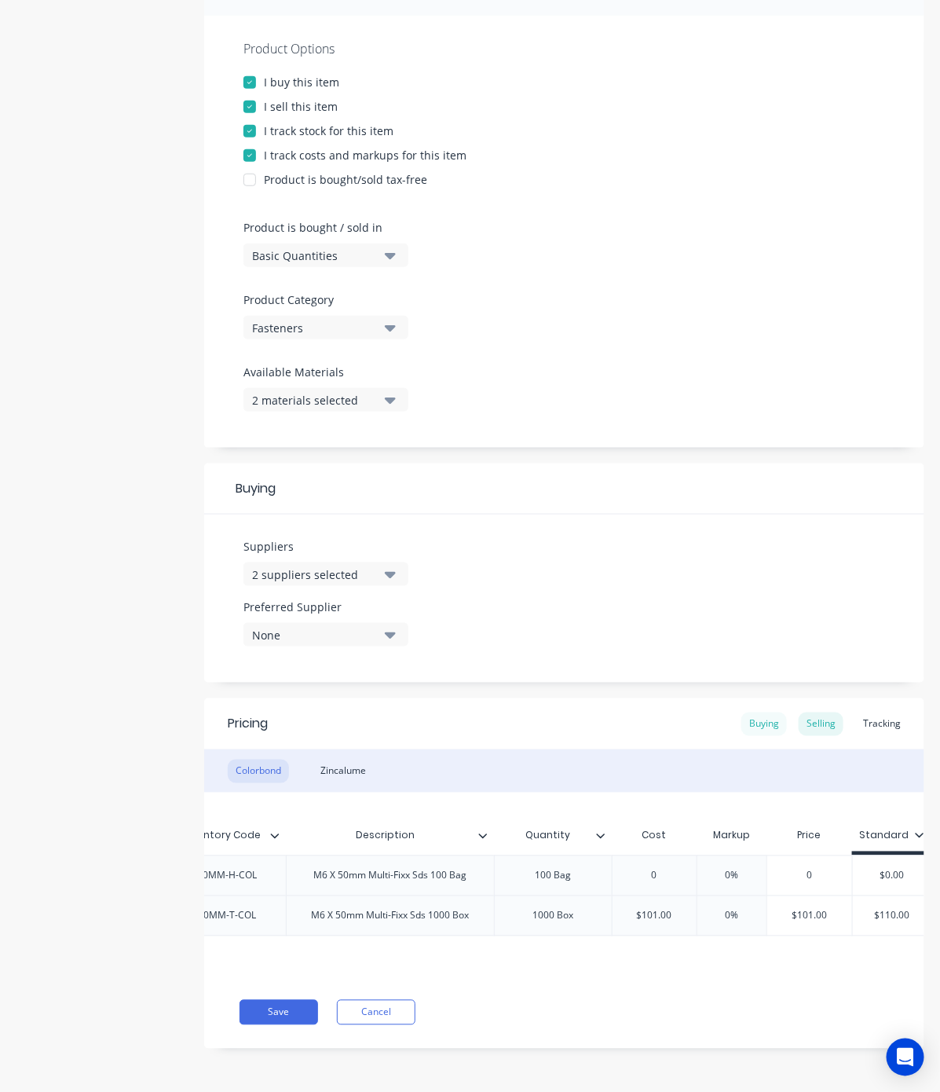
scroll to position [287, 0]
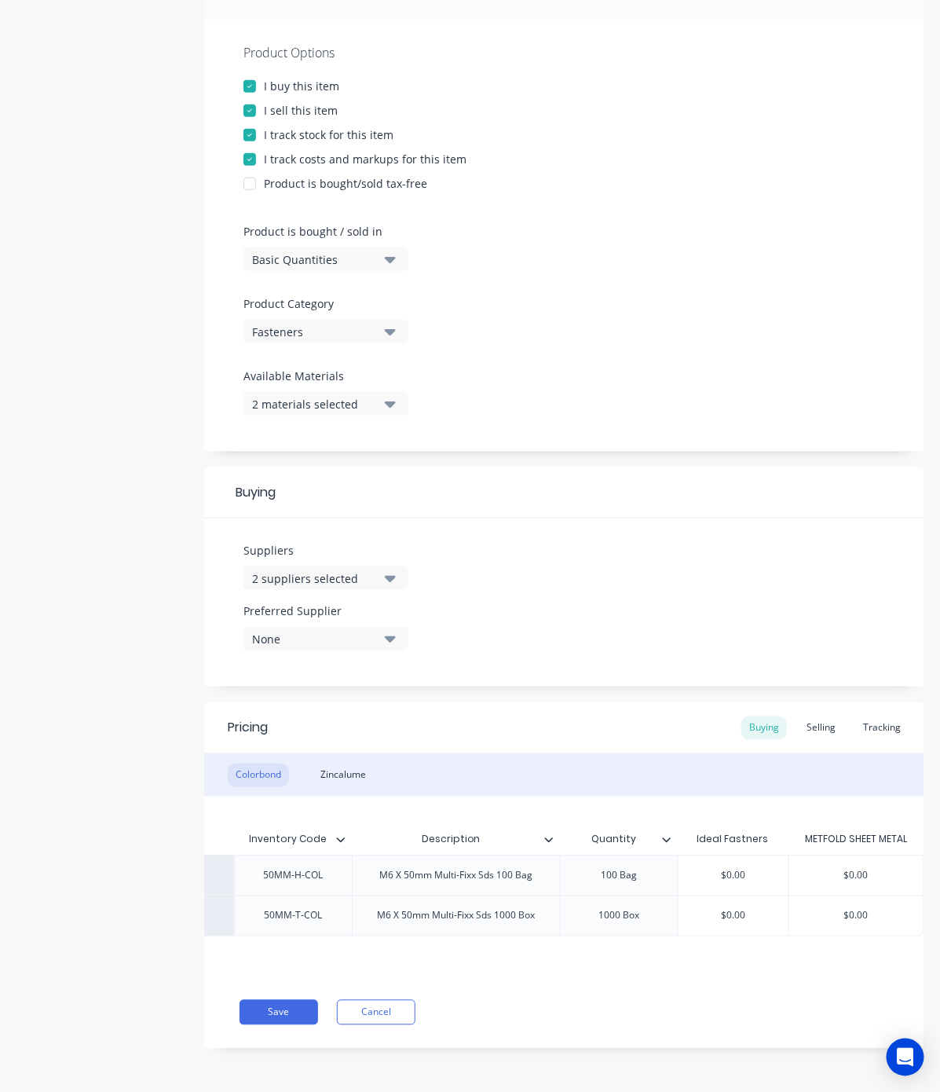
type input "$0.00"
drag, startPoint x: 739, startPoint y: 905, endPoint x: 650, endPoint y: 927, distance: 91.4
click at [650, 927] on div "Xero Item # Material Inventory Code Description Quantity Ideal Fastners METFOLD…" at bounding box center [564, 887] width 720 height 180
click at [805, 716] on div "Selling" at bounding box center [821, 728] width 45 height 24
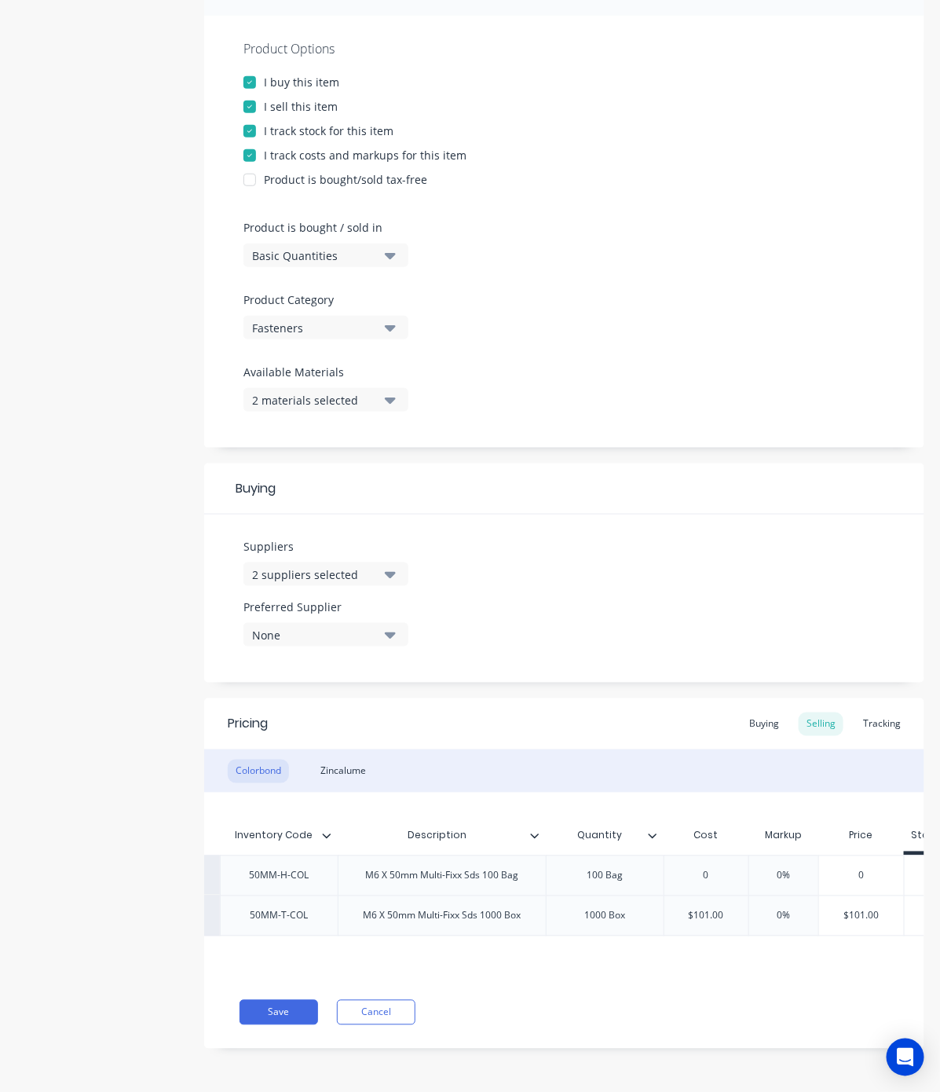
scroll to position [0, 260]
type input "$101.00"
drag, startPoint x: 733, startPoint y: 905, endPoint x: 644, endPoint y: 917, distance: 89.6
click at [644, 917] on div "factory_item Colorbond 50MM-T-COL M6 X 50mm Multi-Fixx Sds 1000 Box 1000 Box $1…" at bounding box center [577, 915] width 1194 height 41
click at [744, 712] on div "Buying" at bounding box center [765, 724] width 46 height 24
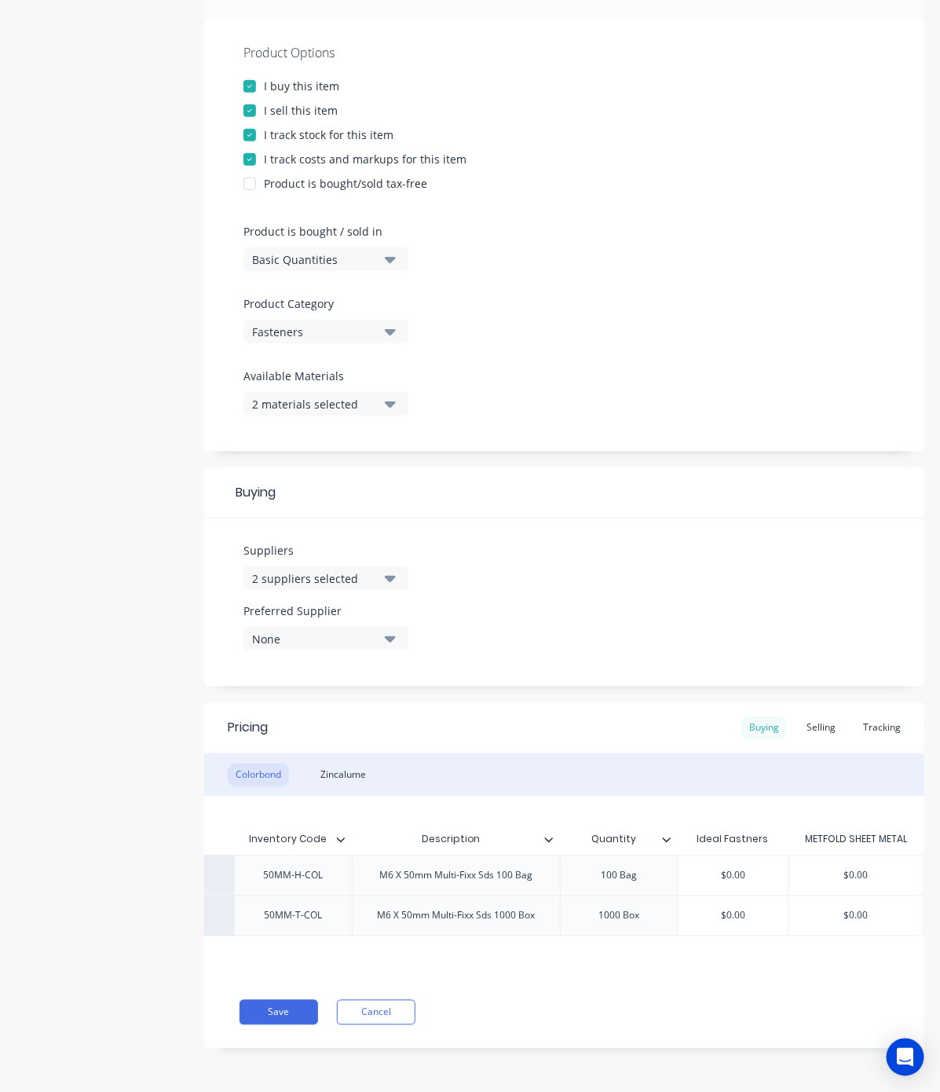
scroll to position [0, 255]
type input "$0.00"
drag, startPoint x: 753, startPoint y: 900, endPoint x: 621, endPoint y: 909, distance: 131.5
click at [621, 909] on div "factory_item Colorbond 50MM-T-COL M6 X 50mm Multi-Fixx Sds 1000 Box 1000 Box $0…" at bounding box center [461, 915] width 926 height 41
paste input "101"
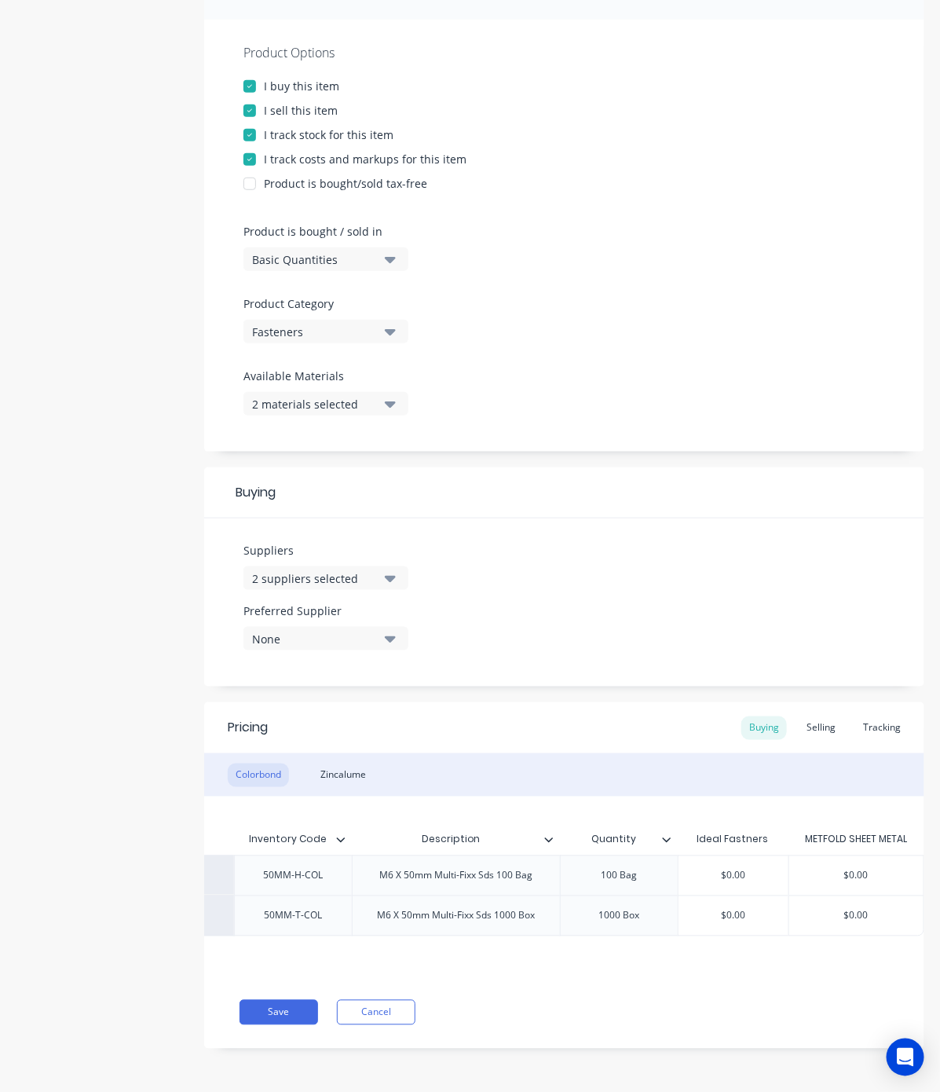
type textarea "x"
type input "$101.00"
type input "$0.00"
drag, startPoint x: 864, startPoint y: 899, endPoint x: 779, endPoint y: 927, distance: 89.2
click at [779, 927] on div "Xero Item # Material Inventory Code Description Quantity Ideal Fastners METFOLD…" at bounding box center [564, 887] width 720 height 180
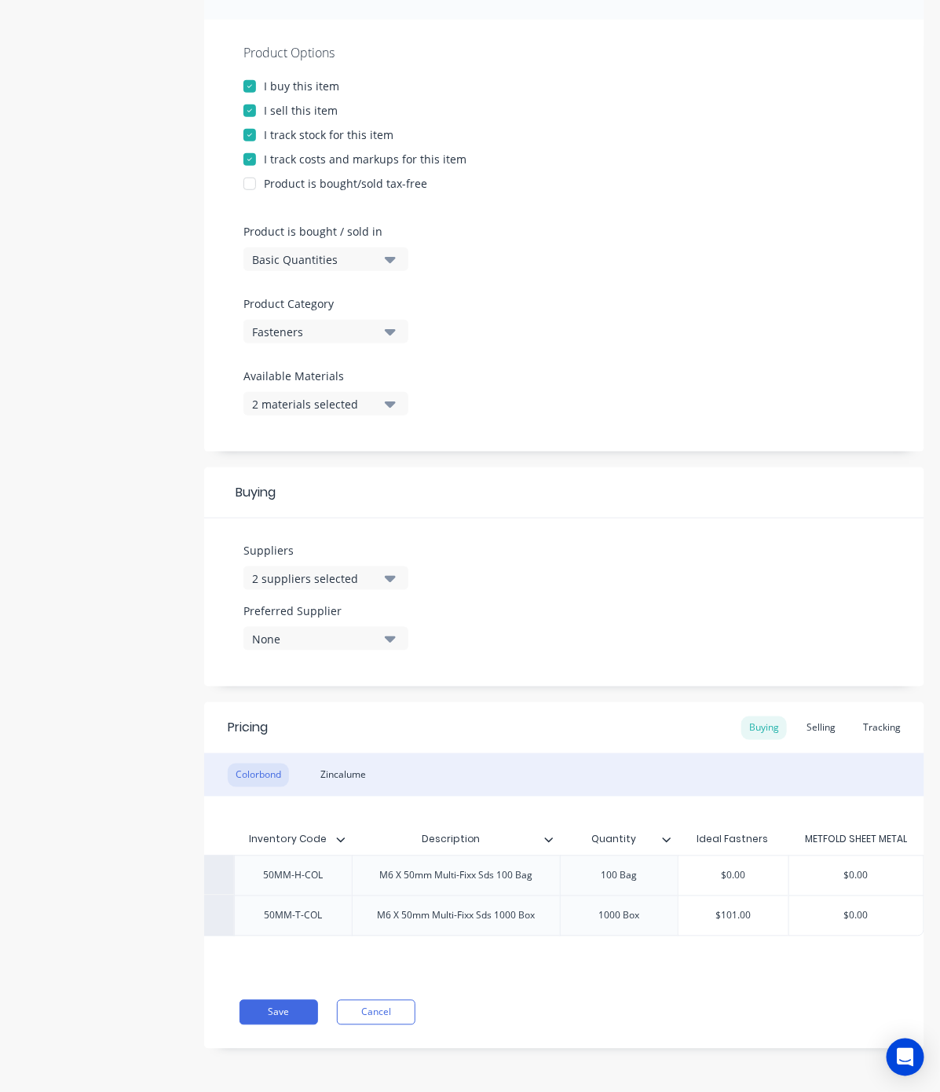
paste input "101"
type textarea "x"
type input "$101.00"
click at [699, 979] on div "Pricing Buying Selling Tracking Colorbond Zincalume Xero Item # Material Invent…" at bounding box center [564, 875] width 720 height 346
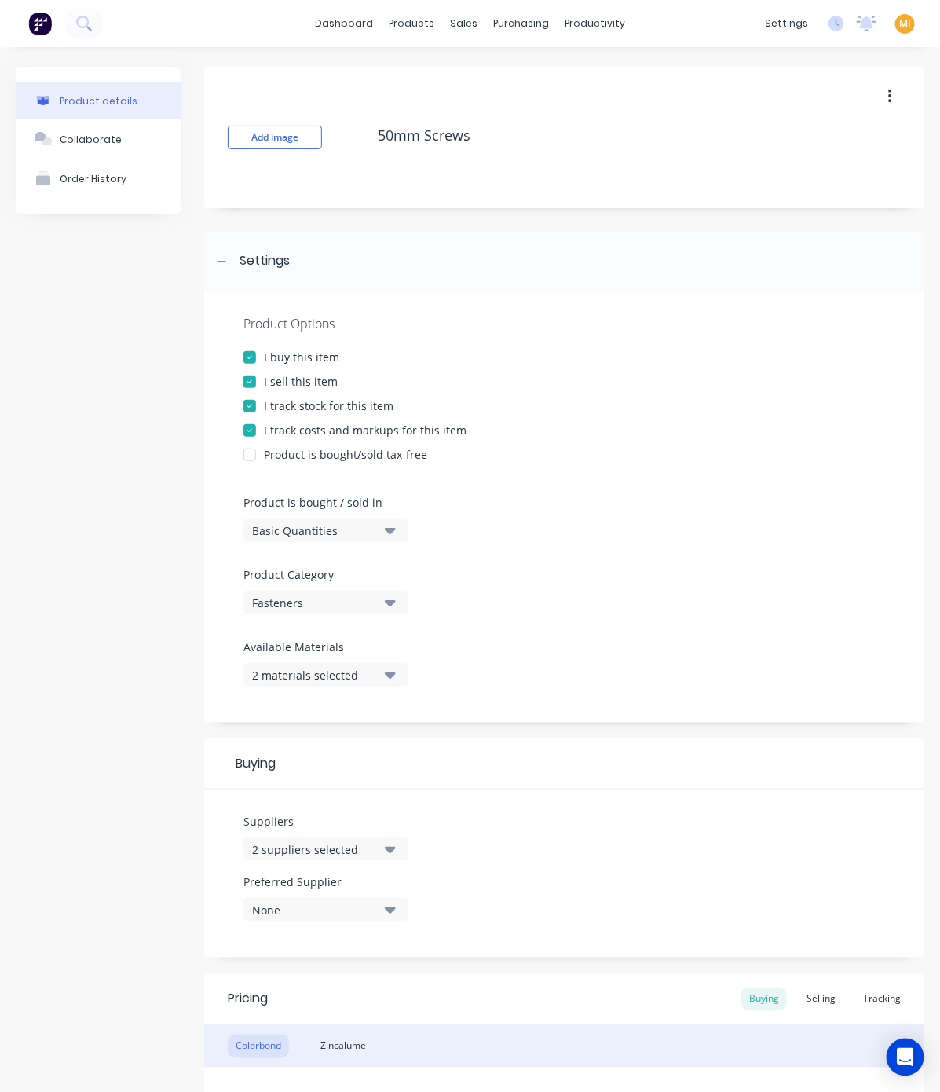
scroll to position [287, 0]
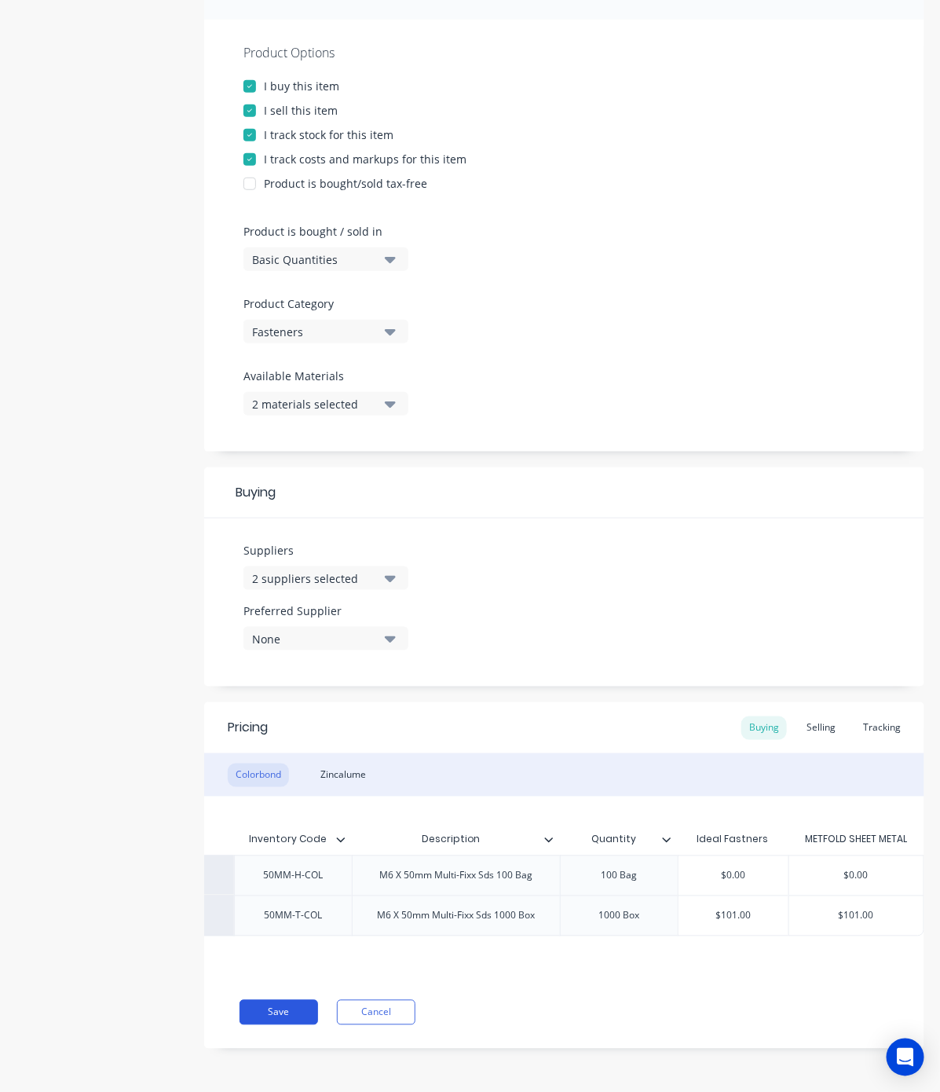
click at [288, 1019] on button "Save" at bounding box center [279, 1012] width 79 height 25
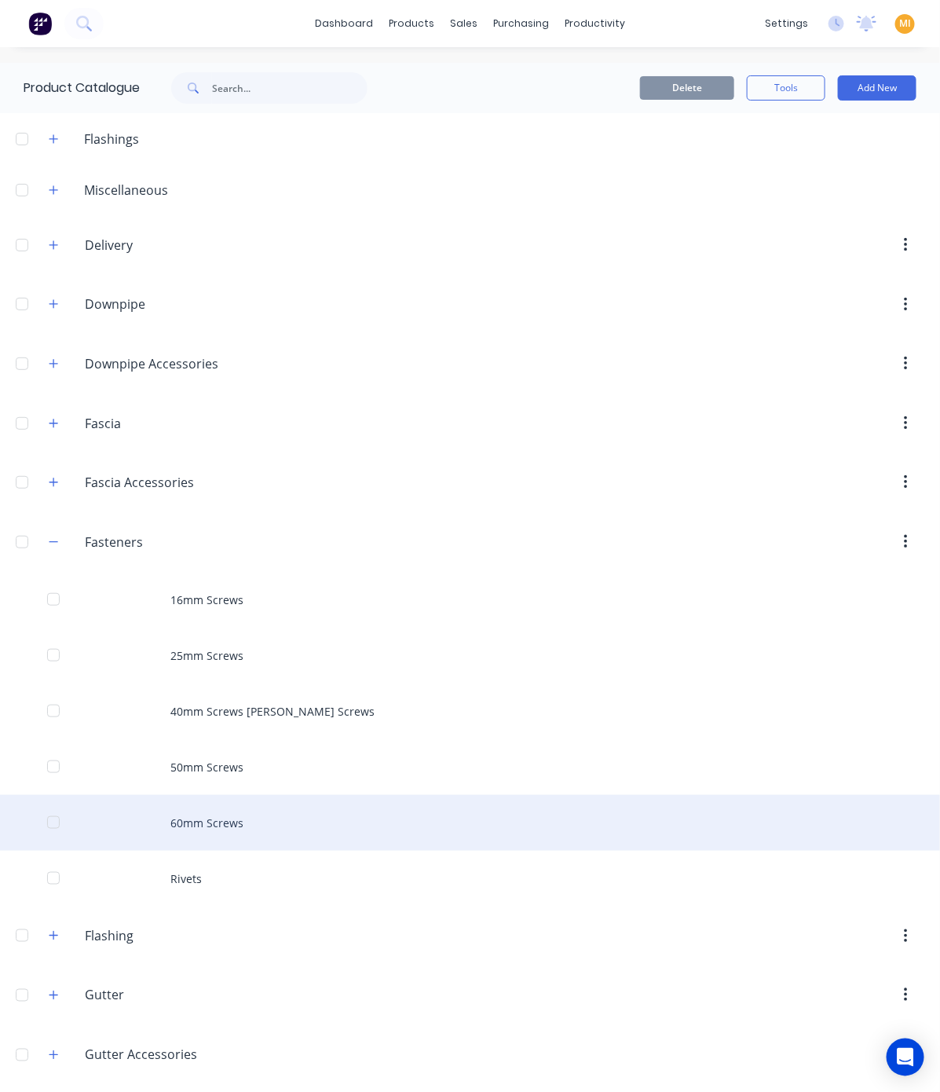
click at [189, 826] on div "60mm Screws" at bounding box center [470, 823] width 940 height 56
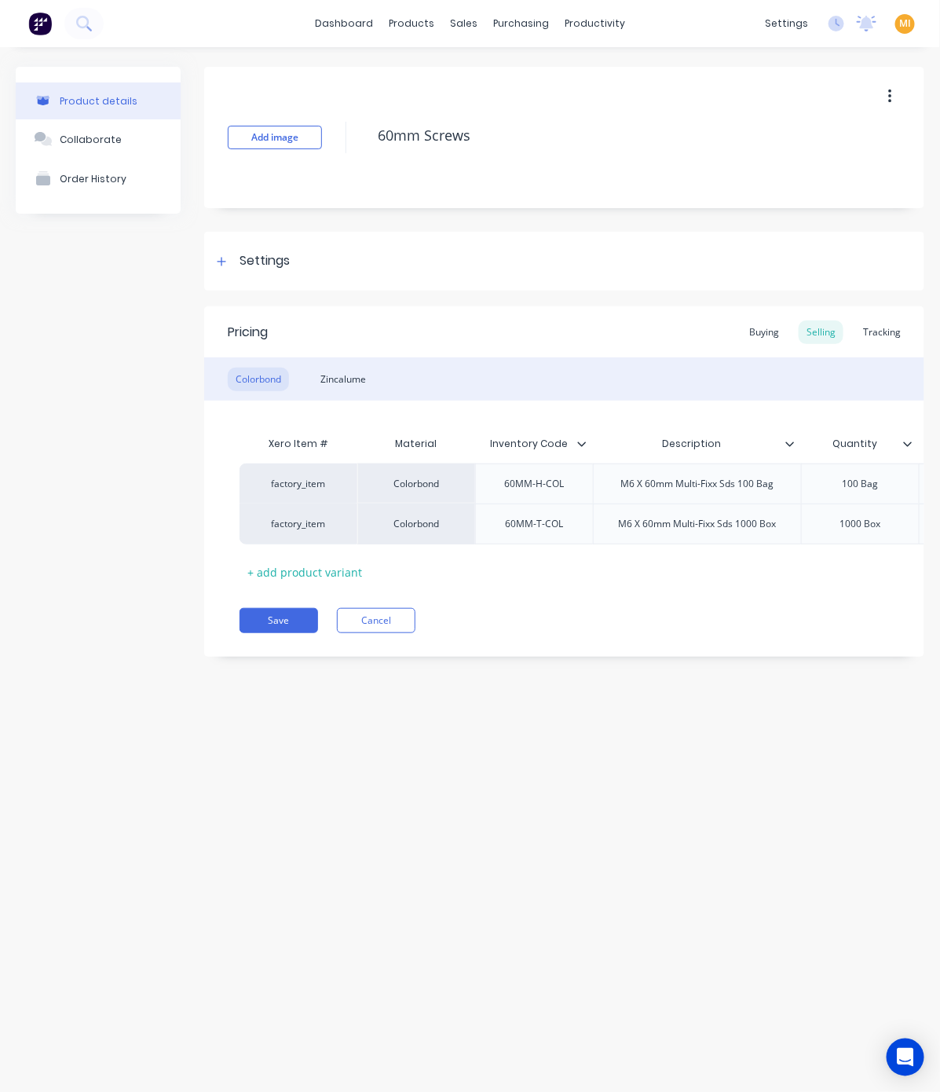
type textarea "x"
click at [281, 275] on div "Settings" at bounding box center [564, 261] width 720 height 59
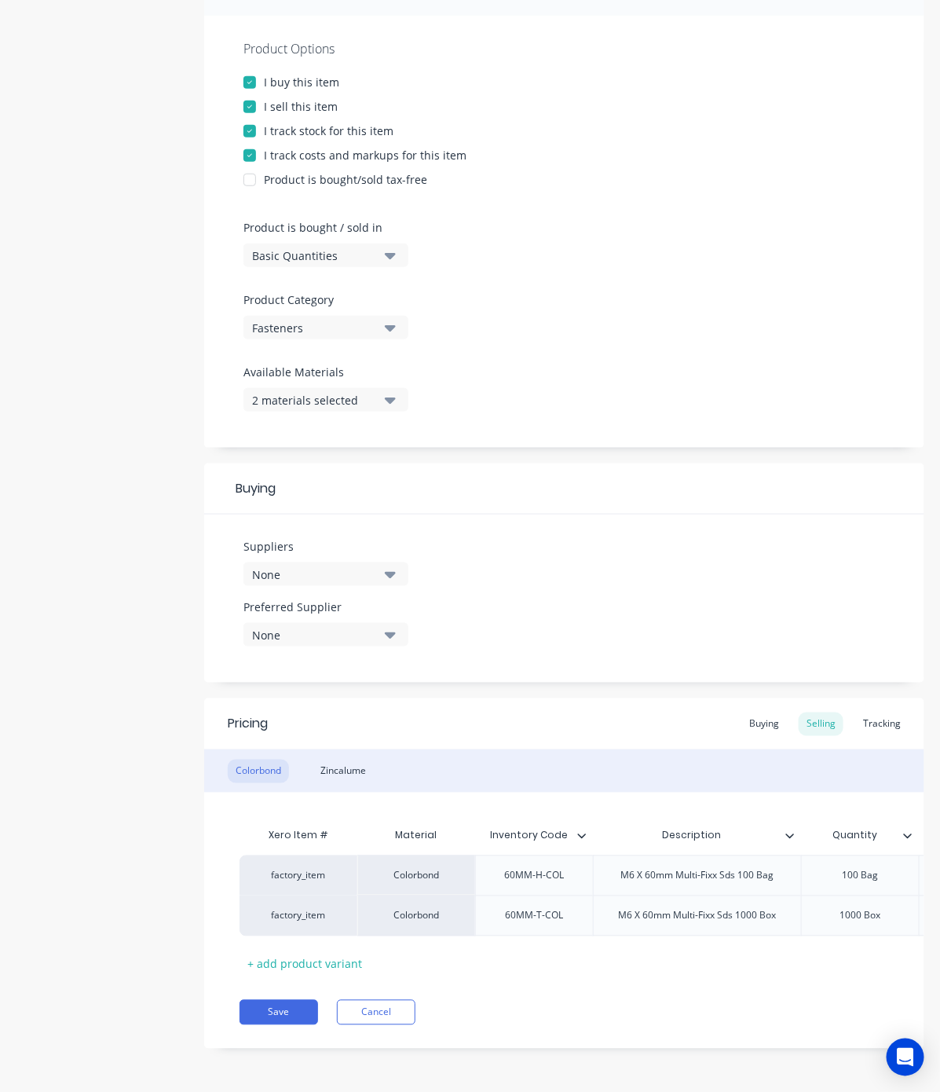
scroll to position [289, 0]
click at [302, 566] on div "None" at bounding box center [315, 574] width 126 height 16
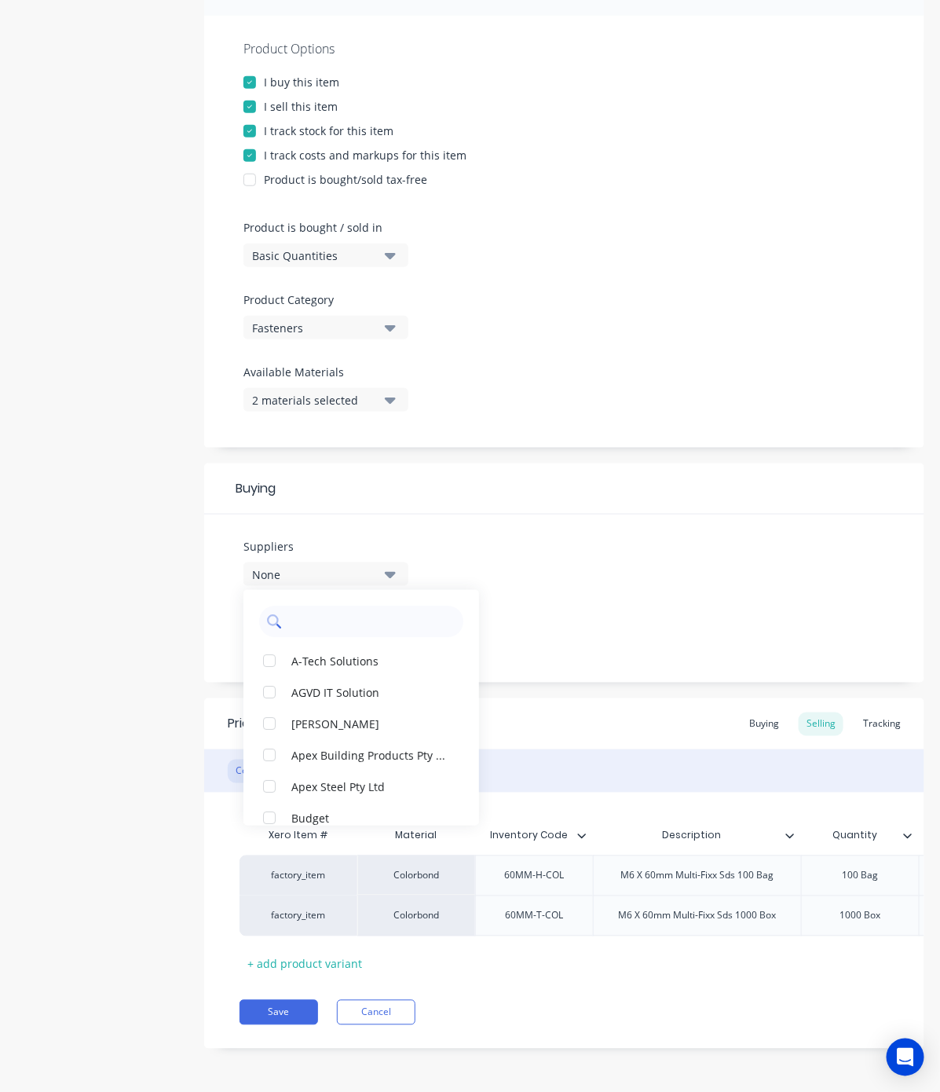
click at [320, 607] on input "text" at bounding box center [372, 621] width 167 height 31
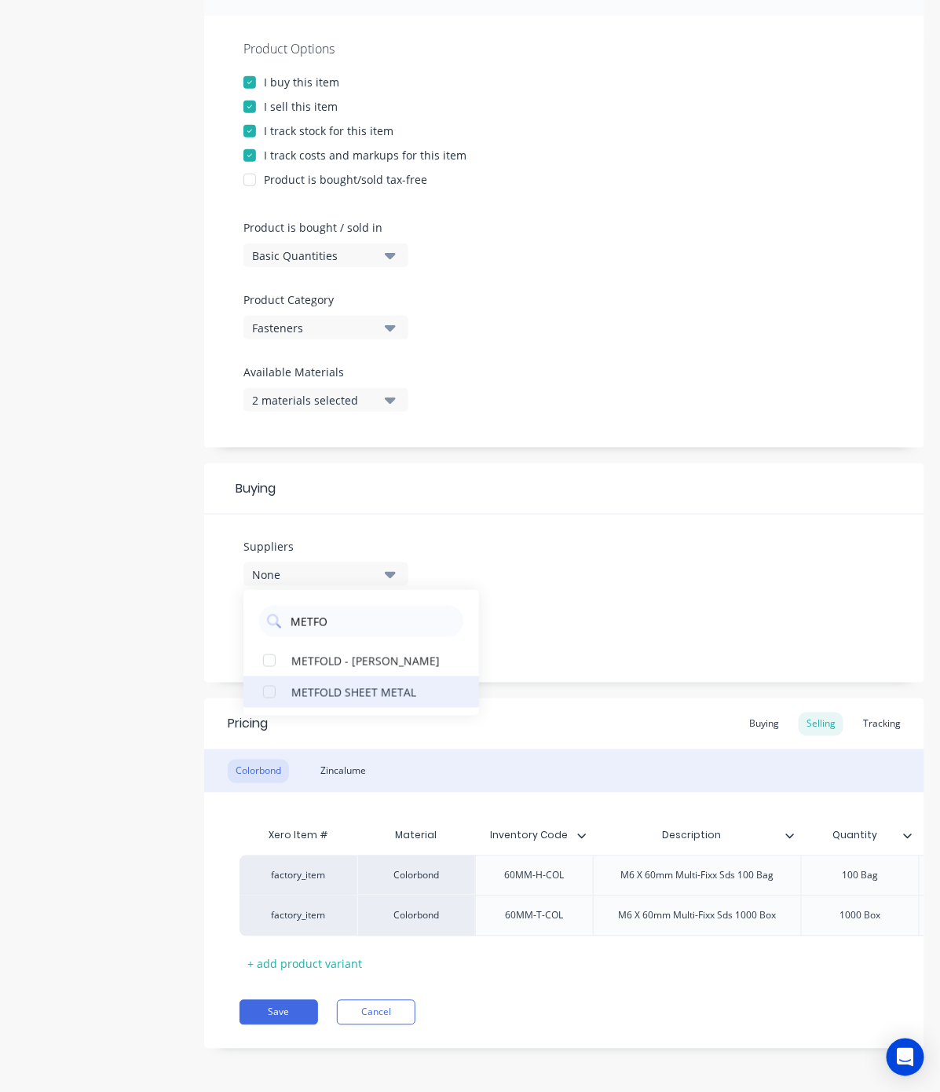
type input "METFO"
click at [320, 689] on button "METFOLD SHEET METAL" at bounding box center [362, 691] width 236 height 31
type textarea "x"
click at [310, 609] on input "METFO" at bounding box center [372, 621] width 167 height 31
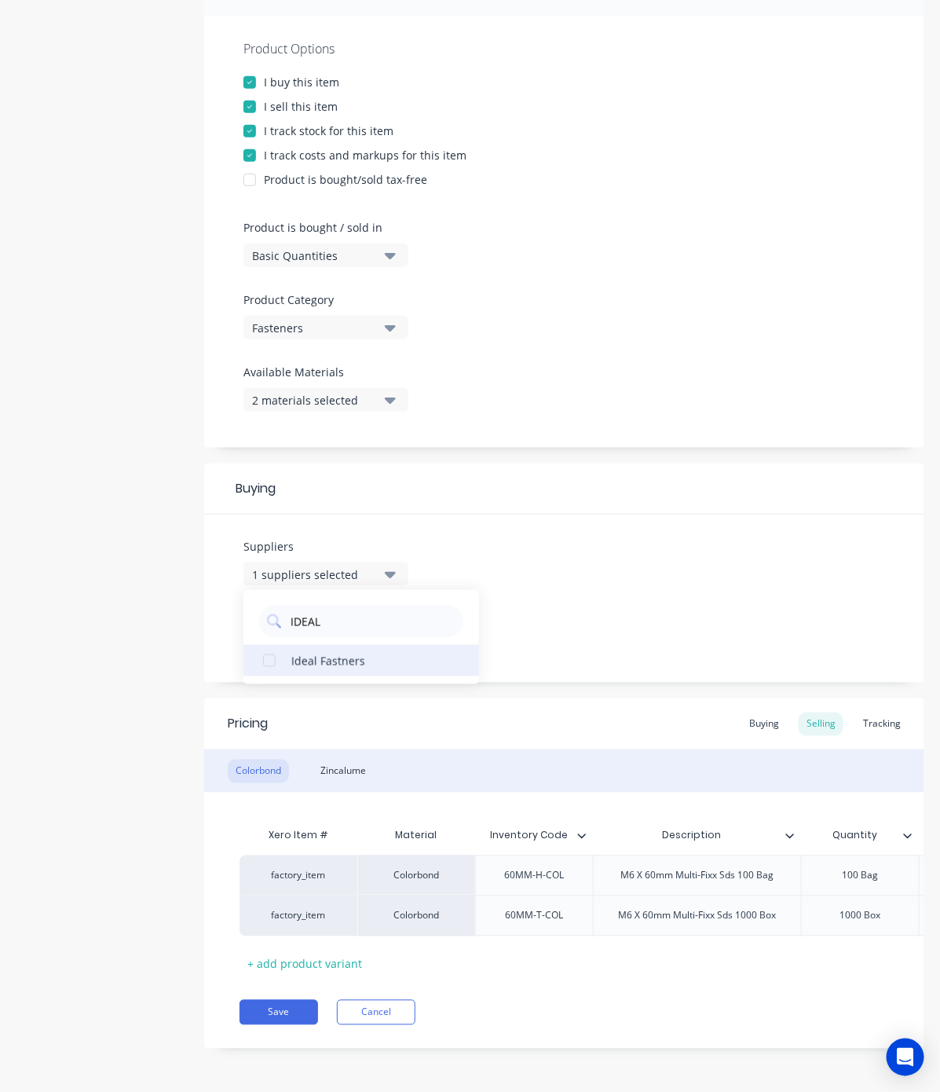
type input "IDEAL"
click at [300, 652] on div "Ideal Fastners" at bounding box center [369, 660] width 157 height 16
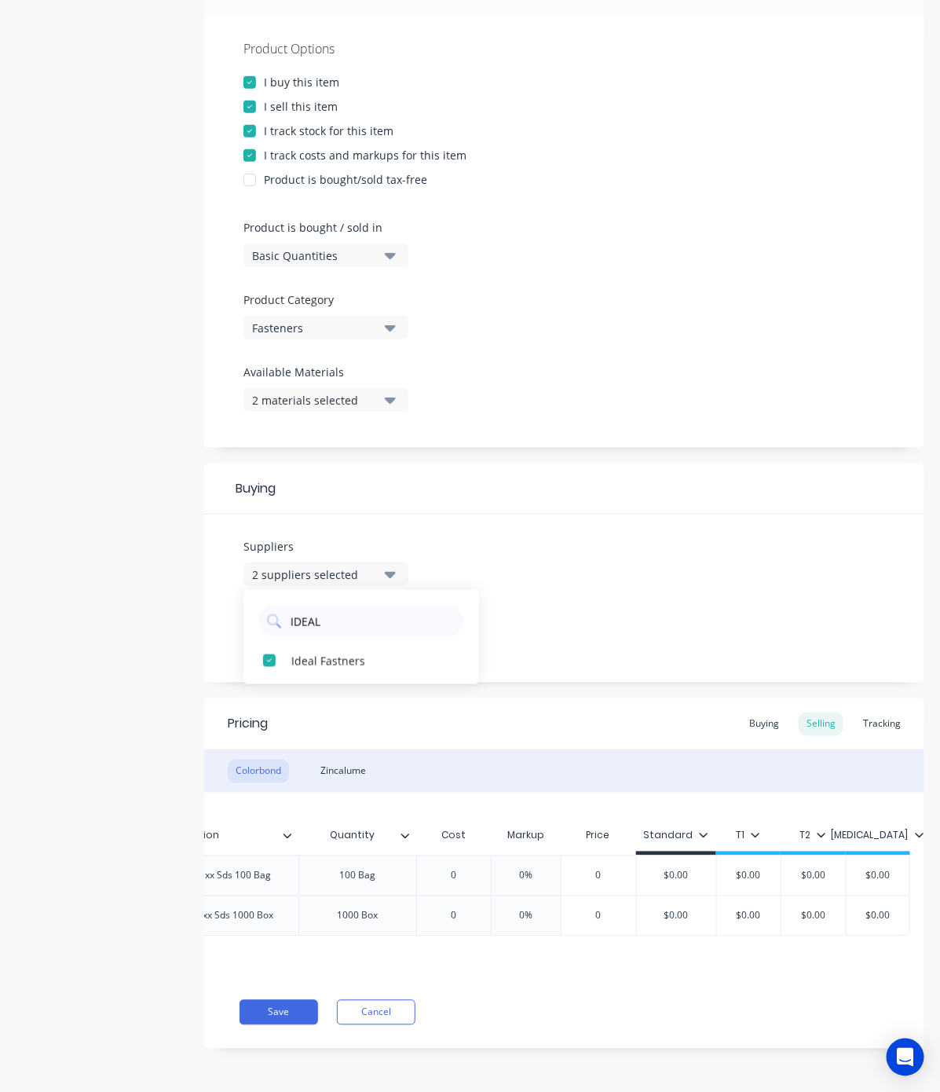
click at [598, 1011] on div "Save Cancel" at bounding box center [582, 1012] width 685 height 25
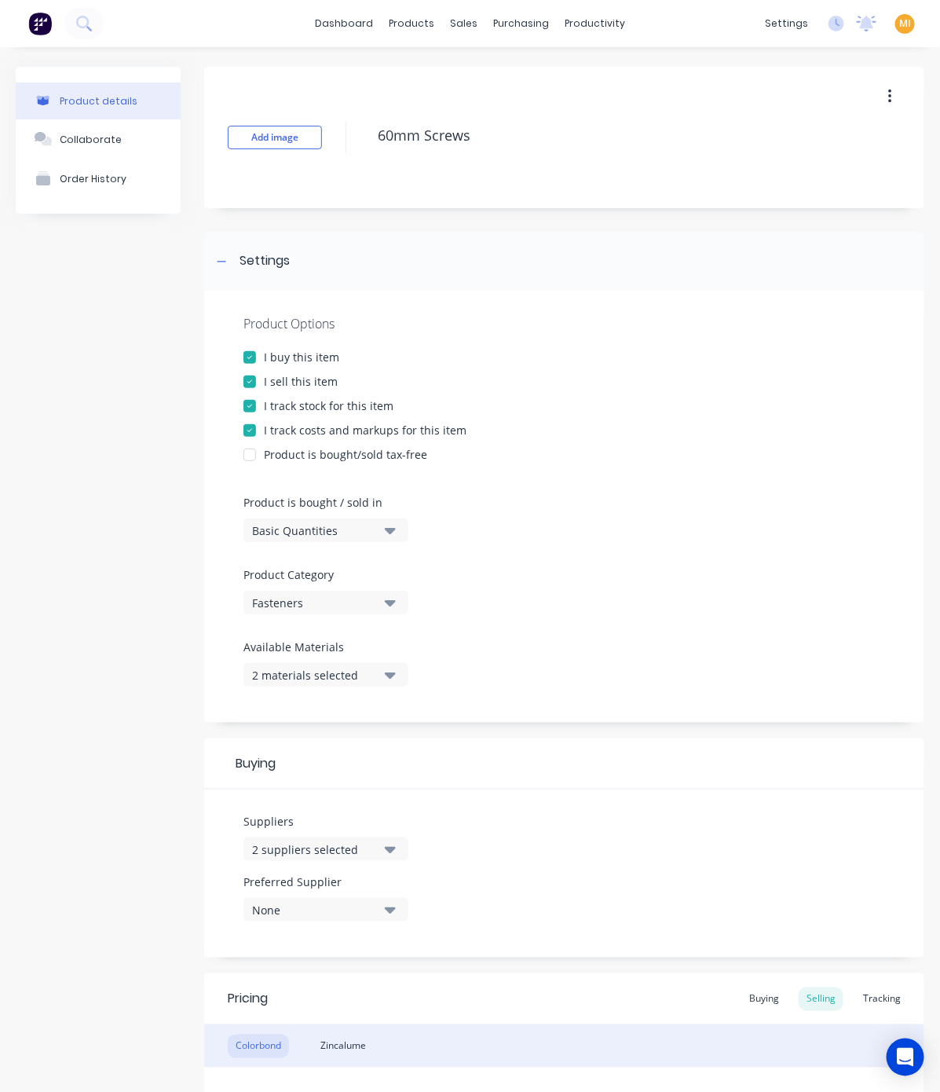
scroll to position [291, 0]
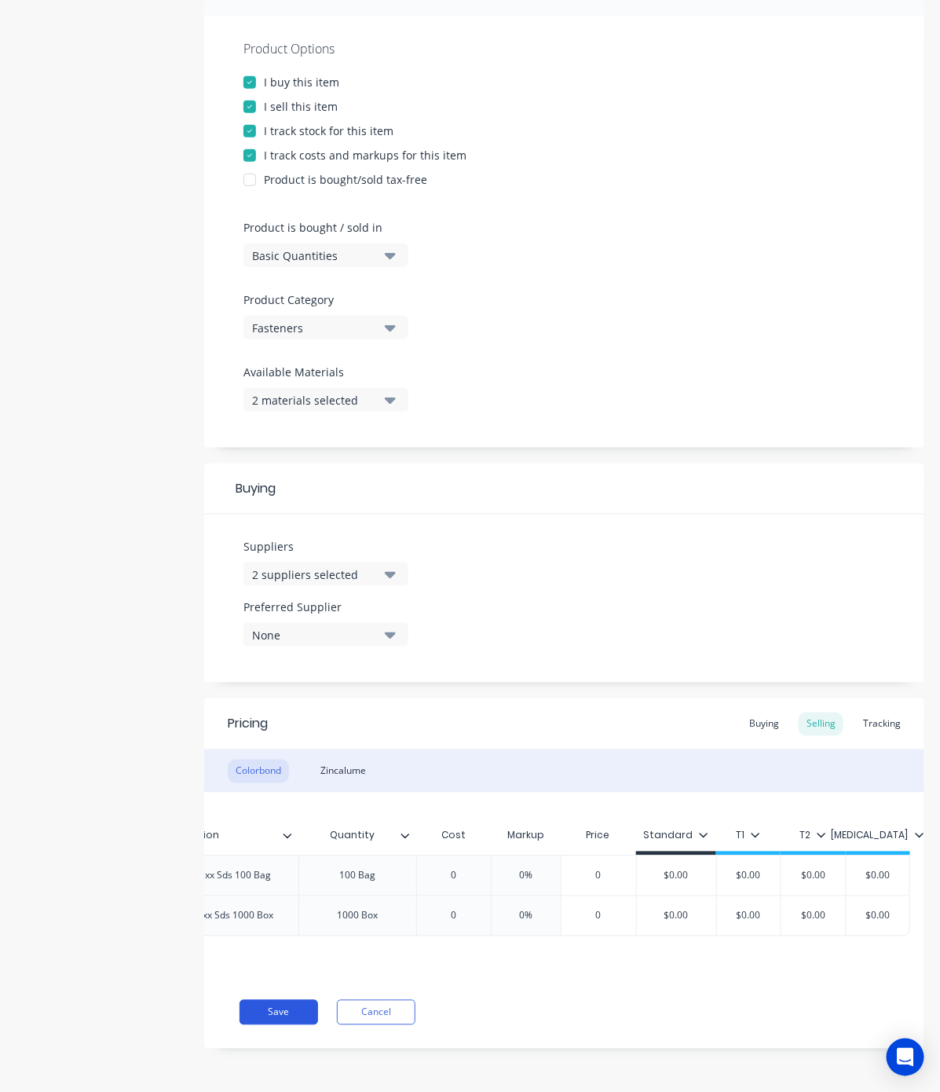
click at [272, 1019] on button "Save" at bounding box center [279, 1012] width 79 height 25
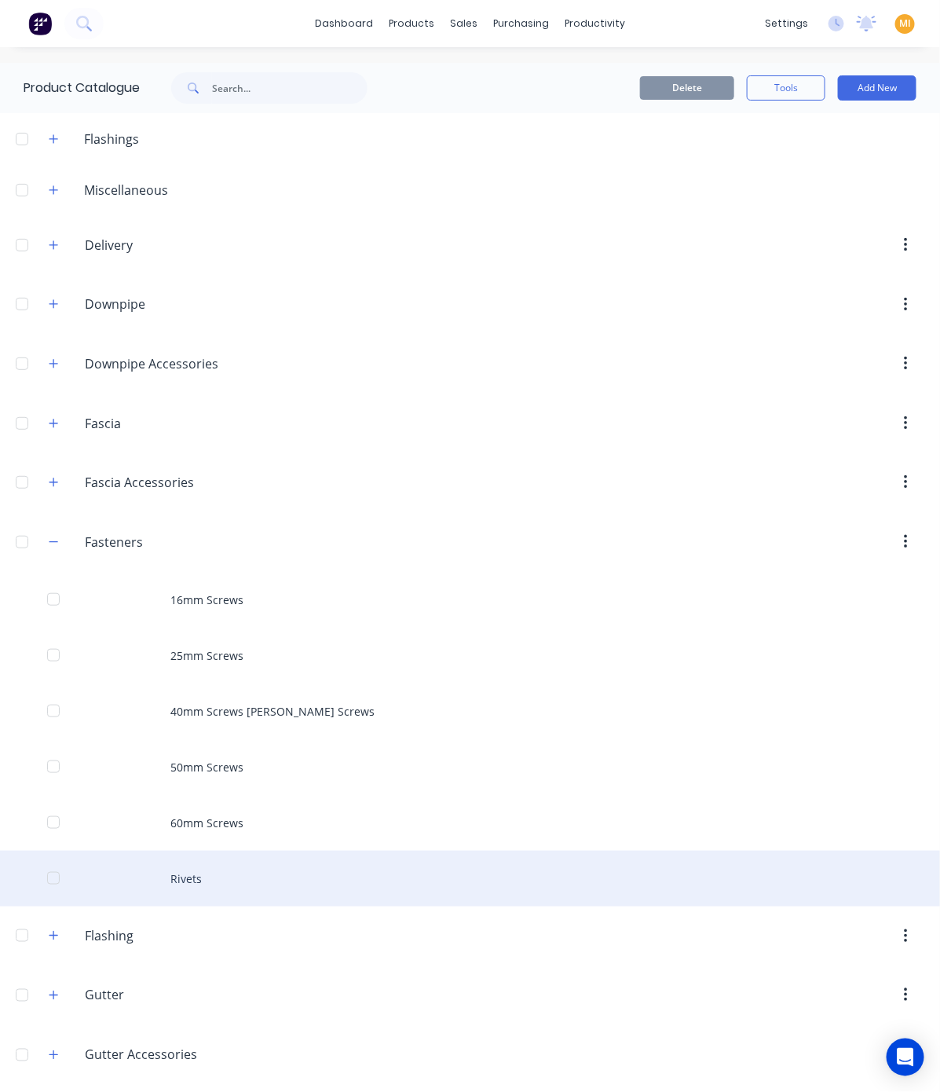
click at [189, 869] on div "Rivets" at bounding box center [470, 879] width 940 height 56
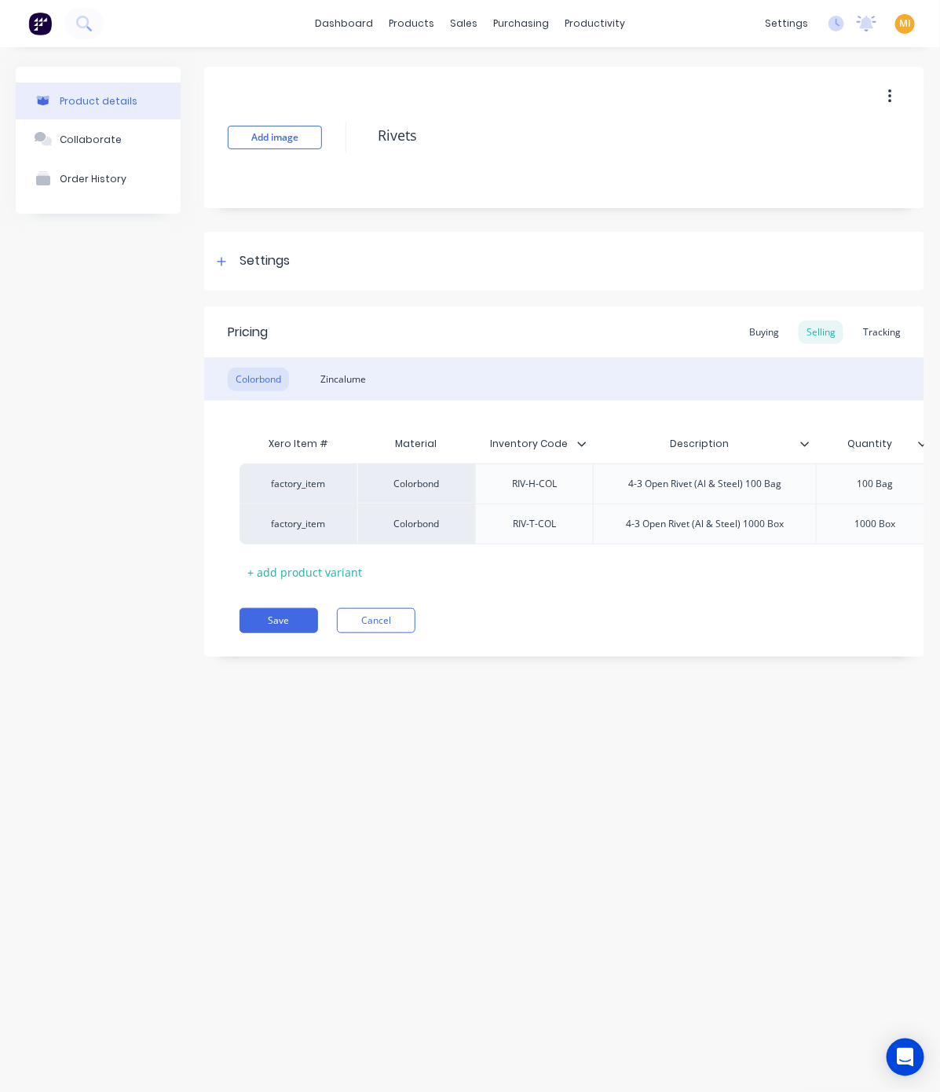
type textarea "x"
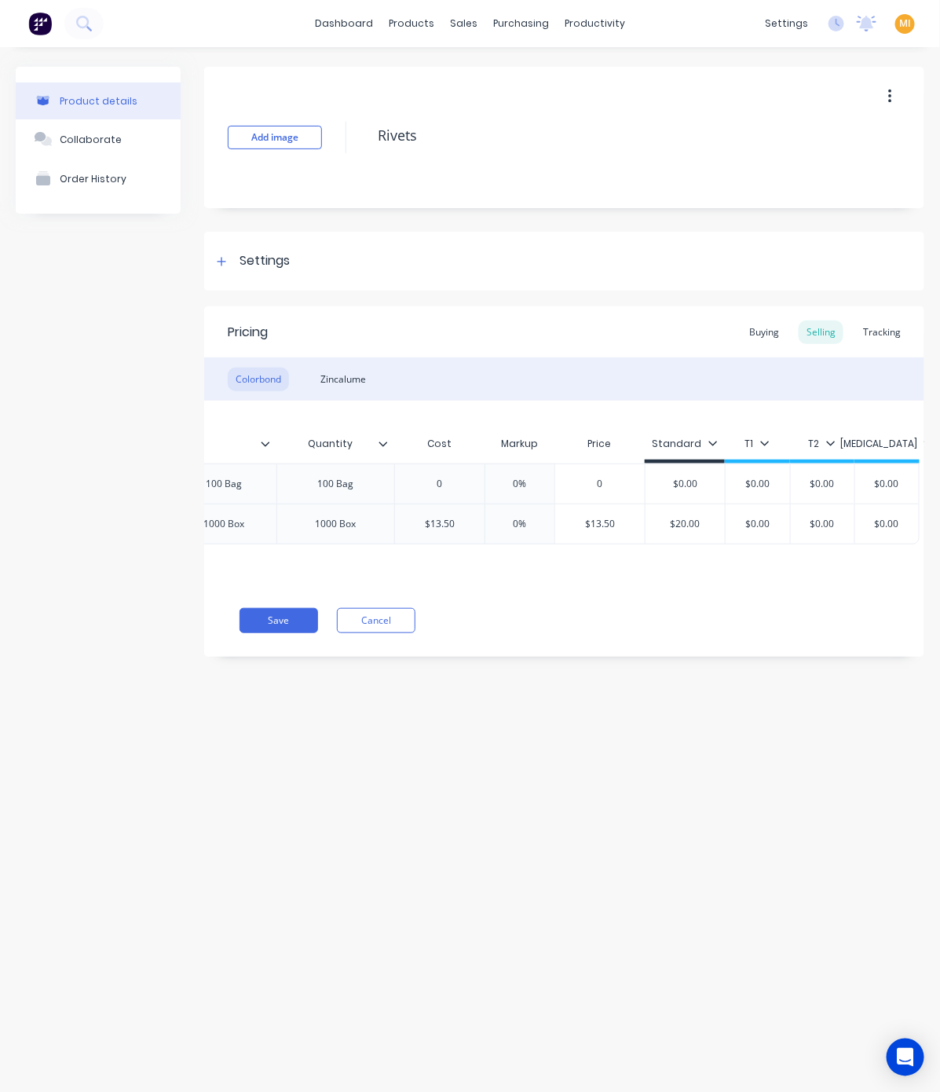
scroll to position [0, 540]
click at [265, 263] on div "Settings" at bounding box center [265, 261] width 50 height 20
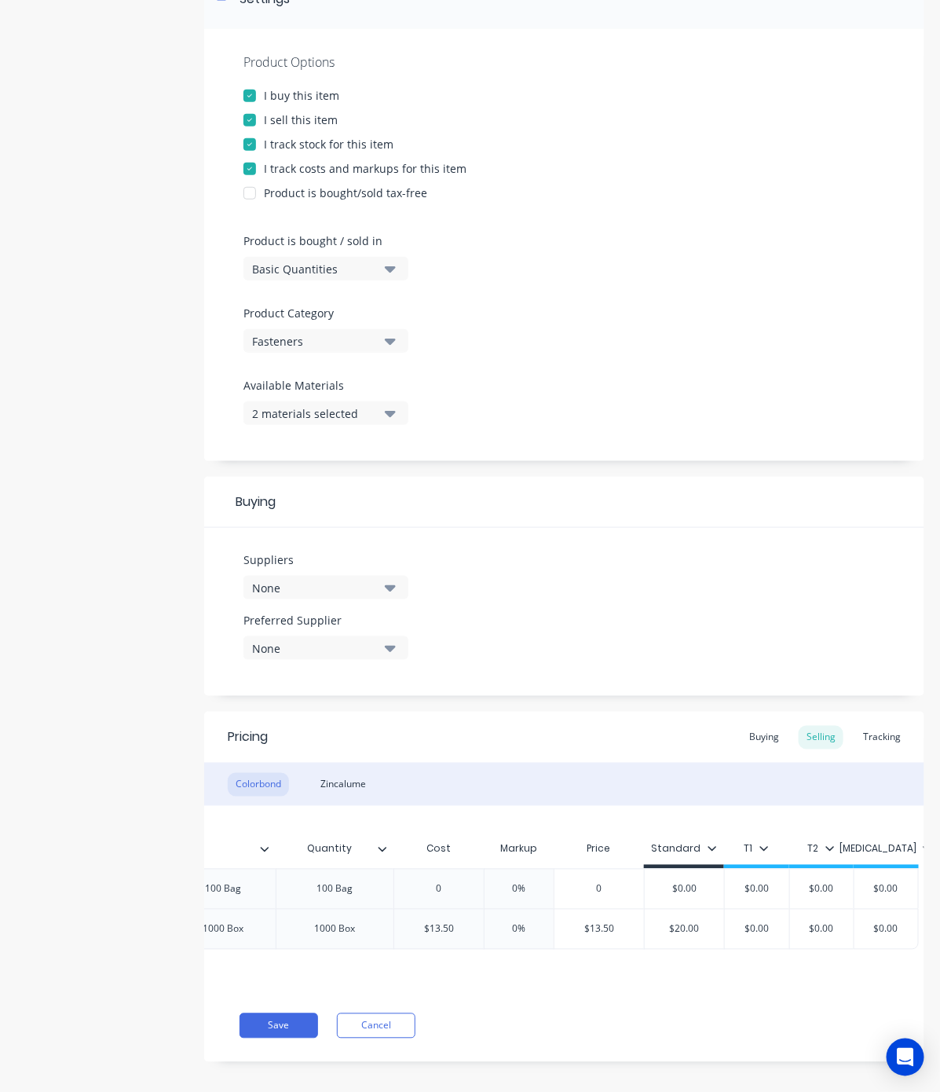
scroll to position [291, 0]
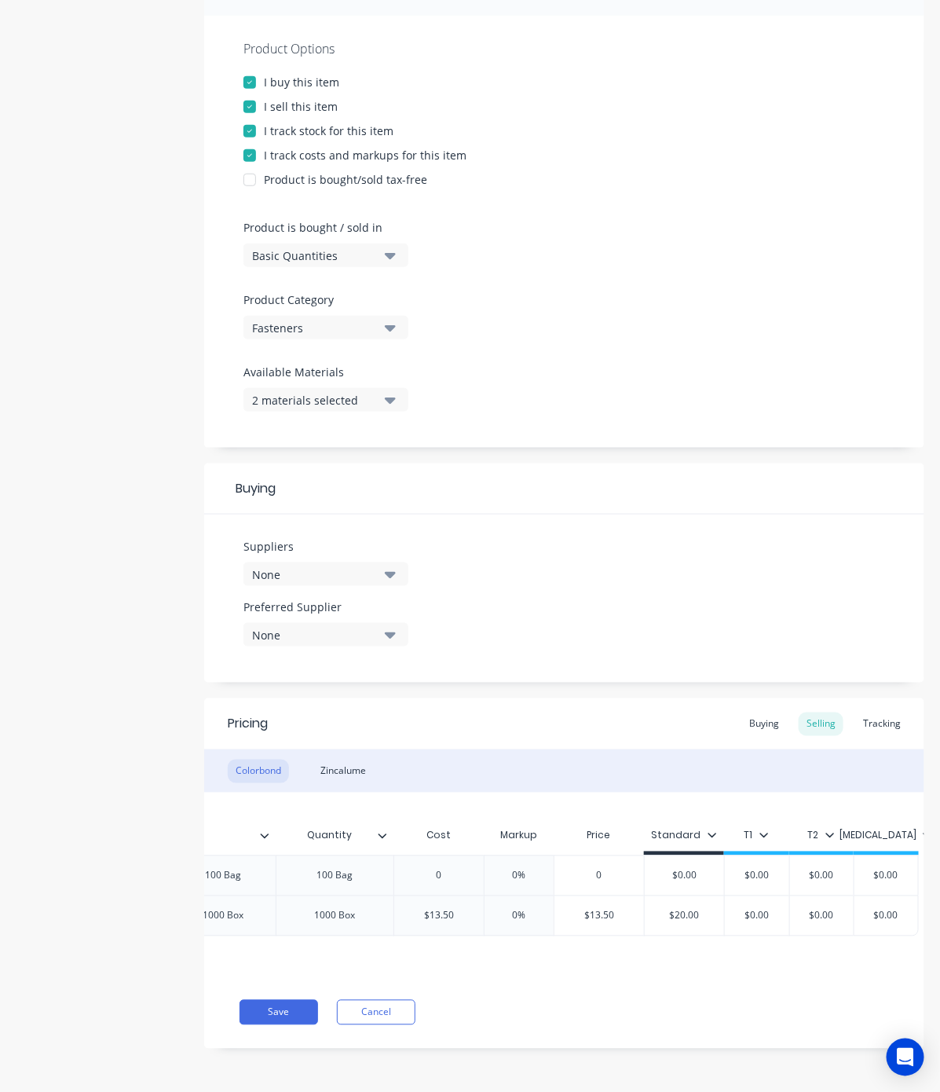
click at [312, 566] on div "None" at bounding box center [315, 574] width 126 height 16
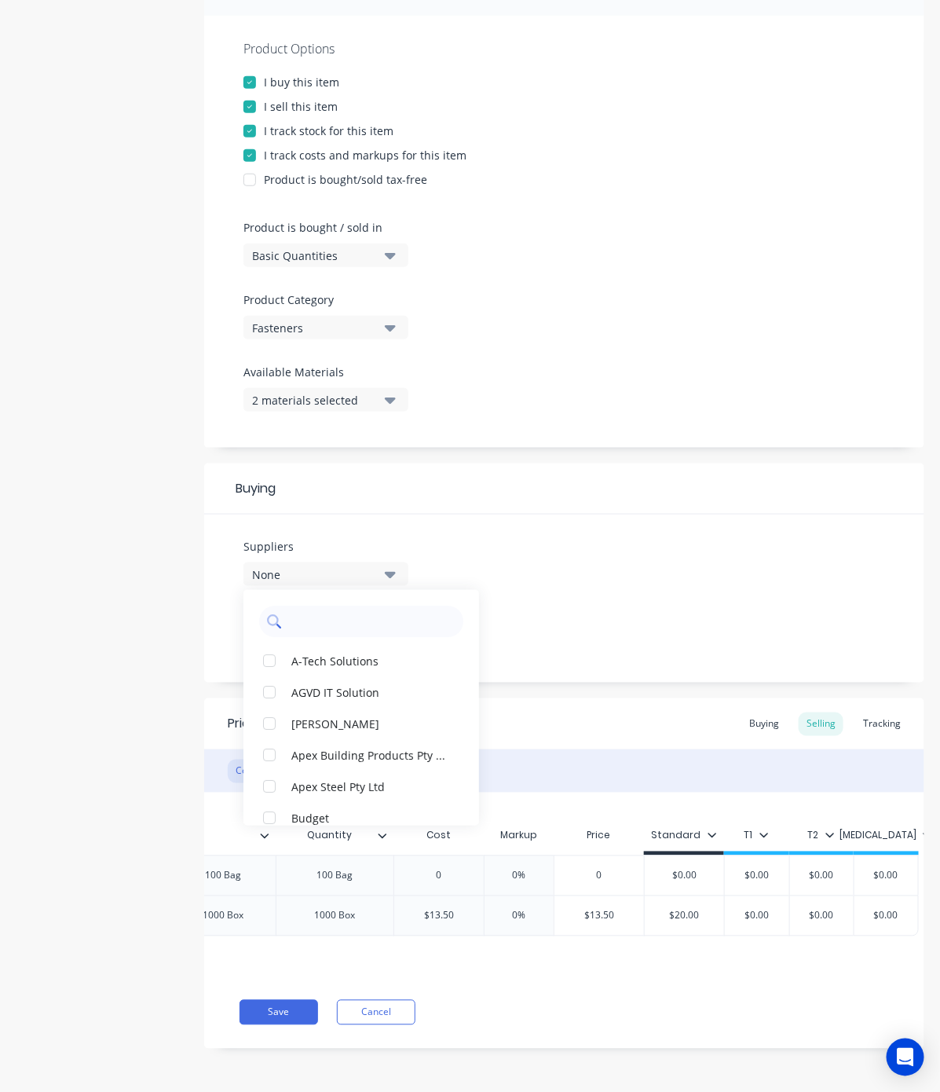
click at [314, 606] on input "text" at bounding box center [372, 621] width 167 height 31
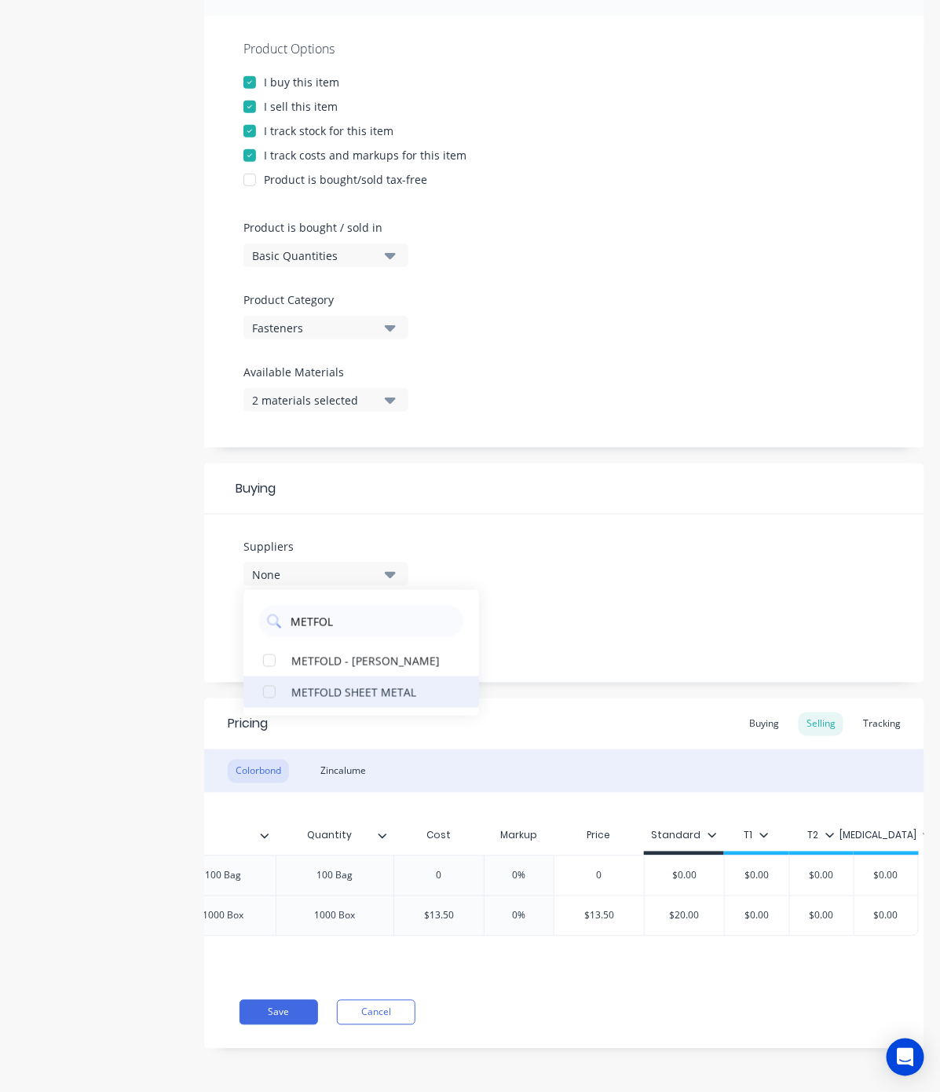
type input "METFOL"
click at [314, 683] on div "METFOLD SHEET METAL" at bounding box center [369, 691] width 157 height 16
type textarea "x"
click at [322, 606] on input "METFOL" at bounding box center [372, 621] width 167 height 31
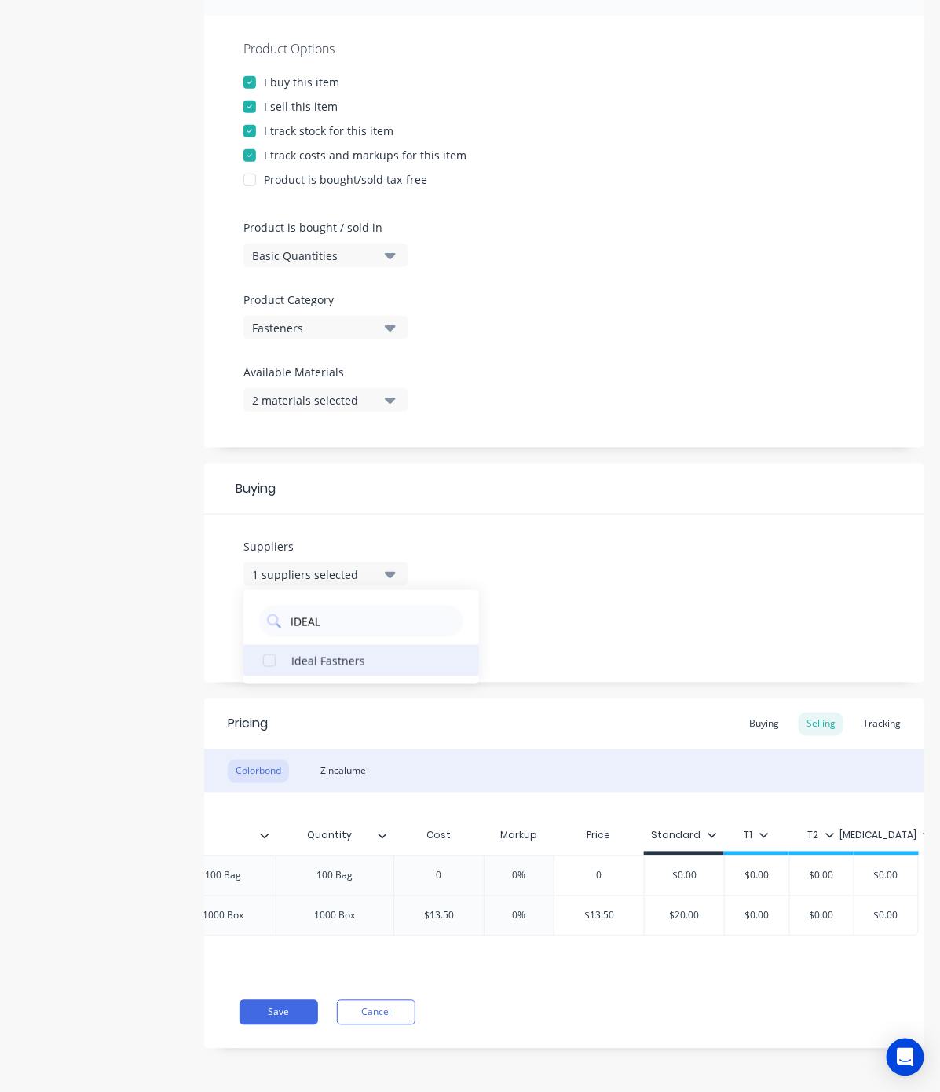
type input "IDEAL"
click at [302, 652] on div "Ideal Fastners" at bounding box center [369, 660] width 157 height 16
type textarea "x"
type input "$13.50"
drag, startPoint x: 467, startPoint y: 894, endPoint x: 344, endPoint y: 911, distance: 124.5
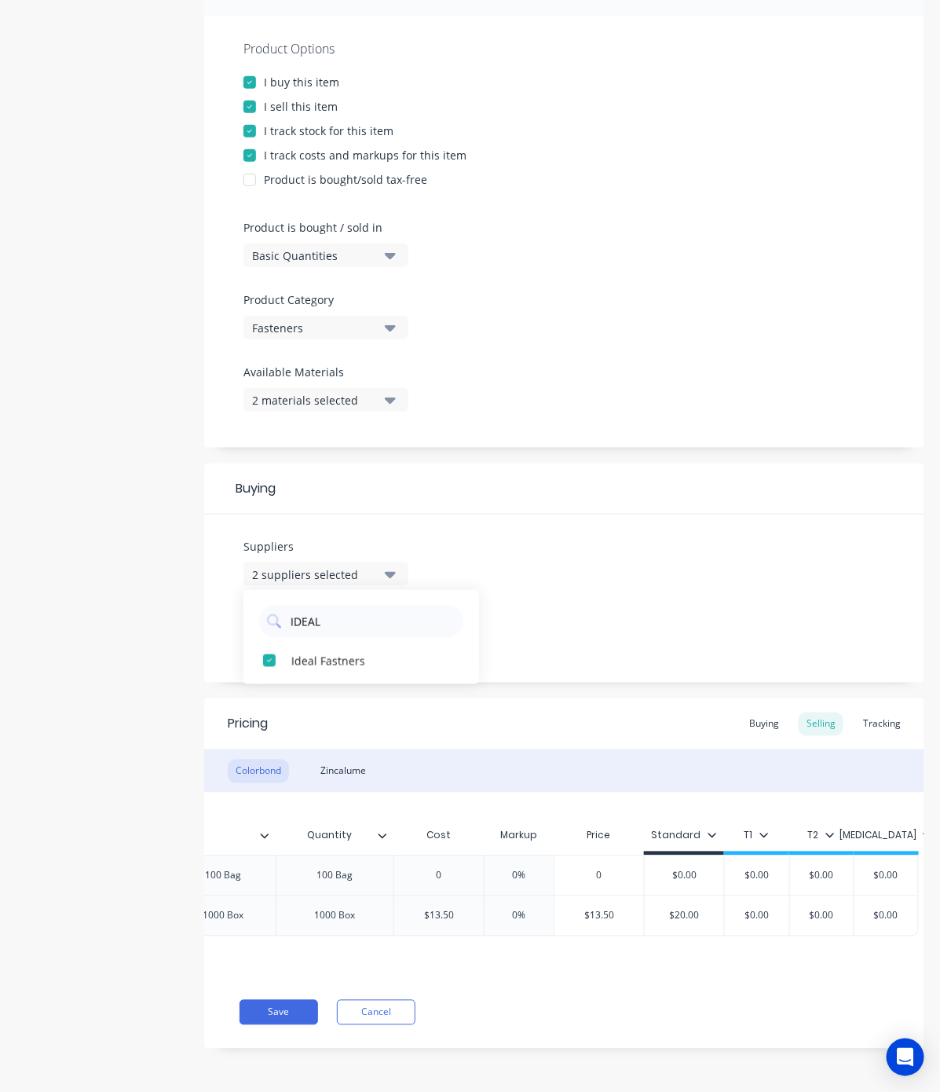
click at [344, 911] on div "factory_item Colorbond RIV-T-COL 4-3 Open Rivet (Al & Steel) 1000 Box 1000 Box …" at bounding box center [309, 915] width 1220 height 41
click at [760, 719] on div "Buying" at bounding box center [765, 724] width 46 height 24
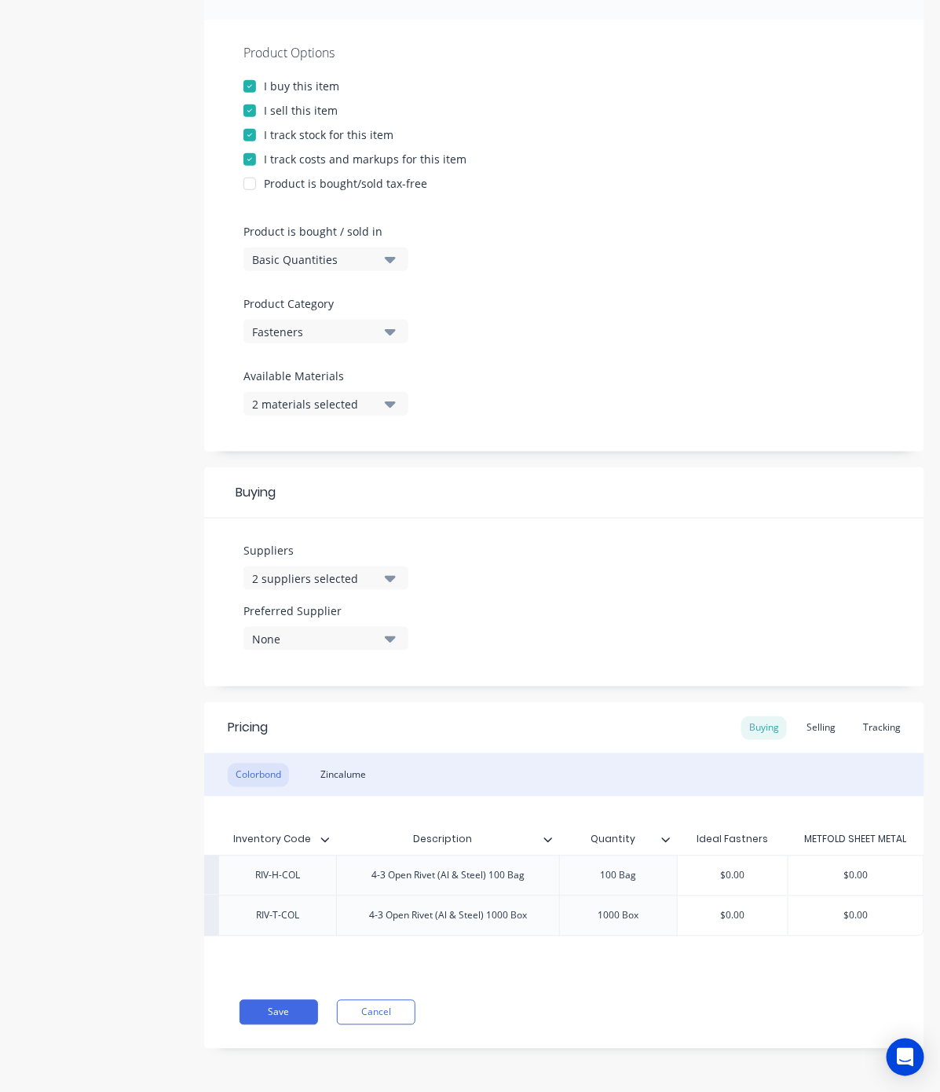
type input "$0.00"
drag, startPoint x: 748, startPoint y: 897, endPoint x: 617, endPoint y: 898, distance: 130.4
click at [617, 898] on div "factory_item Colorbond RIV-T-COL 4-3 Open Rivet (Al & Steel) 1000 Box 1000 Box …" at bounding box center [454, 915] width 942 height 41
paste input "13.5"
type textarea "x"
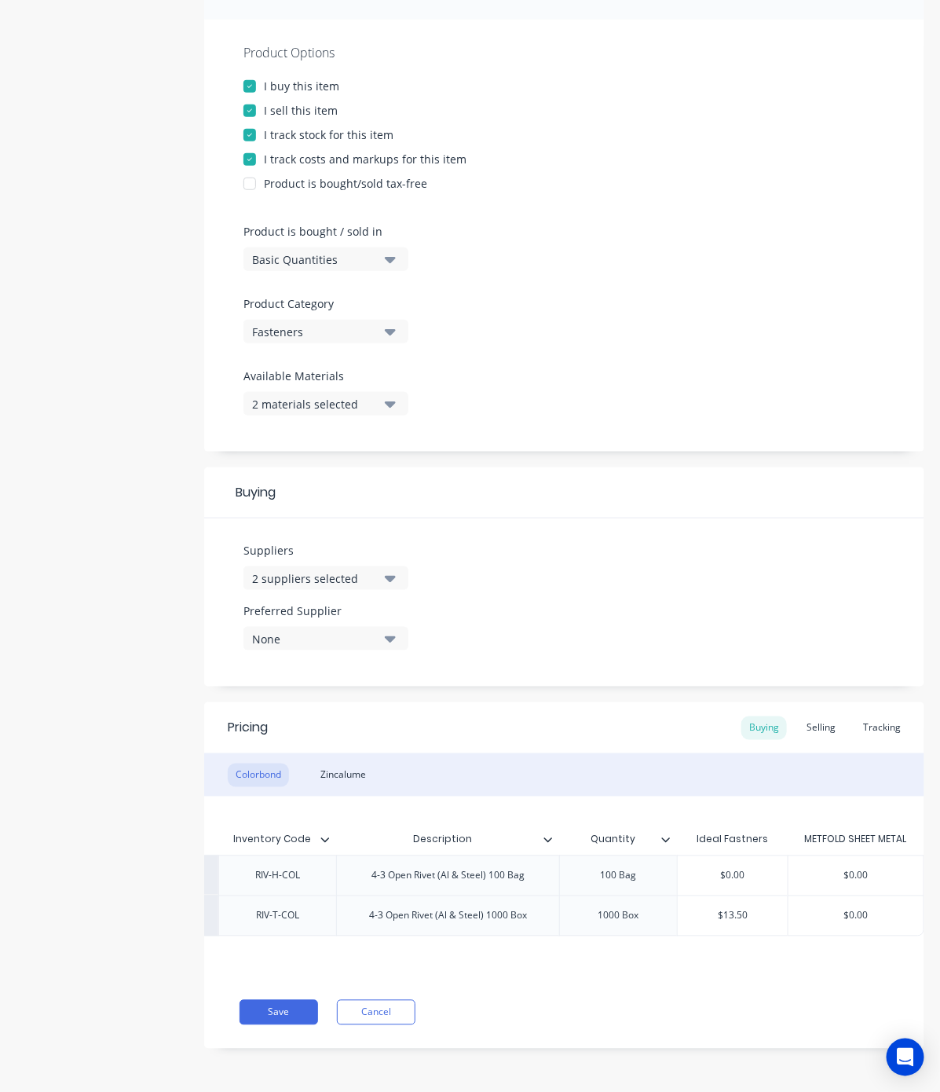
type input "$13.50"
type input "$0.00"
drag, startPoint x: 878, startPoint y: 898, endPoint x: 719, endPoint y: 907, distance: 159.7
click at [719, 907] on div "factory_item Colorbond RIV-T-COL 4-3 Open Rivet (Al & Steel) 1000 Box 1000 Box …" at bounding box center [454, 915] width 942 height 41
paste input "13.5"
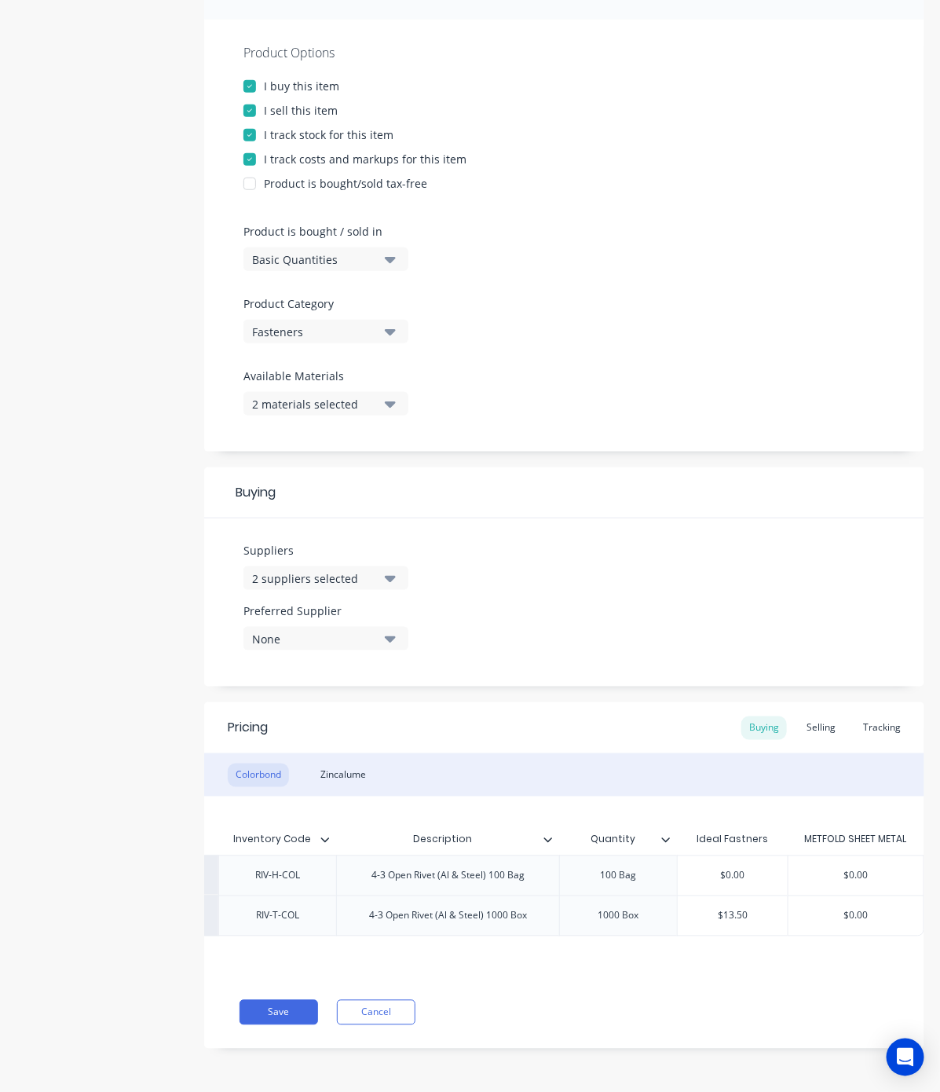
type textarea "x"
type input "$13.50"
click at [696, 1009] on div "Save Cancel" at bounding box center [582, 1012] width 685 height 25
click at [289, 1002] on button "Save" at bounding box center [279, 1012] width 79 height 25
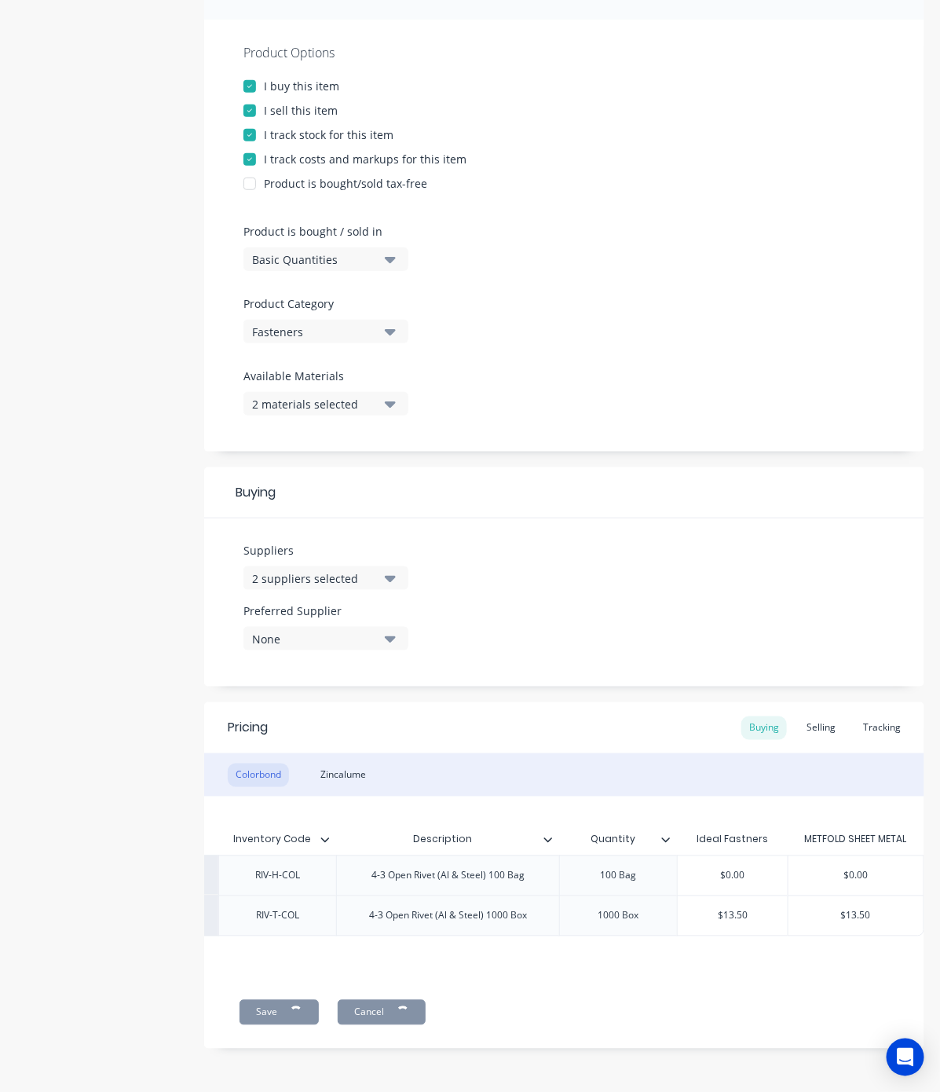
type textarea "x"
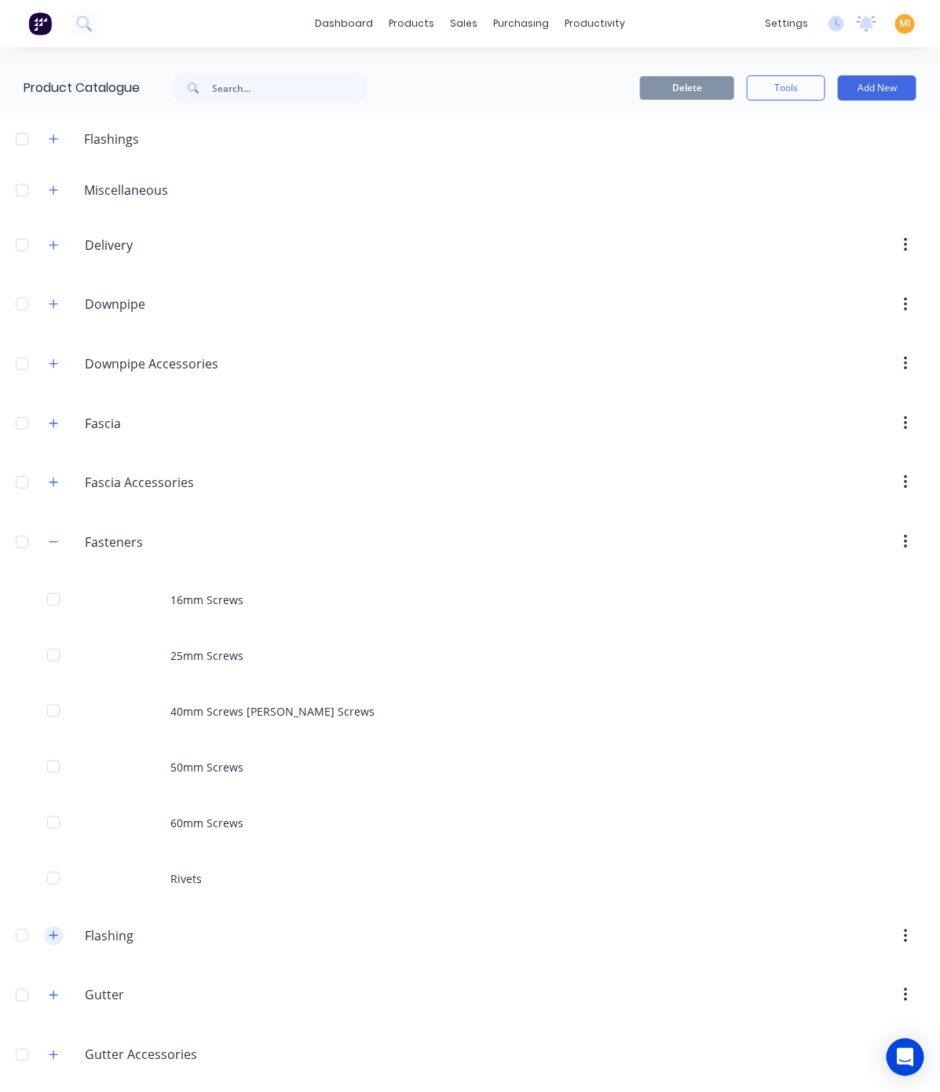
click at [52, 939] on icon "button" at bounding box center [53, 935] width 9 height 11
click at [53, 542] on icon "button" at bounding box center [53, 541] width 9 height 1
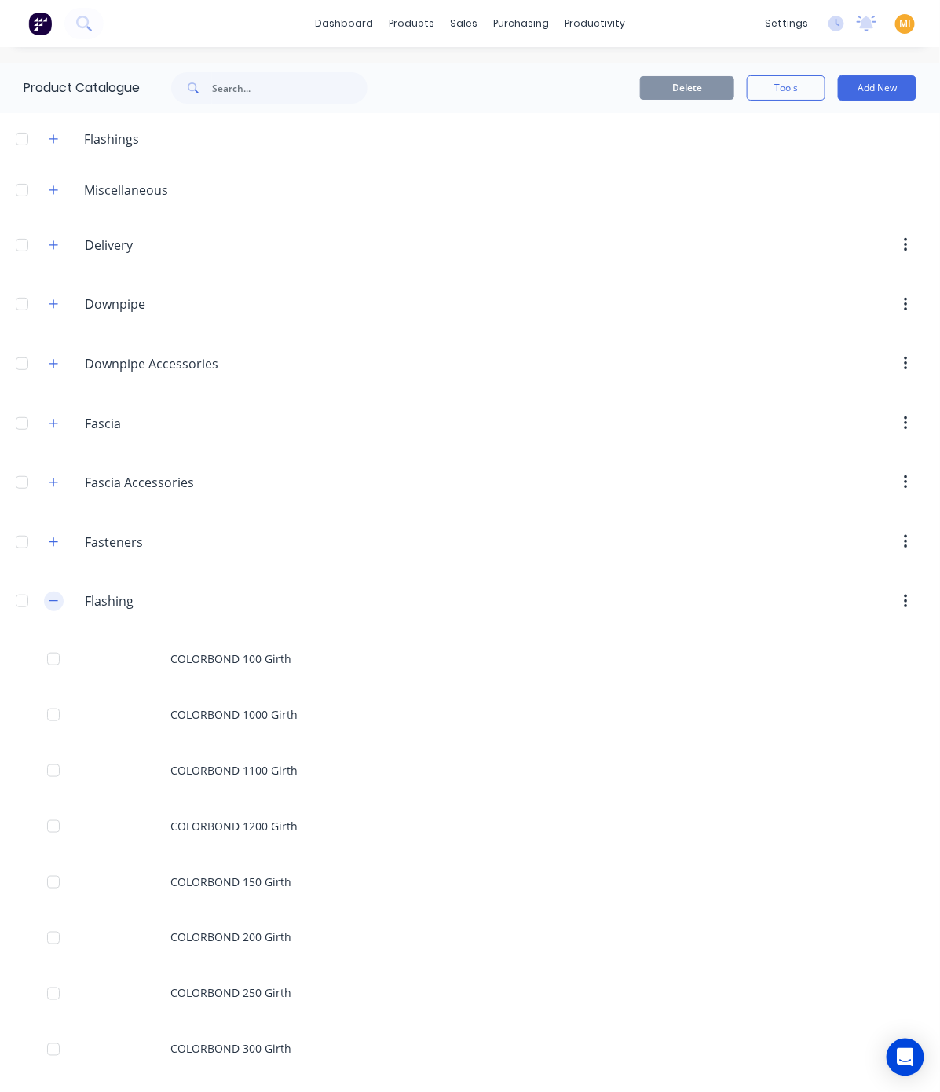
click at [49, 602] on icon "button" at bounding box center [53, 600] width 9 height 11
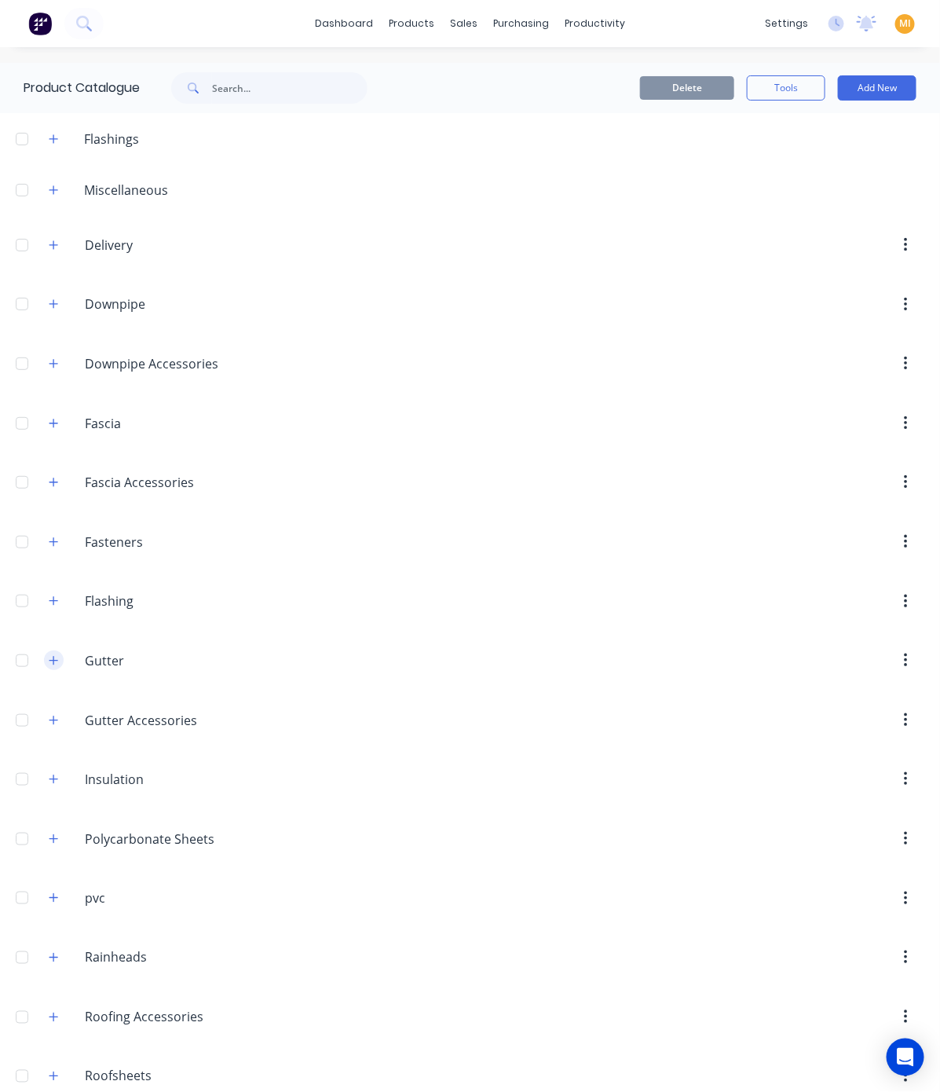
click at [49, 665] on icon "button" at bounding box center [53, 660] width 9 height 11
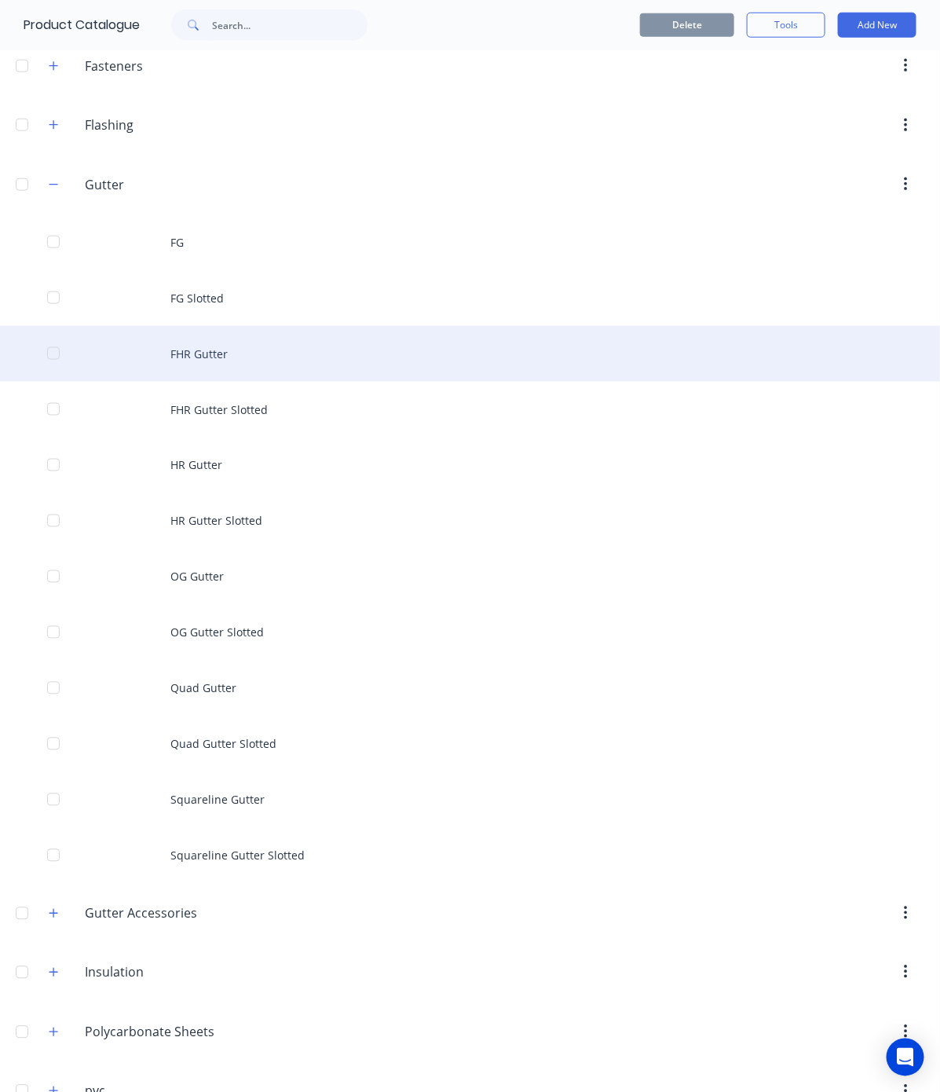
scroll to position [493, 0]
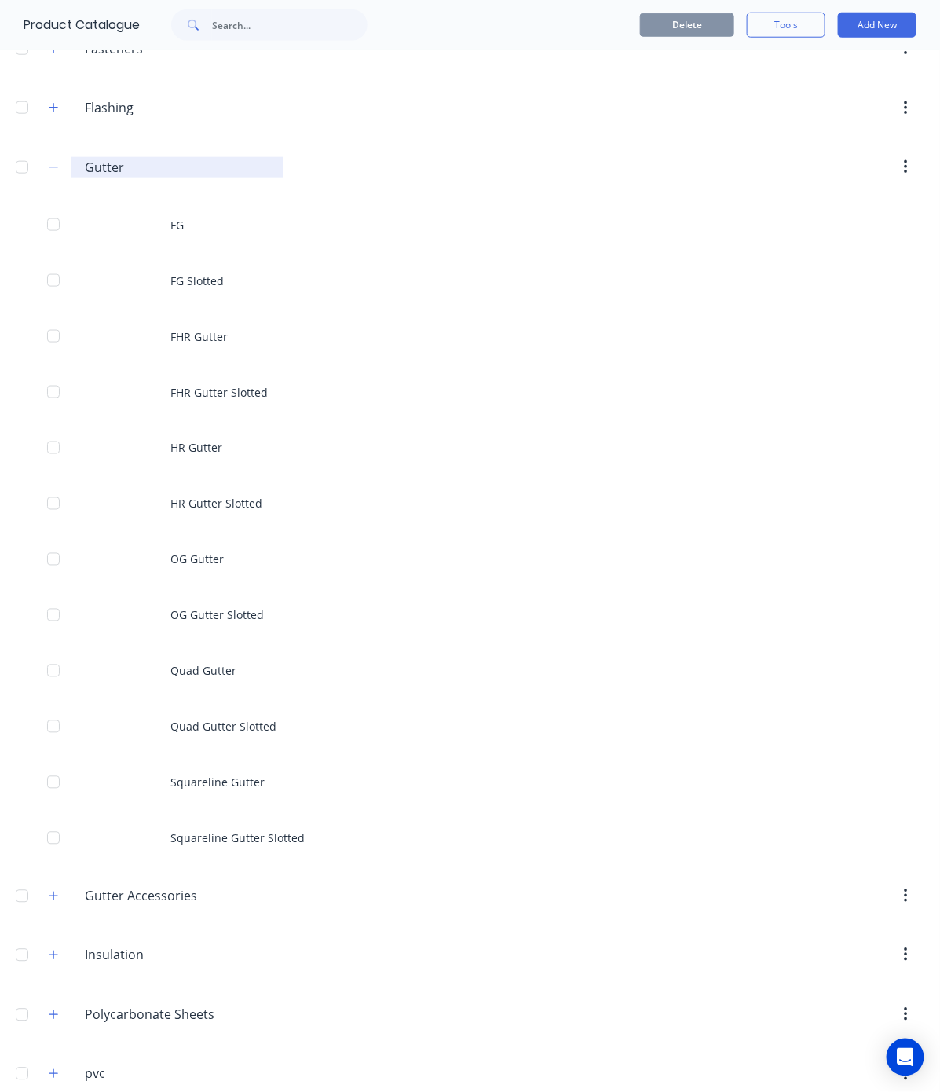
drag, startPoint x: 142, startPoint y: 175, endPoint x: 71, endPoint y: 179, distance: 71.6
click at [71, 178] on div "Gutter Gutter" at bounding box center [177, 167] width 212 height 20
paste input "$13.50"
type input "Gutter"
click at [228, 24] on input "text" at bounding box center [290, 24] width 156 height 31
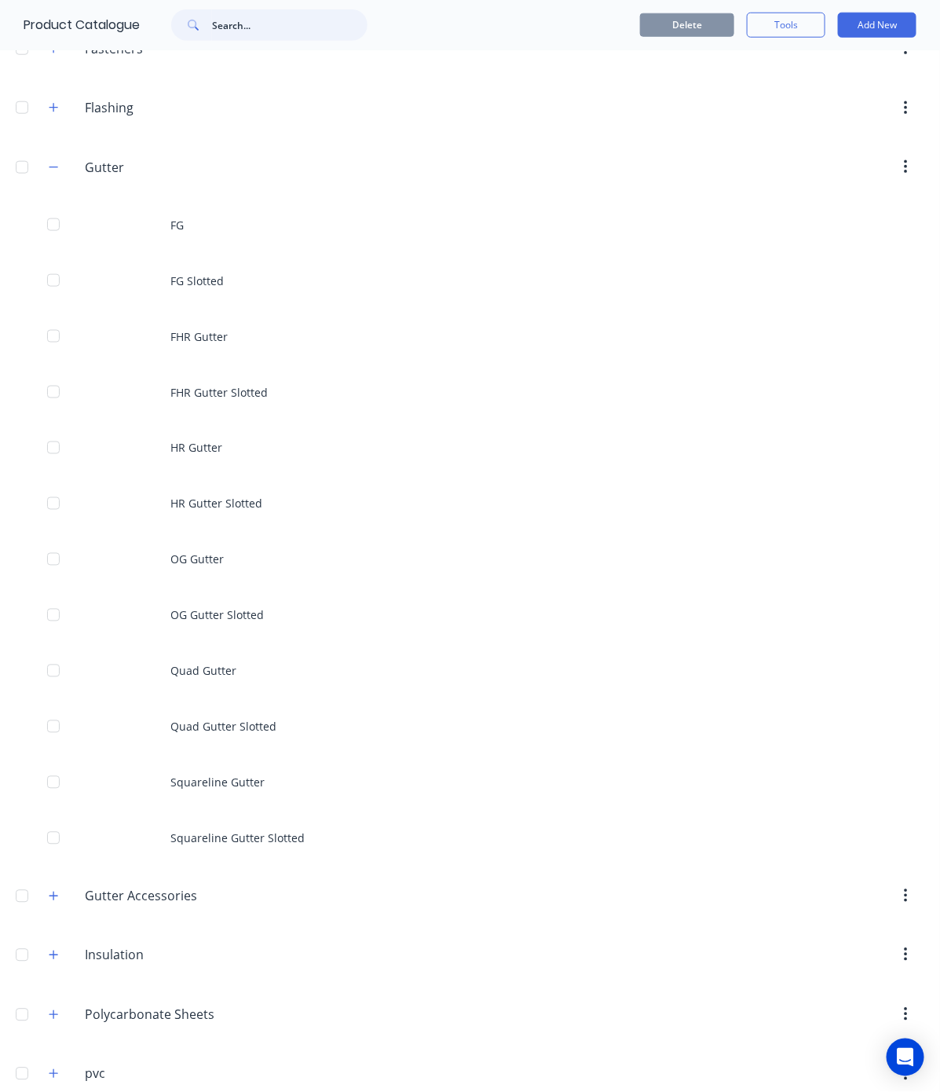
paste input "Gutter"
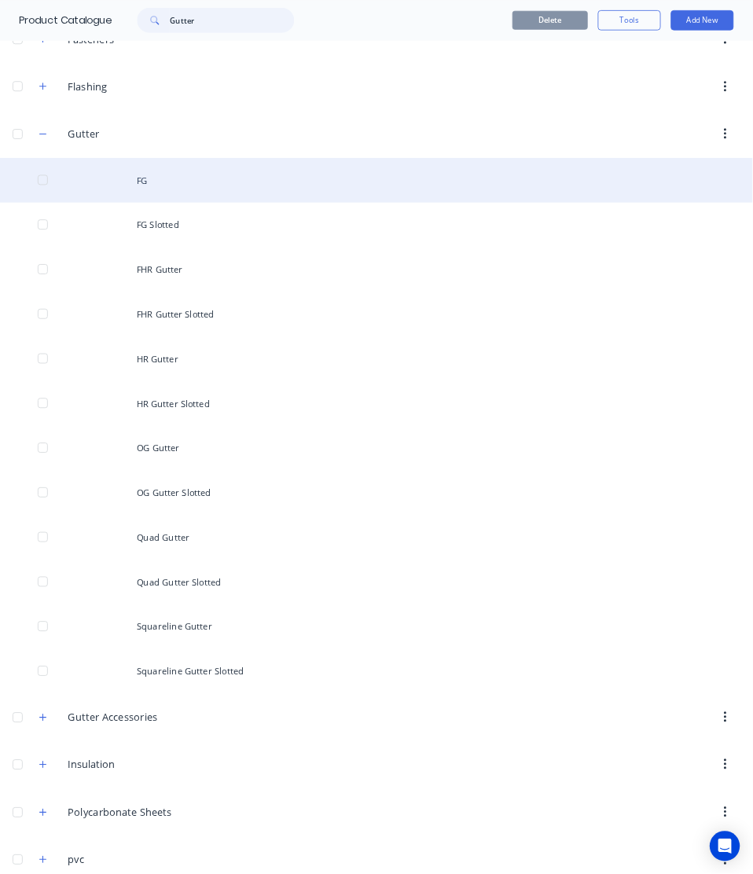
scroll to position [0, 0]
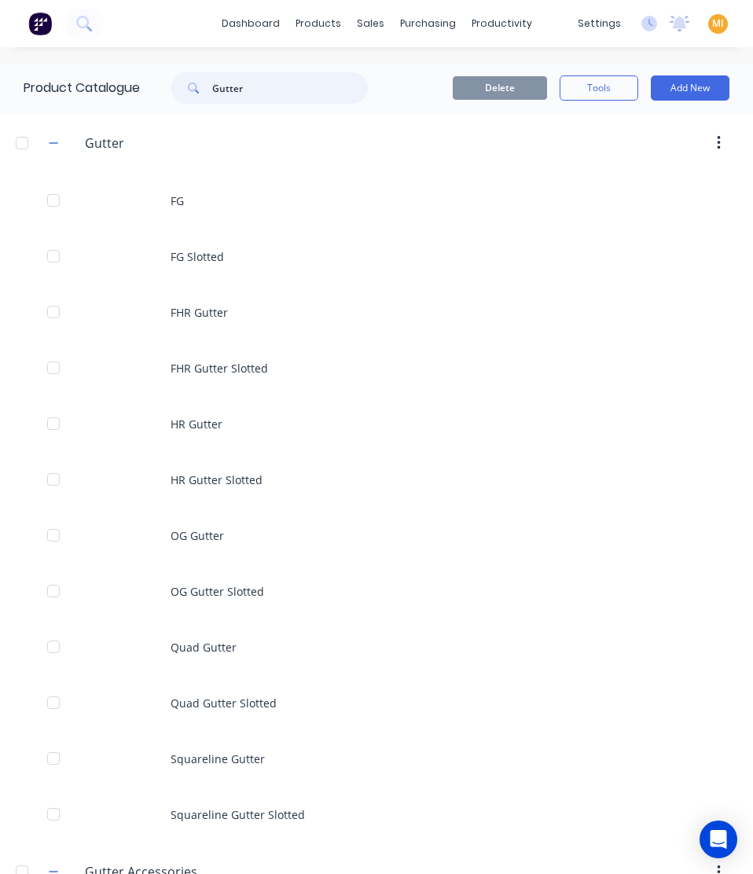
type input "Gutter"
drag, startPoint x: 917, startPoint y: 0, endPoint x: 309, endPoint y: 127, distance: 621.9
click at [309, 127] on header "Gutter Gutter" at bounding box center [376, 143] width 753 height 60
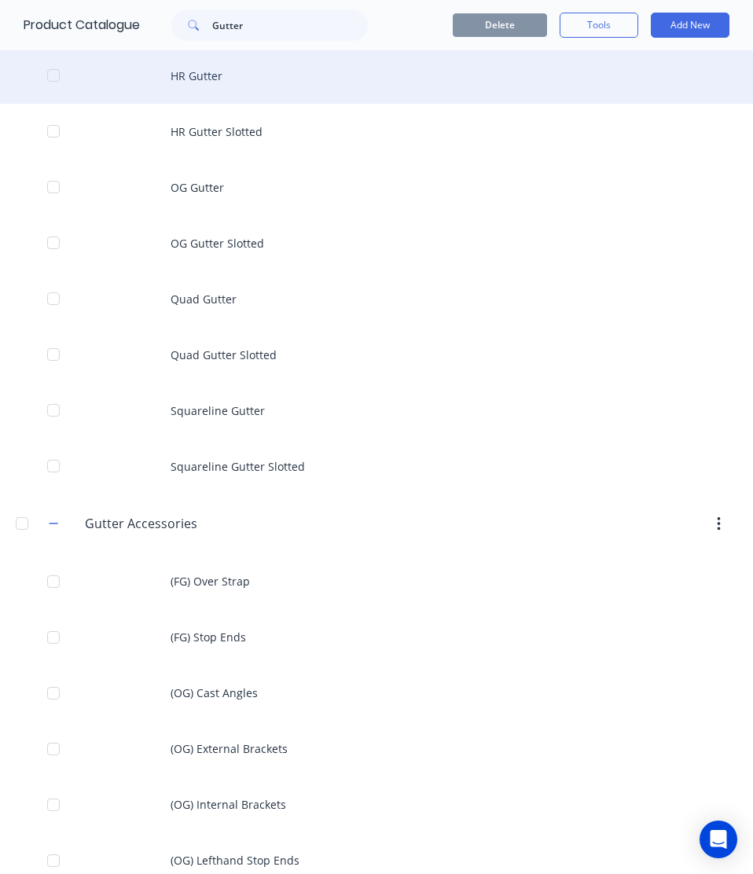
scroll to position [359, 0]
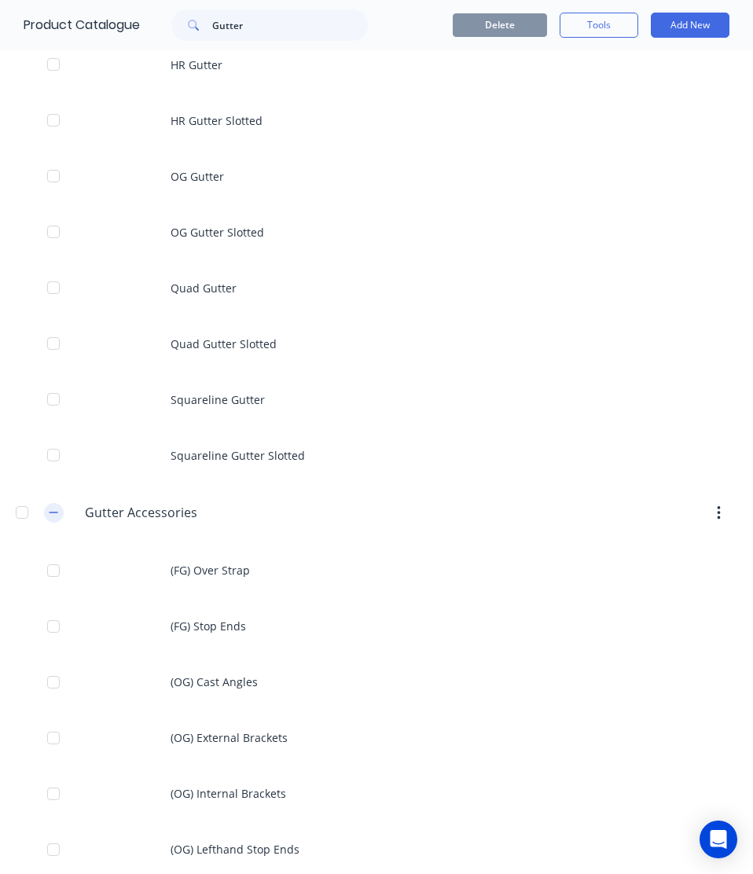
click at [46, 513] on button "button" at bounding box center [54, 513] width 20 height 20
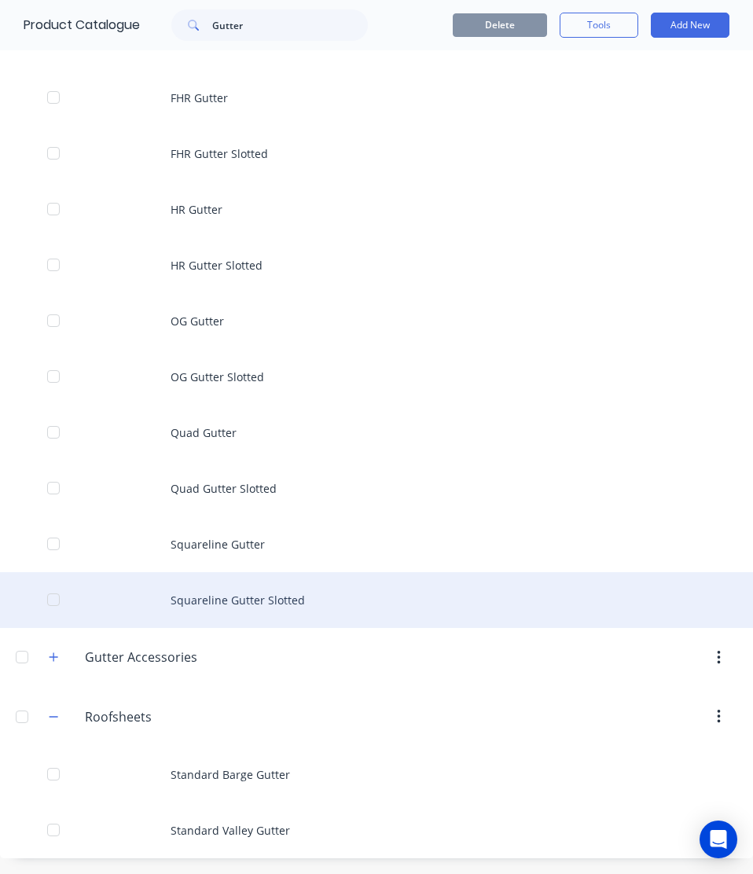
click at [270, 608] on div "Squareline Gutter Slotted" at bounding box center [376, 600] width 753 height 56
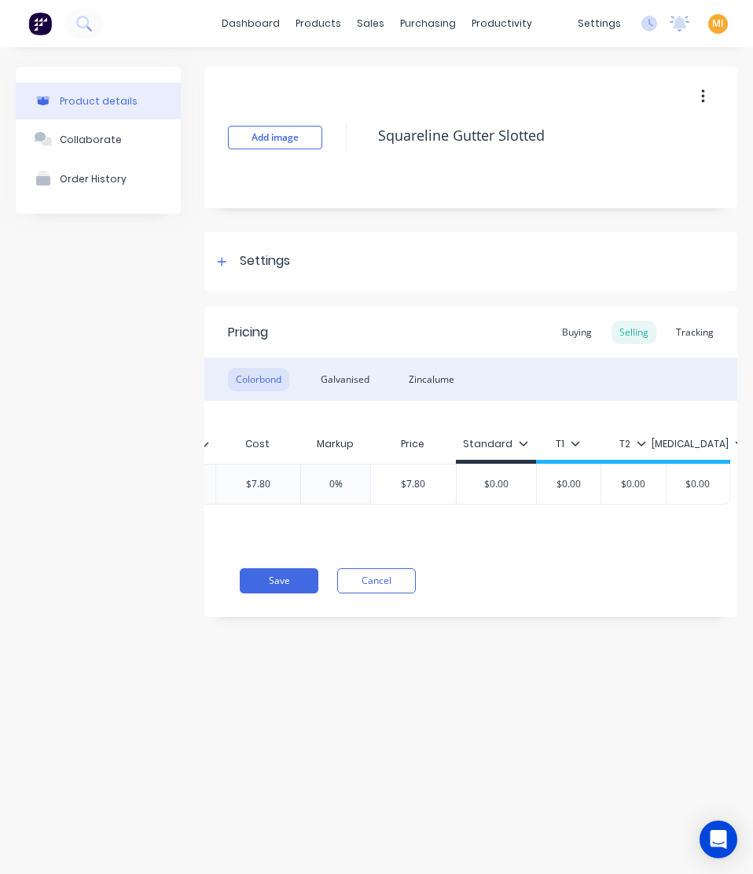
scroll to position [0, 518]
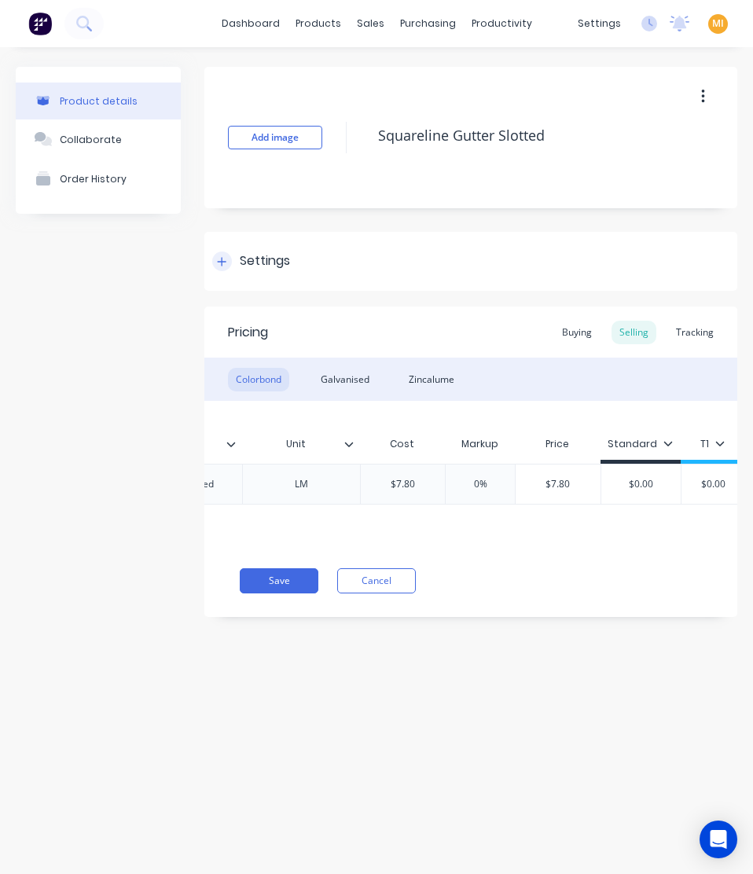
click at [235, 258] on div "Settings" at bounding box center [251, 261] width 78 height 20
type textarea "x"
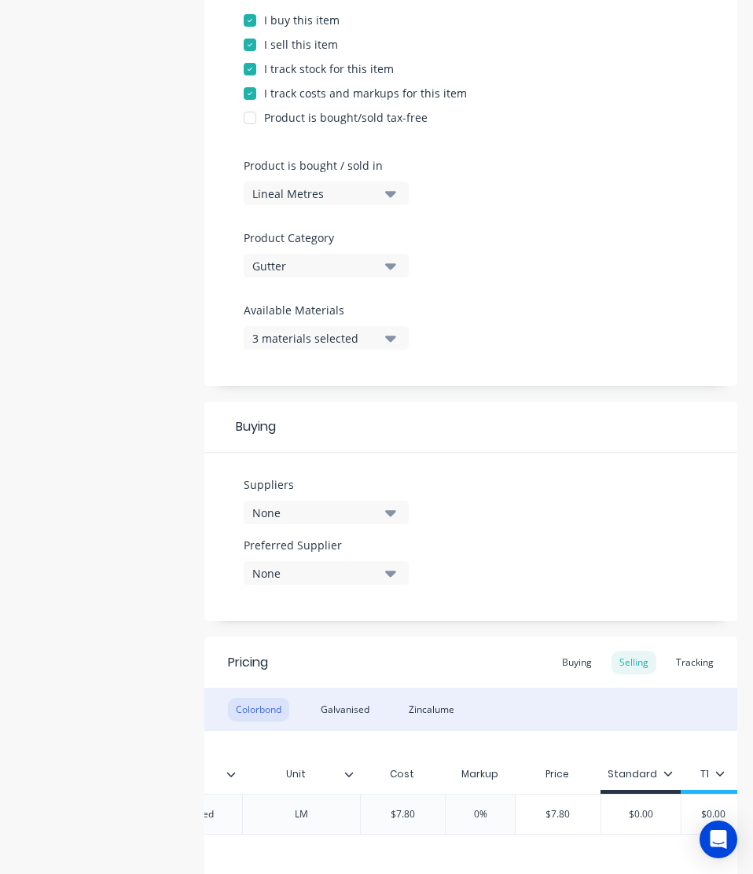
scroll to position [338, 0]
click at [368, 518] on div "None" at bounding box center [315, 512] width 126 height 16
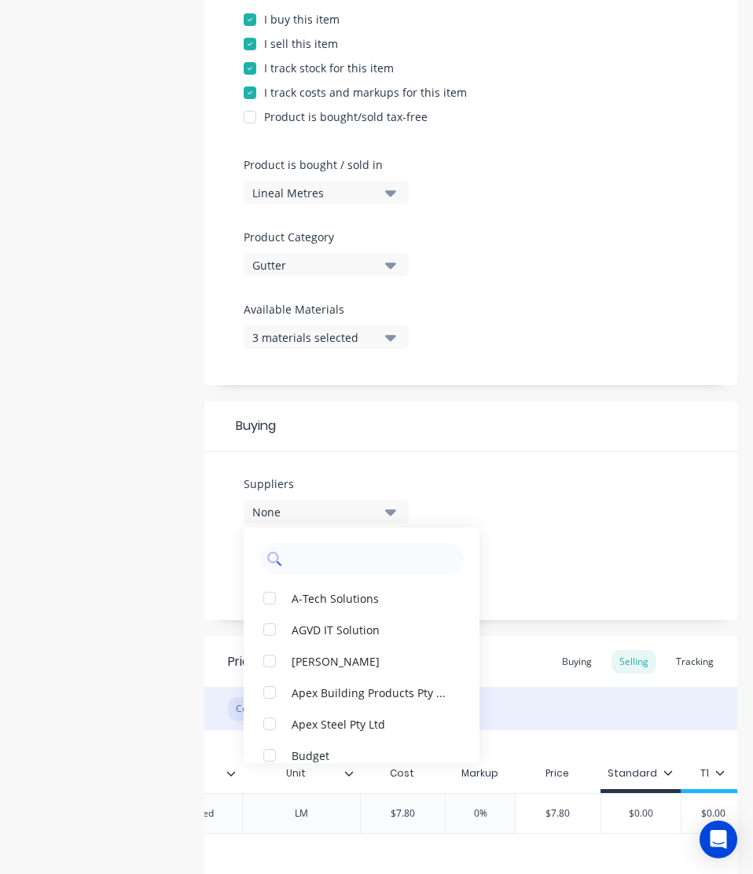
click at [324, 549] on input "text" at bounding box center [372, 558] width 167 height 31
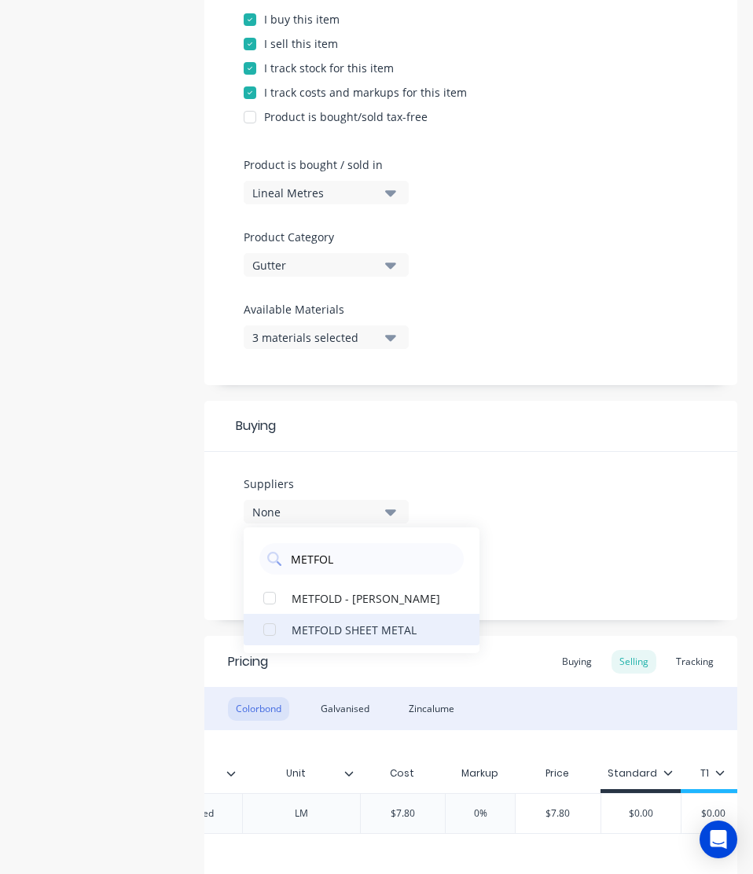
type input "METFOL"
click at [324, 626] on div "METFOLD SHEET METAL" at bounding box center [369, 629] width 157 height 16
type textarea "x"
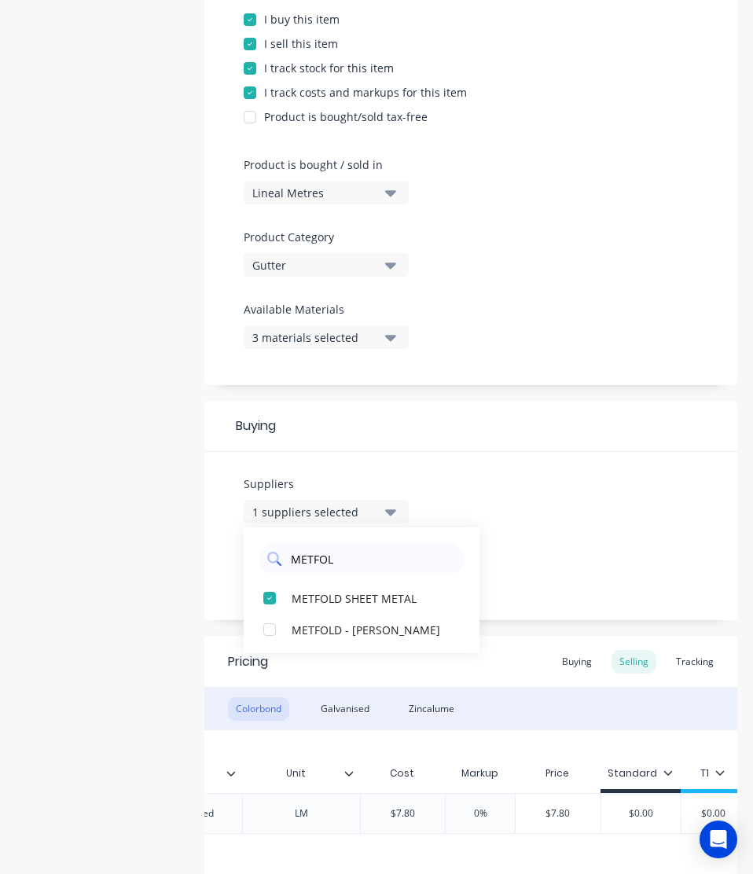
click at [333, 567] on input "METFOL" at bounding box center [372, 558] width 167 height 31
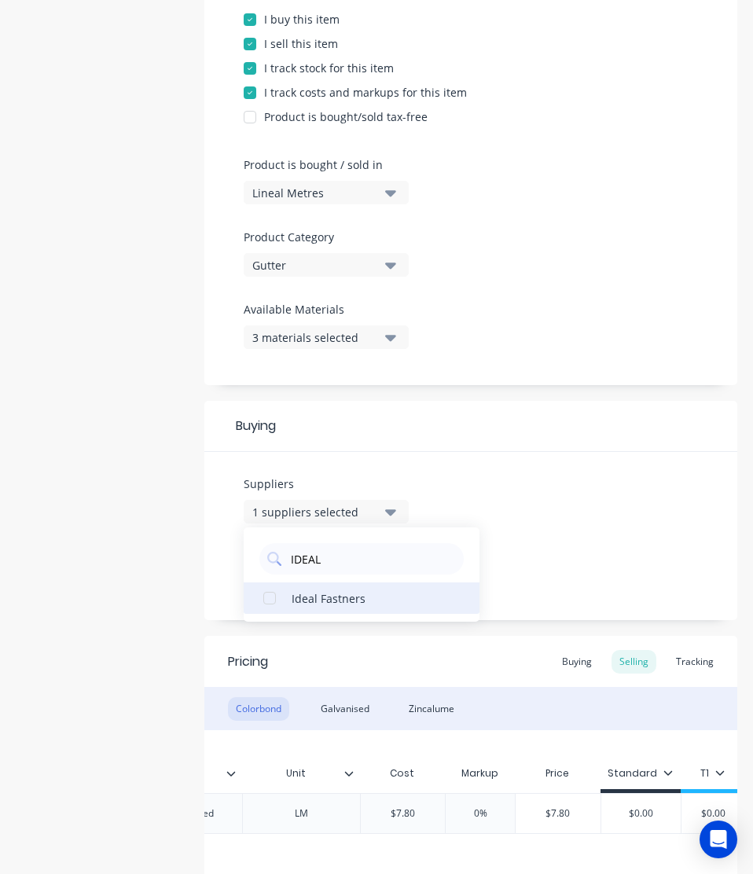
type input "IDEAL"
click at [331, 599] on div "Ideal Fastners" at bounding box center [369, 597] width 157 height 16
type textarea "x"
click at [587, 611] on div "Suppliers 2 suppliers selected IDEAL Ideal Fastners Preferred Supplier None" at bounding box center [470, 536] width 533 height 168
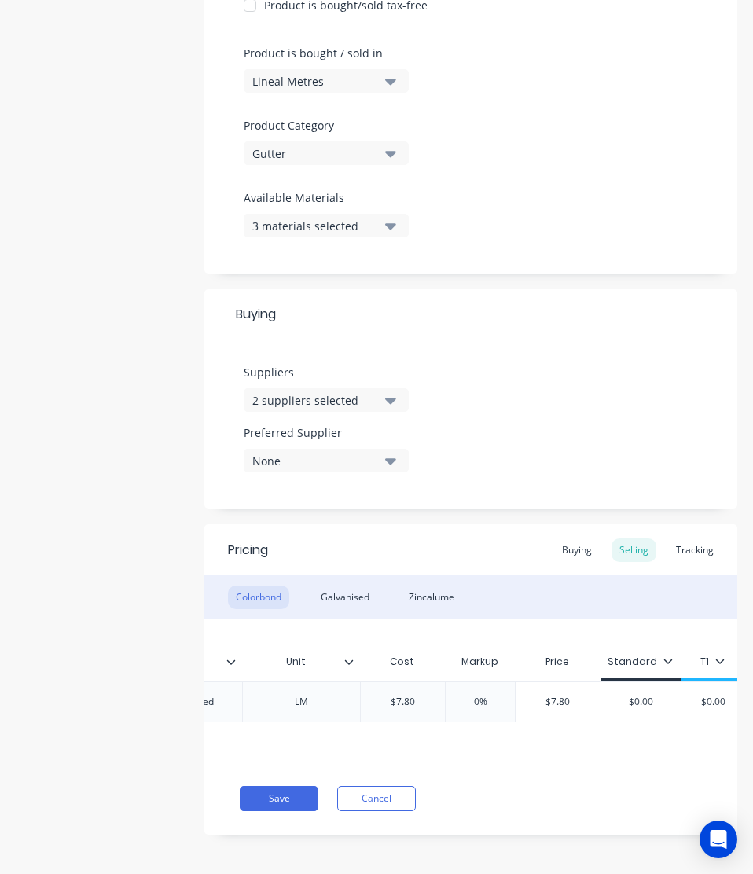
scroll to position [450, 0]
type input "$7.80"
drag, startPoint x: 424, startPoint y: 697, endPoint x: 351, endPoint y: 704, distance: 73.4
click at [351, 704] on div "factory_item Colorbond SGSCOL Squareline Gutter Slotted LM $7.80 $7.80 0% $7.80…" at bounding box center [297, 700] width 1153 height 41
click at [574, 549] on div "Buying" at bounding box center [577, 549] width 46 height 24
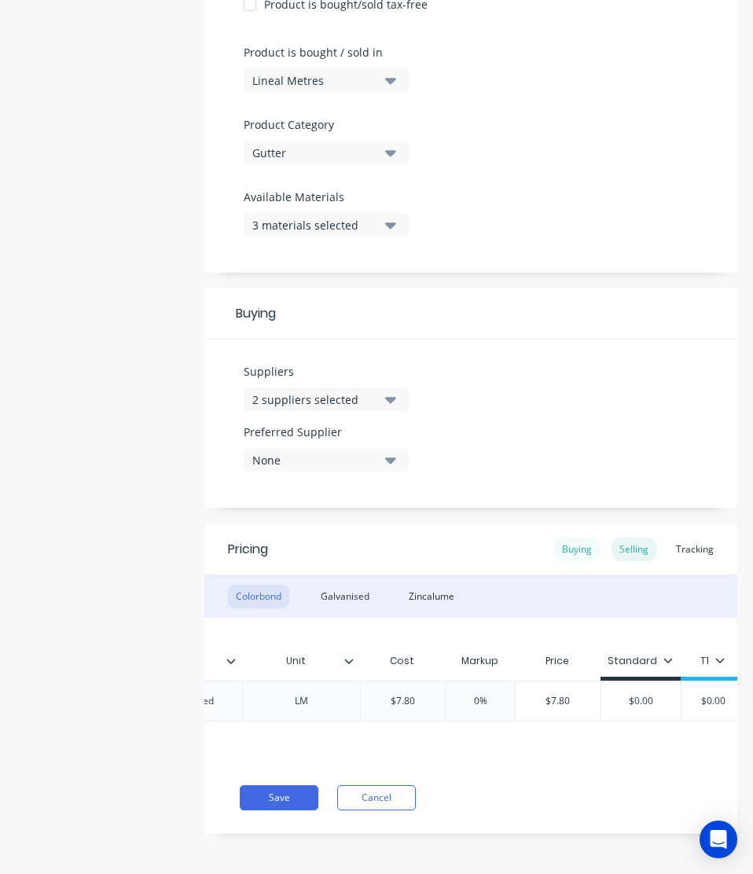
scroll to position [0, 400]
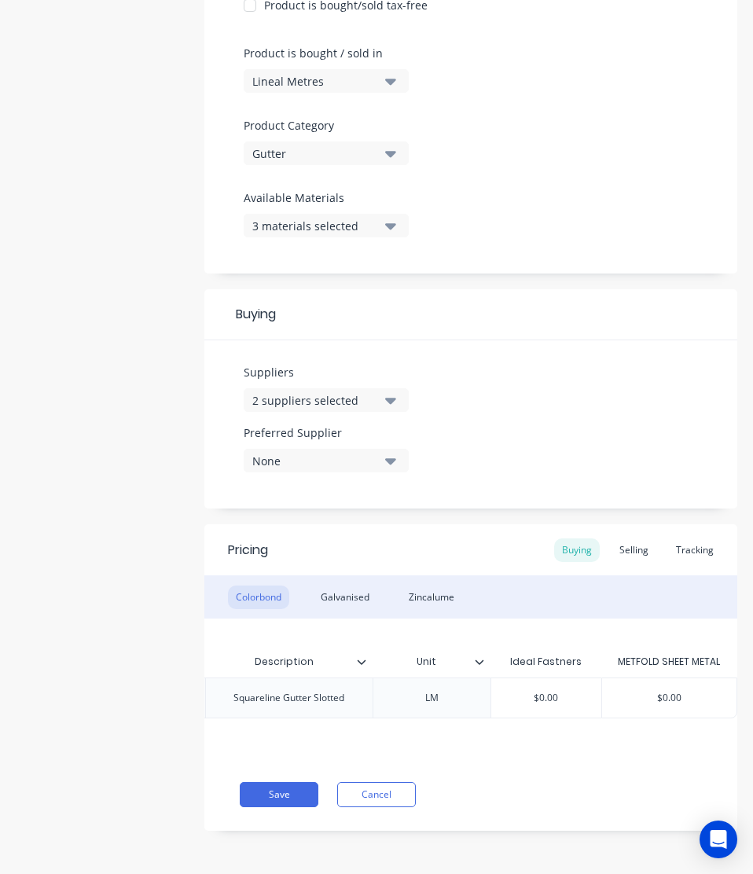
type input "$0.00"
drag, startPoint x: 561, startPoint y: 695, endPoint x: 464, endPoint y: 709, distance: 97.6
click at [464, 709] on div "factory_item Colorbond SGSCOL Squareline Gutter Slotted LM $0.00 $0.00 $0.00" at bounding box center [294, 697] width 885 height 41
paste input "7.8"
type textarea "x"
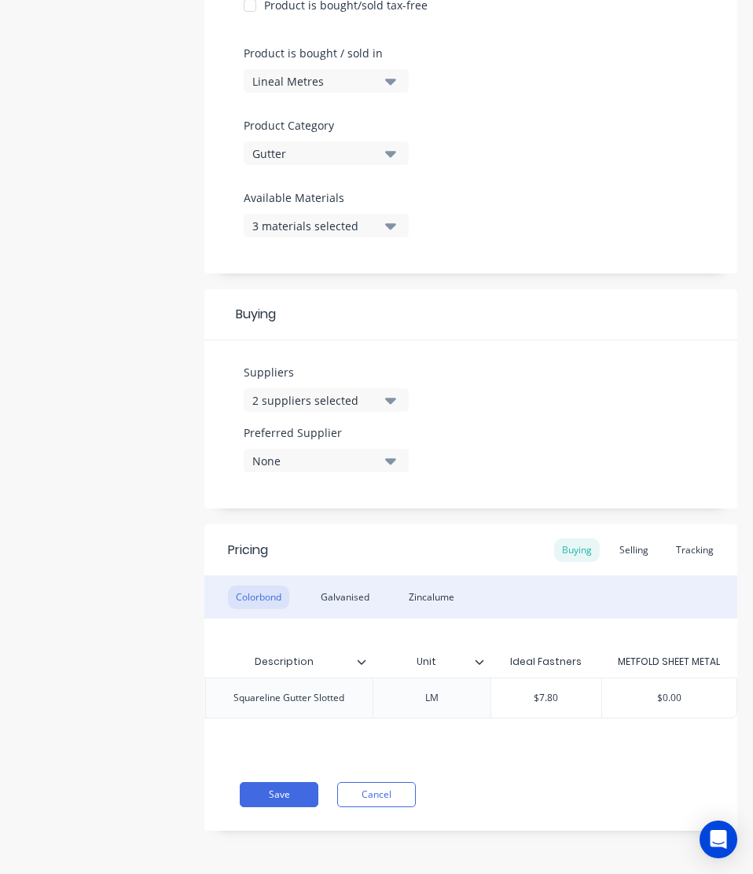
type input "$7.80"
type input "$0.00"
drag, startPoint x: 687, startPoint y: 699, endPoint x: 596, endPoint y: 710, distance: 91.0
click at [602, 710] on div "$0.00 $0.00" at bounding box center [669, 697] width 135 height 39
paste input "7.8"
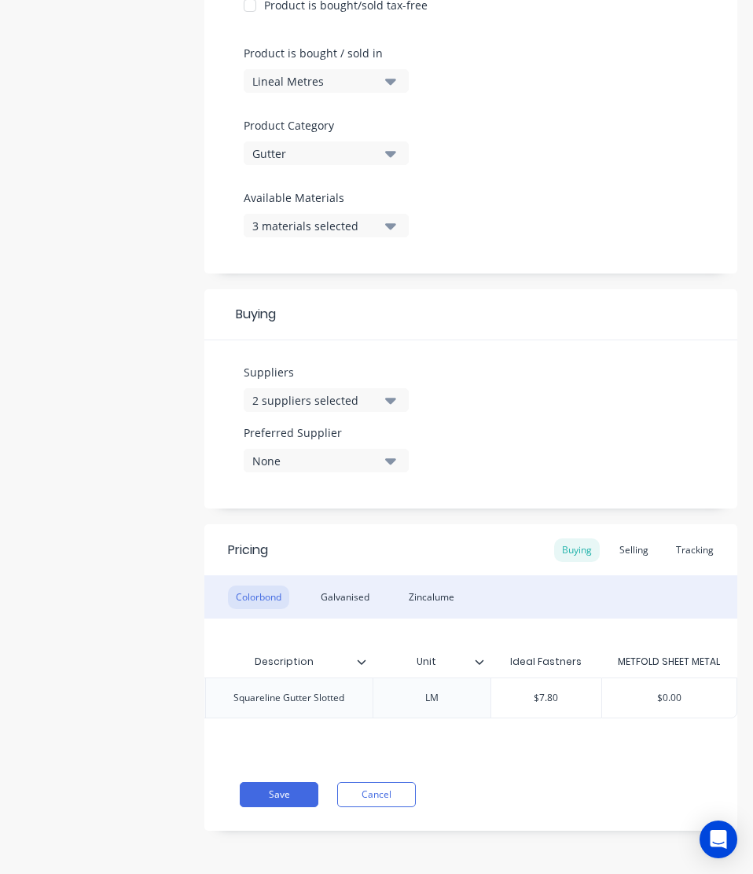
type textarea "x"
type input "$7.80"
click at [542, 807] on div "Save Cancel" at bounding box center [488, 794] width 497 height 25
click at [284, 800] on button "Save" at bounding box center [279, 794] width 79 height 25
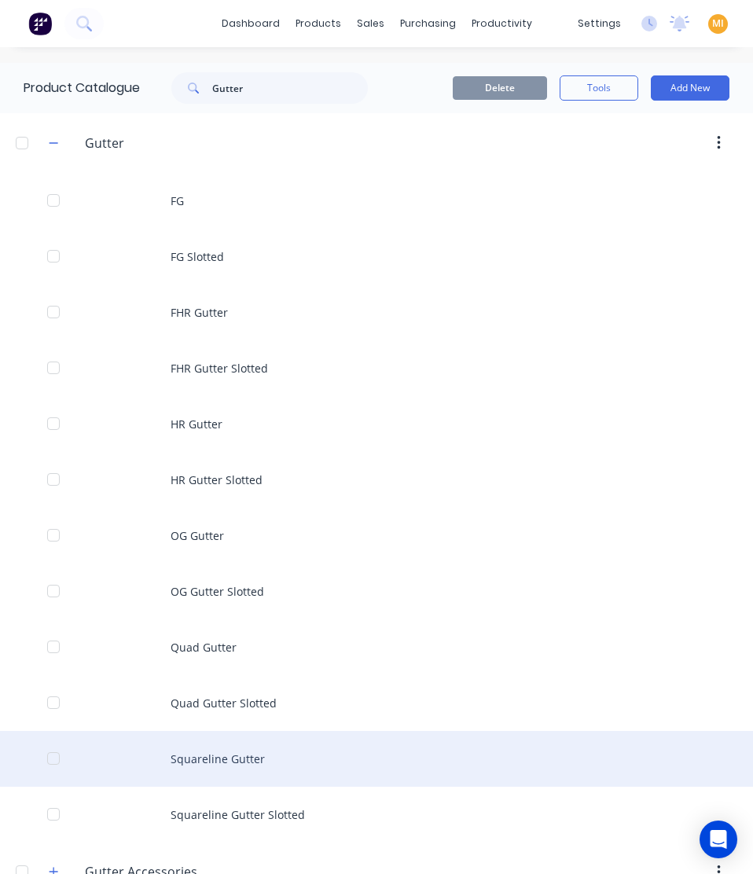
click at [257, 762] on div "Squareline Gutter" at bounding box center [376, 759] width 753 height 56
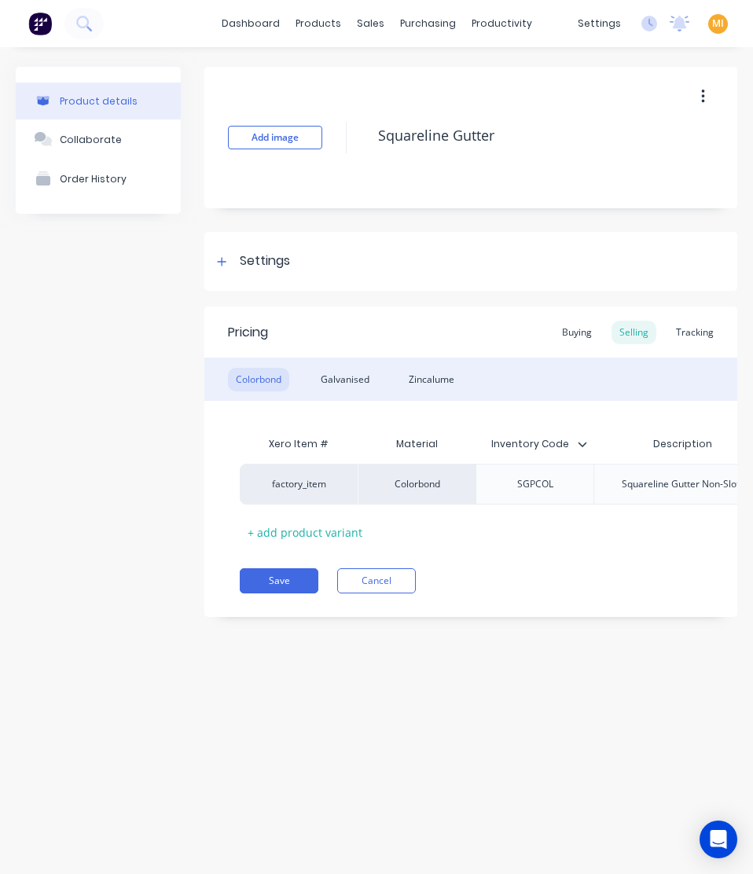
type textarea "x"
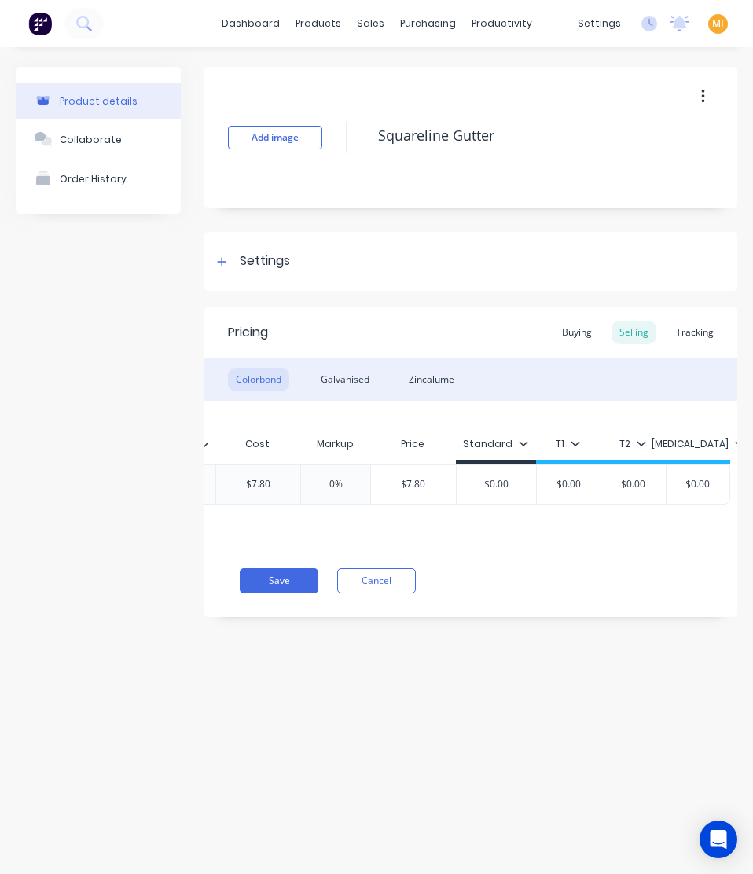
scroll to position [0, 533]
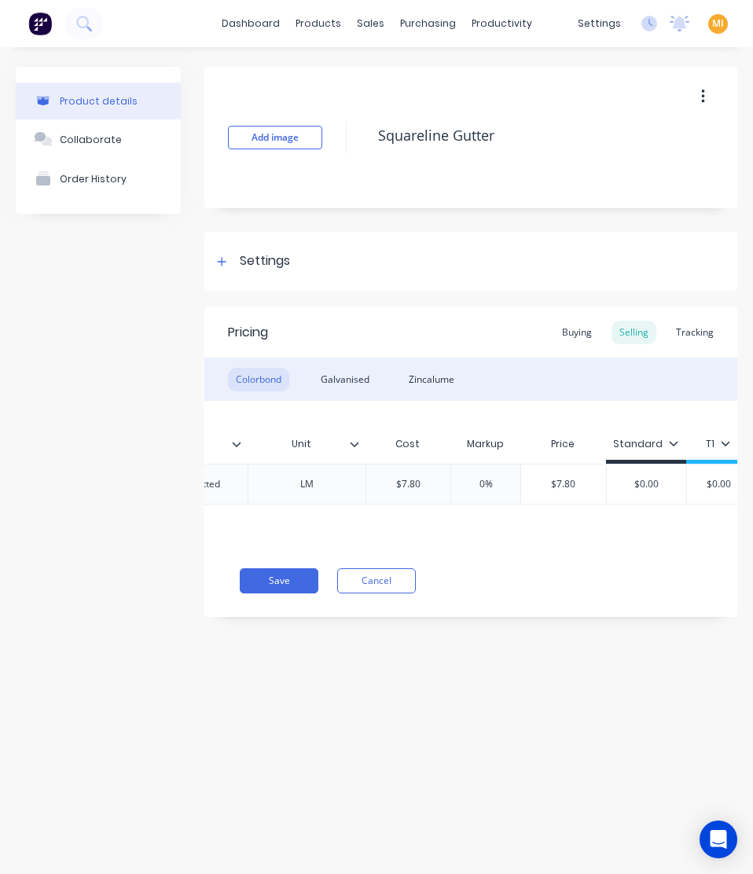
type input "$7.80"
drag, startPoint x: 445, startPoint y: 485, endPoint x: 378, endPoint y: 494, distance: 67.4
click at [378, 494] on div "$7.80 $7.80" at bounding box center [408, 483] width 85 height 39
click at [247, 266] on div "Settings" at bounding box center [265, 261] width 50 height 20
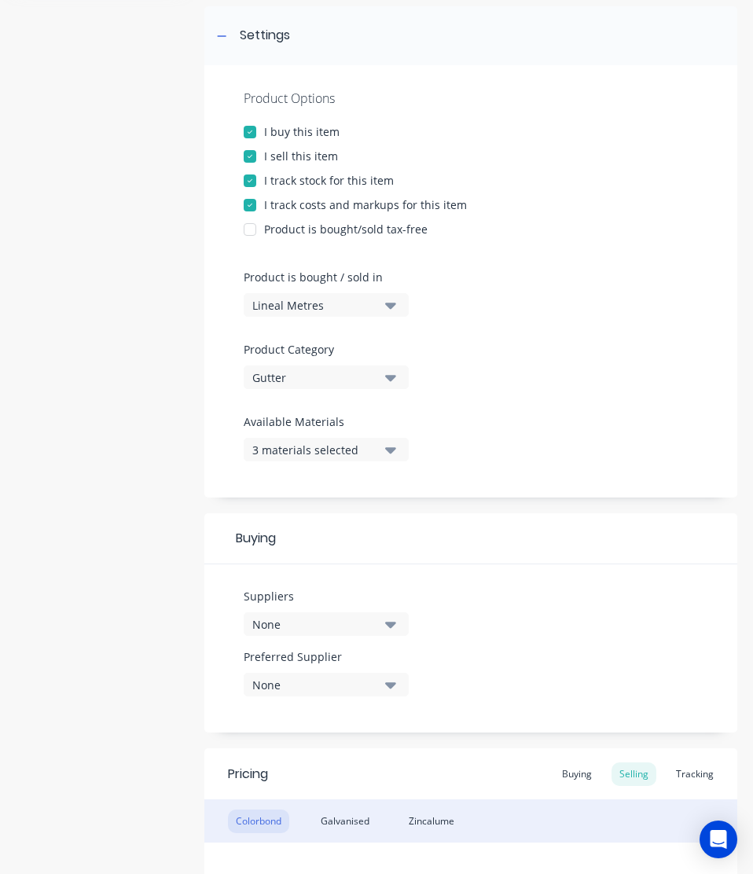
scroll to position [227, 0]
click at [298, 631] on button "None" at bounding box center [326, 622] width 165 height 24
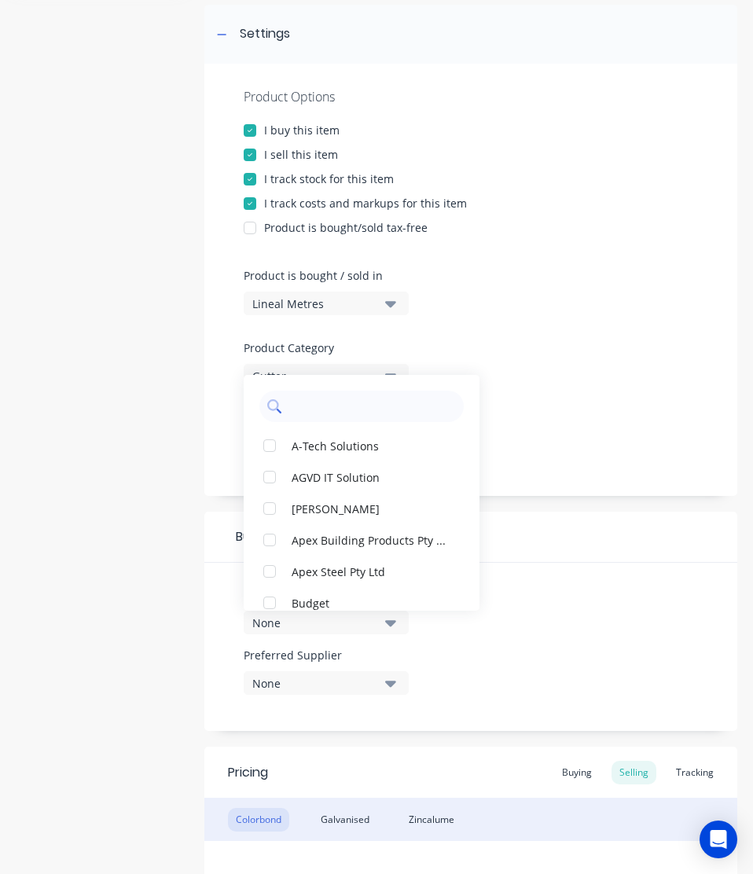
click at [310, 417] on input "text" at bounding box center [372, 405] width 167 height 31
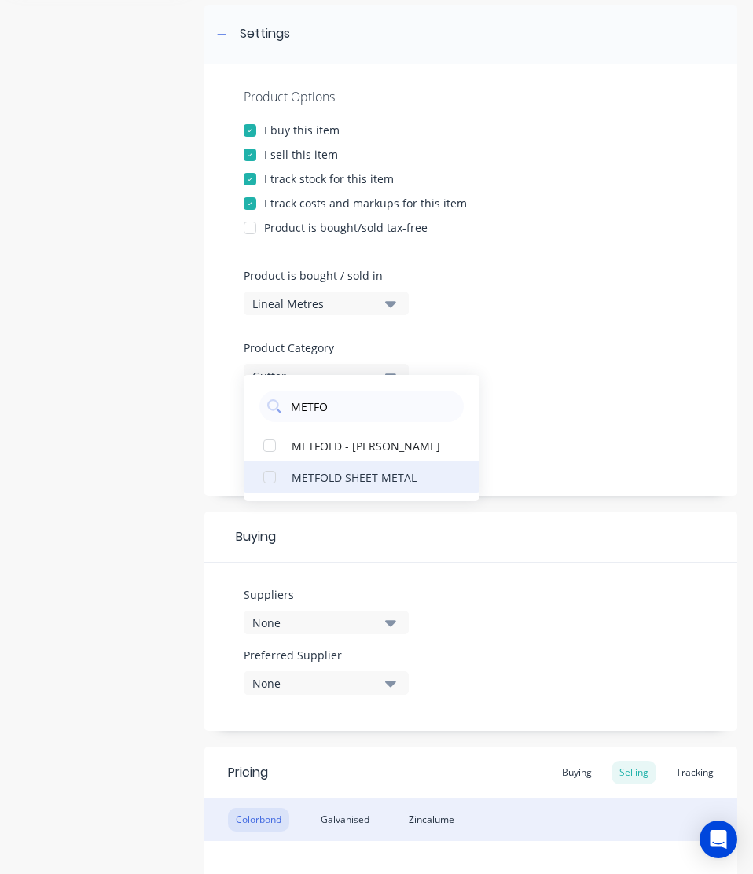
type input "METFO"
click at [312, 481] on div "METFOLD SHEET METAL" at bounding box center [369, 476] width 157 height 16
type textarea "x"
click at [335, 405] on input "METFO" at bounding box center [372, 405] width 167 height 31
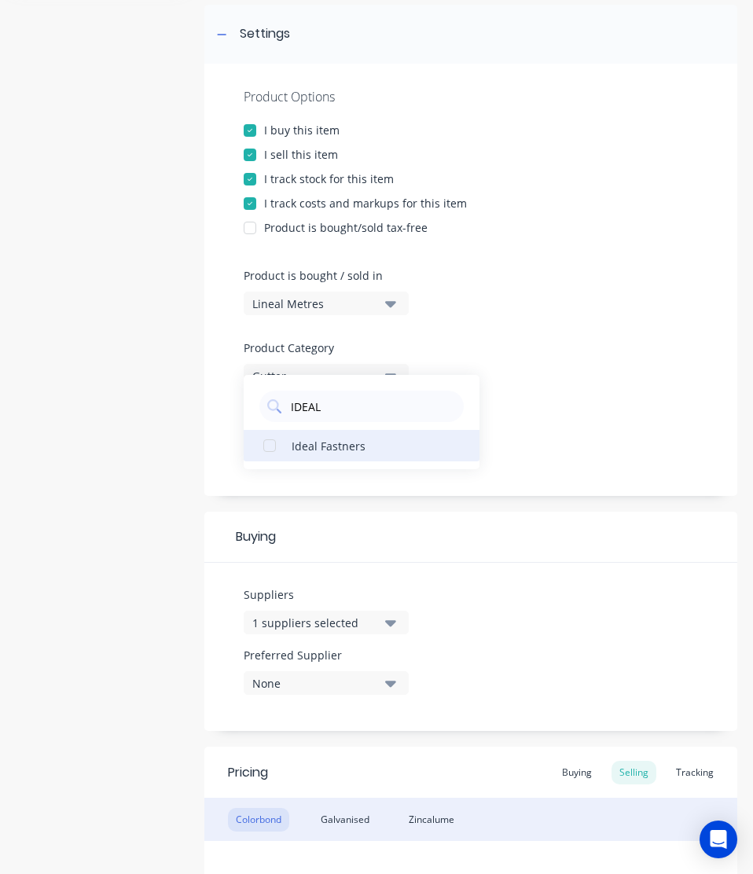
type input "IDEAL"
click at [324, 438] on div "Ideal Fastners" at bounding box center [369, 445] width 157 height 16
type textarea "x"
click at [523, 621] on div "Suppliers 2 suppliers selected IDEAL Ideal Fastners Preferred Supplier None" at bounding box center [470, 646] width 533 height 168
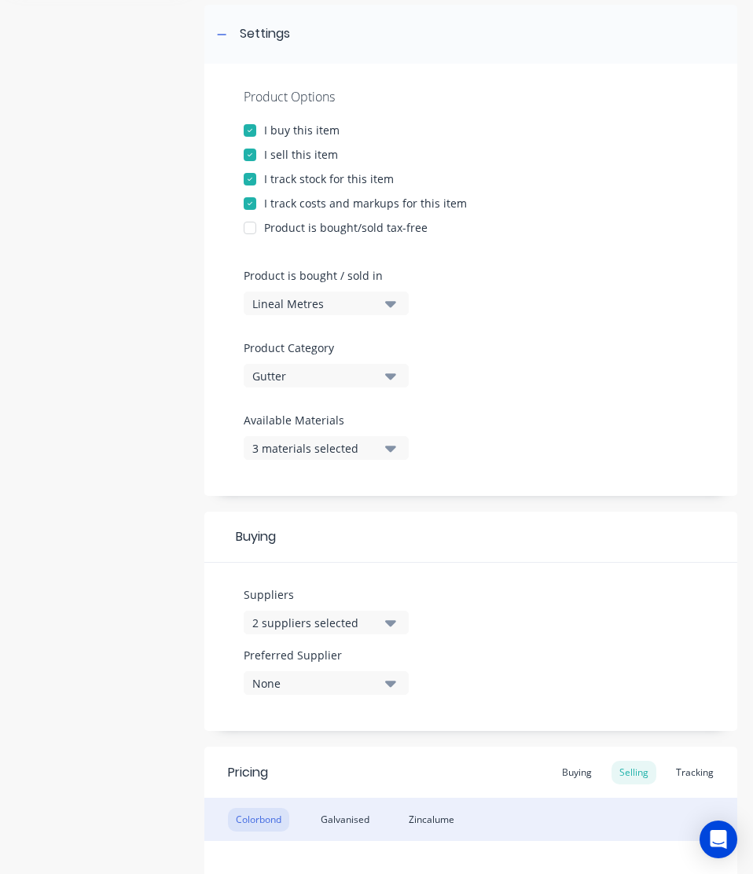
scroll to position [465, 0]
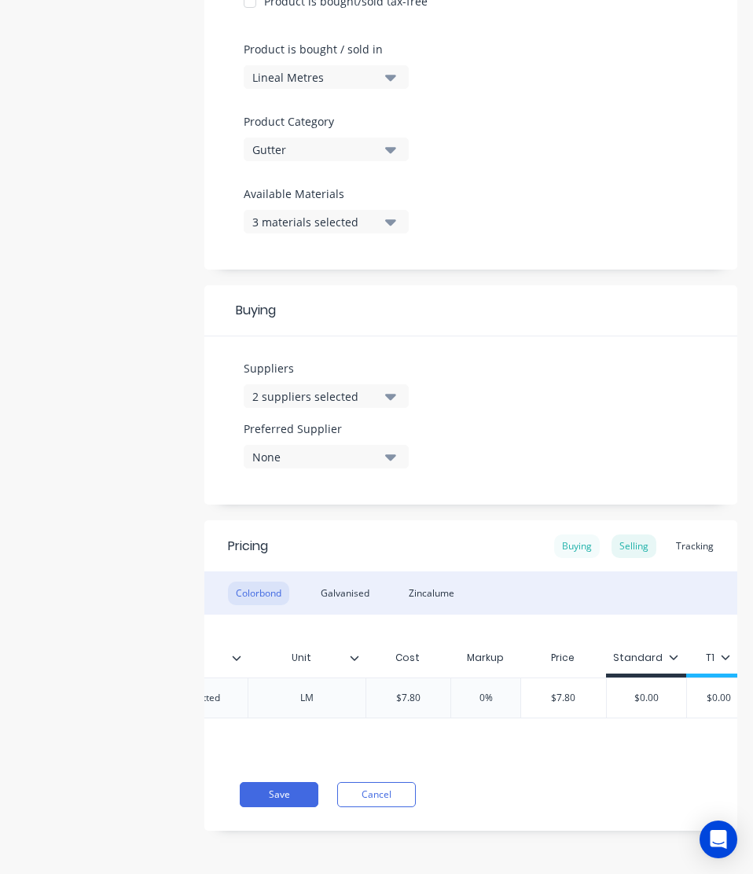
click at [554, 537] on div "Buying" at bounding box center [577, 546] width 46 height 24
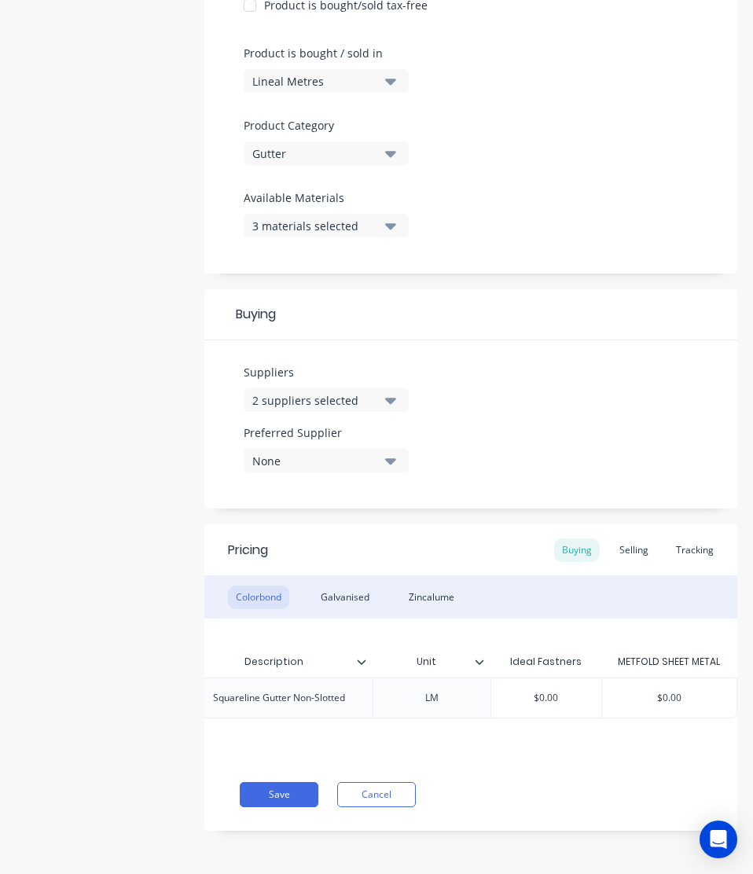
type input "$0.00"
drag, startPoint x: 550, startPoint y: 683, endPoint x: 453, endPoint y: 702, distance: 98.6
click at [453, 702] on div "factory_item Colorbond SGPCOL Squareline Gutter Non-Slotted LM $0.00 $0.00 $0.00" at bounding box center [284, 697] width 906 height 41
paste input "7.8"
type textarea "x"
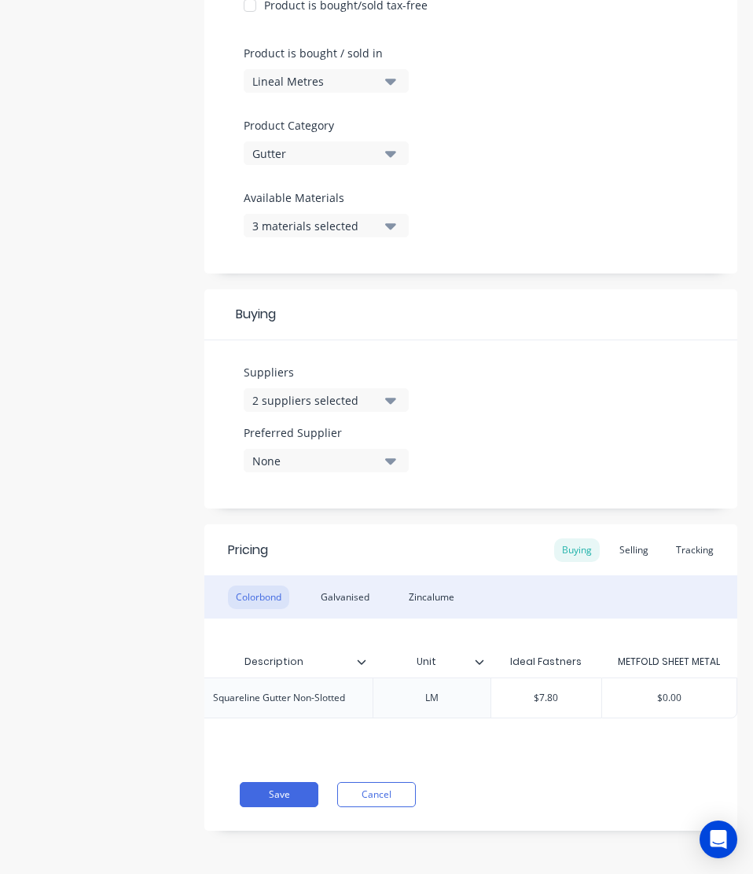
type input "$7.80"
type input "$0.00"
drag, startPoint x: 681, startPoint y: 679, endPoint x: 578, endPoint y: 689, distance: 103.3
click at [578, 689] on div "factory_item Colorbond SGPCOL Squareline Gutter Non-Slotted LM $7.80 $7.80 $0.0…" at bounding box center [284, 697] width 906 height 41
paste input "7.8"
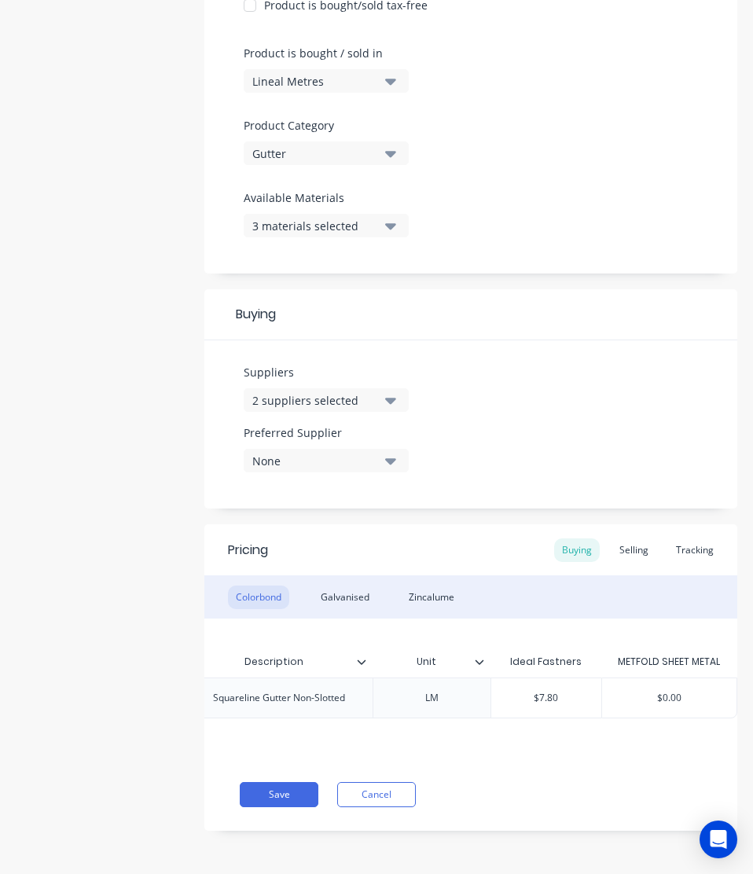
type textarea "x"
type input "$7.80"
click at [559, 794] on div "Save Cancel" at bounding box center [488, 794] width 497 height 25
click at [272, 792] on button "Save" at bounding box center [279, 794] width 79 height 25
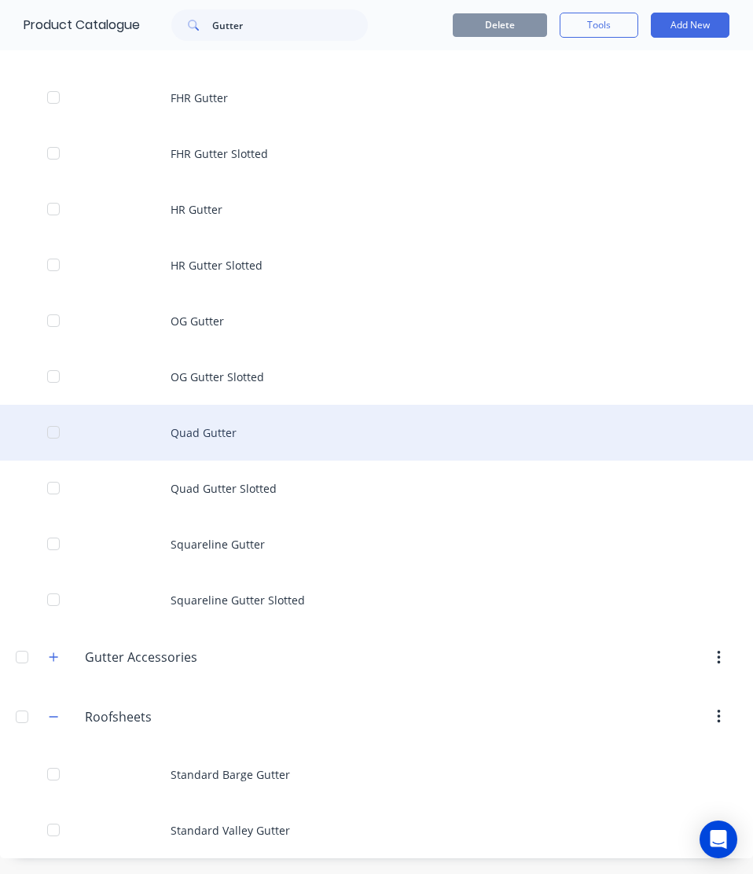
scroll to position [214, 0]
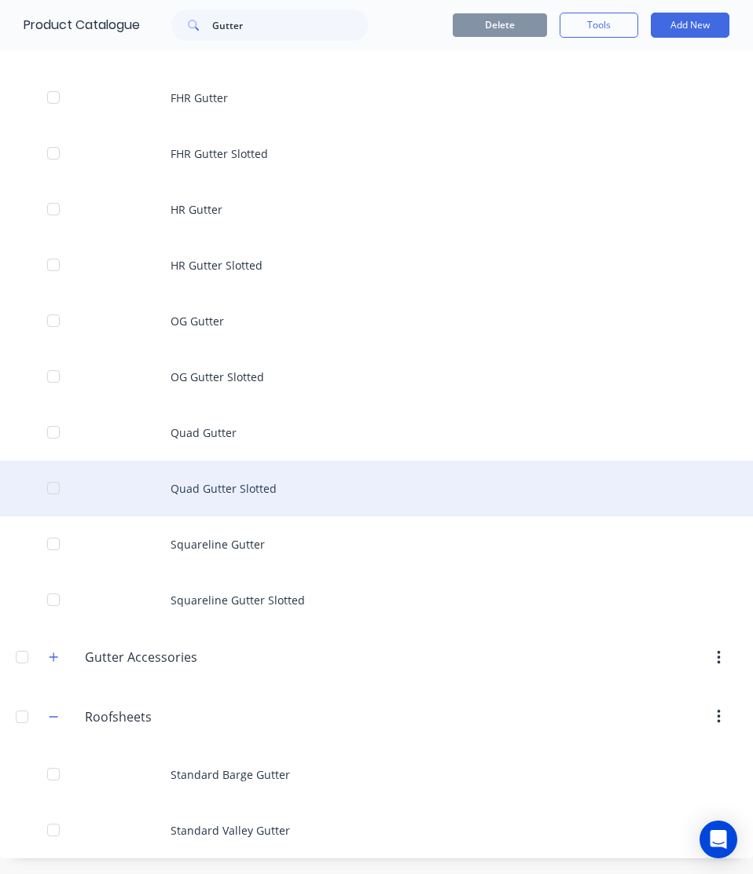
click at [238, 504] on div "Quad Gutter Slotted" at bounding box center [376, 488] width 753 height 56
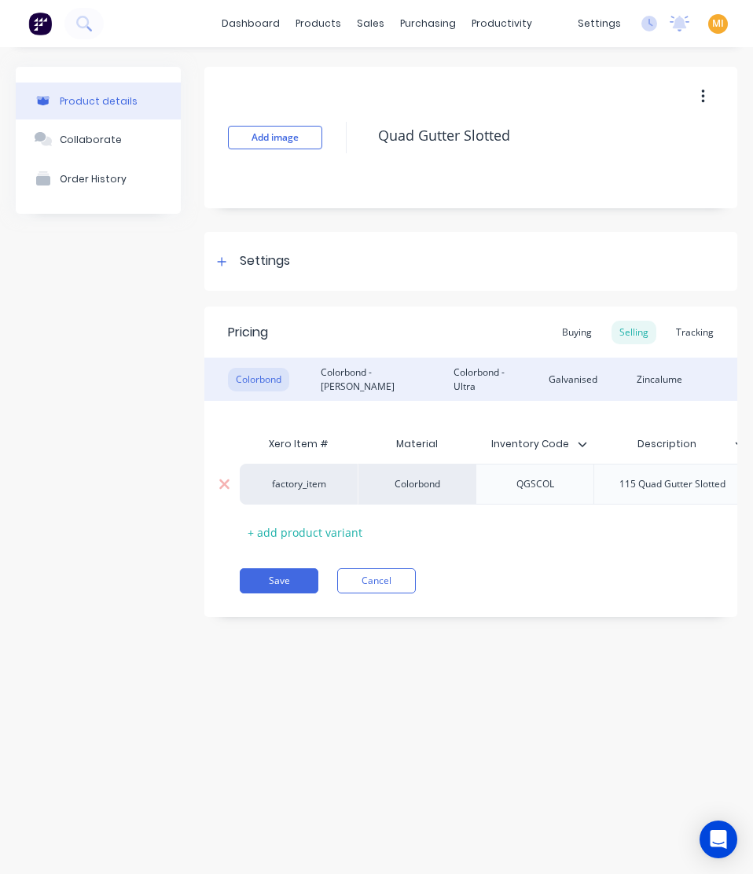
type textarea "x"
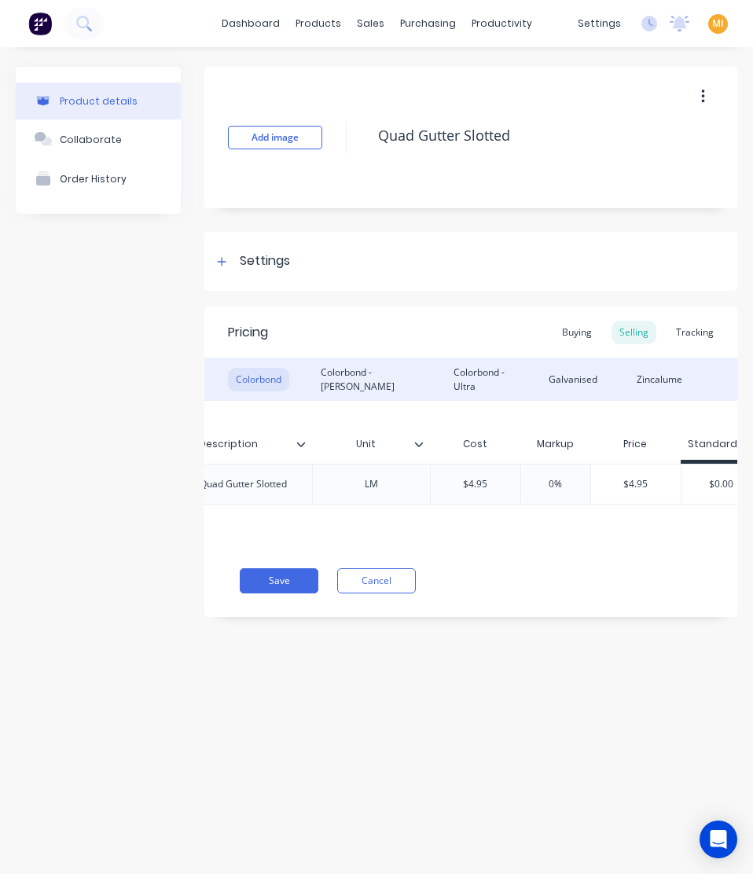
scroll to position [0, 477]
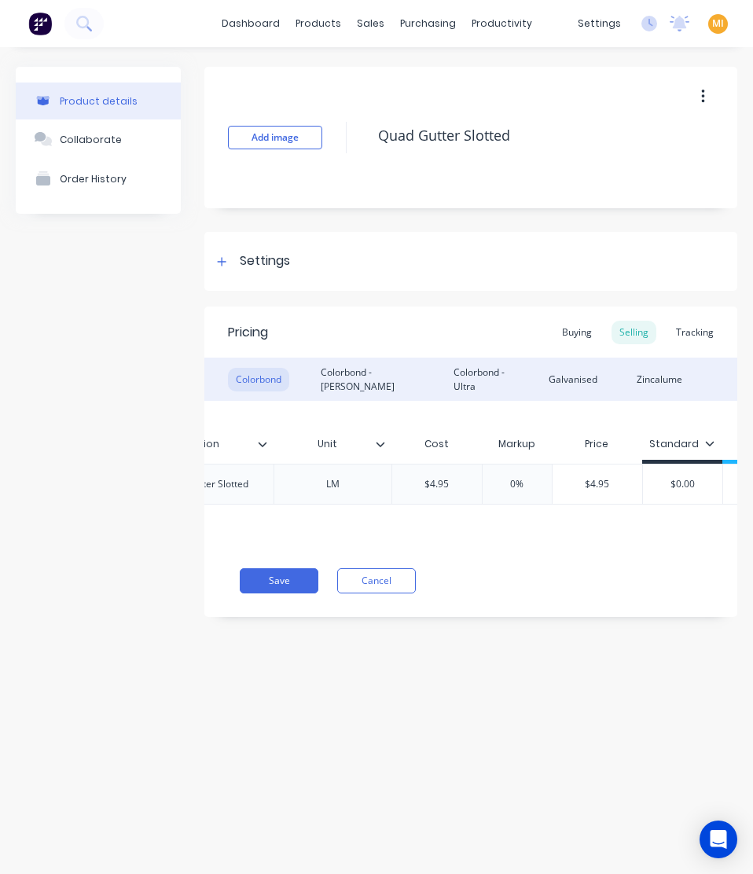
type input "$4.95"
drag, startPoint x: 463, startPoint y: 478, endPoint x: 325, endPoint y: 506, distance: 140.3
click at [325, 506] on div "Xero Item # Material Inventory Code Description Unit Cost Markup Price Standard…" at bounding box center [470, 473] width 533 height 144
click at [266, 280] on div "Settings" at bounding box center [470, 261] width 533 height 59
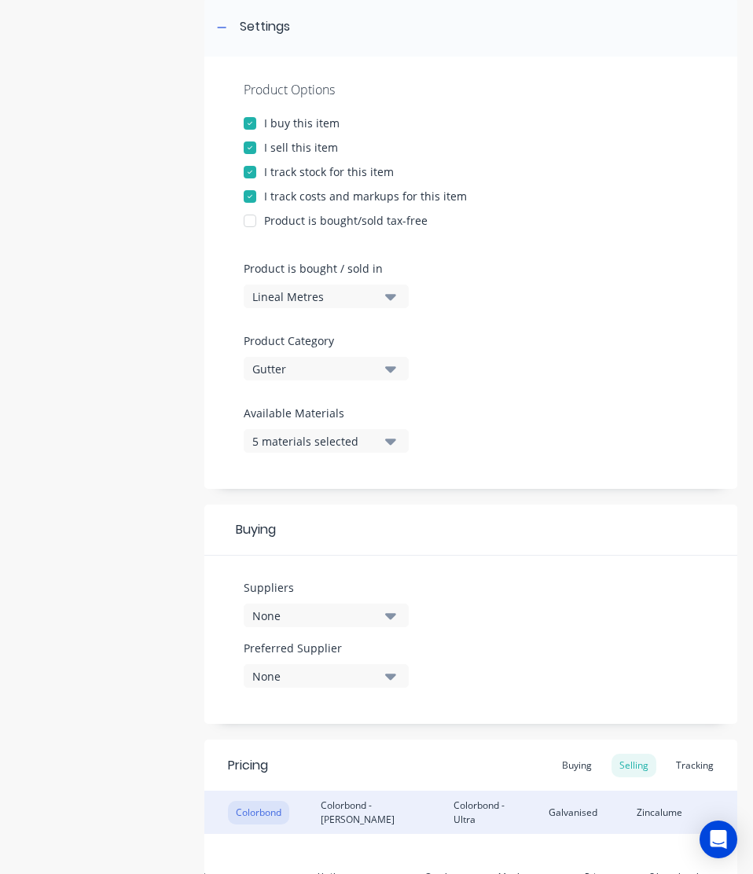
scroll to position [244, 0]
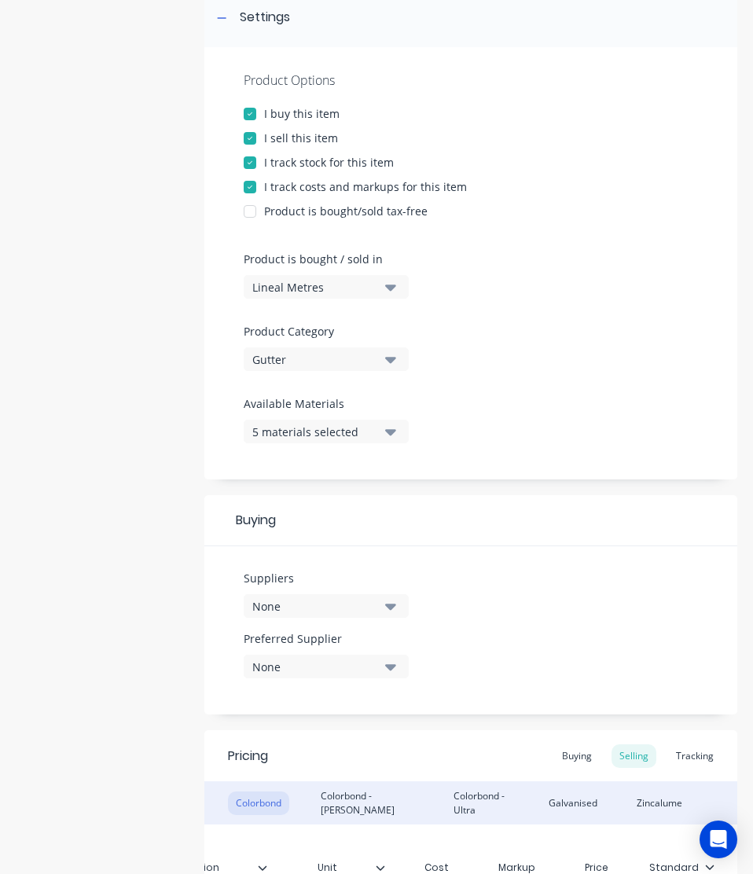
click at [335, 604] on div "None" at bounding box center [315, 606] width 126 height 16
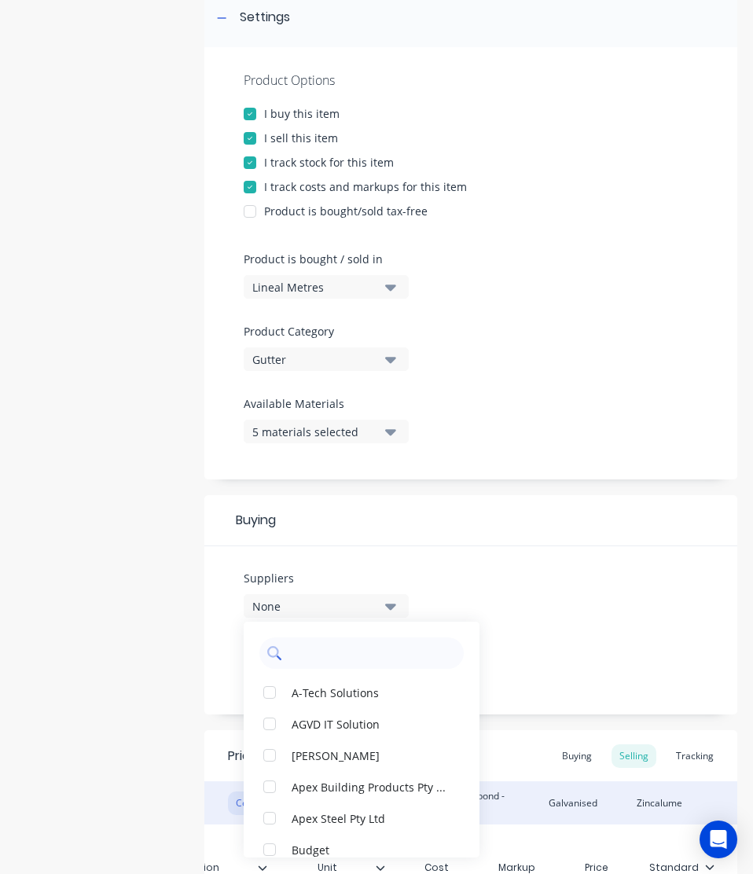
click at [346, 638] on input "text" at bounding box center [372, 652] width 167 height 31
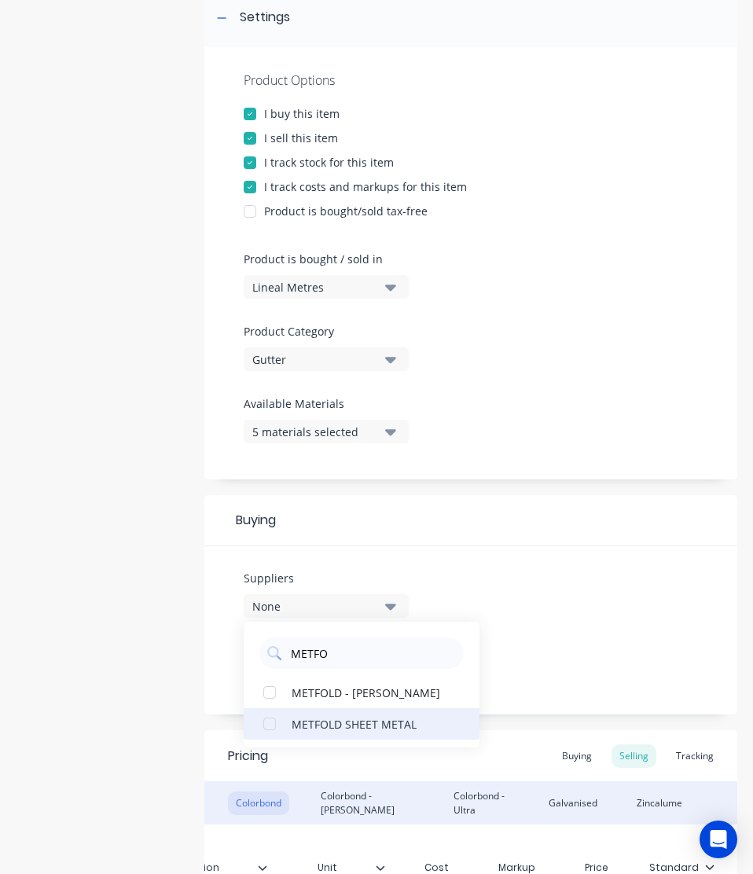
type input "METFO"
click at [343, 717] on div "METFOLD SHEET METAL" at bounding box center [369, 723] width 157 height 16
type textarea "x"
click at [345, 665] on input "METFO" at bounding box center [372, 652] width 167 height 31
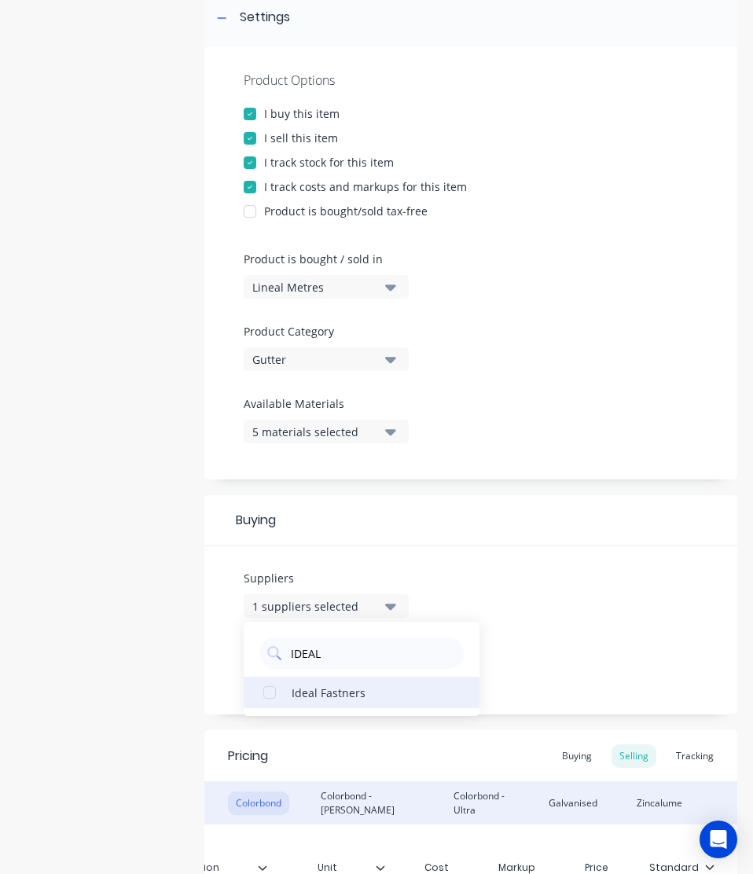
type input "IDEAL"
click at [339, 687] on div "Ideal Fastners" at bounding box center [369, 691] width 157 height 16
type textarea "x"
click at [572, 646] on div "Suppliers 2 suppliers selected IDEAL Ideal Fastners Preferred Supplier None" at bounding box center [470, 630] width 533 height 168
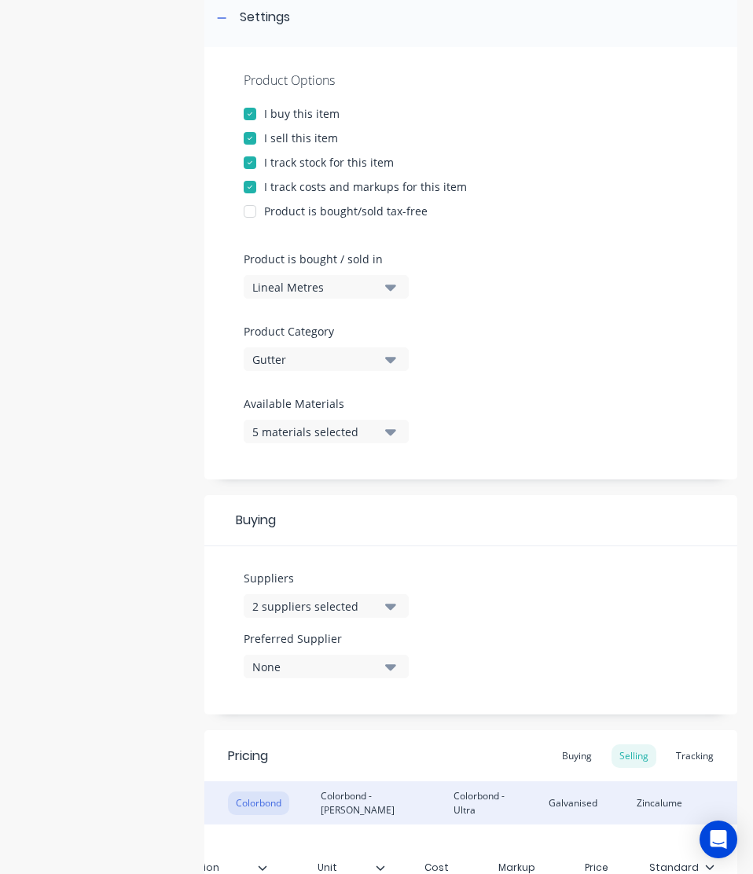
scroll to position [465, 0]
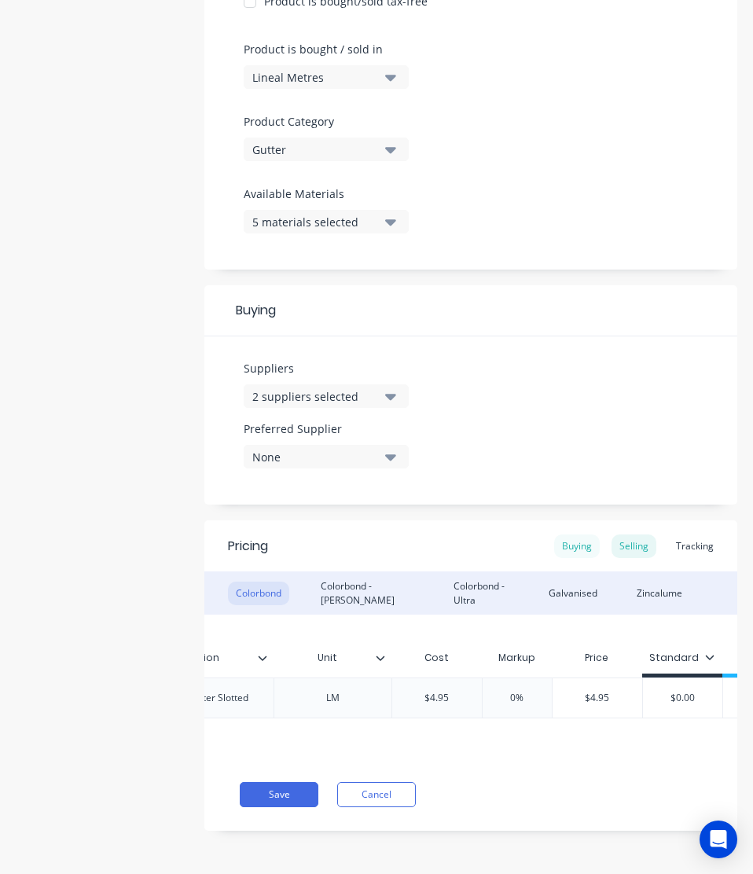
click at [554, 534] on div "Buying" at bounding box center [577, 546] width 46 height 24
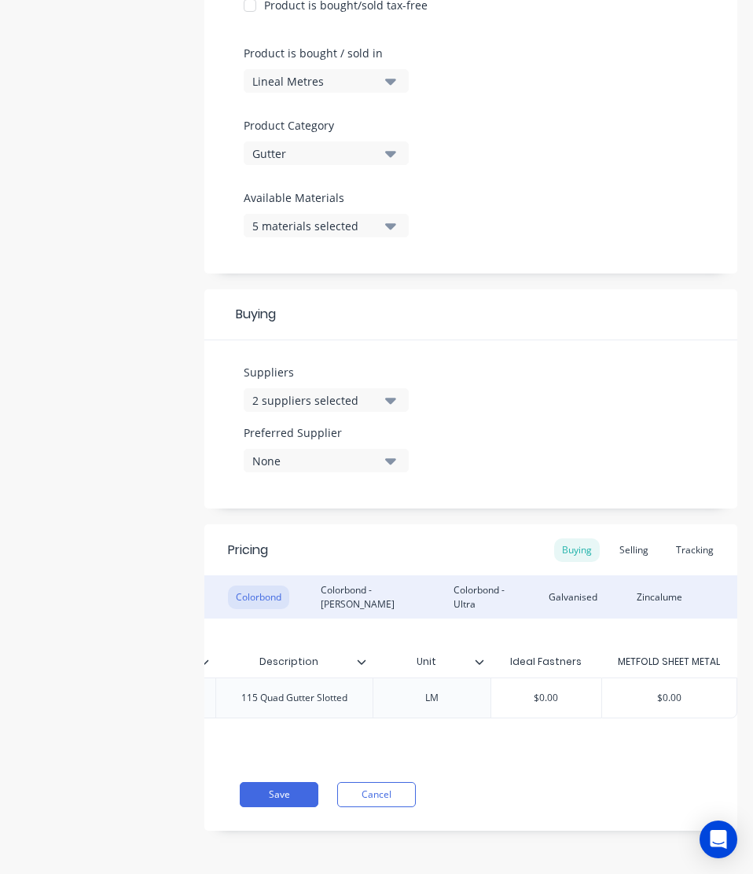
type input "$0.00"
drag, startPoint x: 562, startPoint y: 688, endPoint x: 398, endPoint y: 737, distance: 170.5
click at [398, 737] on div "Xero Item # Material Inventory Code Description Unit Ideal Fastners METFOLD SHE…" at bounding box center [470, 688] width 533 height 140
paste input "4.95"
type textarea "x"
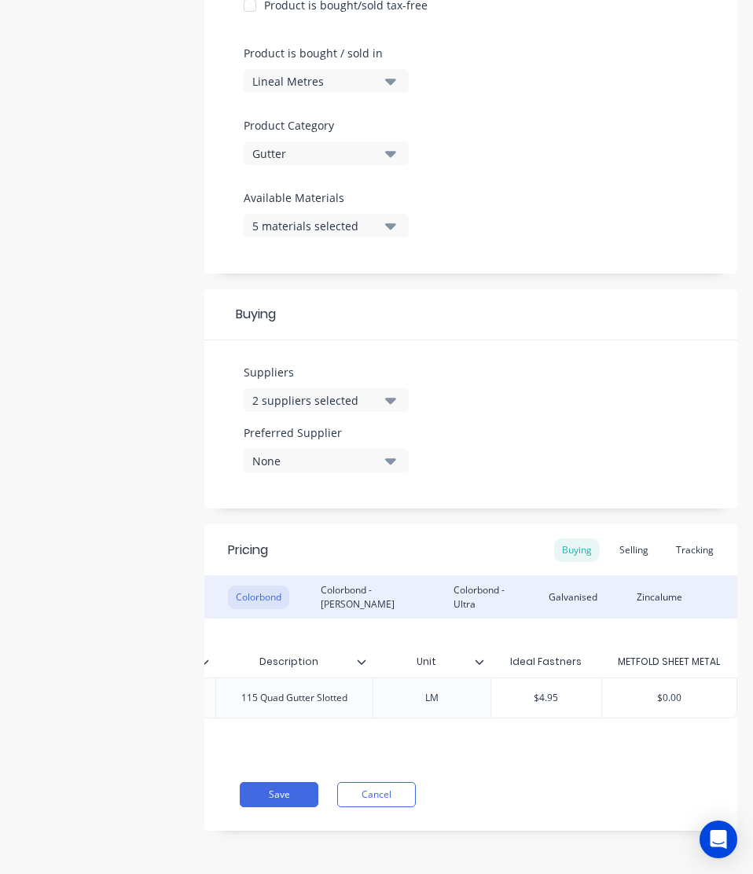
type input "$4.95"
type input "$0.00"
drag, startPoint x: 673, startPoint y: 687, endPoint x: 490, endPoint y: 710, distance: 184.5
click at [490, 710] on div "Xero Item # Material Inventory Code Description Unit Ideal Fastners METFOLD SHE…" at bounding box center [470, 688] width 533 height 140
paste input "4.95"
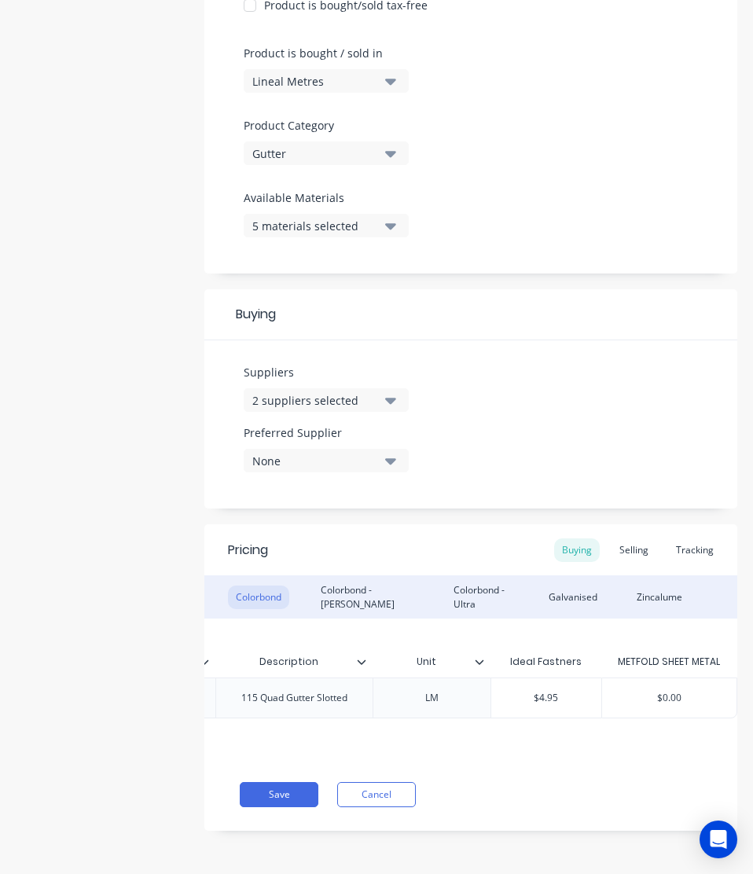
type textarea "x"
type input "$4.95"
click at [468, 787] on div "Save Cancel" at bounding box center [488, 794] width 497 height 25
click at [291, 795] on button "Save" at bounding box center [279, 794] width 79 height 25
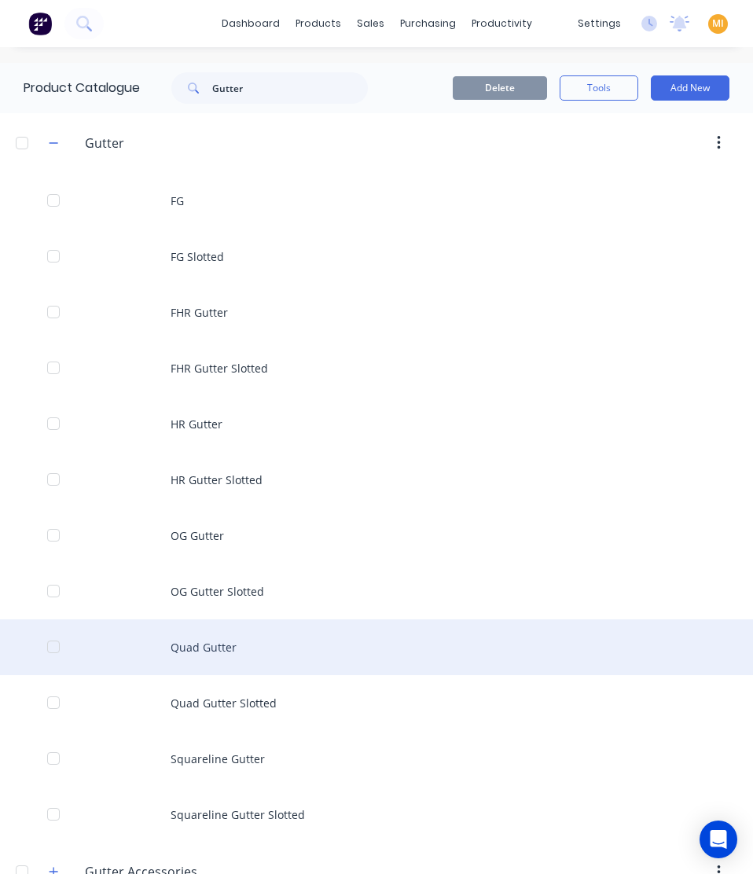
click at [227, 659] on div "Quad Gutter" at bounding box center [376, 647] width 753 height 56
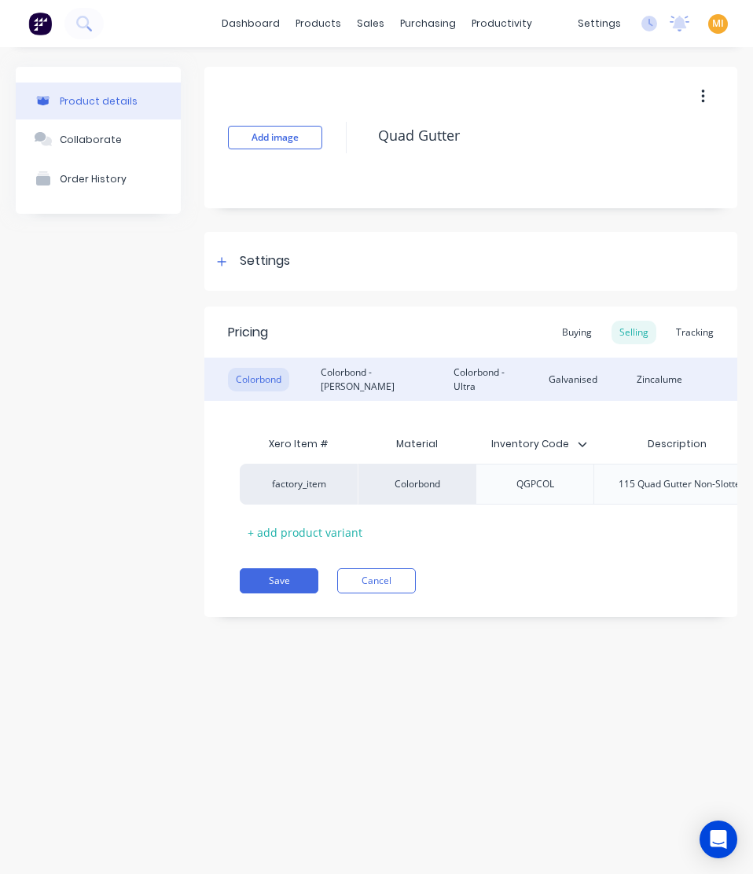
type textarea "x"
click at [247, 277] on div "Settings" at bounding box center [470, 261] width 533 height 59
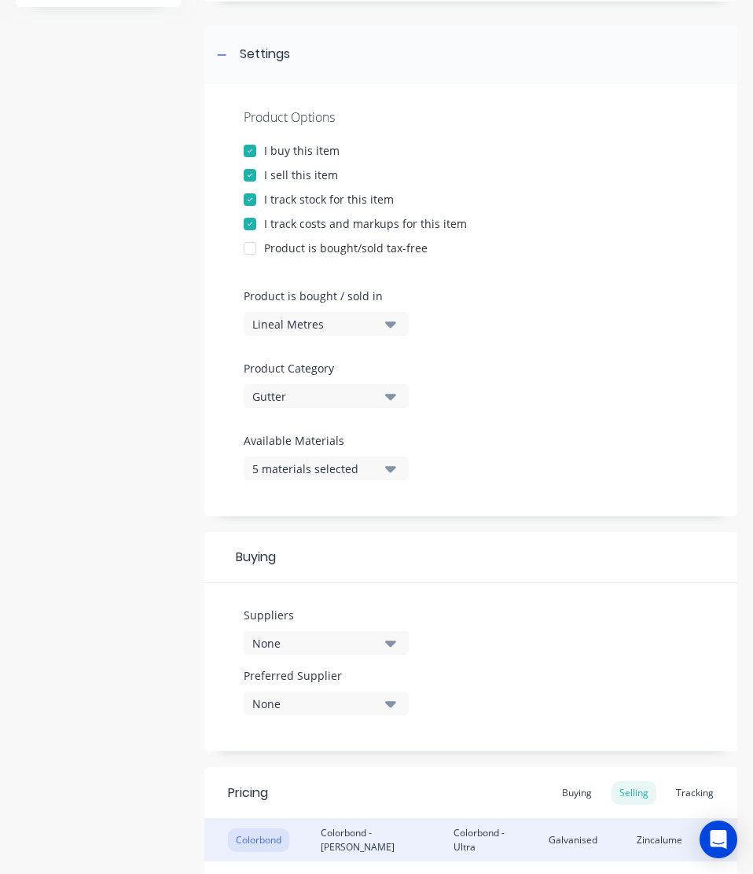
scroll to position [208, 0]
click at [326, 648] on div "None" at bounding box center [315, 641] width 126 height 16
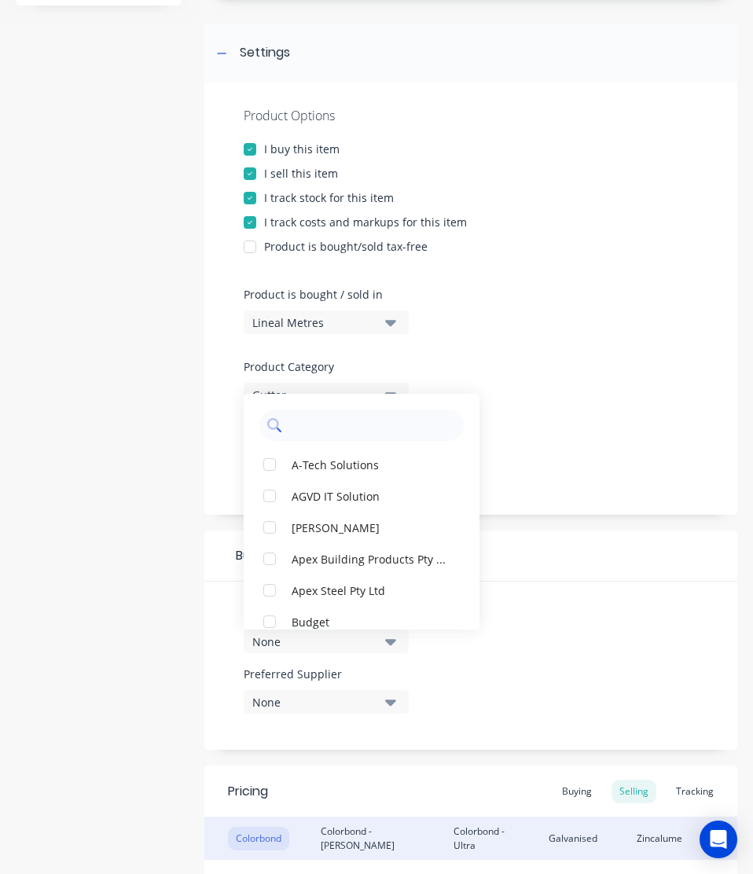
click at [320, 426] on input "text" at bounding box center [372, 424] width 167 height 31
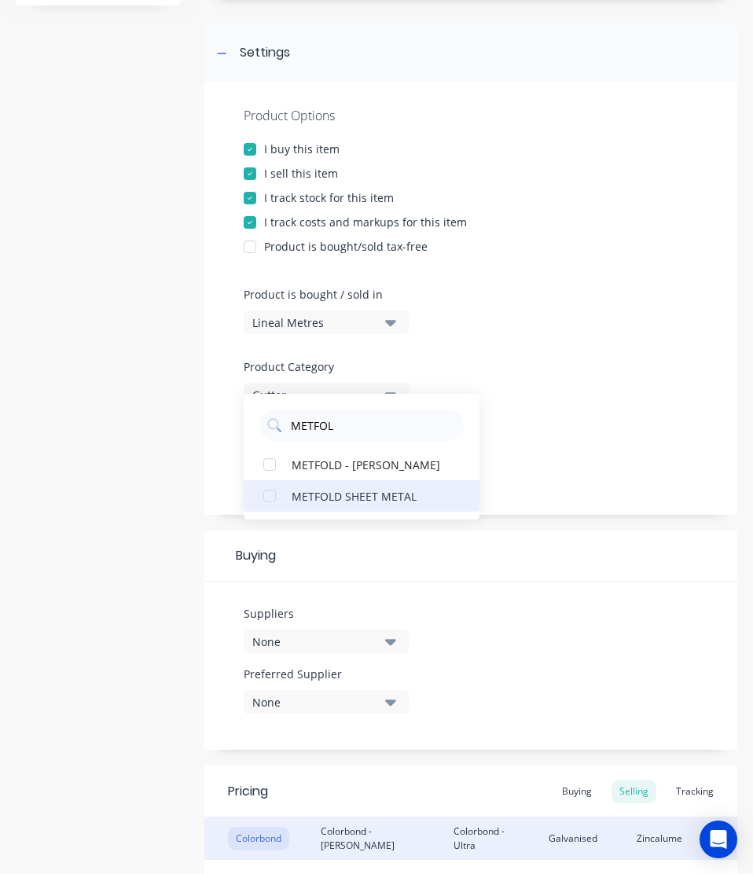
type input "METFOL"
click at [324, 500] on div "METFOLD SHEET METAL" at bounding box center [369, 495] width 157 height 16
type textarea "x"
click at [344, 419] on input "METFOL" at bounding box center [372, 424] width 167 height 31
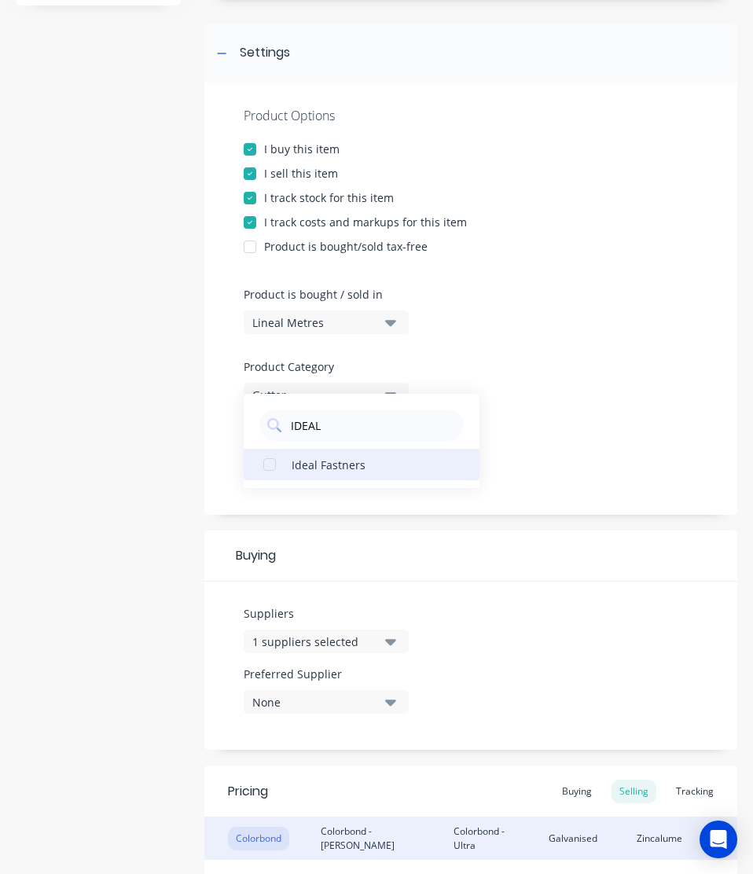
type input "IDEAL"
click at [337, 452] on button "Ideal Fastners" at bounding box center [362, 464] width 236 height 31
type textarea "x"
click at [506, 658] on div "Suppliers 2 suppliers selected IDEAL Ideal Fastners Preferred Supplier None" at bounding box center [470, 665] width 533 height 168
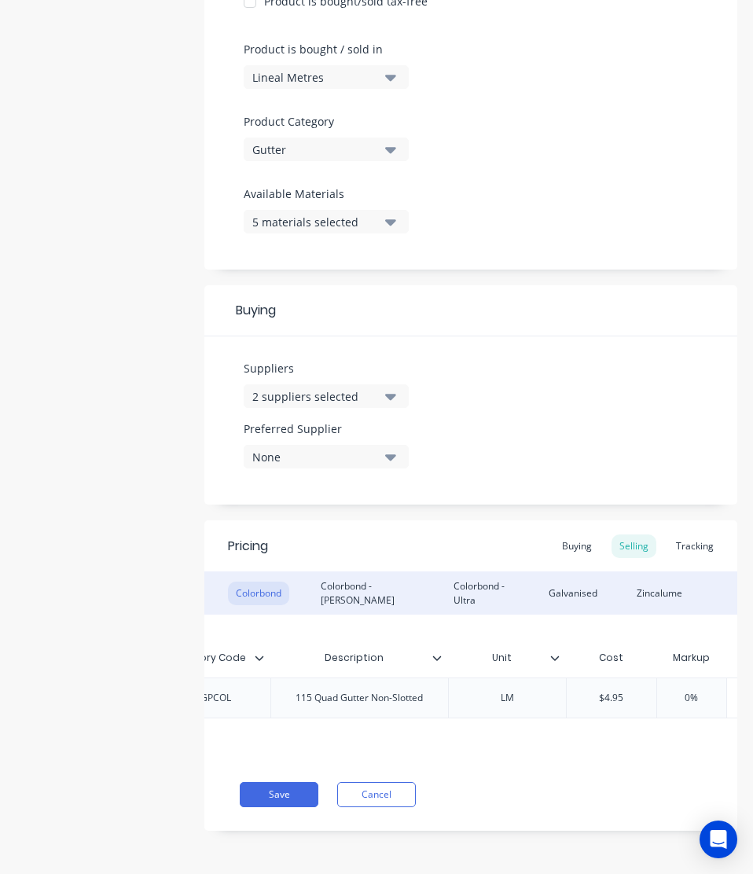
scroll to position [0, 324]
type input "$4.95"
drag, startPoint x: 638, startPoint y: 682, endPoint x: 533, endPoint y: 703, distance: 106.6
click at [533, 703] on div "factory_item Colorbond QGPCOL 115 Quad Gutter Non-Slotted LM $4.95 $4.95 0% $4.…" at bounding box center [503, 697] width 1174 height 41
click at [566, 541] on div "Buying" at bounding box center [577, 546] width 46 height 24
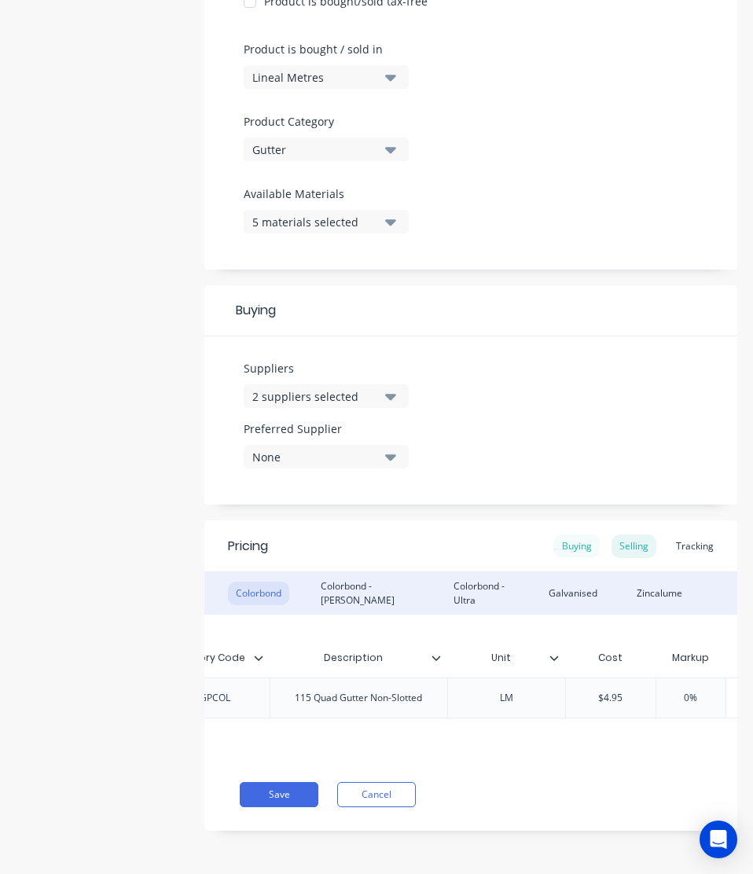
scroll to position [461, 0]
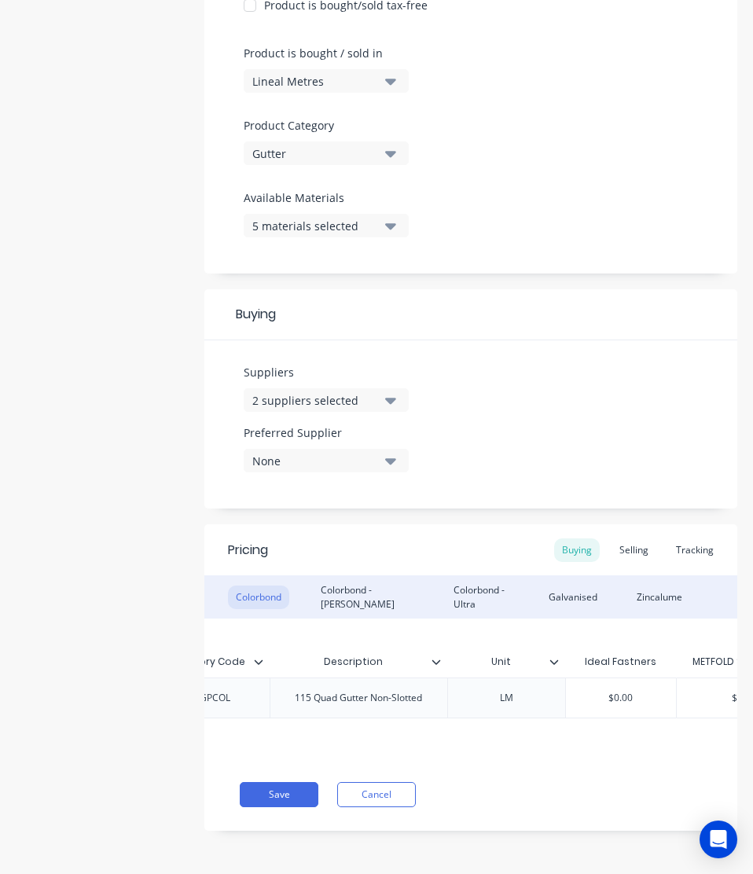
type input "$0.00"
drag, startPoint x: 649, startPoint y: 690, endPoint x: 511, endPoint y: 677, distance: 138.8
click at [511, 677] on div "factory_item Colorbond QGPCOL 115 Quad Gutter Non-Slotted LM $0.00 $0.00 $0.00" at bounding box center [363, 697] width 895 height 41
paste input "4.95"
type textarea "x"
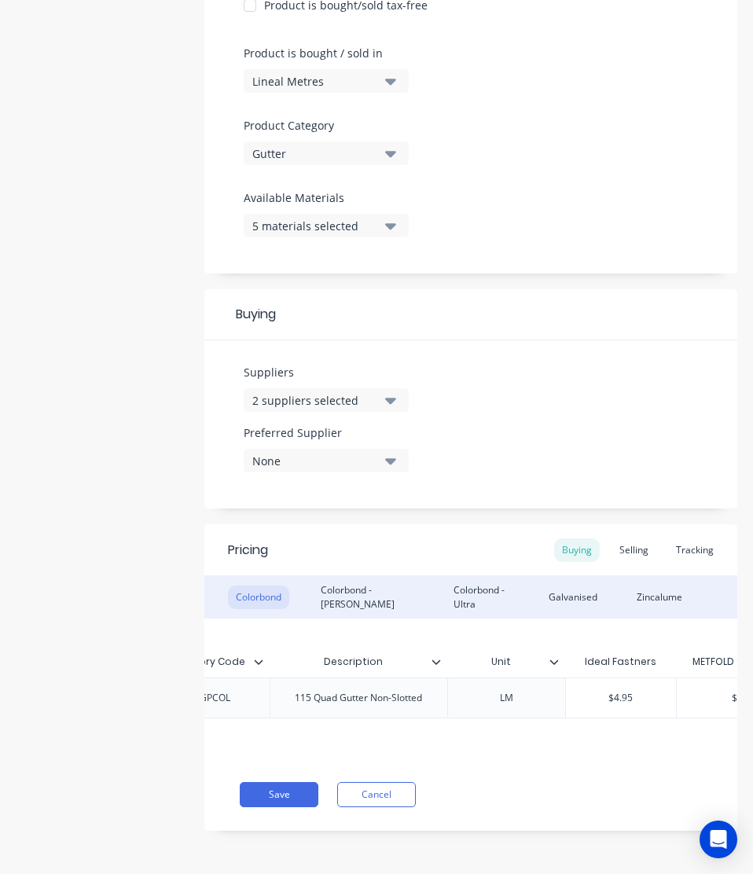
scroll to position [0, 410]
type input "$4.95"
type input "$0.00"
drag, startPoint x: 687, startPoint y: 684, endPoint x: 469, endPoint y: 711, distance: 220.0
click at [469, 711] on div "Xero Item # Material Inventory Code Description Unit Ideal Fastners METFOLD SHE…" at bounding box center [470, 688] width 533 height 140
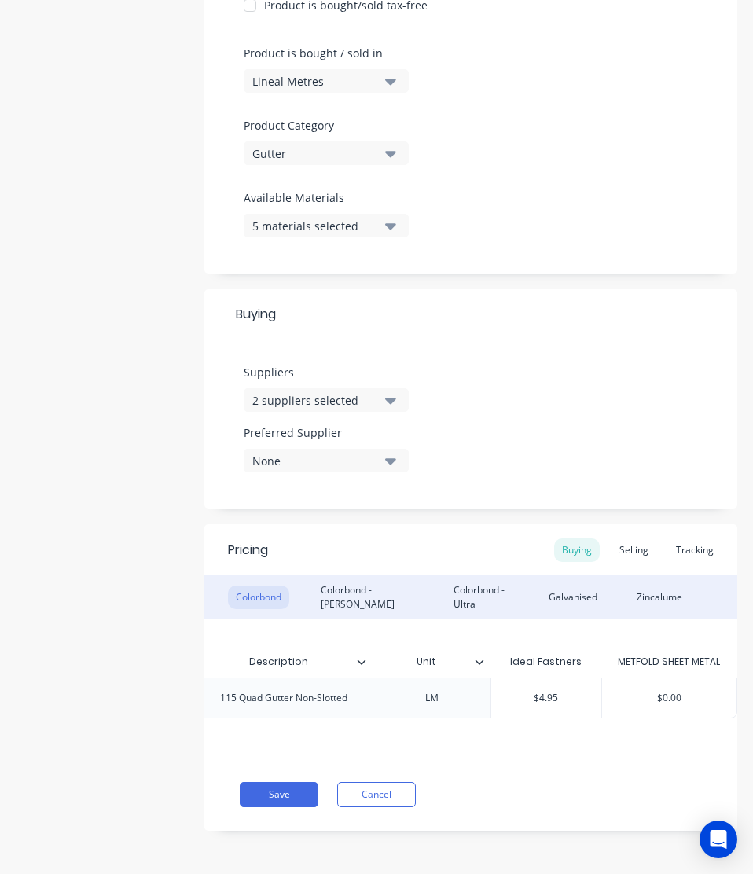
paste input "4.95"
type textarea "x"
type input "$4.95"
click at [475, 785] on div "Save Cancel" at bounding box center [488, 794] width 497 height 25
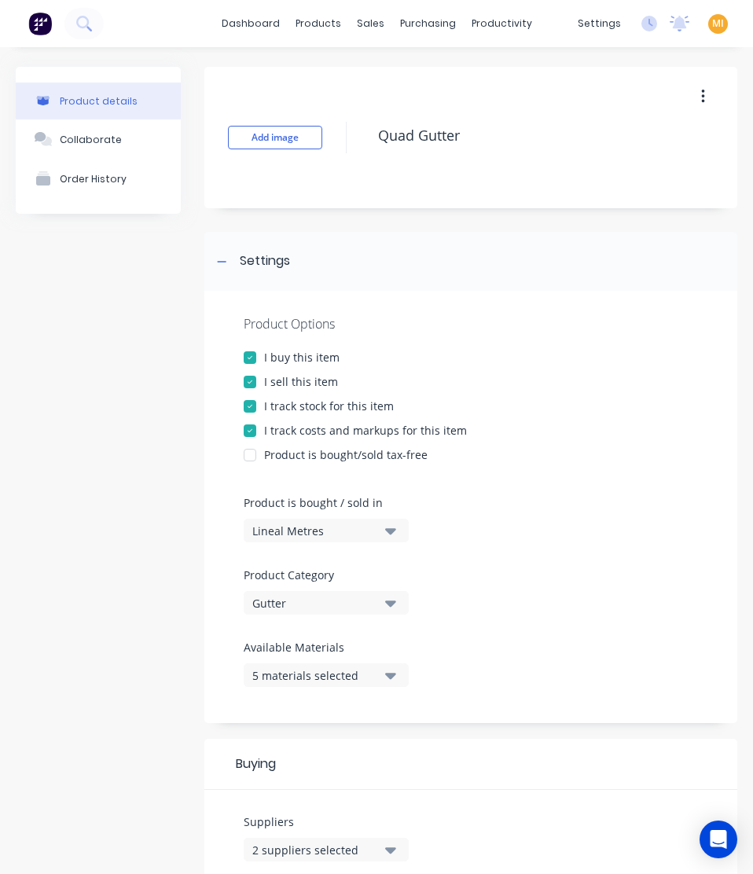
scroll to position [461, 0]
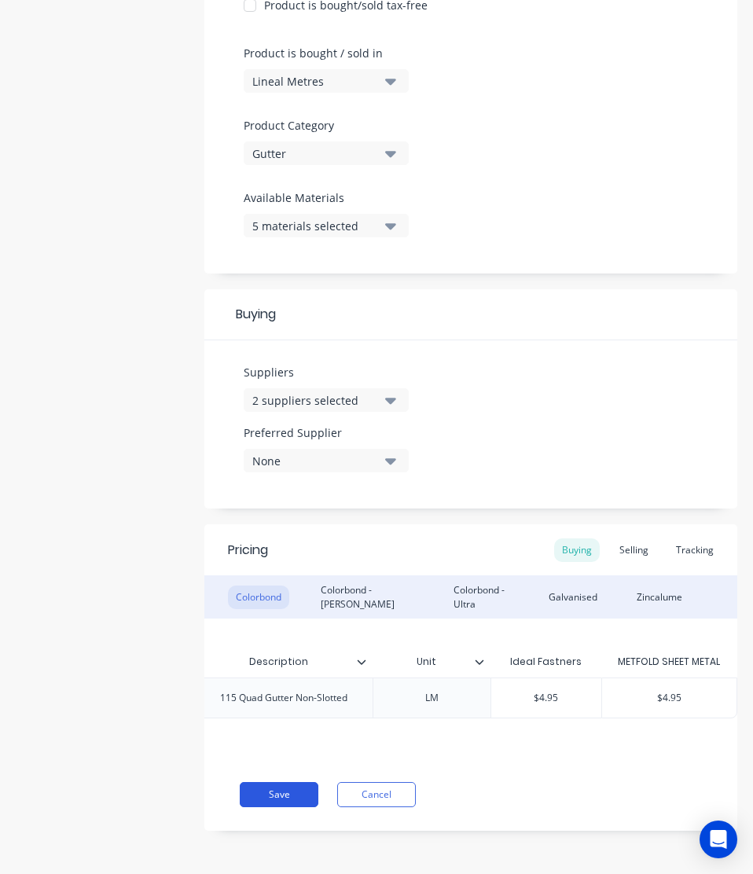
click at [286, 803] on button "Save" at bounding box center [279, 794] width 79 height 25
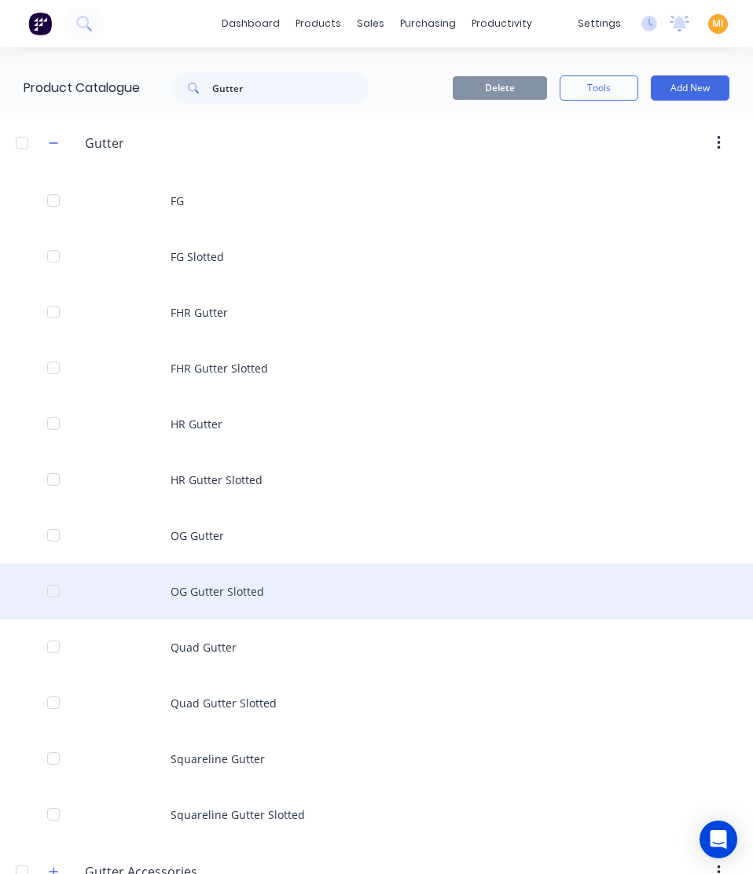
click at [196, 588] on div "OG Gutter Slotted" at bounding box center [376, 591] width 753 height 56
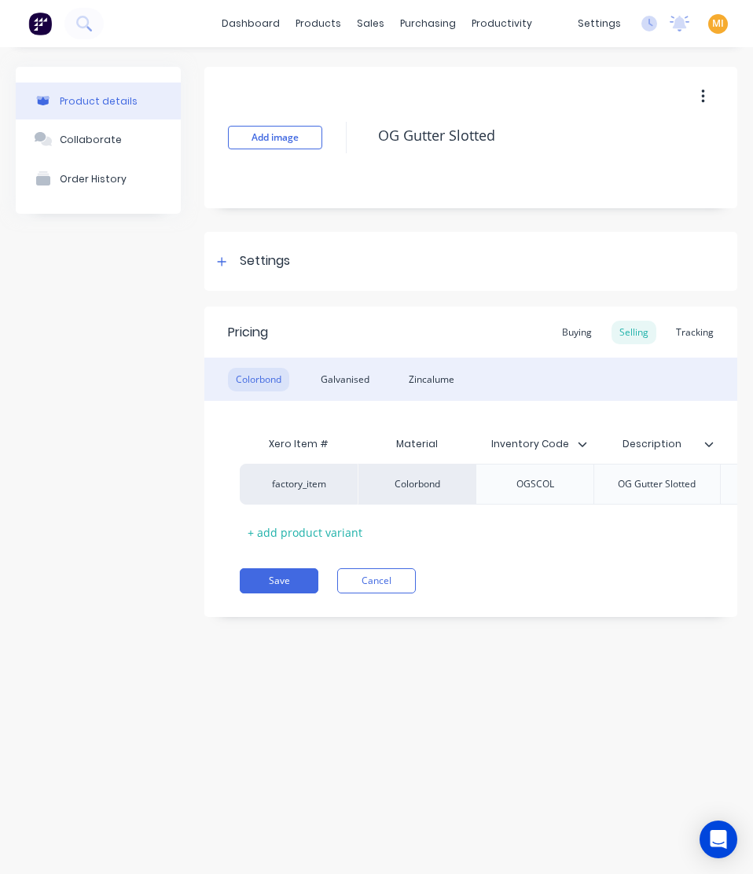
type textarea "x"
click at [281, 264] on div "Settings" at bounding box center [265, 261] width 50 height 20
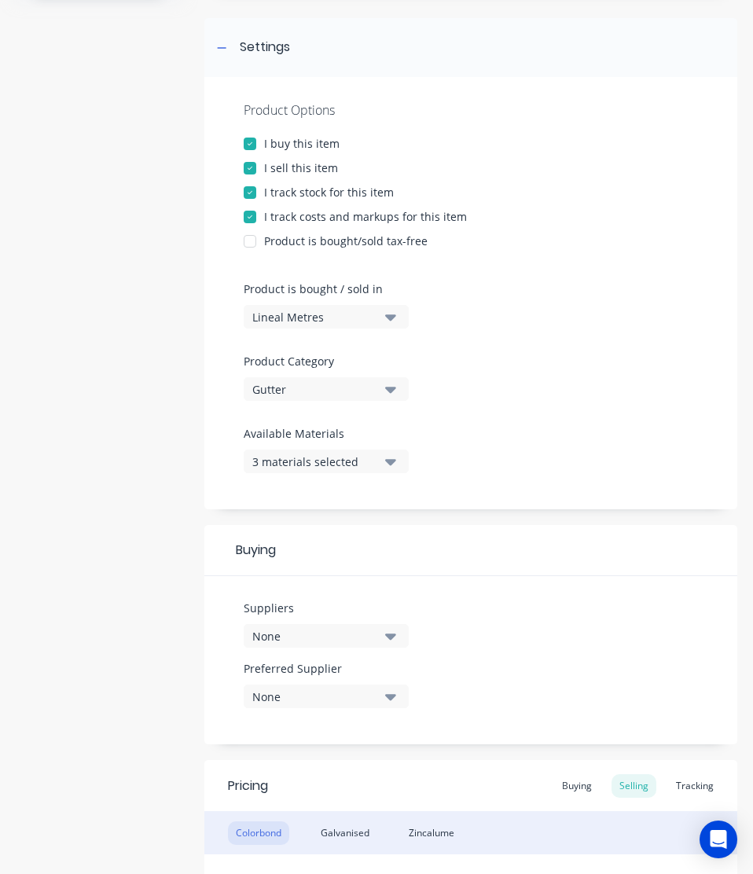
scroll to position [214, 0]
click at [320, 649] on div "Suppliers None" at bounding box center [326, 629] width 165 height 60
click at [319, 622] on div "Suppliers None" at bounding box center [326, 623] width 165 height 48
click at [302, 639] on div "None" at bounding box center [315, 635] width 126 height 16
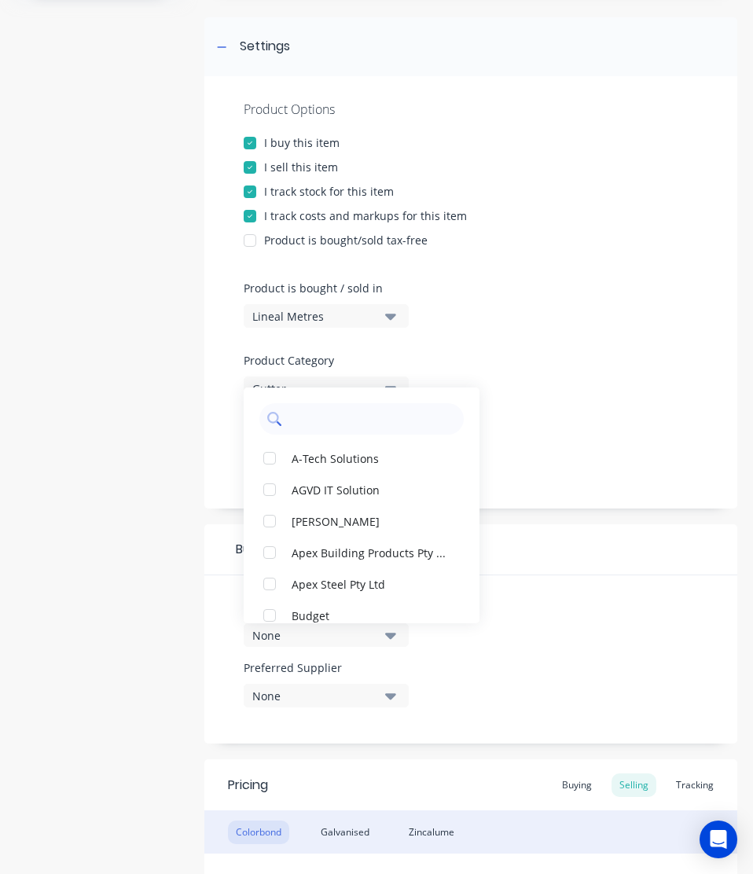
click at [298, 419] on input "text" at bounding box center [372, 418] width 167 height 31
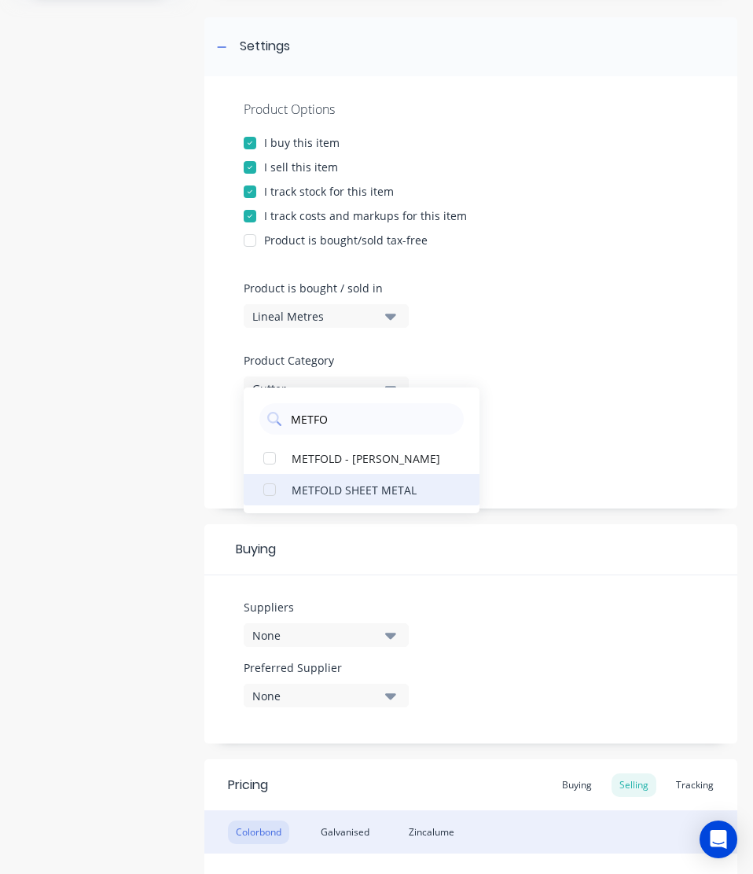
type input "METFO"
click at [325, 484] on div "METFOLD SHEET METAL" at bounding box center [369, 489] width 157 height 16
type textarea "x"
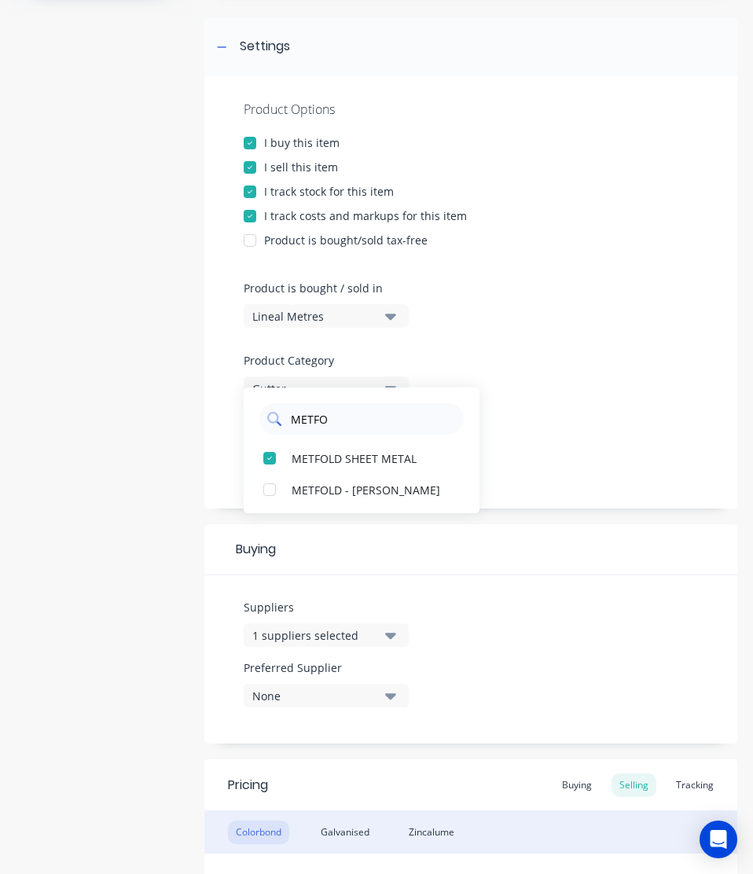
click at [331, 425] on input "METFO" at bounding box center [372, 418] width 167 height 31
type input "IDEAL"
click at [340, 457] on div "Ideal Fastners" at bounding box center [369, 457] width 157 height 16
type textarea "x"
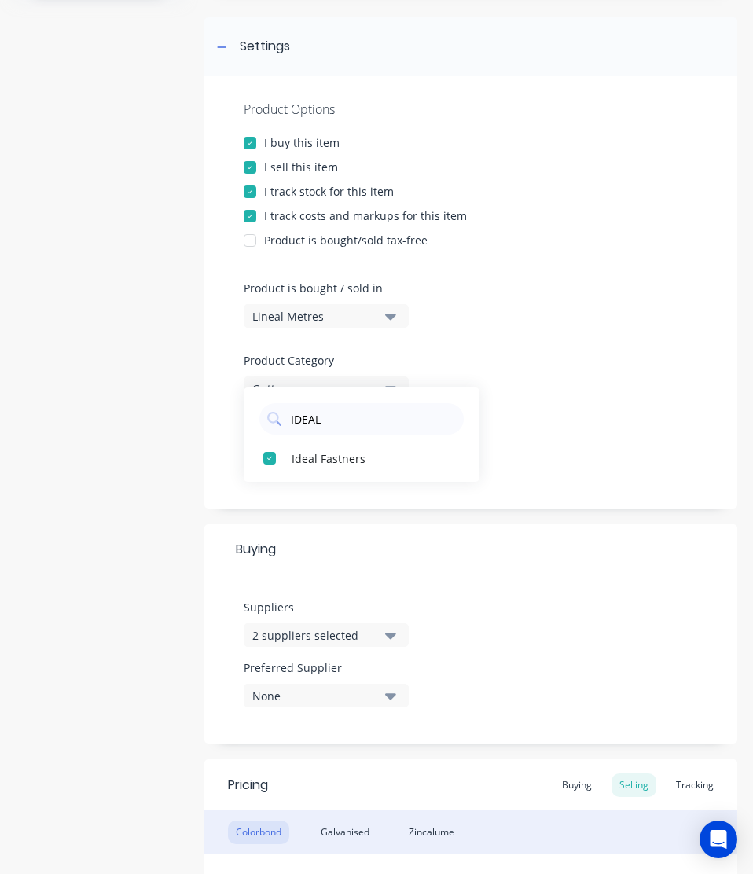
click at [501, 562] on div "Buying" at bounding box center [470, 549] width 533 height 51
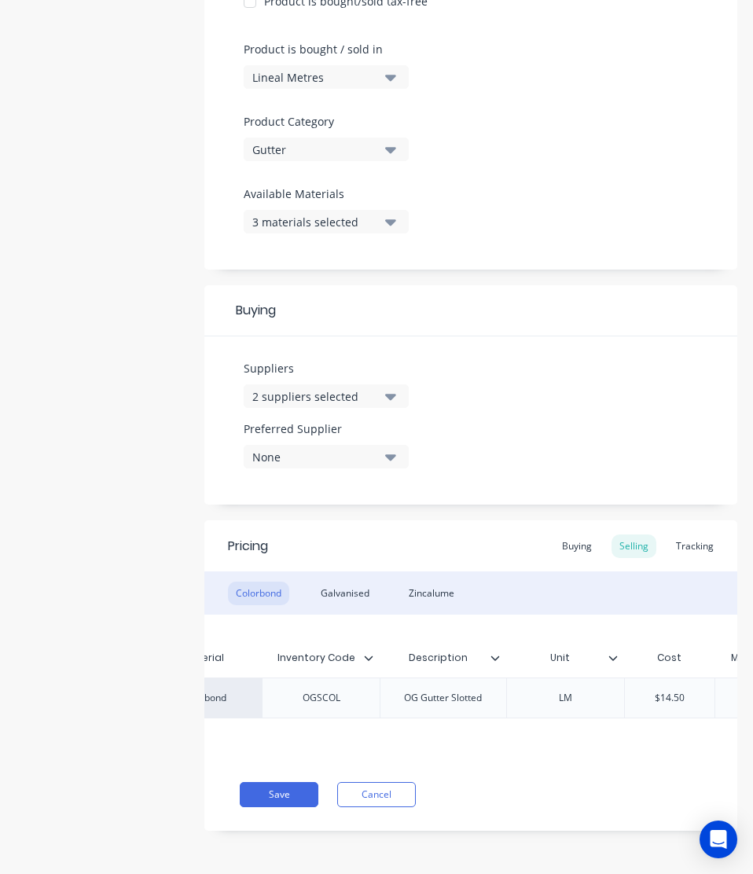
scroll to position [0, 214]
type input "$14.50"
drag, startPoint x: 694, startPoint y: 691, endPoint x: 605, endPoint y: 713, distance: 92.2
click at [605, 713] on div "Xero Item # Material Inventory Code Description Unit Cost Markup Price Standard…" at bounding box center [470, 686] width 533 height 144
click at [555, 534] on div "Buying" at bounding box center [577, 546] width 46 height 24
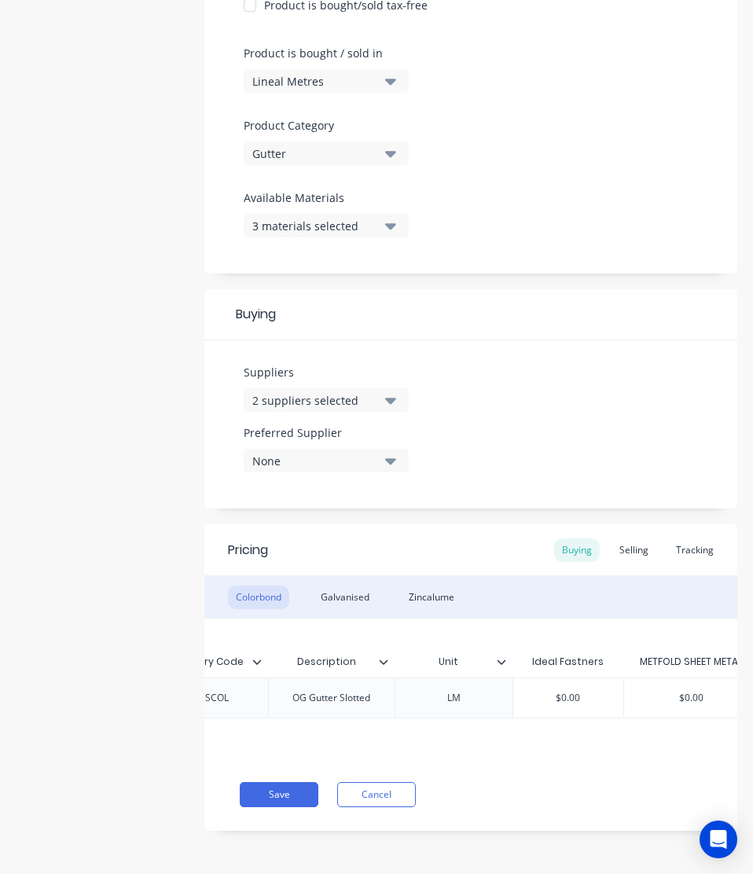
scroll to position [0, 326]
drag, startPoint x: 605, startPoint y: 676, endPoint x: 527, endPoint y: 690, distance: 79.0
click at [527, 690] on div "Xero Item # Material Inventory Code Description Unit Ideal Fastners METFOLD SHE…" at bounding box center [470, 688] width 533 height 140
type input "$0.00"
drag, startPoint x: 589, startPoint y: 684, endPoint x: 469, endPoint y: 706, distance: 122.2
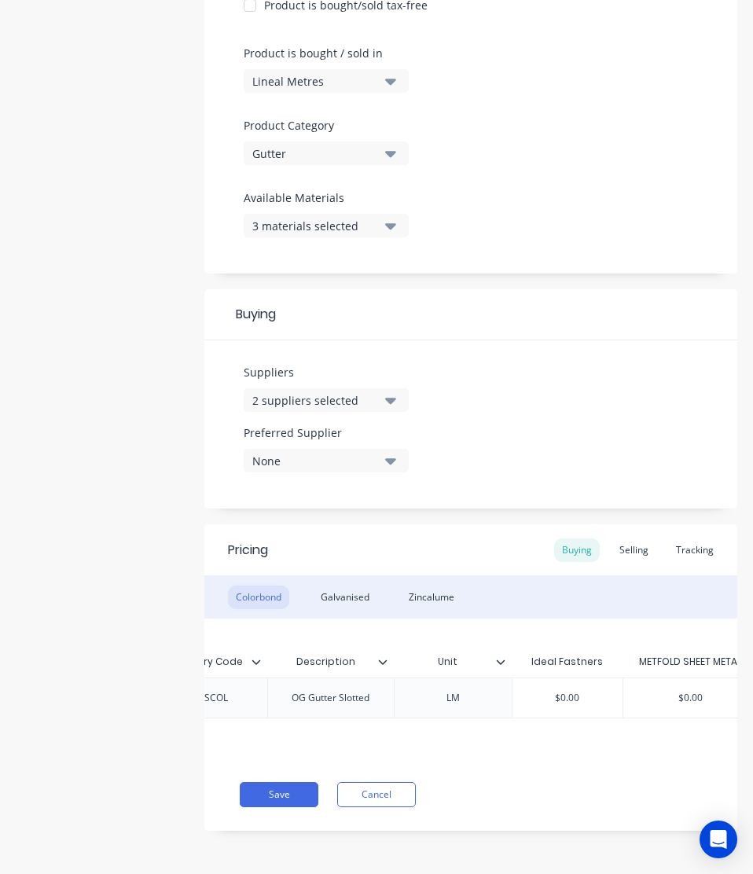
click at [469, 706] on div "Xero Item # Material Inventory Code Description Unit Ideal Fastners METFOLD SHE…" at bounding box center [470, 688] width 533 height 140
paste input "14.5"
type textarea "x"
type input "$14.50"
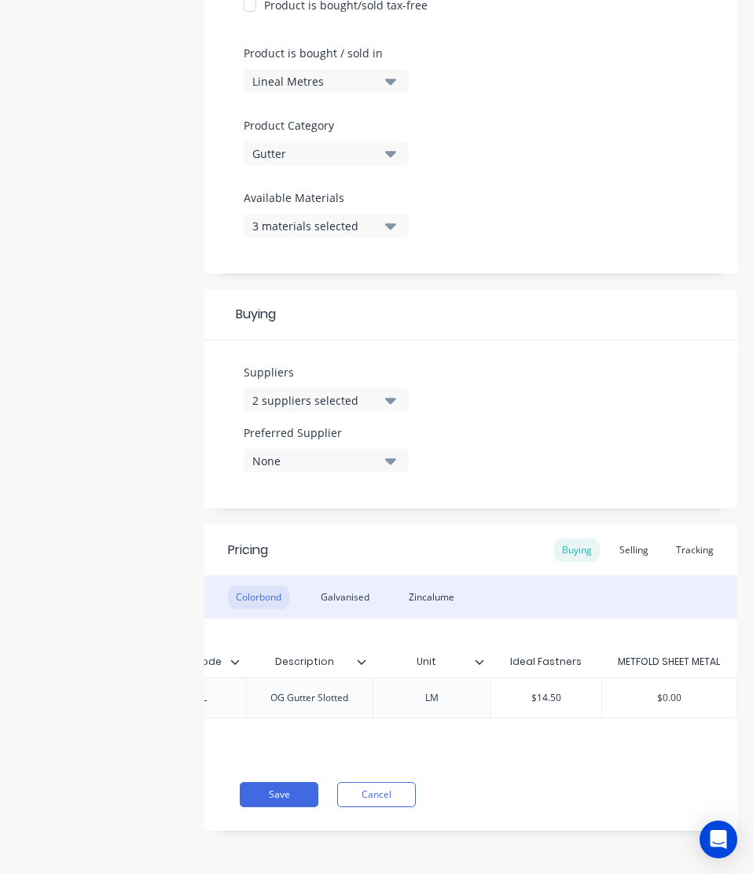
type input "$0.00"
drag, startPoint x: 680, startPoint y: 689, endPoint x: 549, endPoint y: 701, distance: 131.8
click at [549, 701] on div "factory_item Colorbond OGSCOL OG Gutter Slotted LM $14.50 $14.50 $0.00 $0.00" at bounding box center [314, 697] width 844 height 41
paste input "14.5"
type textarea "x"
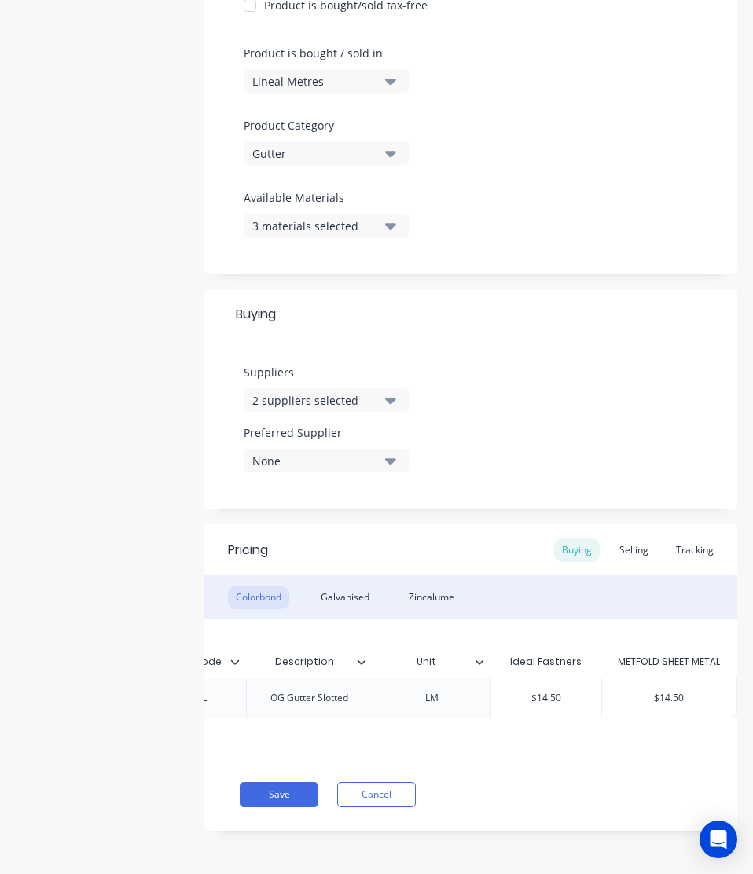
type input "$14.50"
click at [510, 805] on div "Save Cancel" at bounding box center [488, 794] width 497 height 25
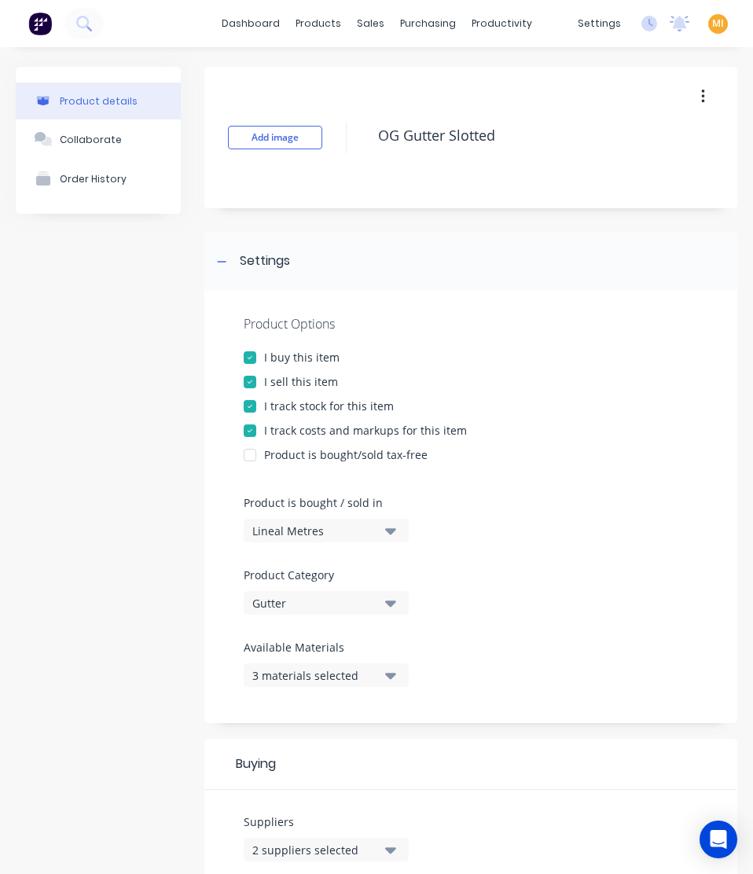
scroll to position [461, 0]
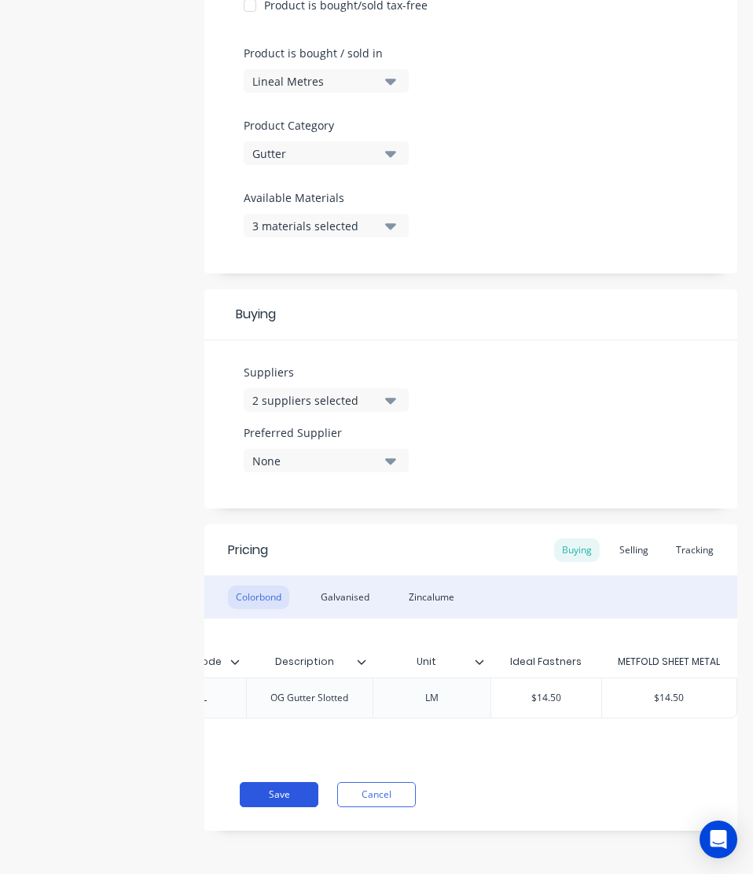
click at [262, 788] on button "Save" at bounding box center [279, 794] width 79 height 25
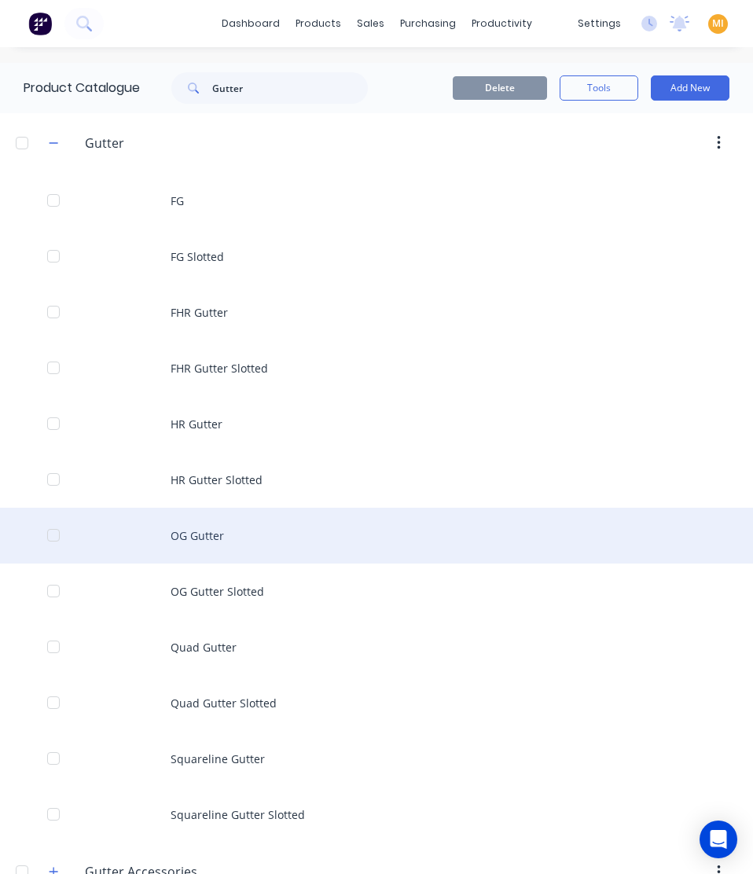
click at [222, 551] on div "OG Gutter" at bounding box center [376, 535] width 753 height 56
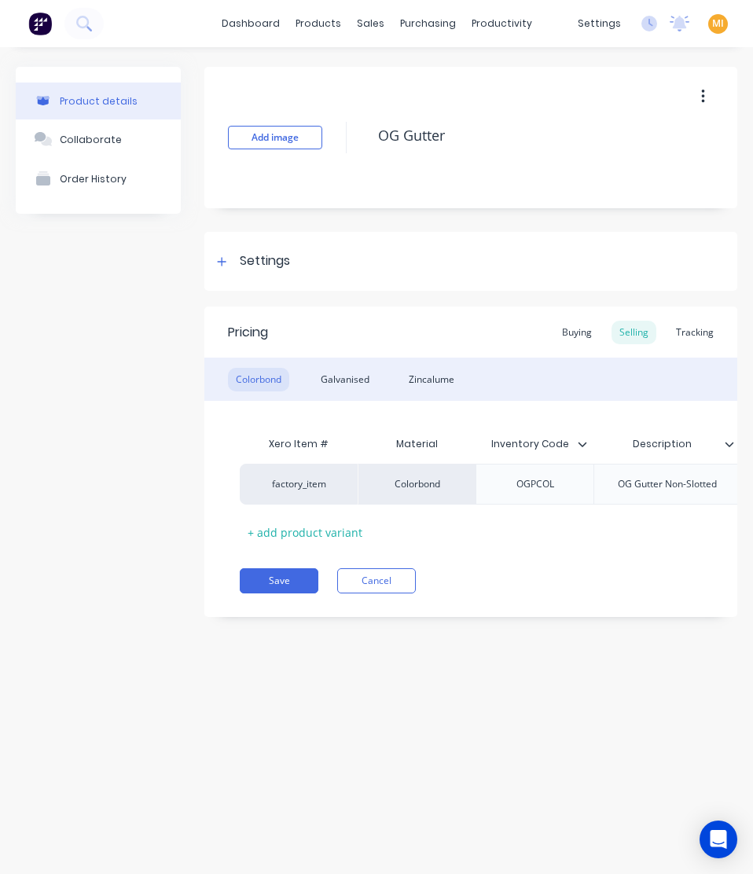
type textarea "x"
click at [270, 236] on div "Settings" at bounding box center [470, 261] width 533 height 59
